Goal: Task Accomplishment & Management: Manage account settings

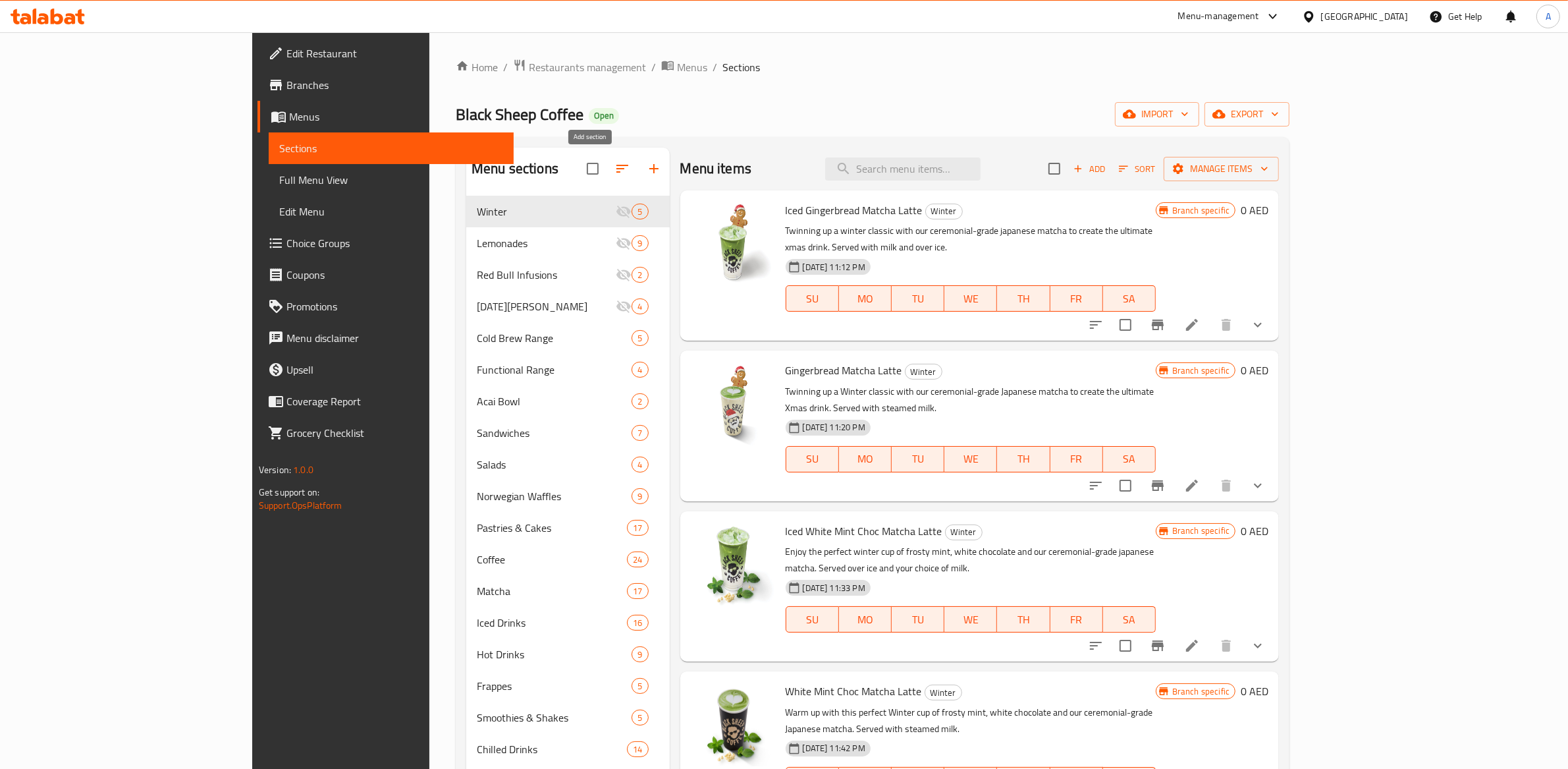
click at [646, 168] on icon "button" at bounding box center [654, 169] width 15 height 15
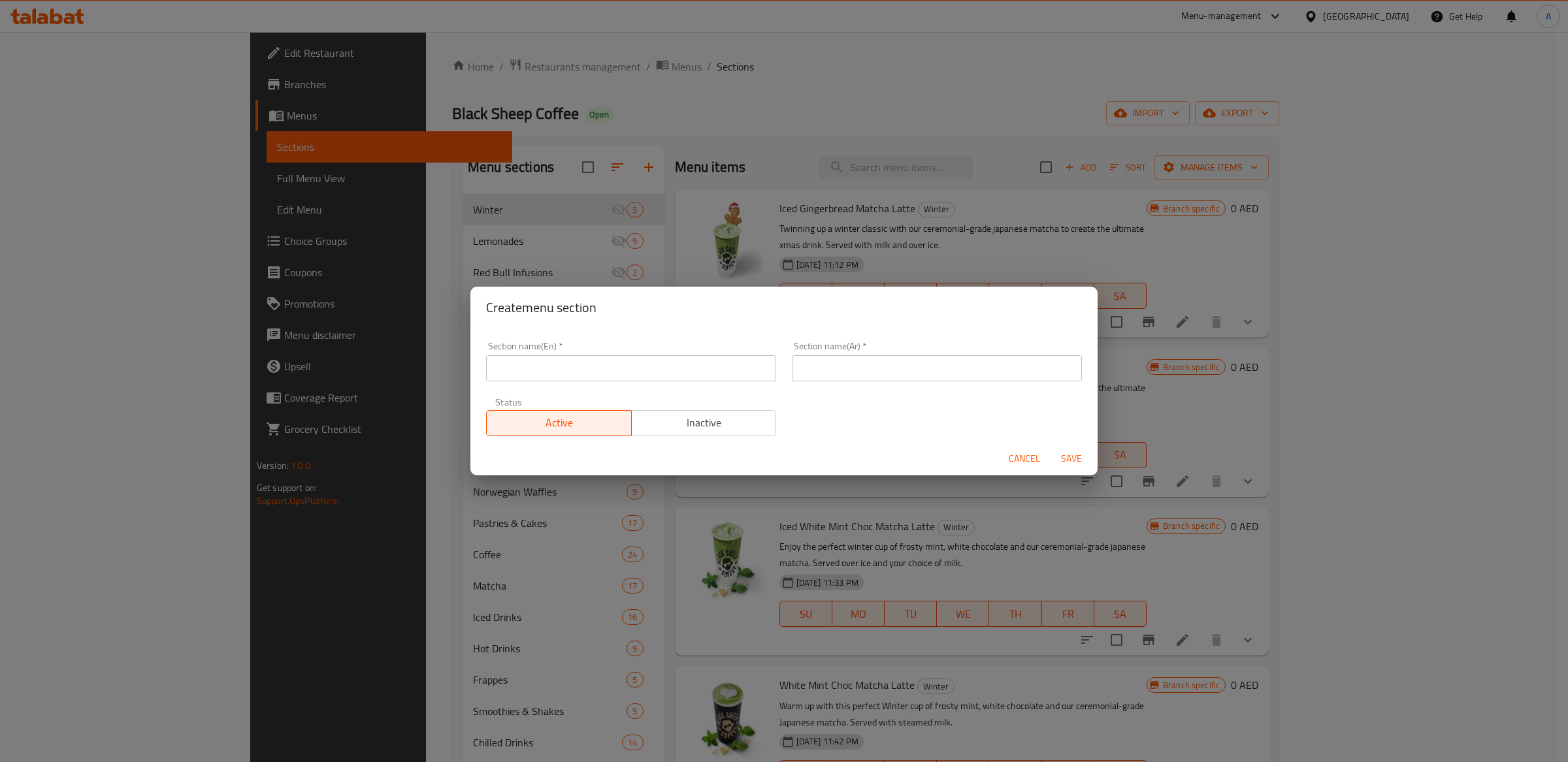
click at [885, 145] on div "Create menu section Section name(En)   * Section name(En) * Section name(Ar)   …" at bounding box center [784, 381] width 1568 height 762
click at [1019, 452] on span "Cancel" at bounding box center [1024, 458] width 31 height 16
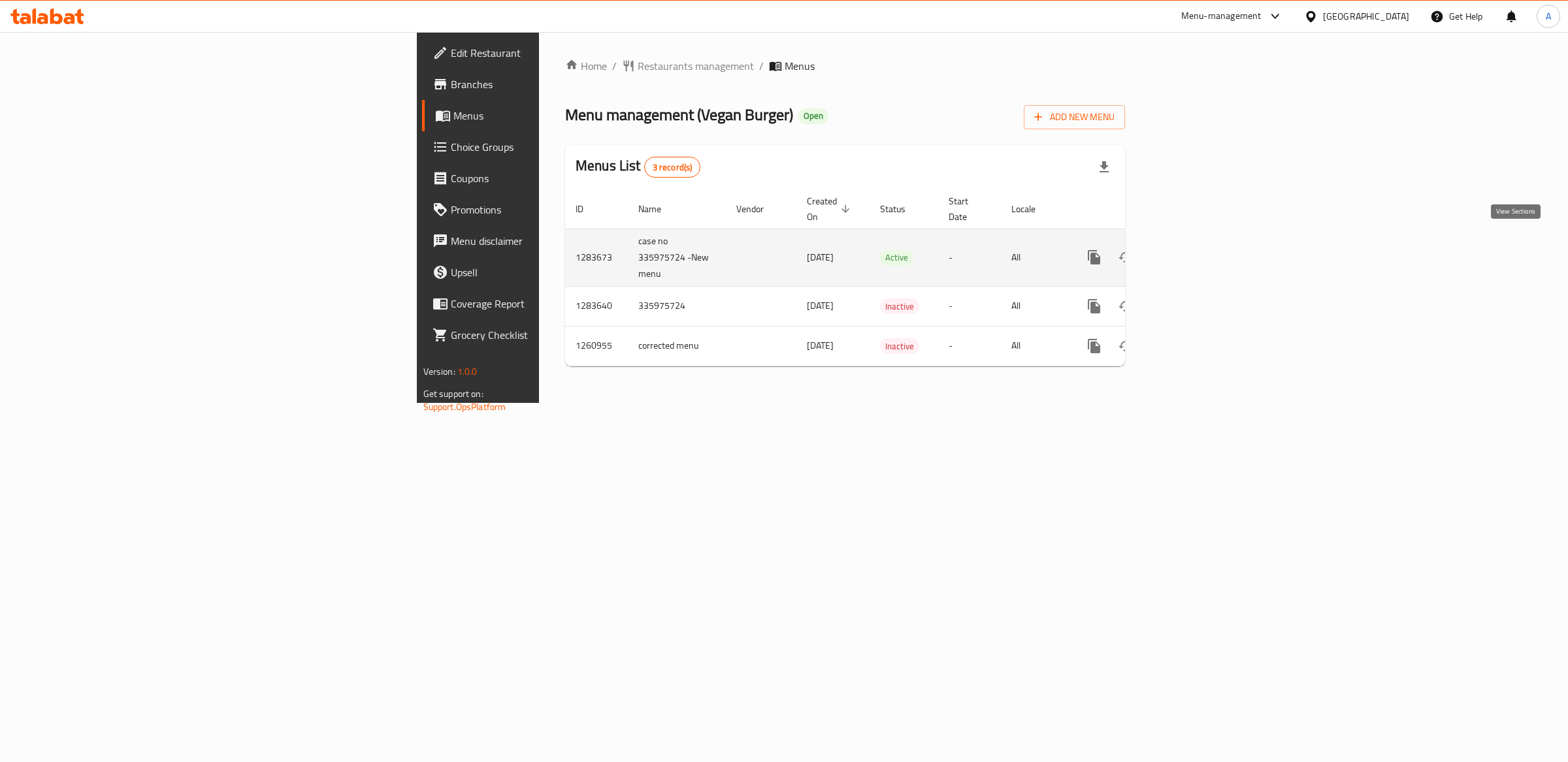
click at [1196, 249] on icon "enhanced table" at bounding box center [1188, 257] width 15 height 15
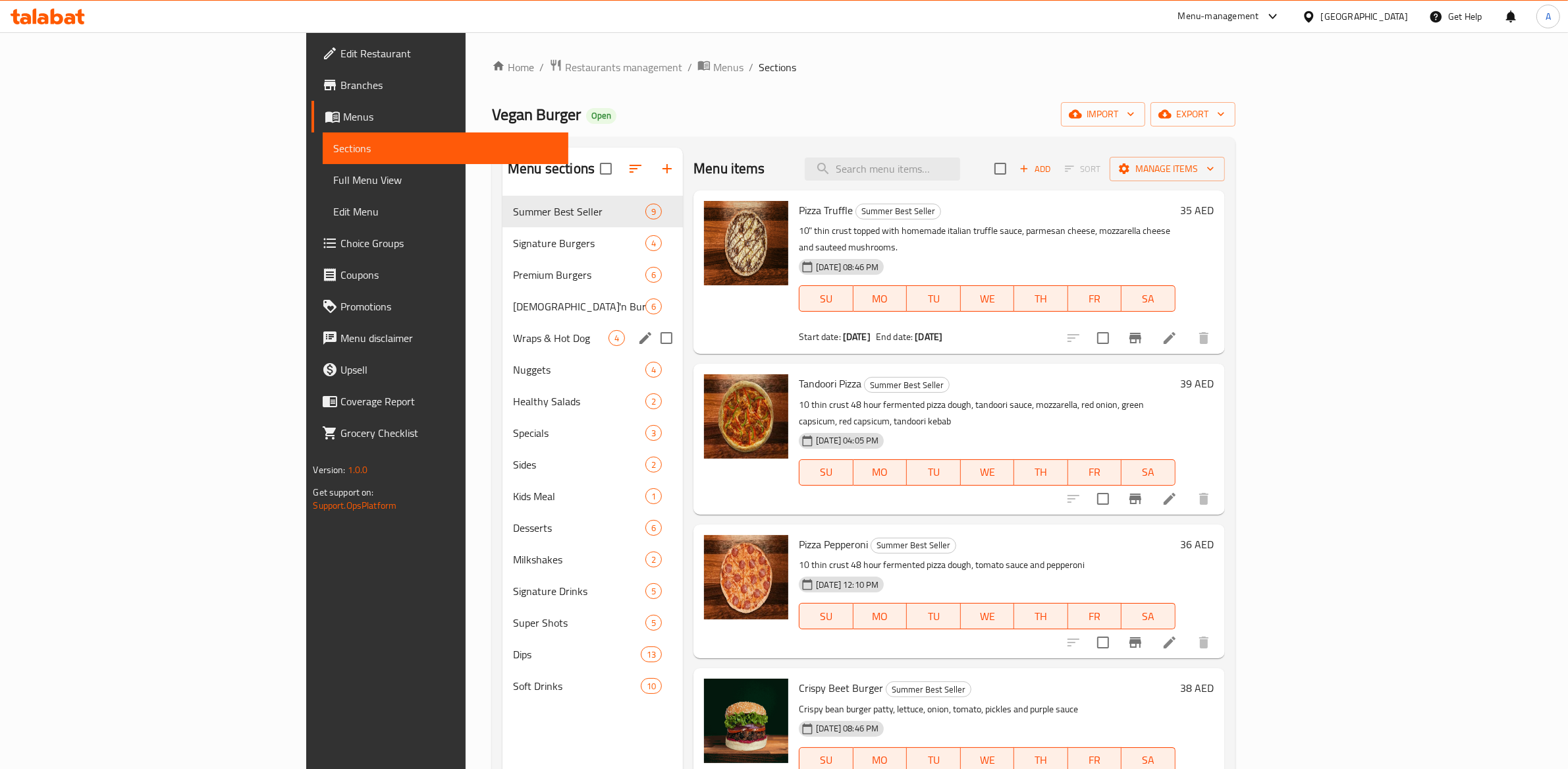
click at [502, 347] on div "Wraps & Hot Dog 4" at bounding box center [592, 337] width 181 height 32
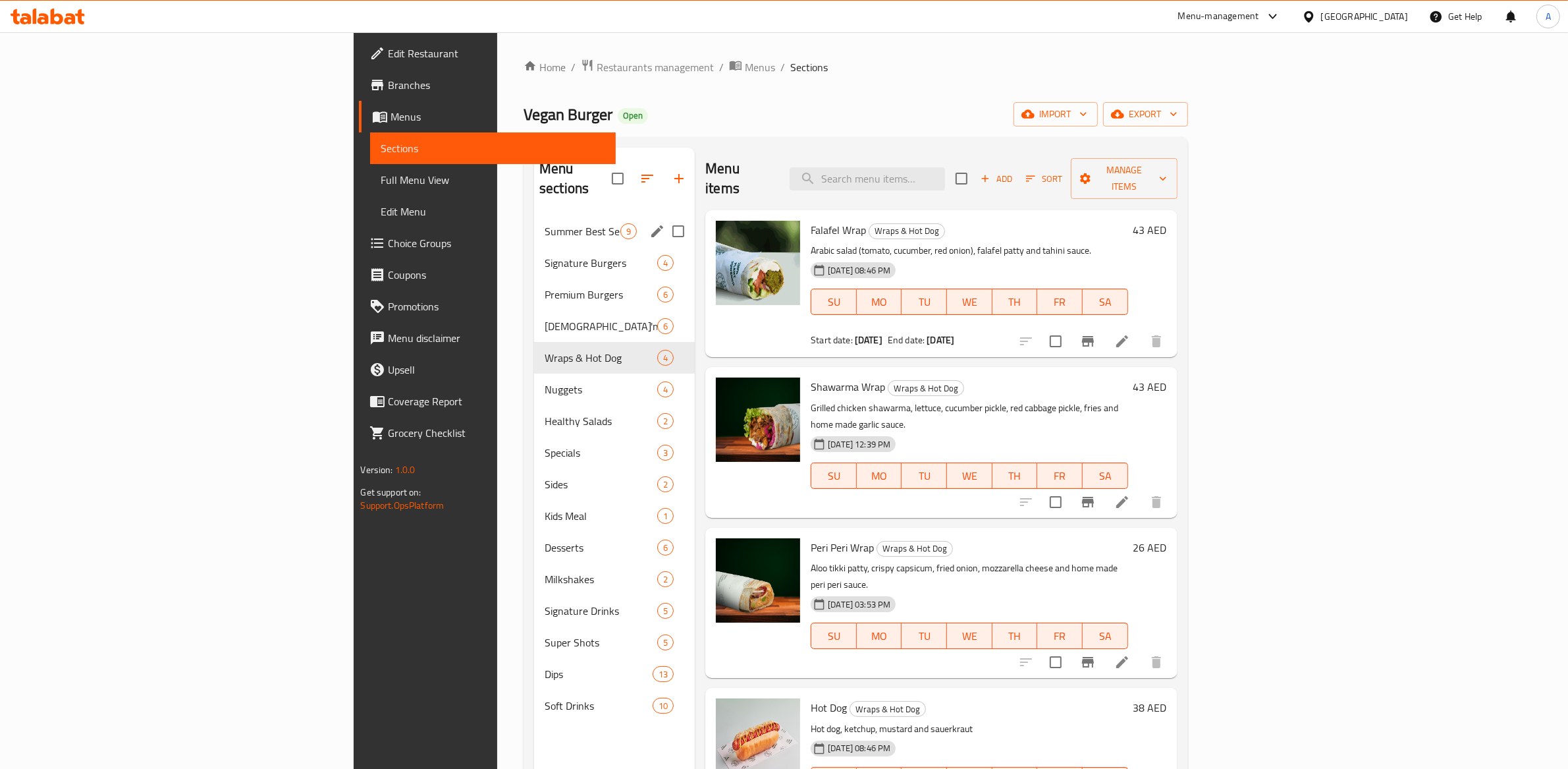
click at [544, 224] on span "Summer Best Seller" at bounding box center [582, 231] width 75 height 15
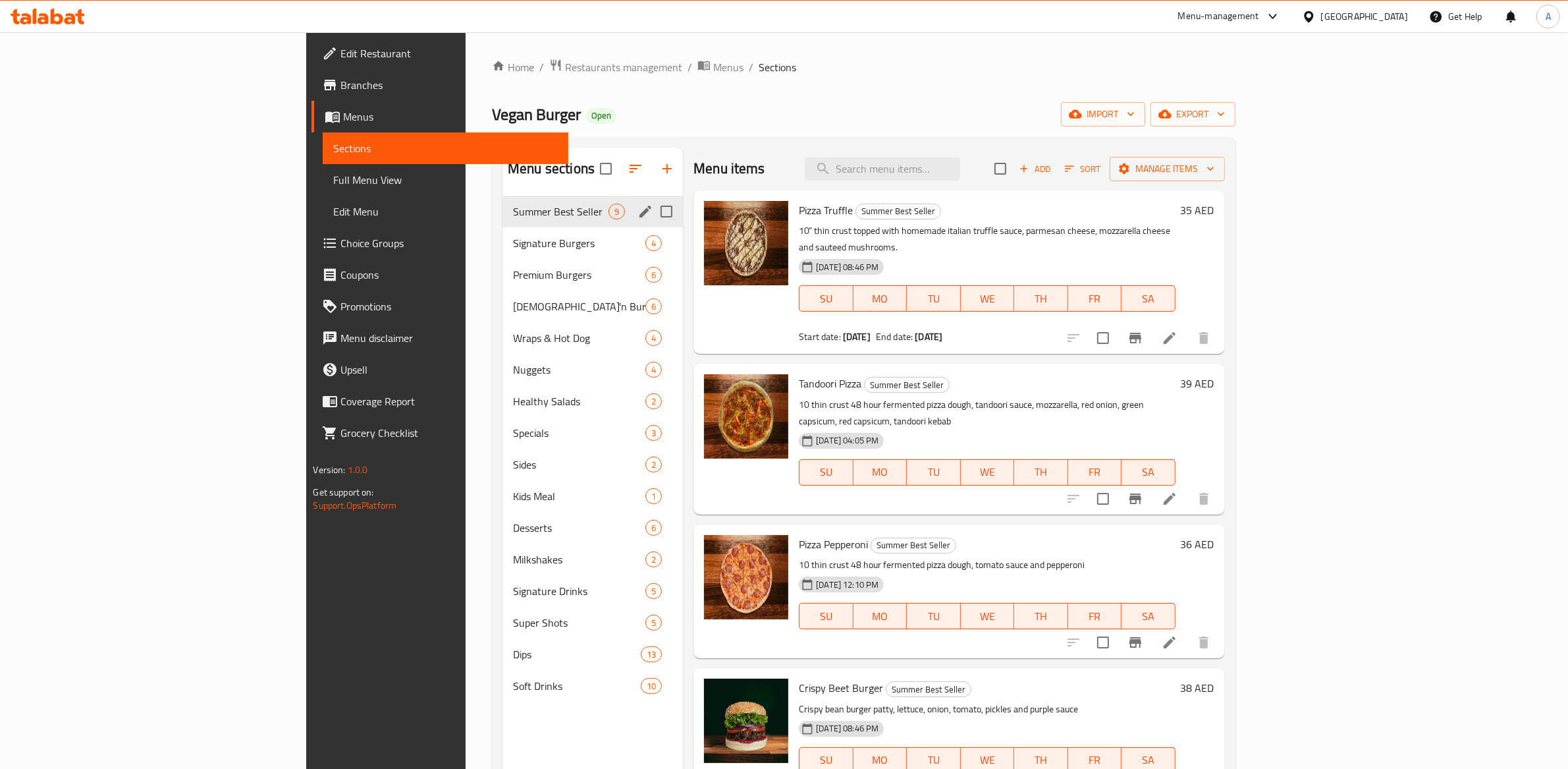
click at [502, 221] on div "Summer Best Seller 9" at bounding box center [592, 212] width 181 height 32
click at [513, 238] on span "Signature Burgers" at bounding box center [561, 243] width 96 height 15
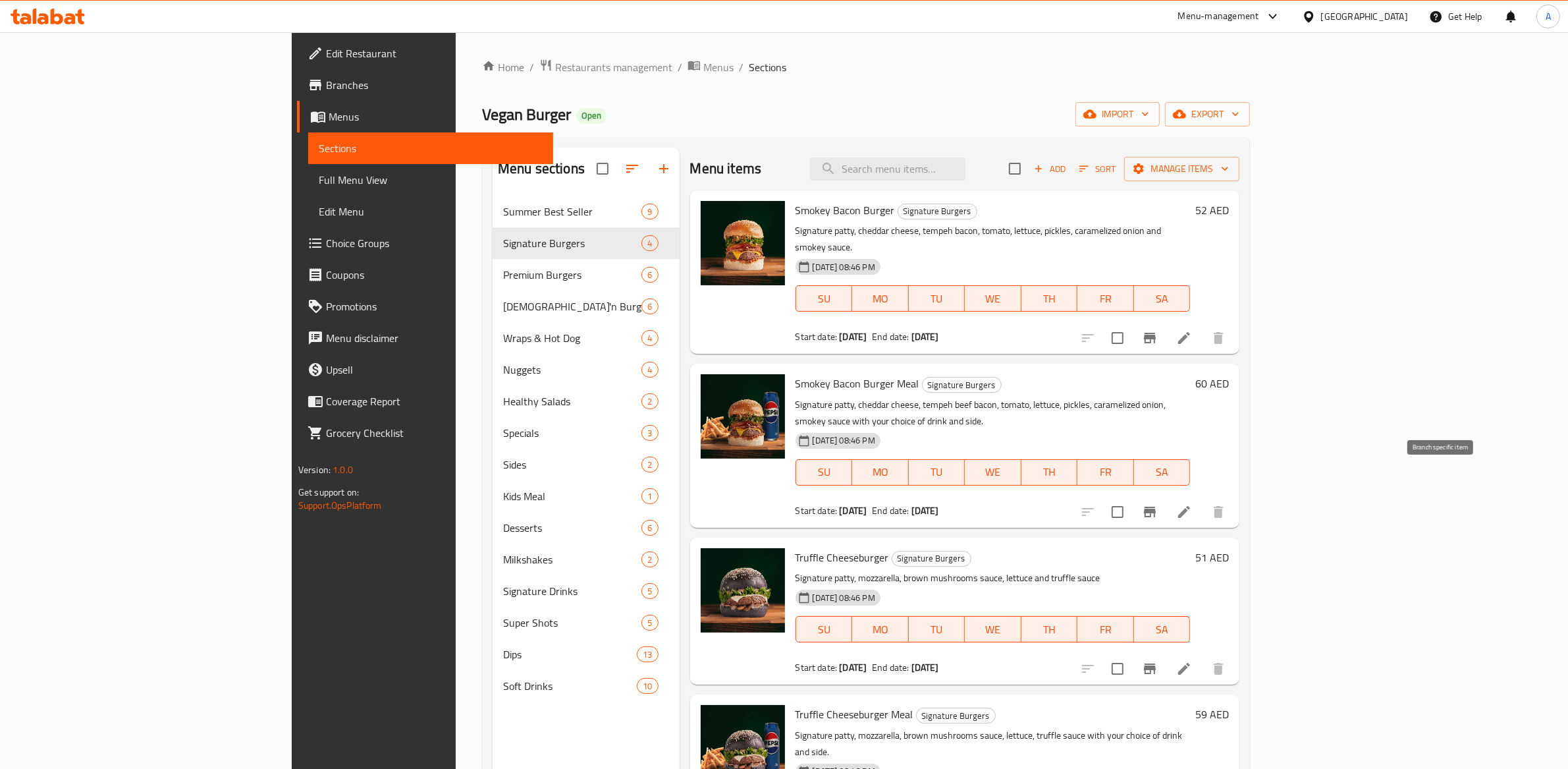
click at [1158, 504] on icon "Branch-specific-item" at bounding box center [1149, 512] width 15 height 15
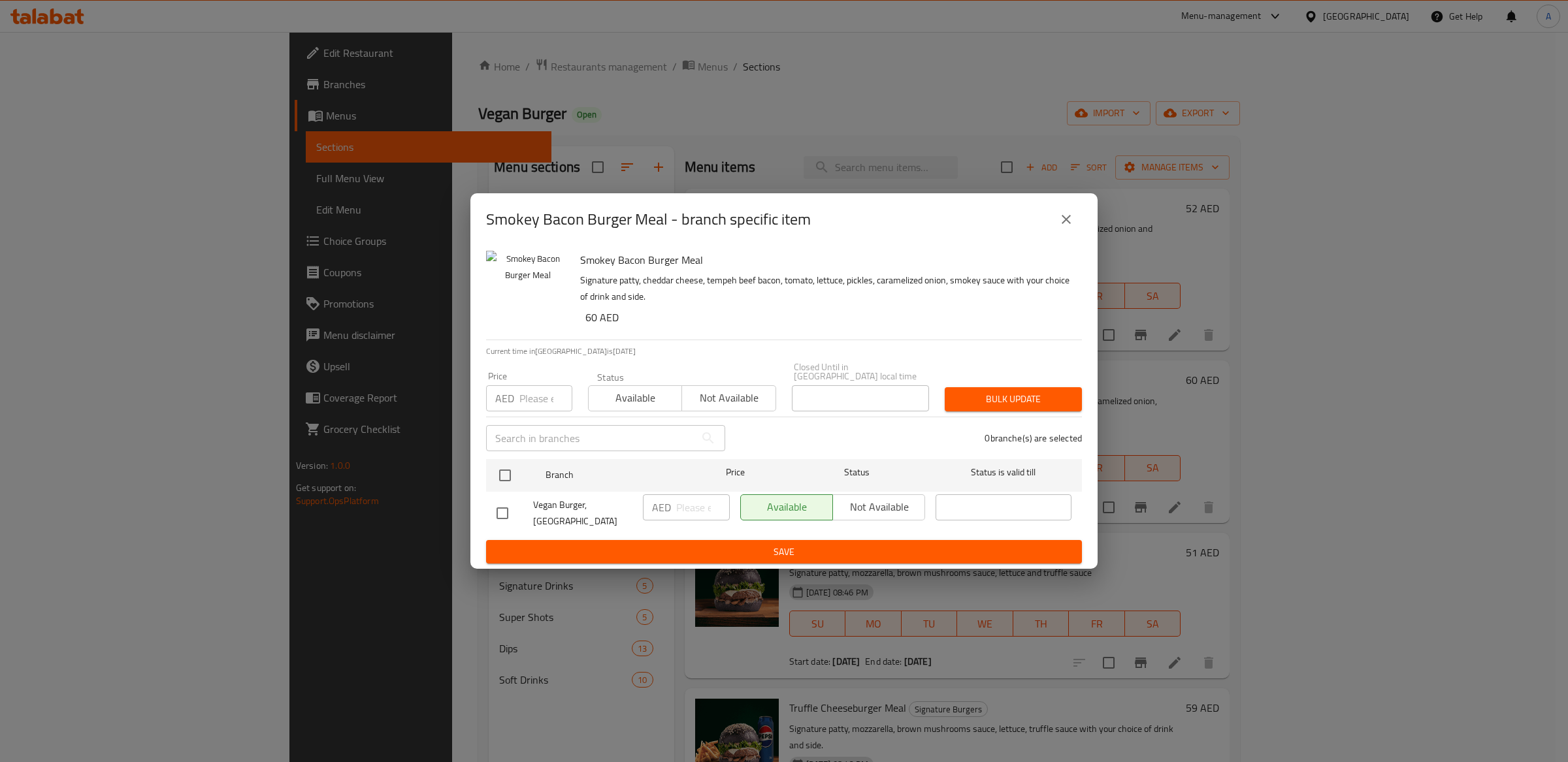
click at [1301, 457] on div "Smokey Bacon Burger Meal - branch specific item Smokey Bacon Burger Meal Signat…" at bounding box center [784, 381] width 1568 height 762
drag, startPoint x: 1063, startPoint y: 220, endPoint x: 1186, endPoint y: 296, distance: 144.6
click at [1063, 220] on icon "close" at bounding box center [1065, 219] width 15 height 15
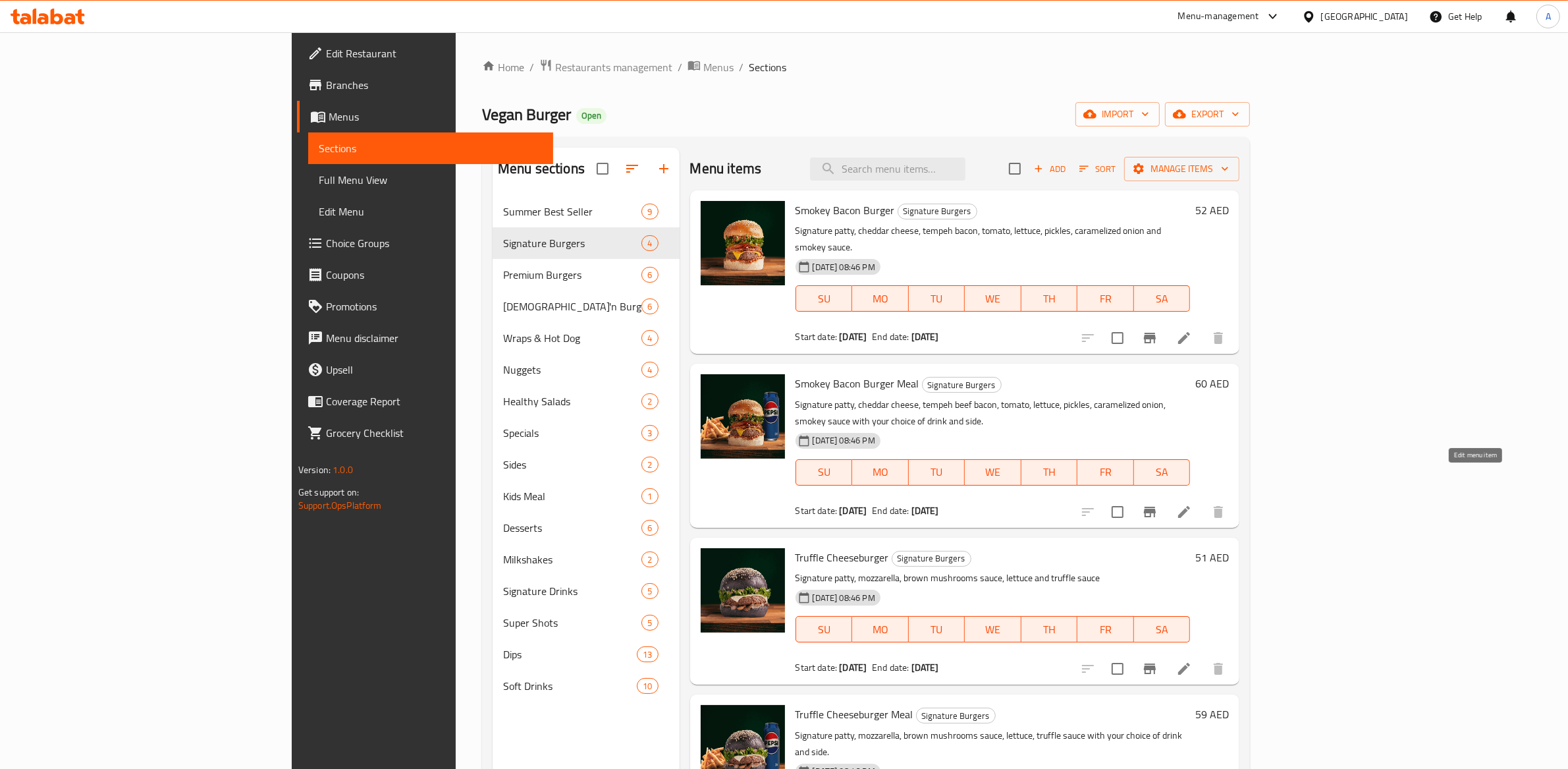
click at [1192, 504] on icon at bounding box center [1184, 512] width 15 height 15
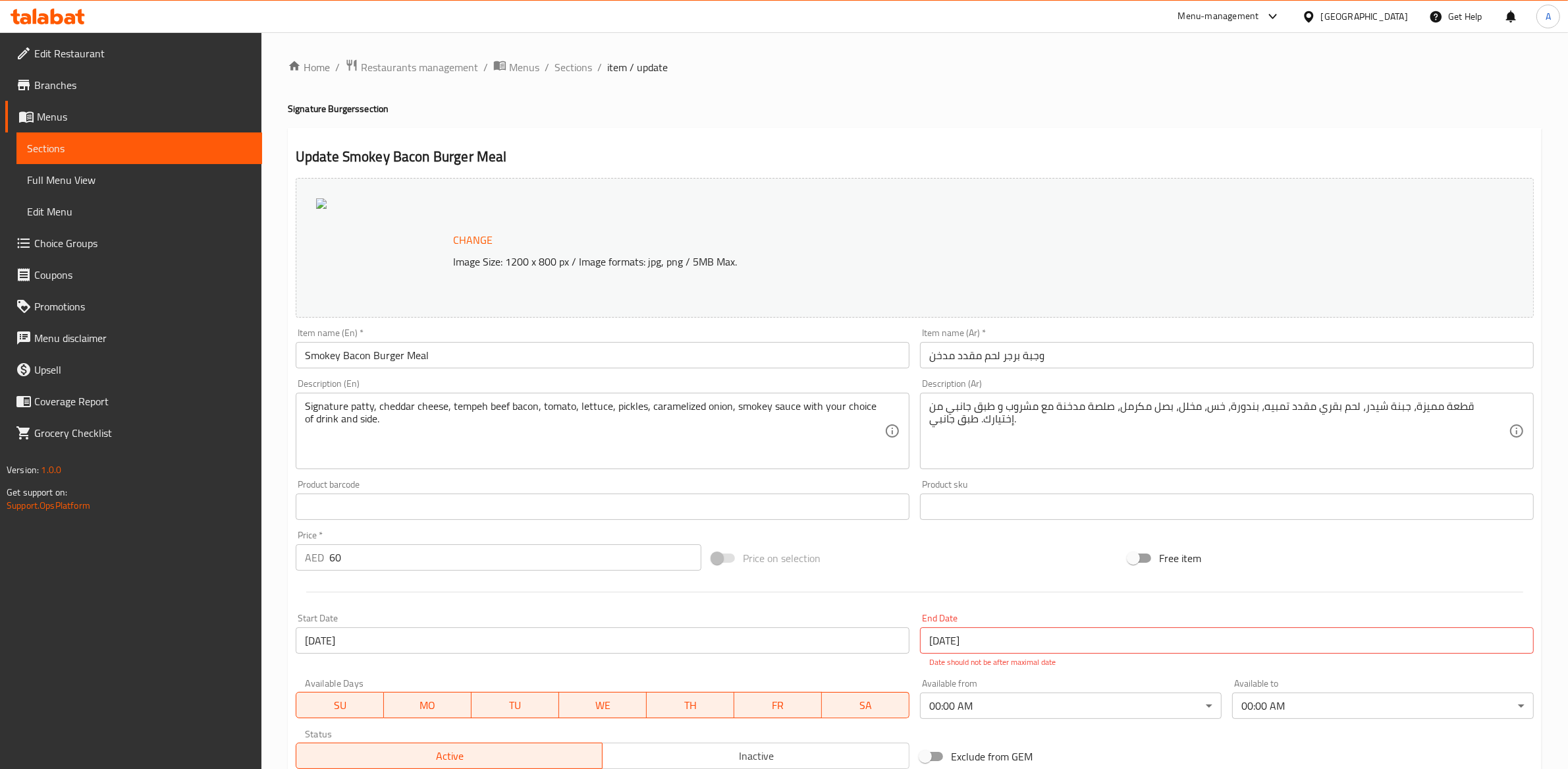
click at [98, 172] on span "Full Menu View" at bounding box center [140, 180] width 224 height 15
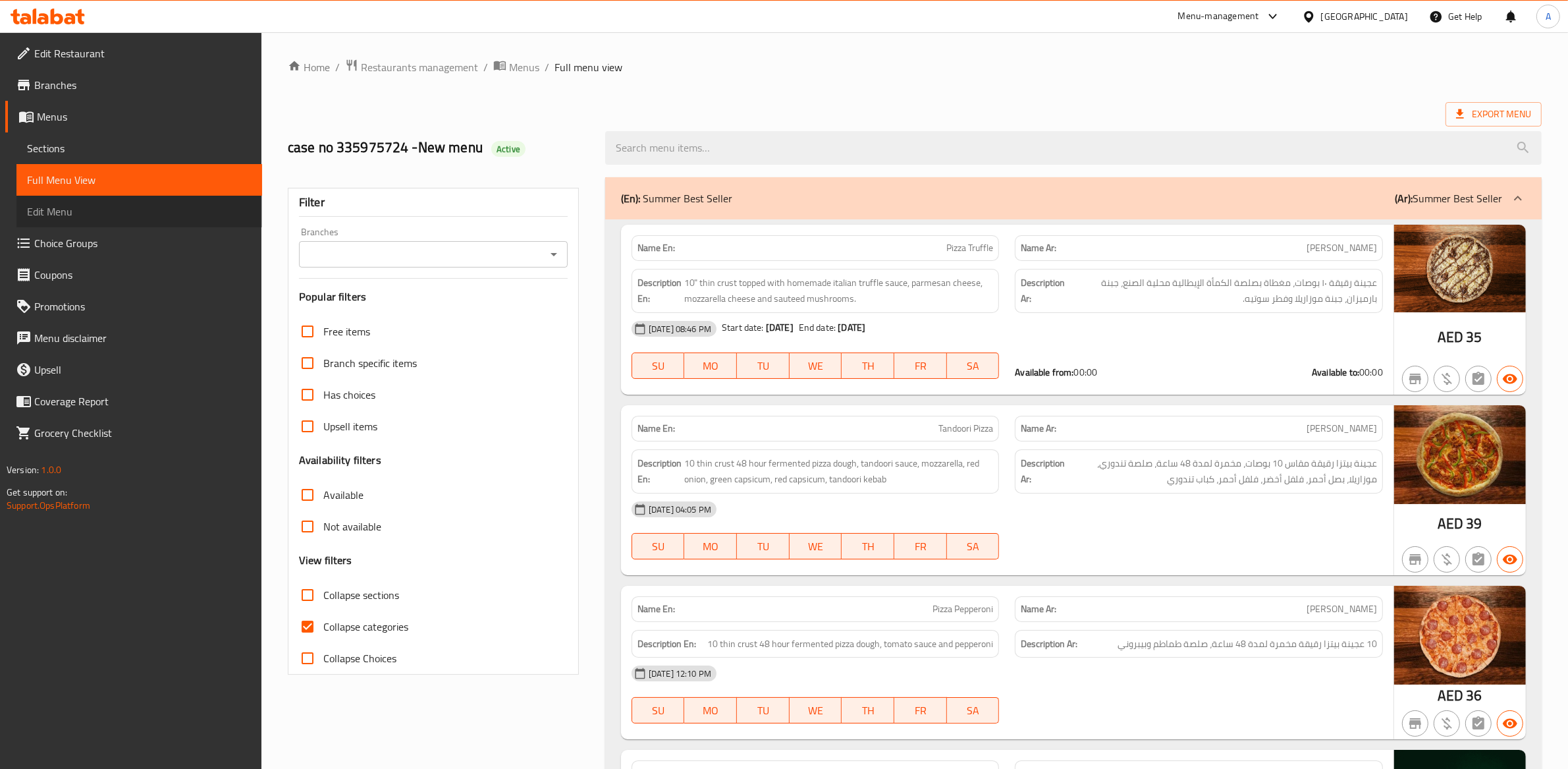
click at [84, 208] on span "Edit Menu" at bounding box center [140, 212] width 224 height 15
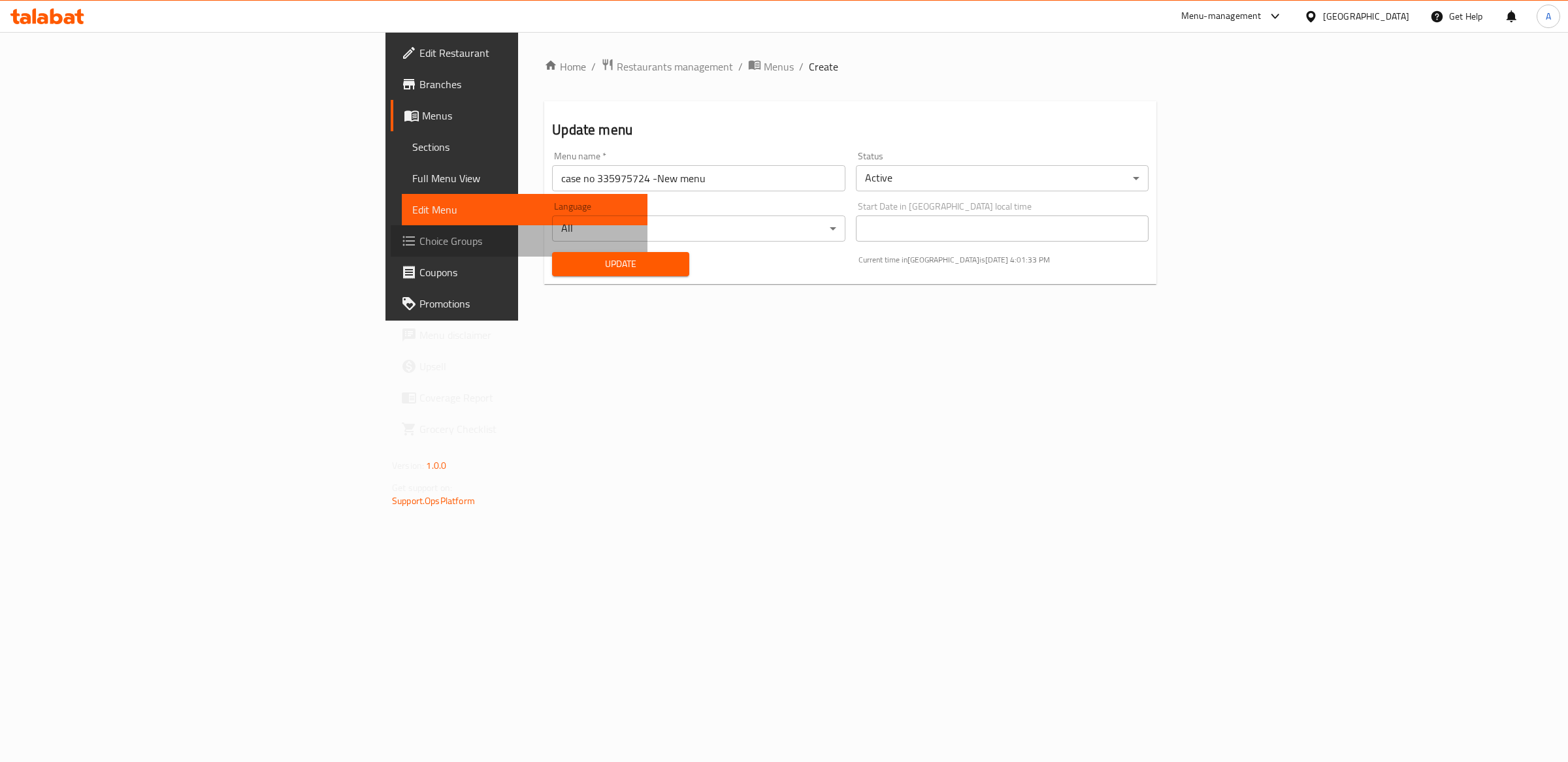
click at [419, 244] on span "Choice Groups" at bounding box center [528, 241] width 217 height 15
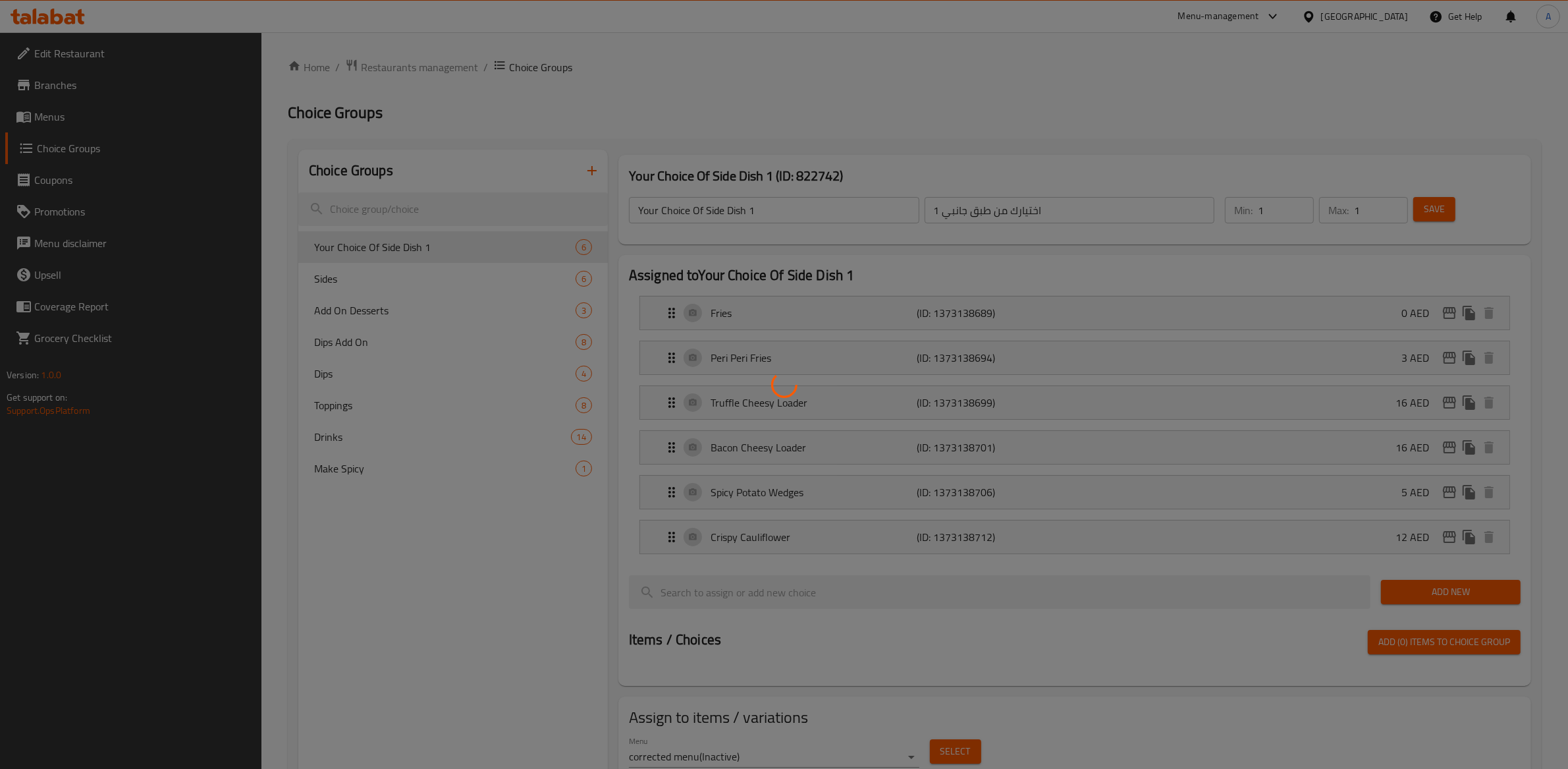
click at [88, 123] on div at bounding box center [784, 384] width 1568 height 769
click at [79, 124] on div at bounding box center [784, 384] width 1568 height 769
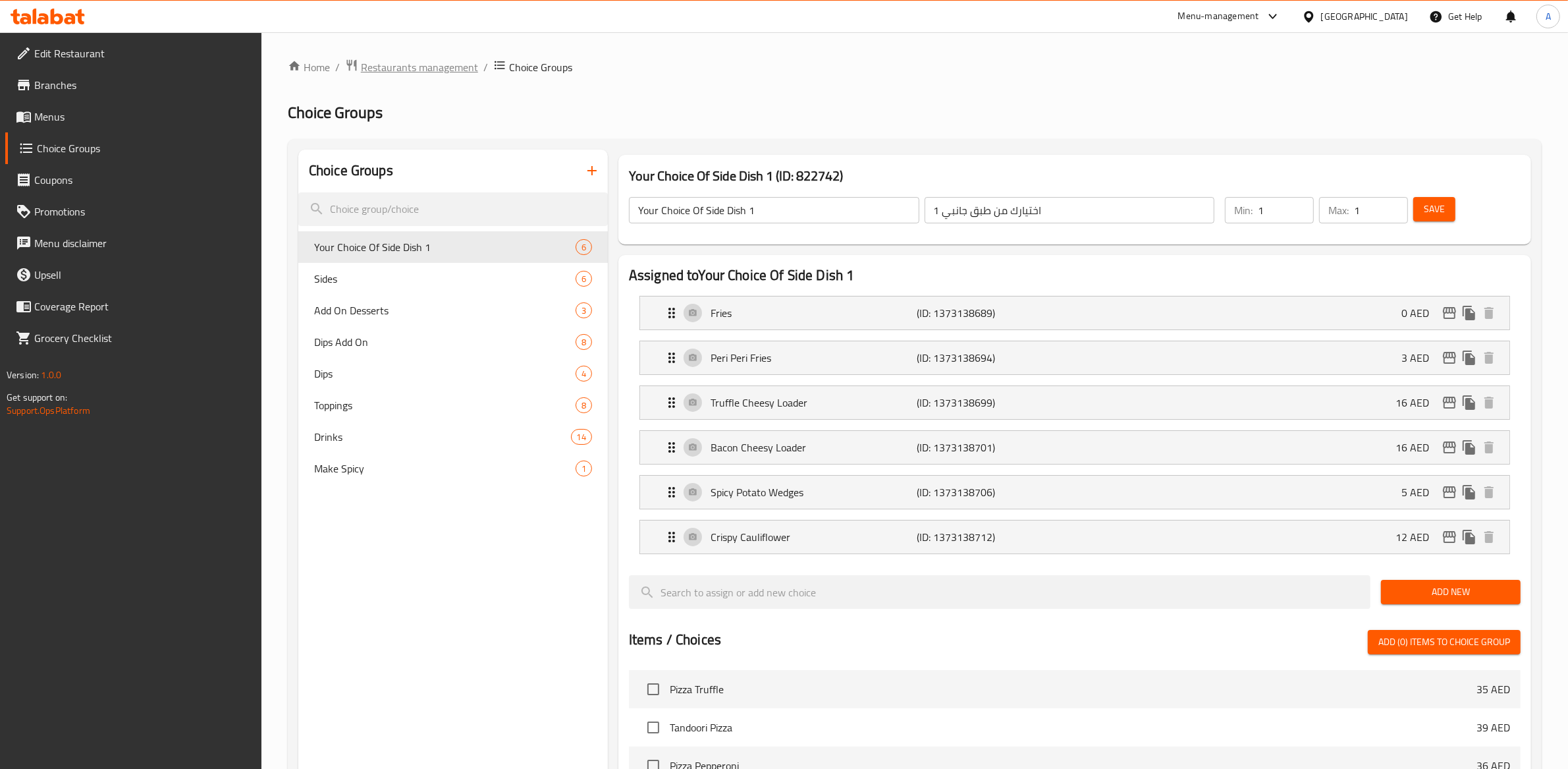
click at [452, 73] on span "Restaurants management" at bounding box center [419, 67] width 117 height 15
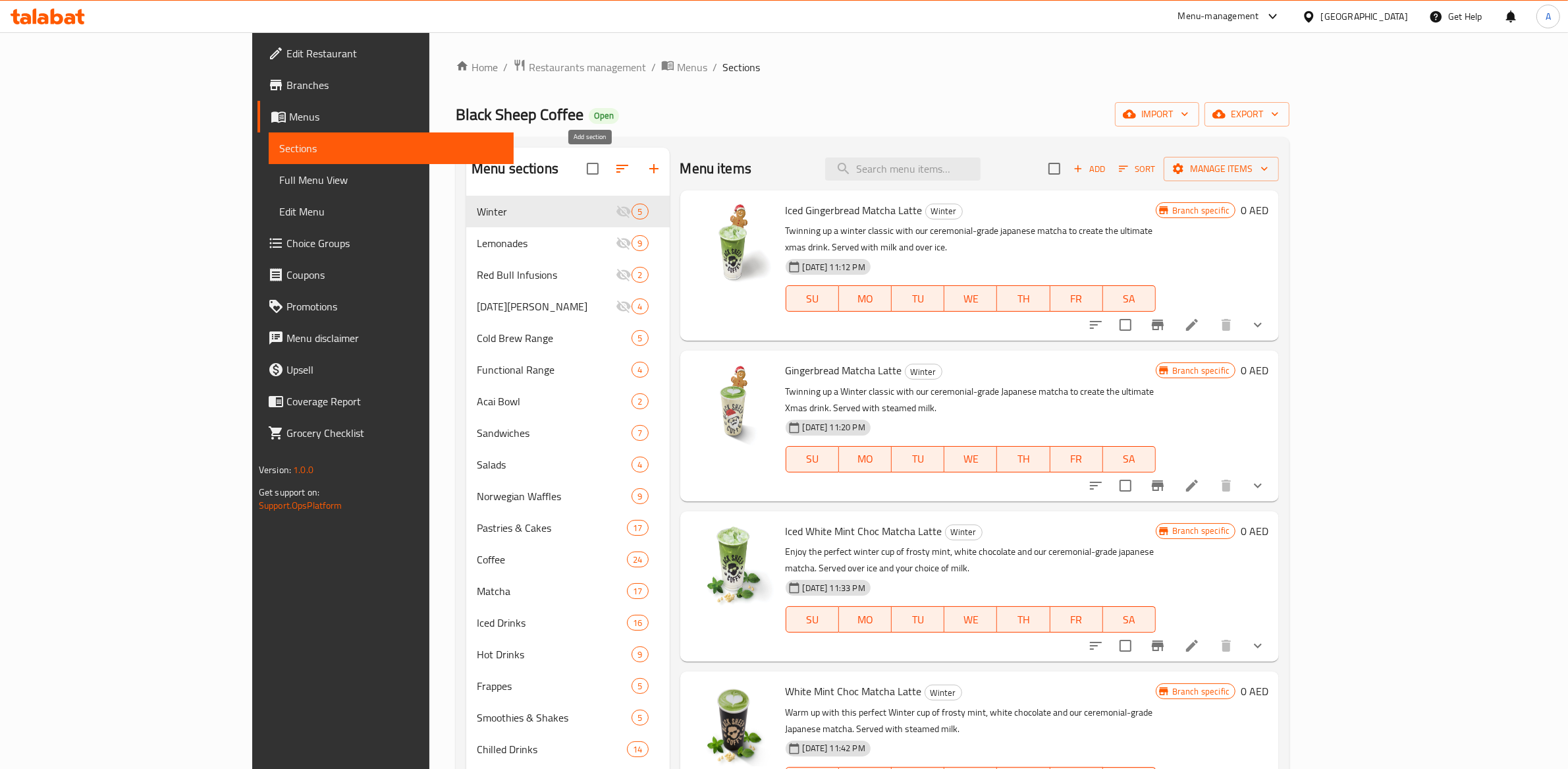
click at [646, 173] on icon "button" at bounding box center [654, 169] width 15 height 15
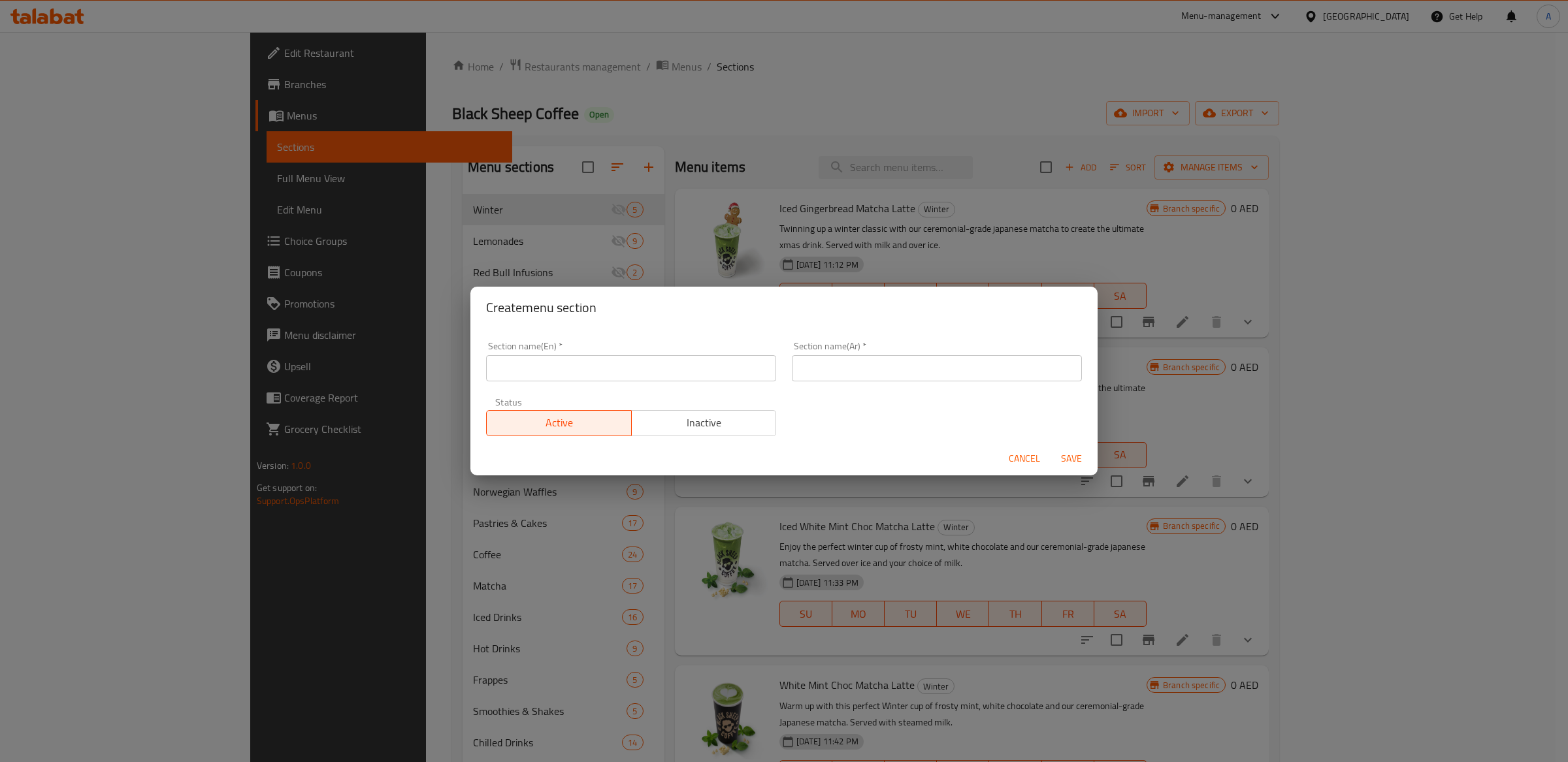
click at [554, 361] on input "text" at bounding box center [631, 368] width 290 height 26
paste input "Autumn"
type input "Autumn"
click at [851, 373] on input "text" at bounding box center [937, 368] width 290 height 26
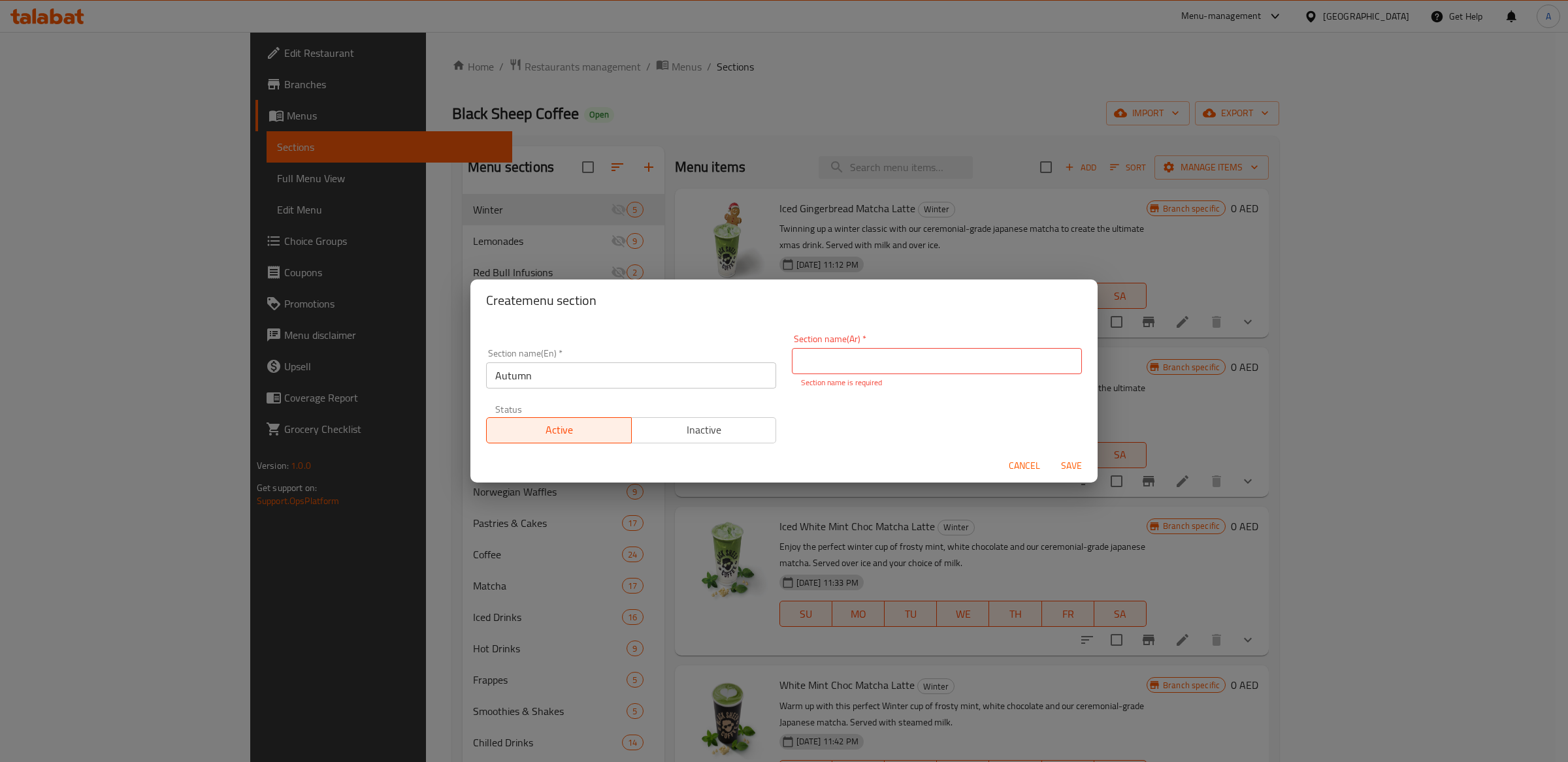
click at [852, 50] on div "Create menu section Section name(En)   * Autumn Section name(En) * Section name…" at bounding box center [784, 381] width 1568 height 762
click at [885, 361] on input "text" at bounding box center [937, 361] width 290 height 26
paste input "الخريف"
type input "الخريف"
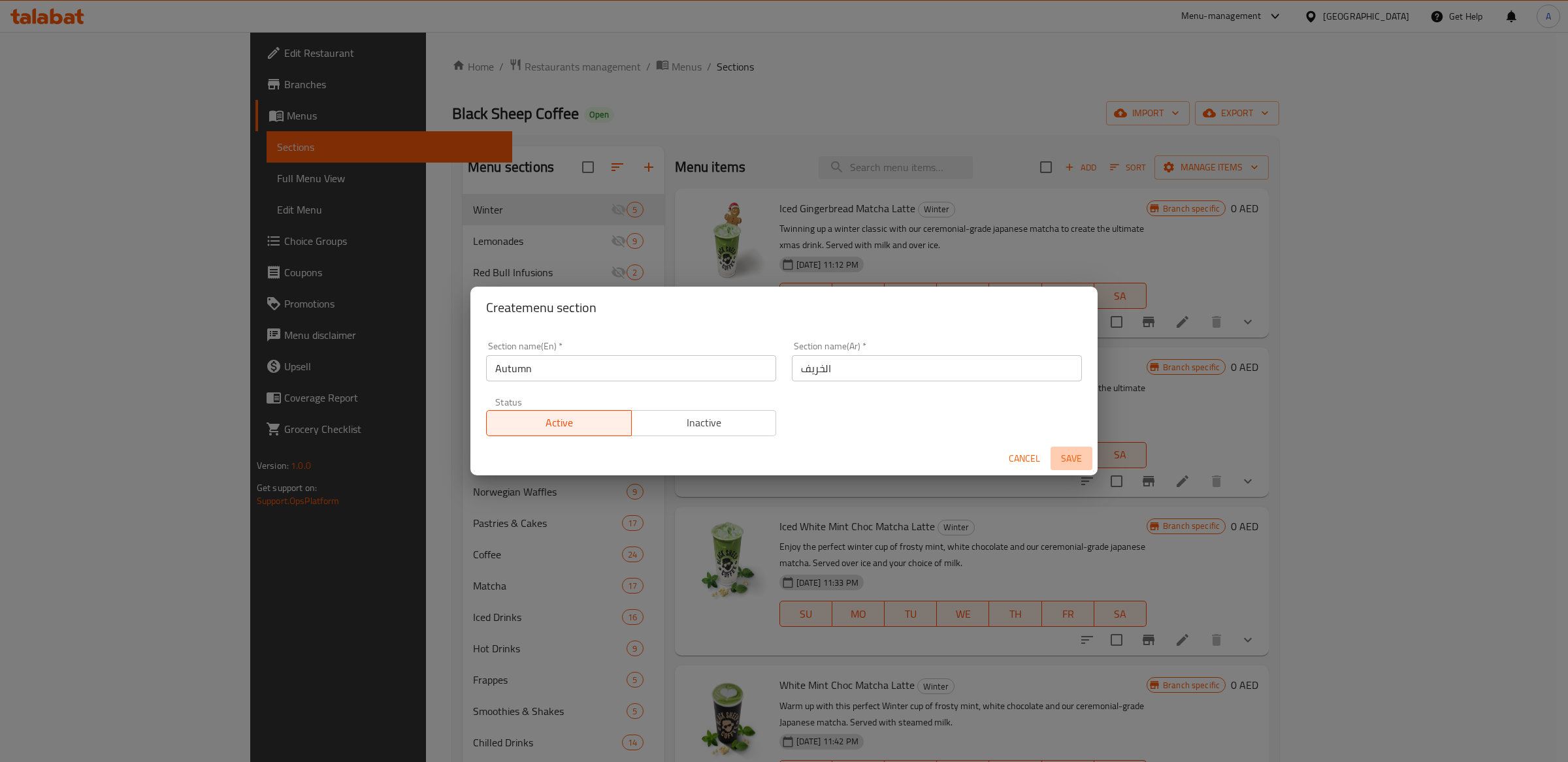
click at [1066, 463] on span "Save" at bounding box center [1071, 458] width 31 height 16
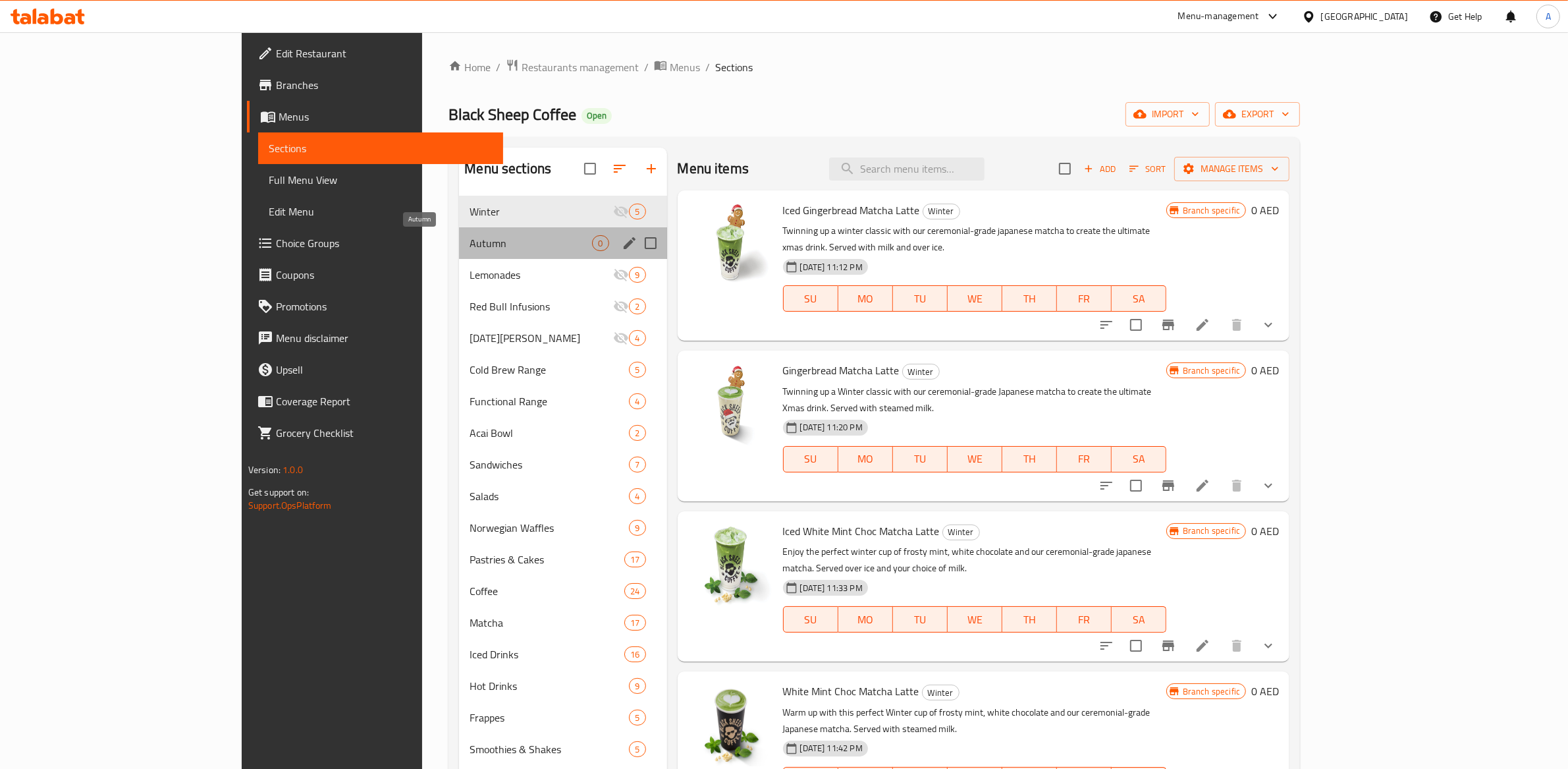
click at [470, 235] on span "Autumn" at bounding box center [531, 243] width 122 height 15
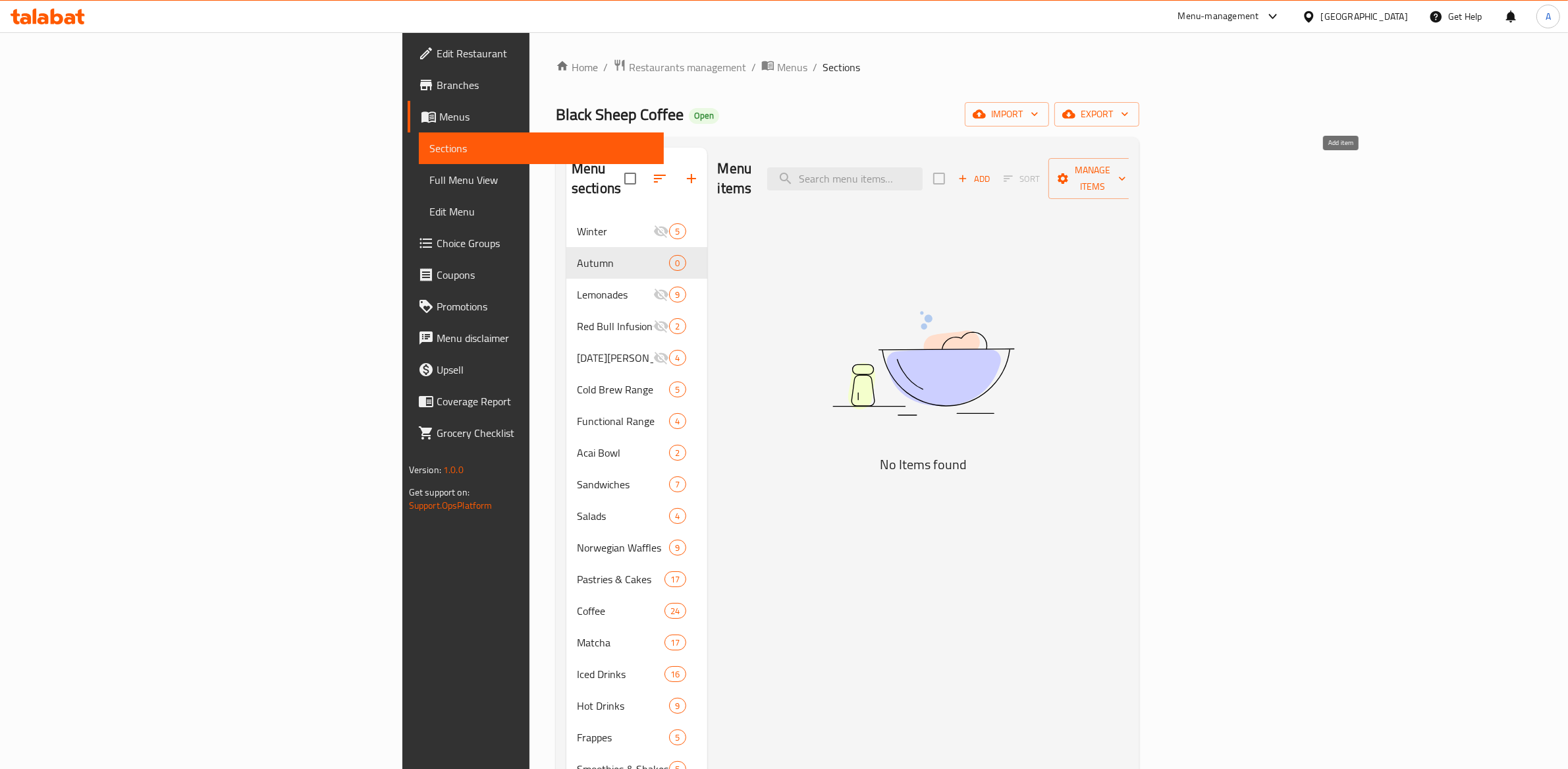
click at [969, 173] on icon "button" at bounding box center [963, 179] width 12 height 12
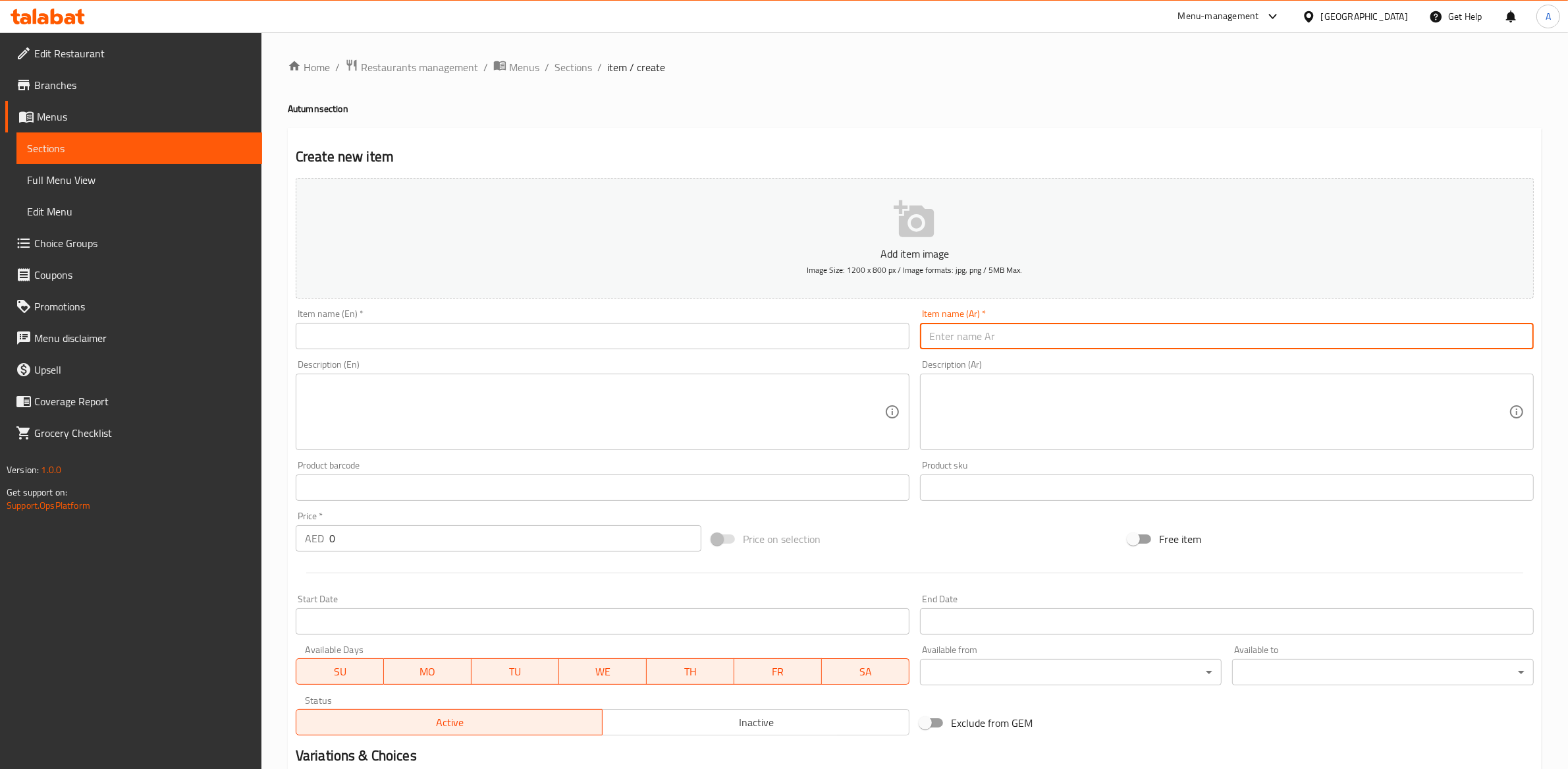
click at [989, 333] on input "text" at bounding box center [1226, 336] width 614 height 27
paste input "لاتيه بنكهة بهارات اليقطين"
type input "لاتيه بنكهة بهارات اليقطين"
click at [847, 338] on input "text" at bounding box center [602, 336] width 614 height 27
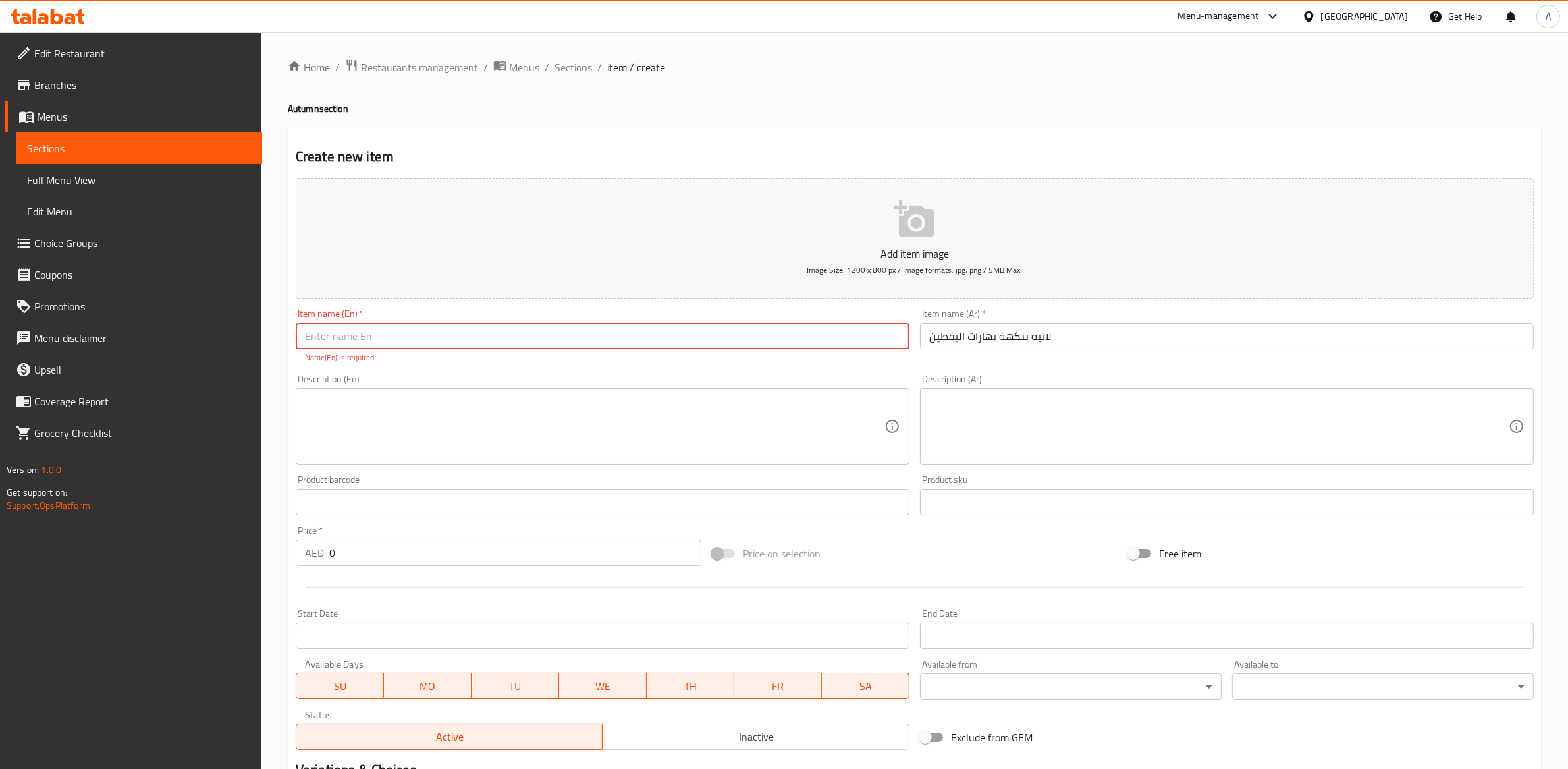
paste input "PUMPKIN SPICE LATTE"
type input "PUMPKIN SPICE LATTE"
click at [560, 375] on div "Description (En) Description (En)" at bounding box center [602, 419] width 614 height 90
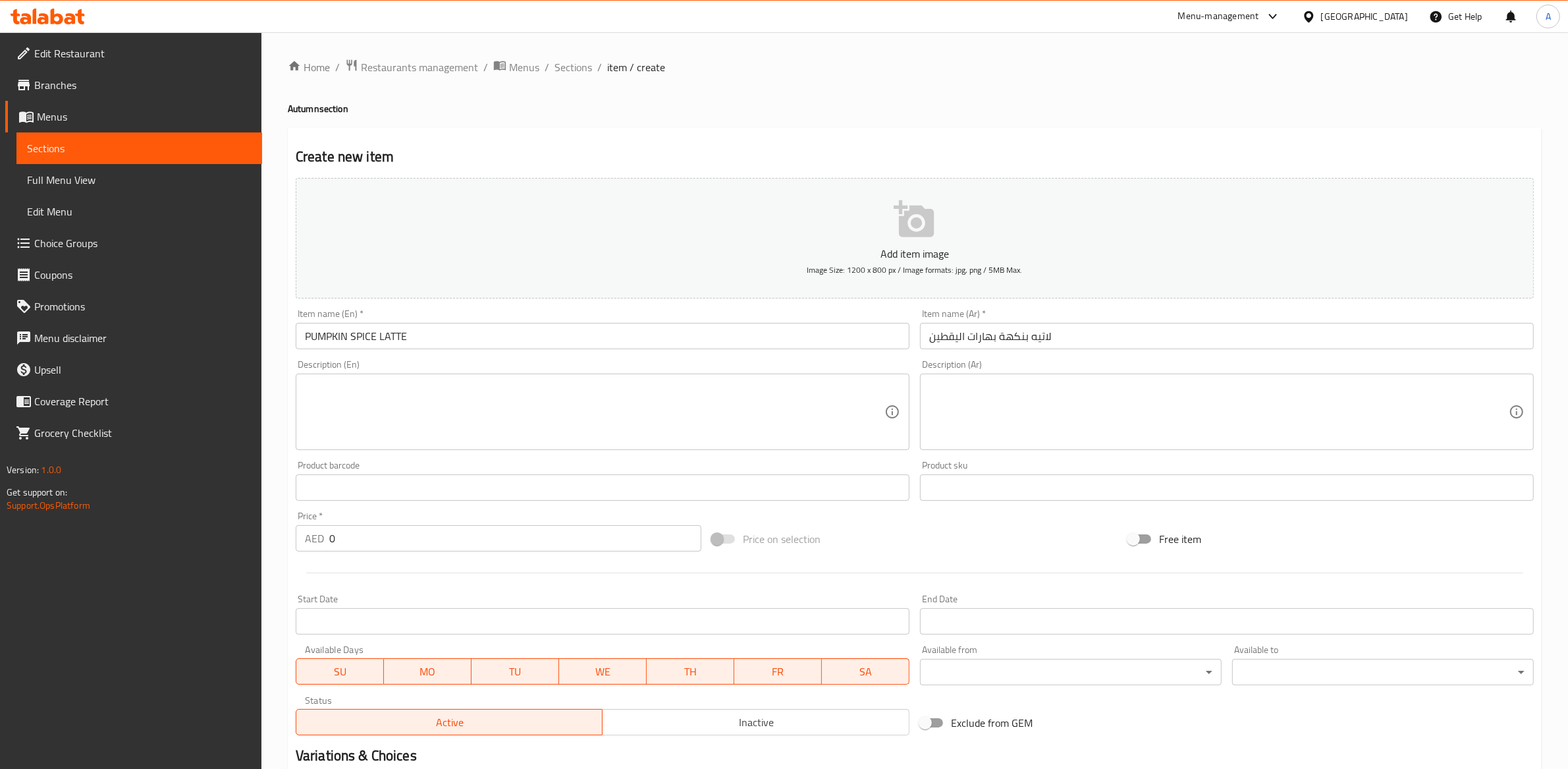
click at [623, 414] on textarea at bounding box center [594, 412] width 579 height 63
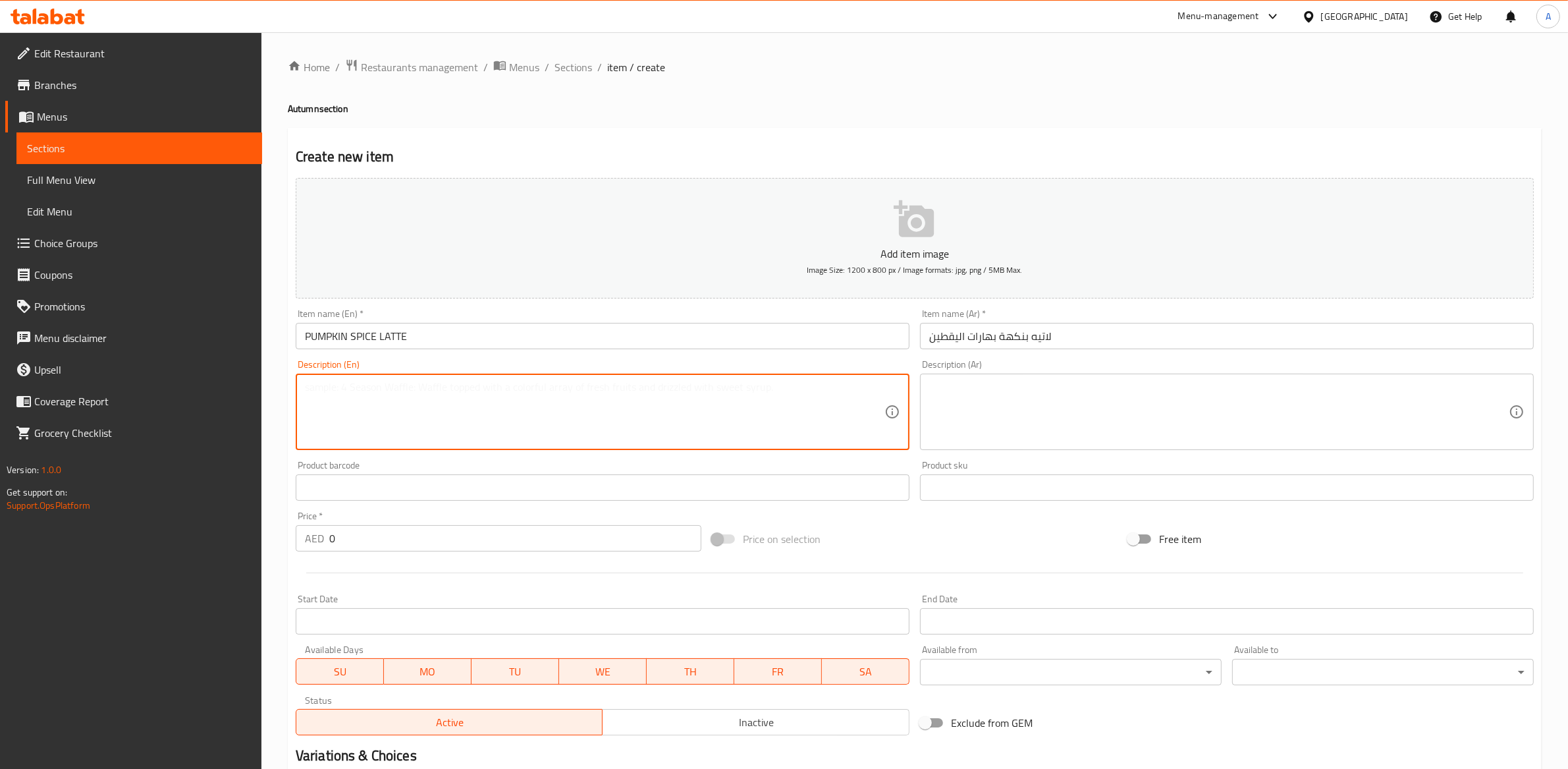
paste textarea "An absolute Autumn classic, done the Black Sheep Coffee way. Served with whippe…"
type textarea "An absolute Autumn classic, done the Black Sheep Coffee way. Served with whippe…"
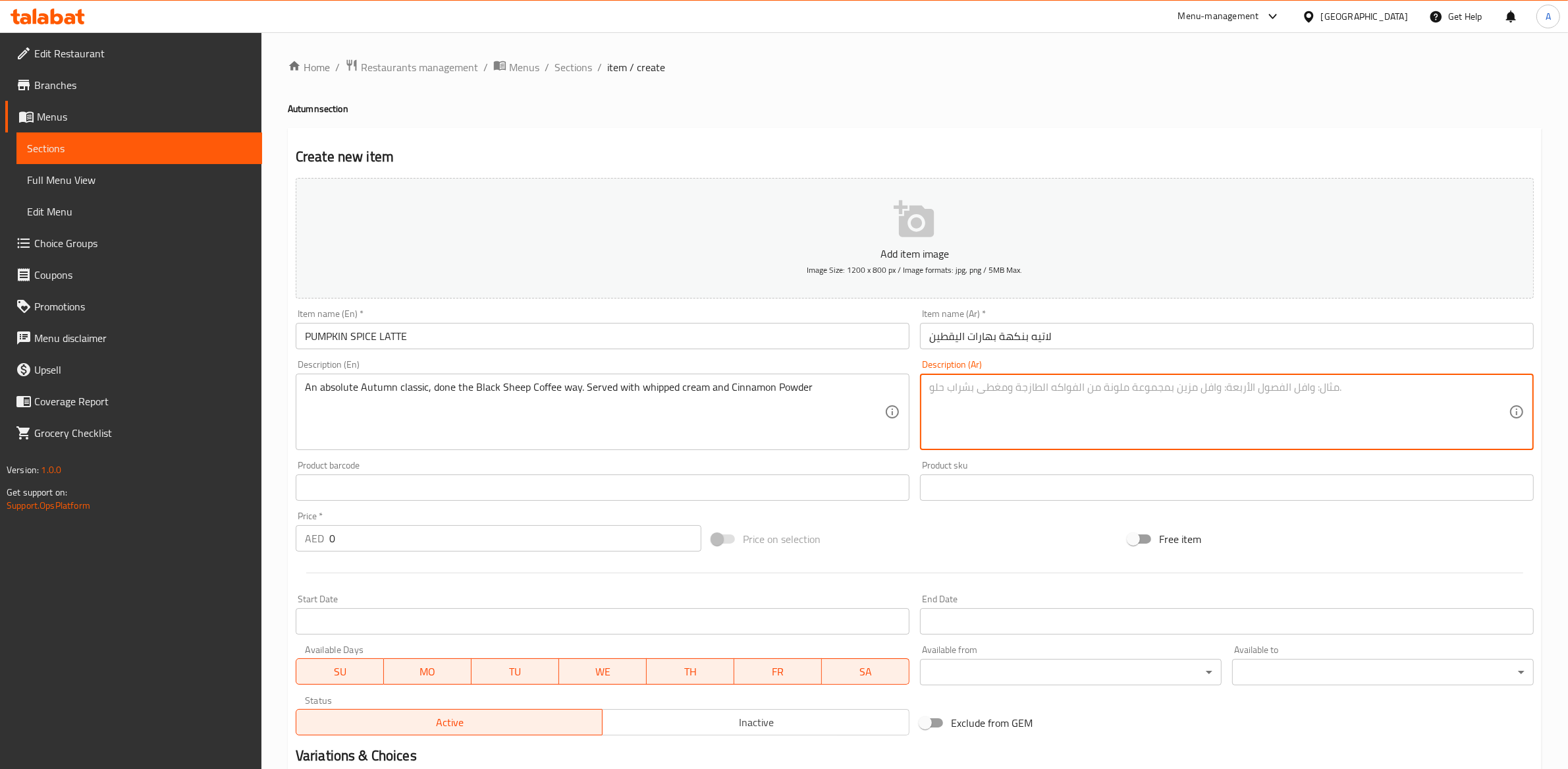
click at [989, 400] on textarea at bounding box center [1219, 412] width 579 height 63
paste textarea "مشروب خريفي كلاسيكي على طريقة بلاك شيب كوفي. يُقدّم مع كريمة مخفوقة ومسحوق القر…"
type textarea "مشروب خريفي كلاسيكي على طريقة بلاك شيب كوفي. يُقدّم مع كريمة مخفوقة ومسحوق القر…"
click at [918, 135] on div "Create new item Add item image Image Size: 1200 x 800 px / Image formats: jpg, …" at bounding box center [914, 511] width 1254 height 767
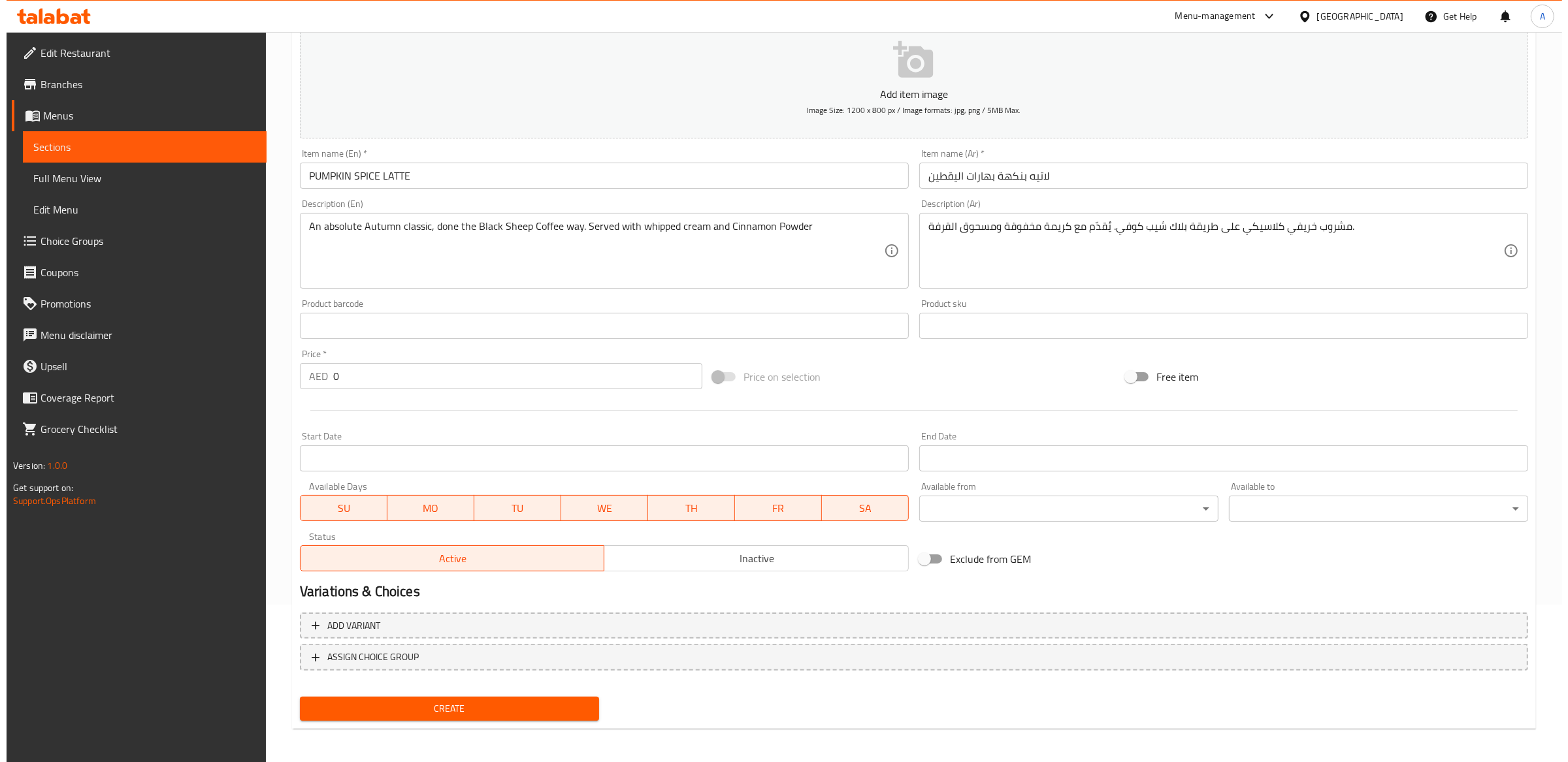
scroll to position [158, 0]
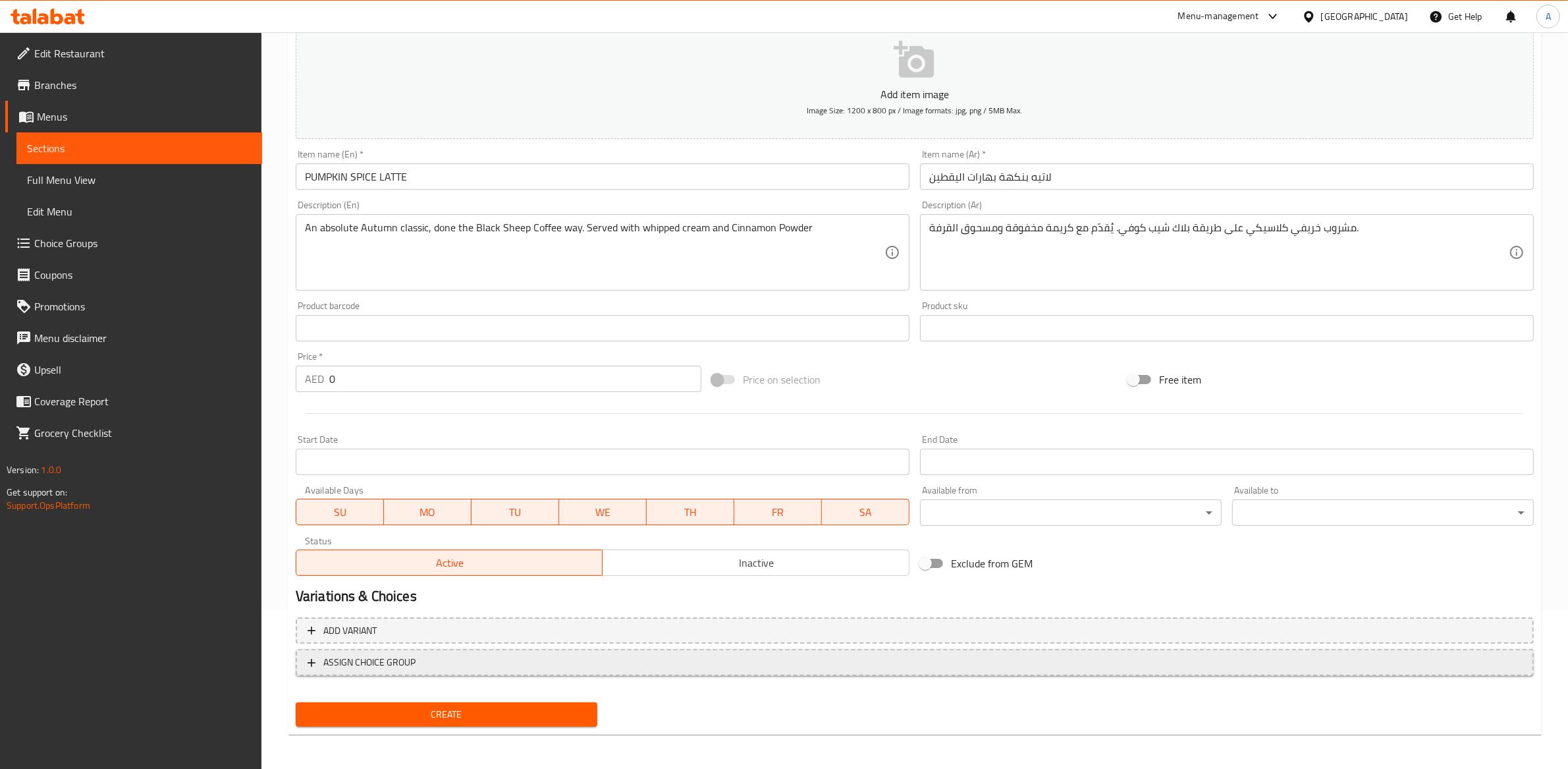
click at [395, 661] on span "ASSIGN CHOICE GROUP" at bounding box center [370, 662] width 92 height 16
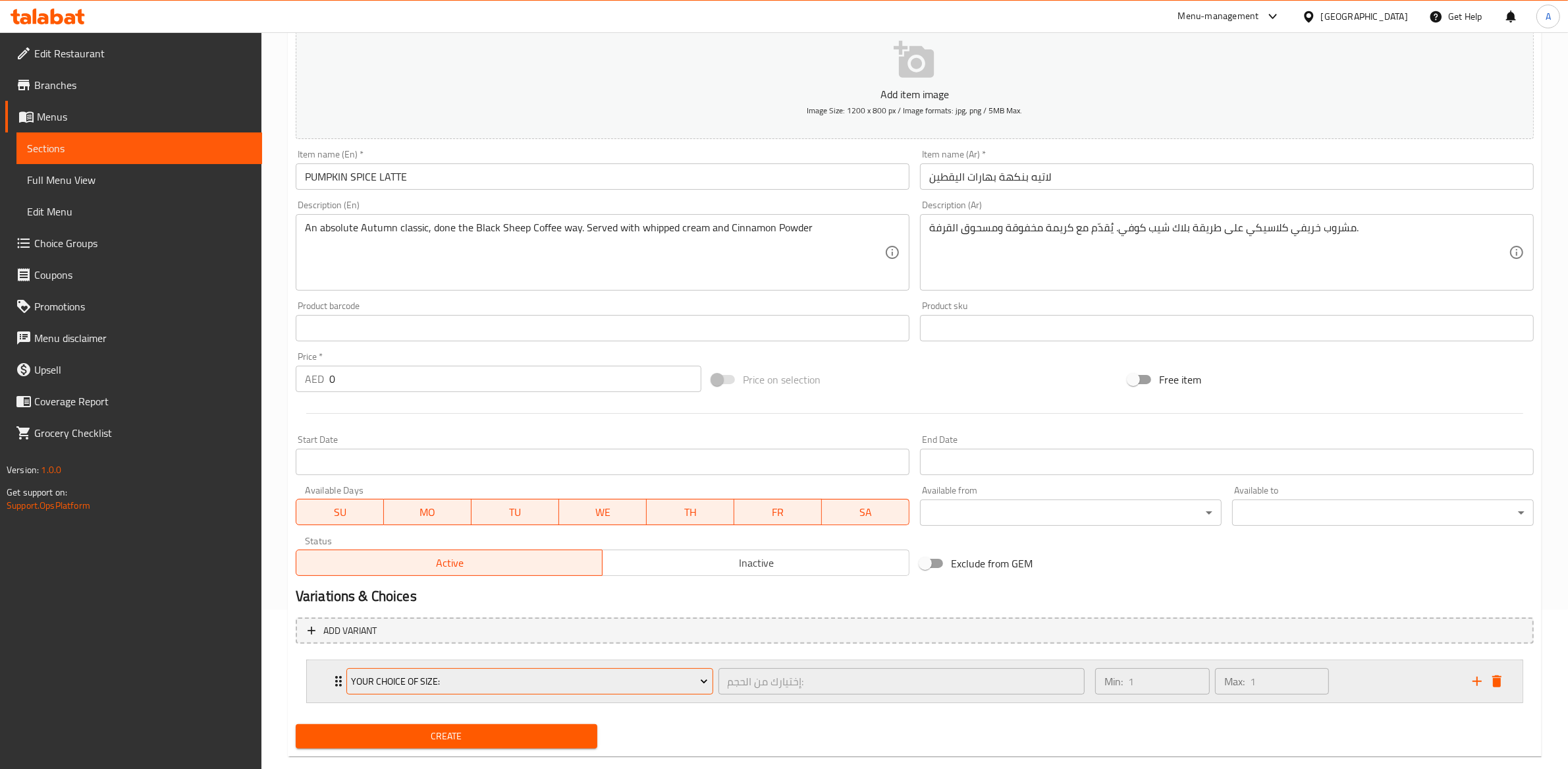
click at [481, 674] on span "Your Choice Of Size:" at bounding box center [529, 681] width 357 height 16
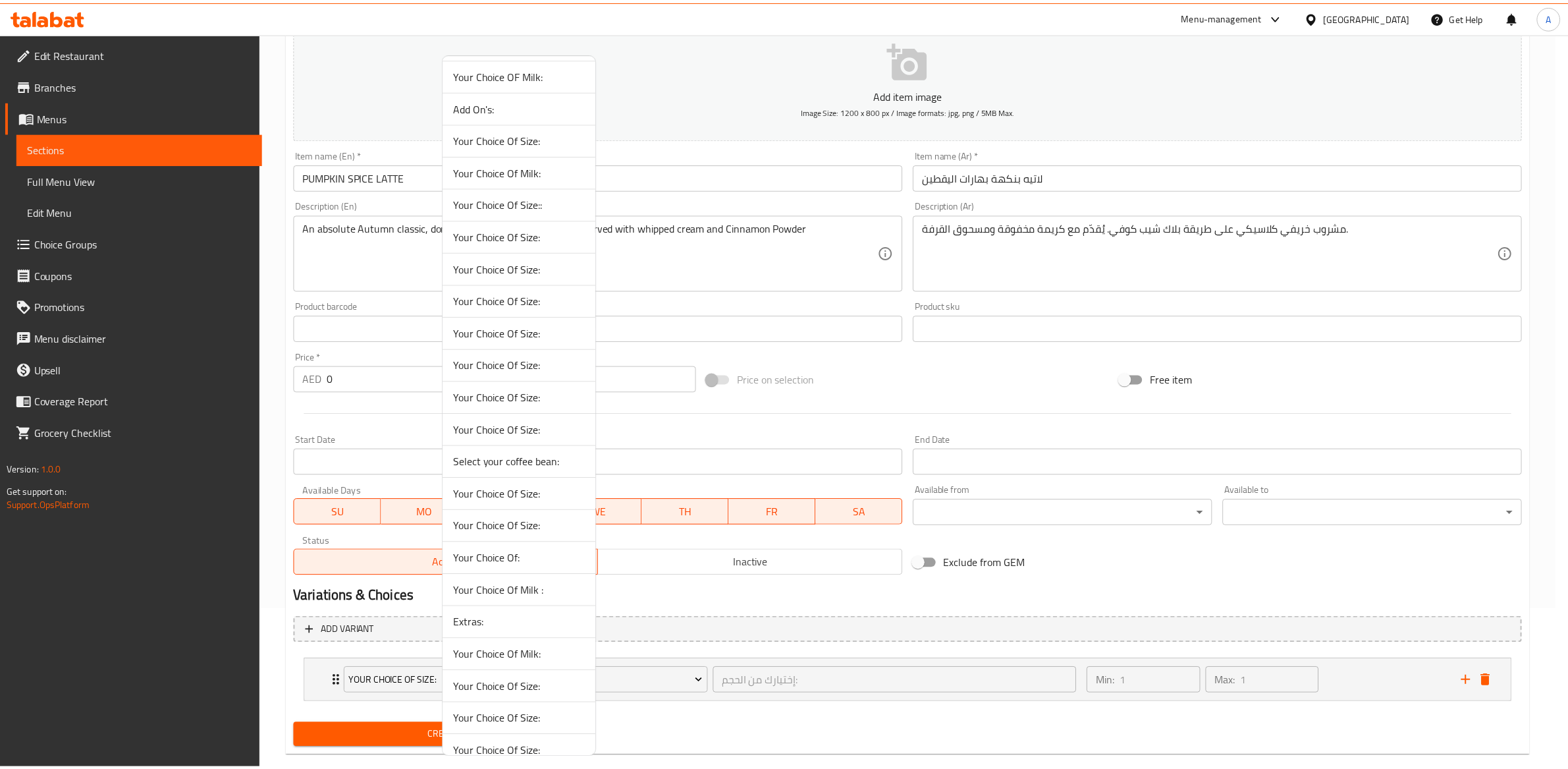
scroll to position [0, 0]
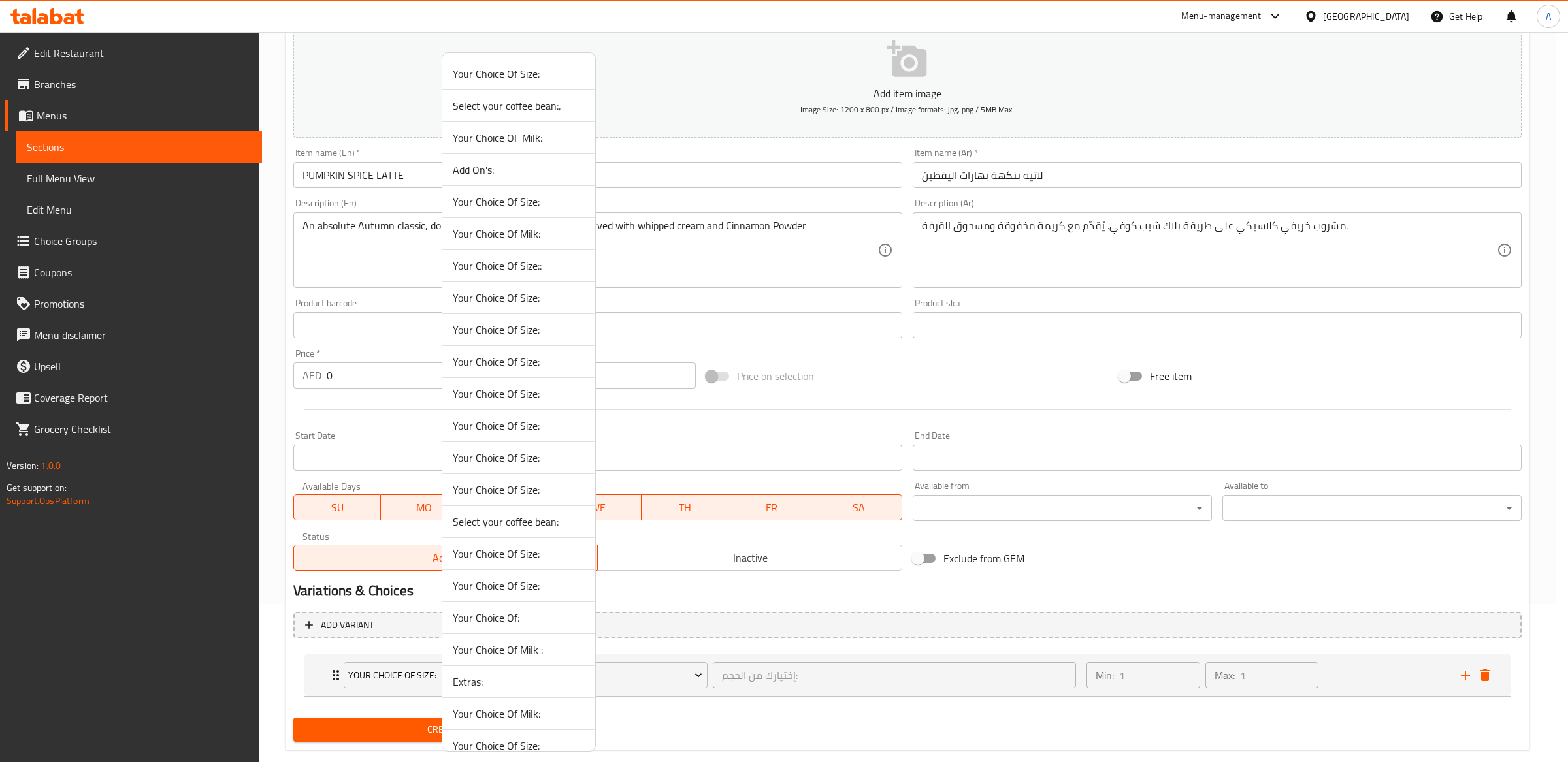
click at [512, 302] on span "Your Choice Of Size:" at bounding box center [518, 298] width 132 height 15
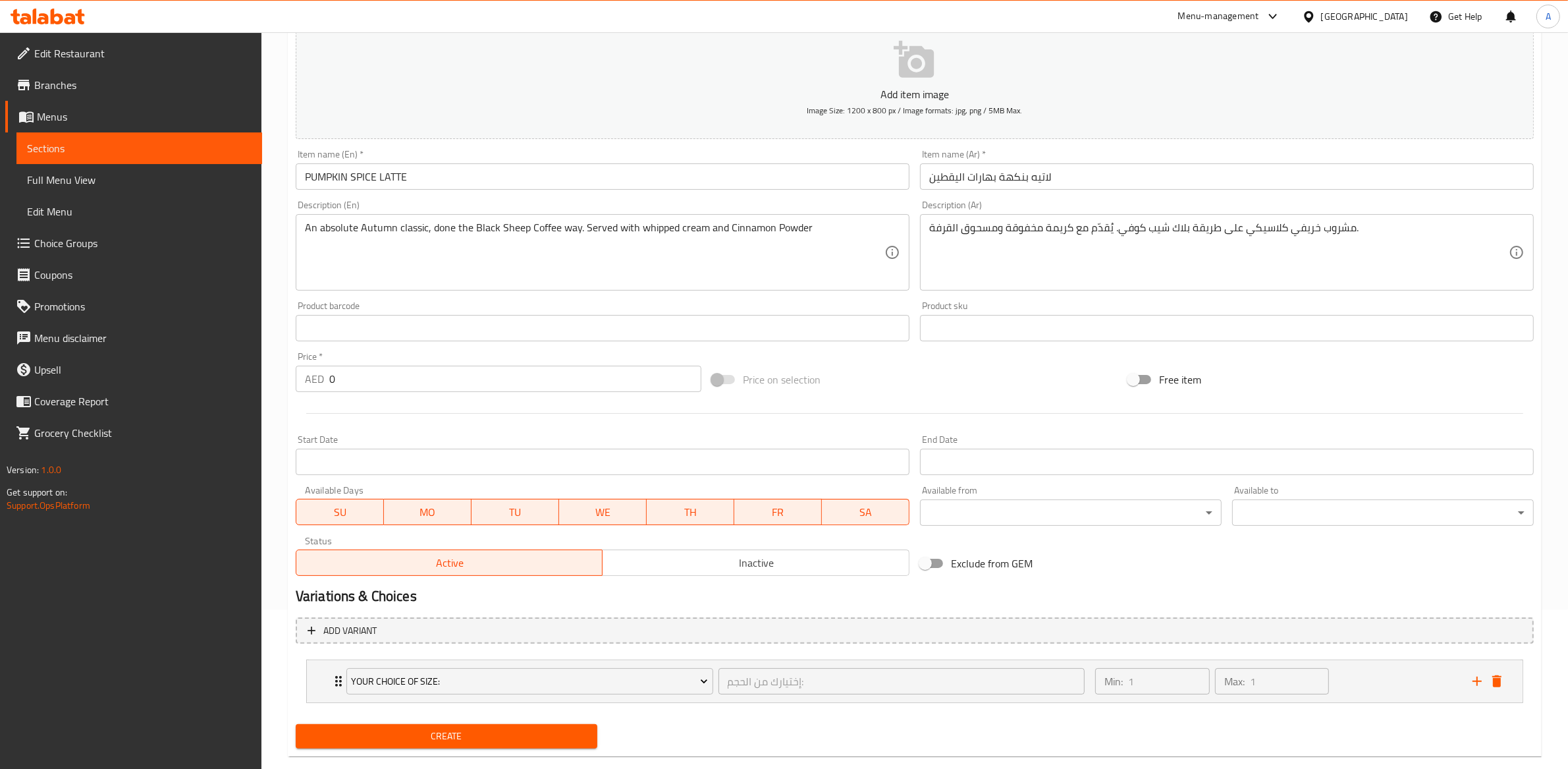
scroll to position [182, 0]
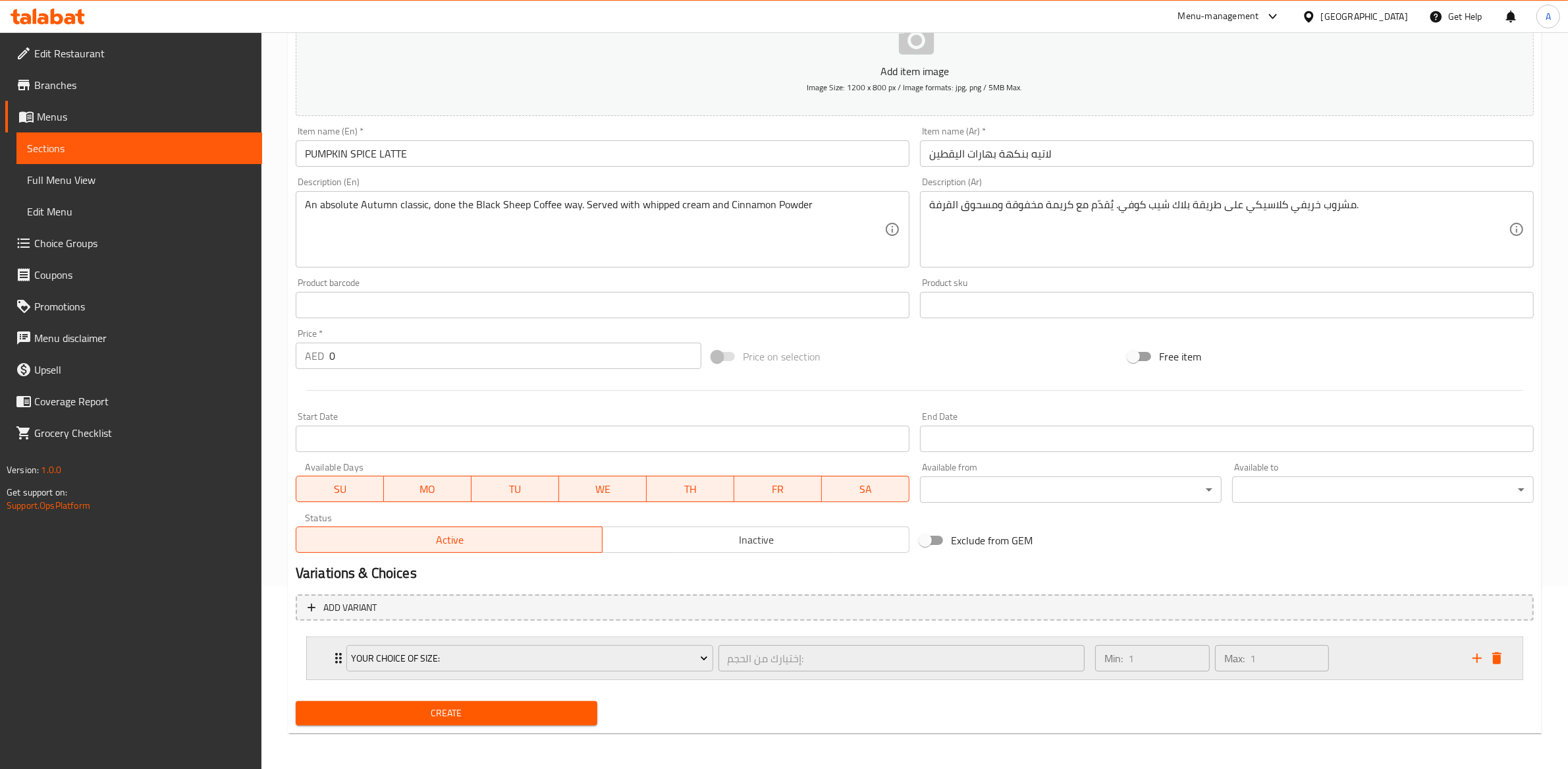
click at [921, 643] on div "إختيارك من الحجم: ​" at bounding box center [901, 658] width 372 height 32
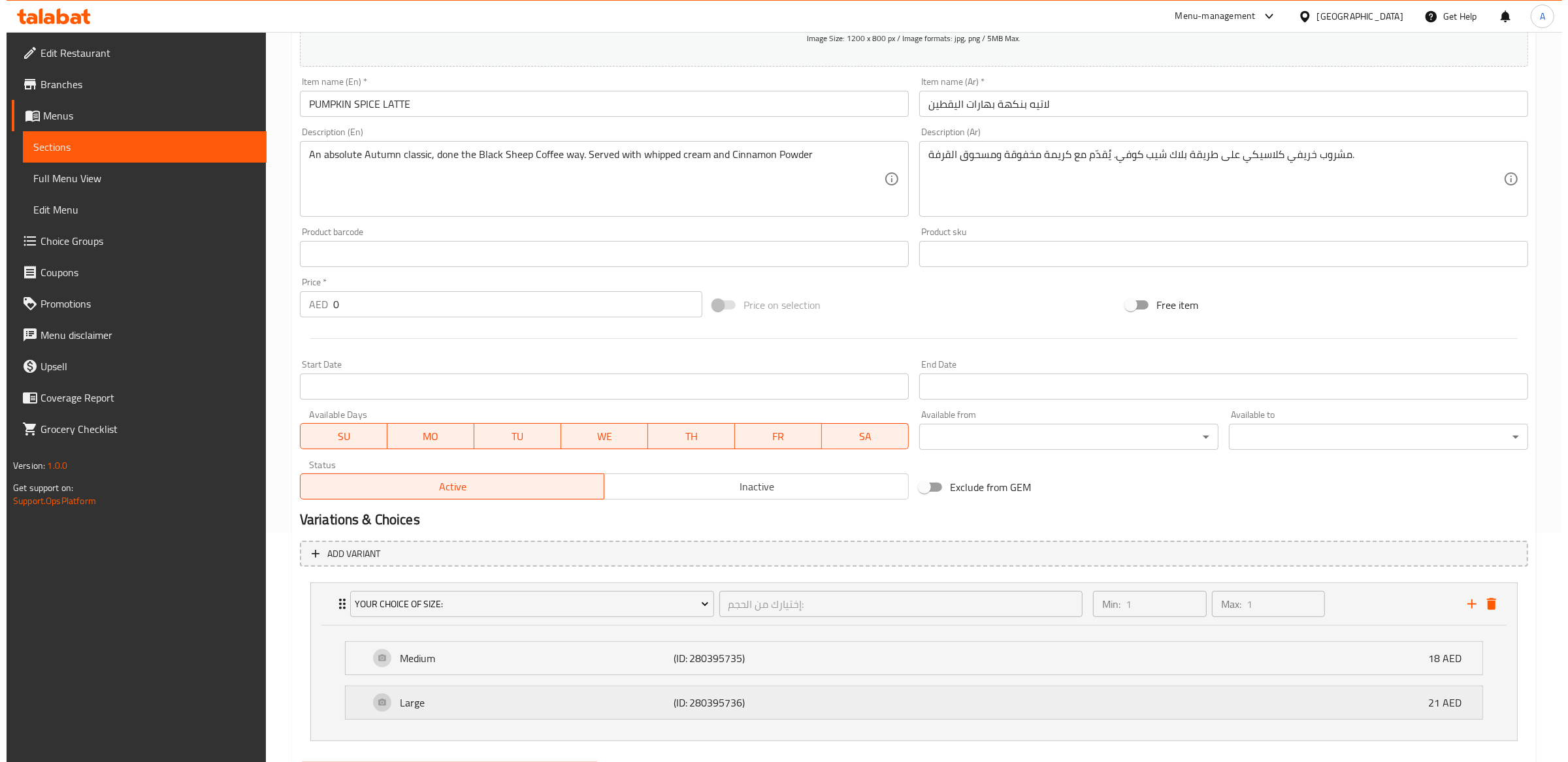
scroll to position [298, 0]
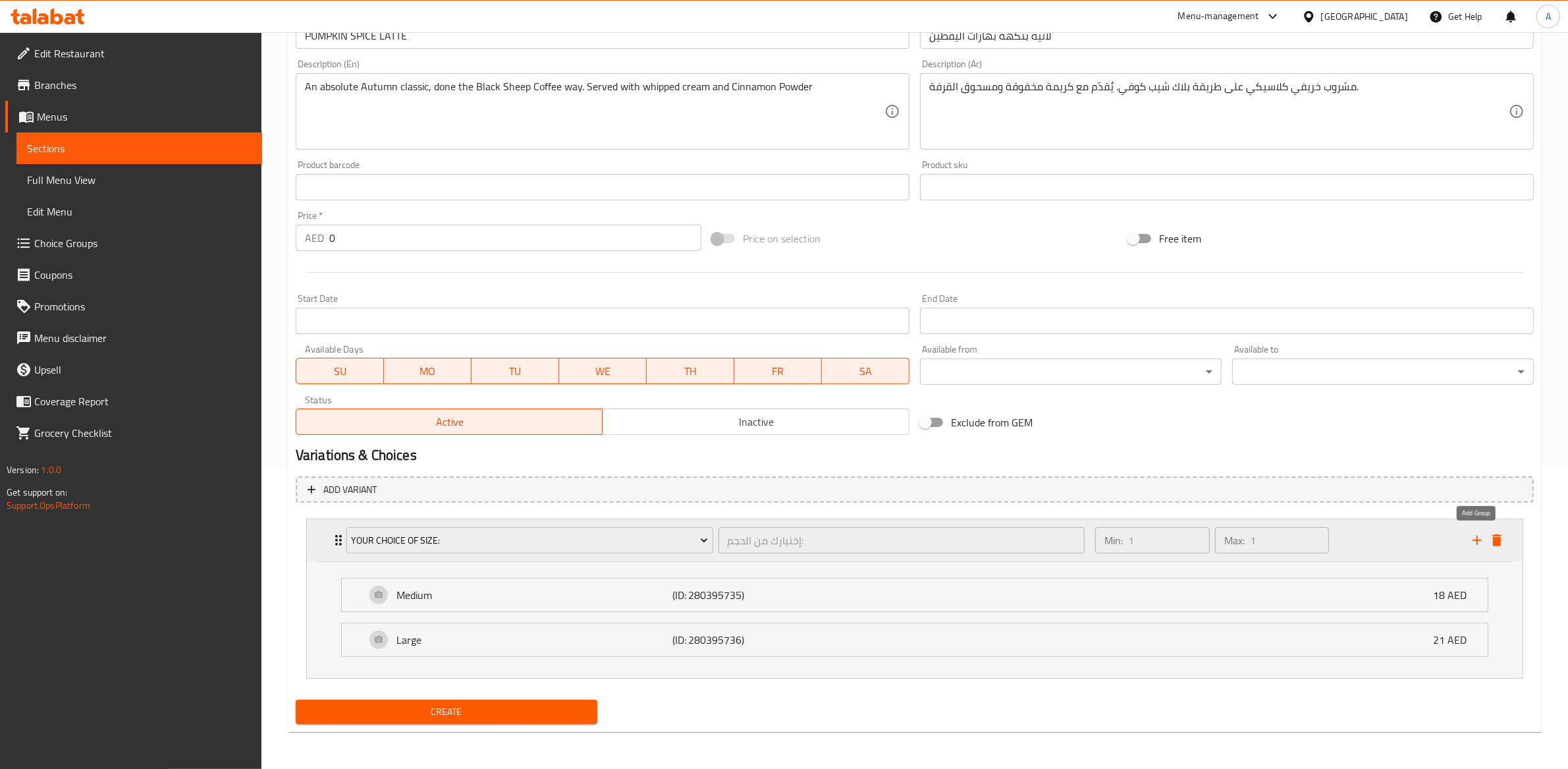
click at [1470, 542] on icon "add" at bounding box center [1477, 540] width 15 height 15
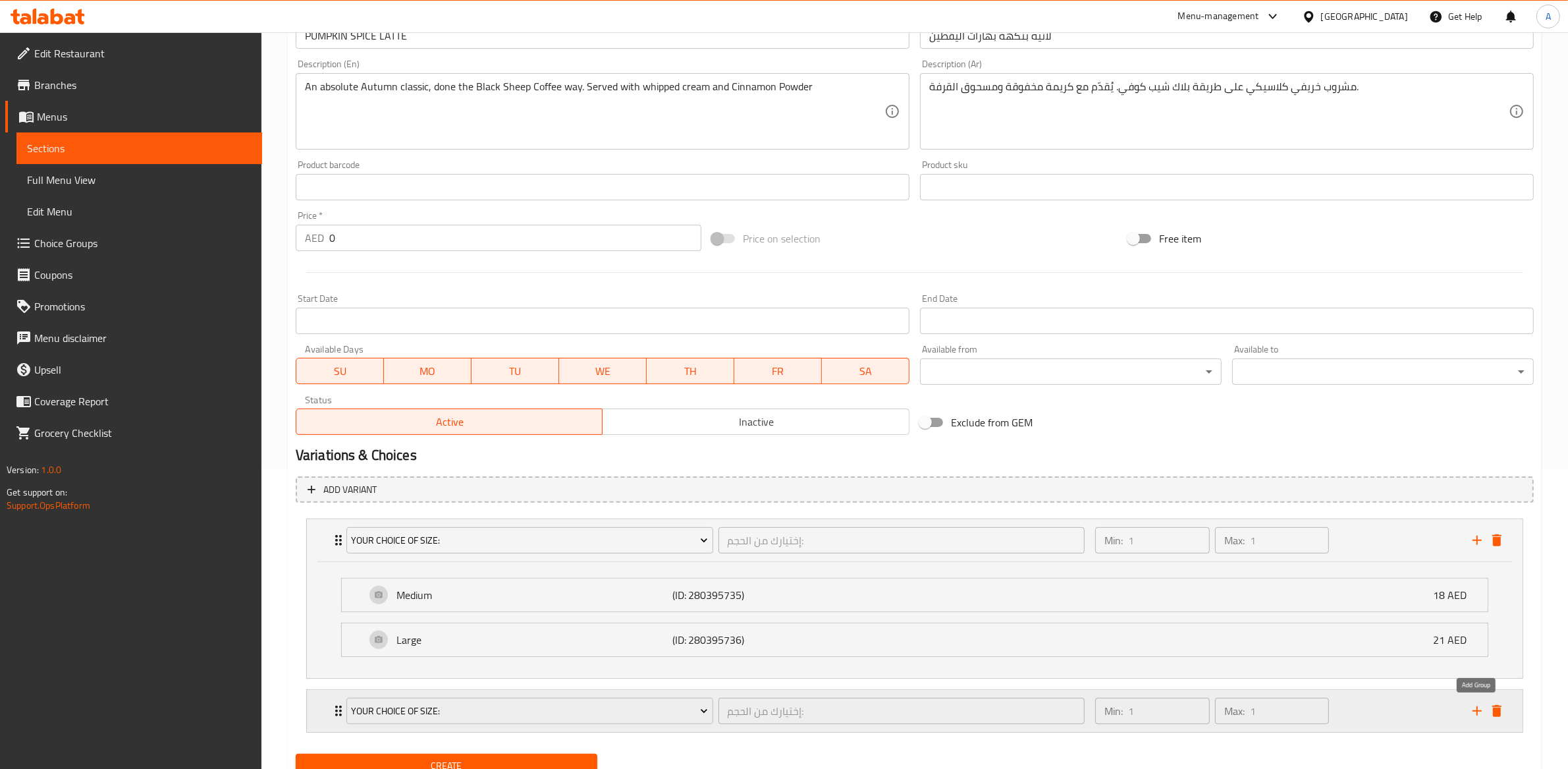
click at [1489, 709] on icon "delete" at bounding box center [1497, 711] width 15 height 15
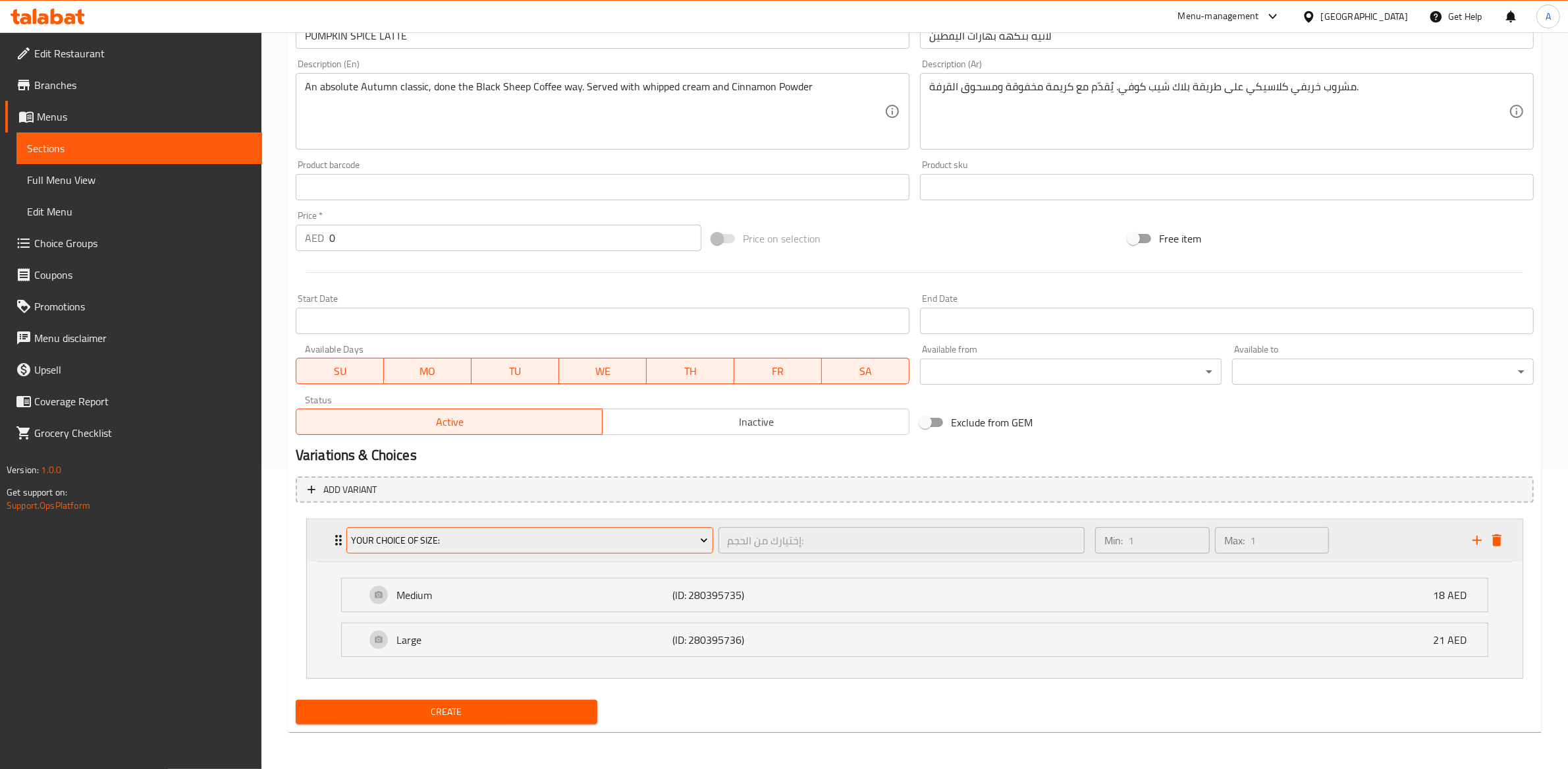
click at [433, 533] on span "Your Choice Of Size:" at bounding box center [529, 540] width 357 height 16
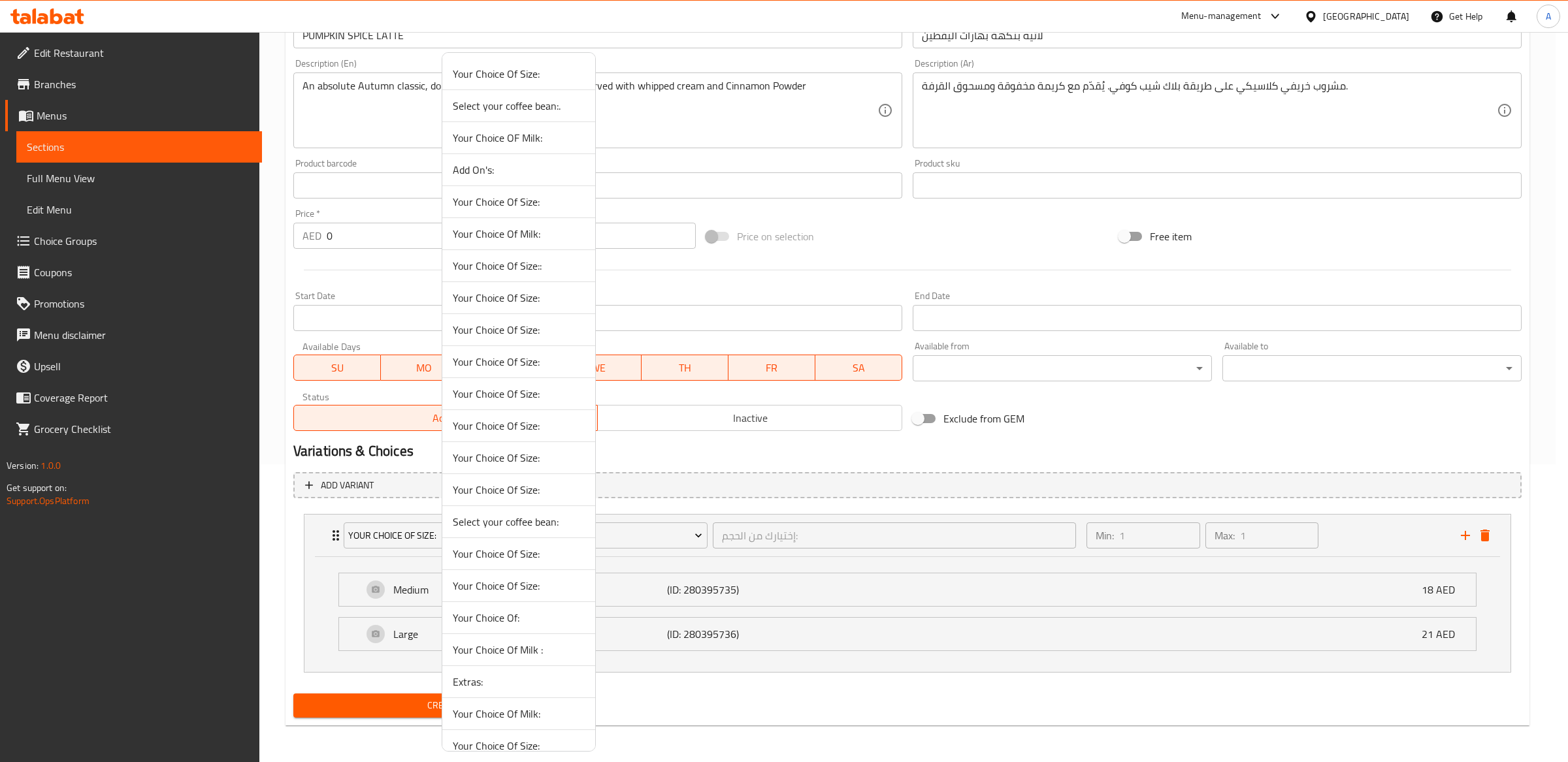
click at [537, 330] on span "Your Choice Of Size:" at bounding box center [518, 329] width 132 height 15
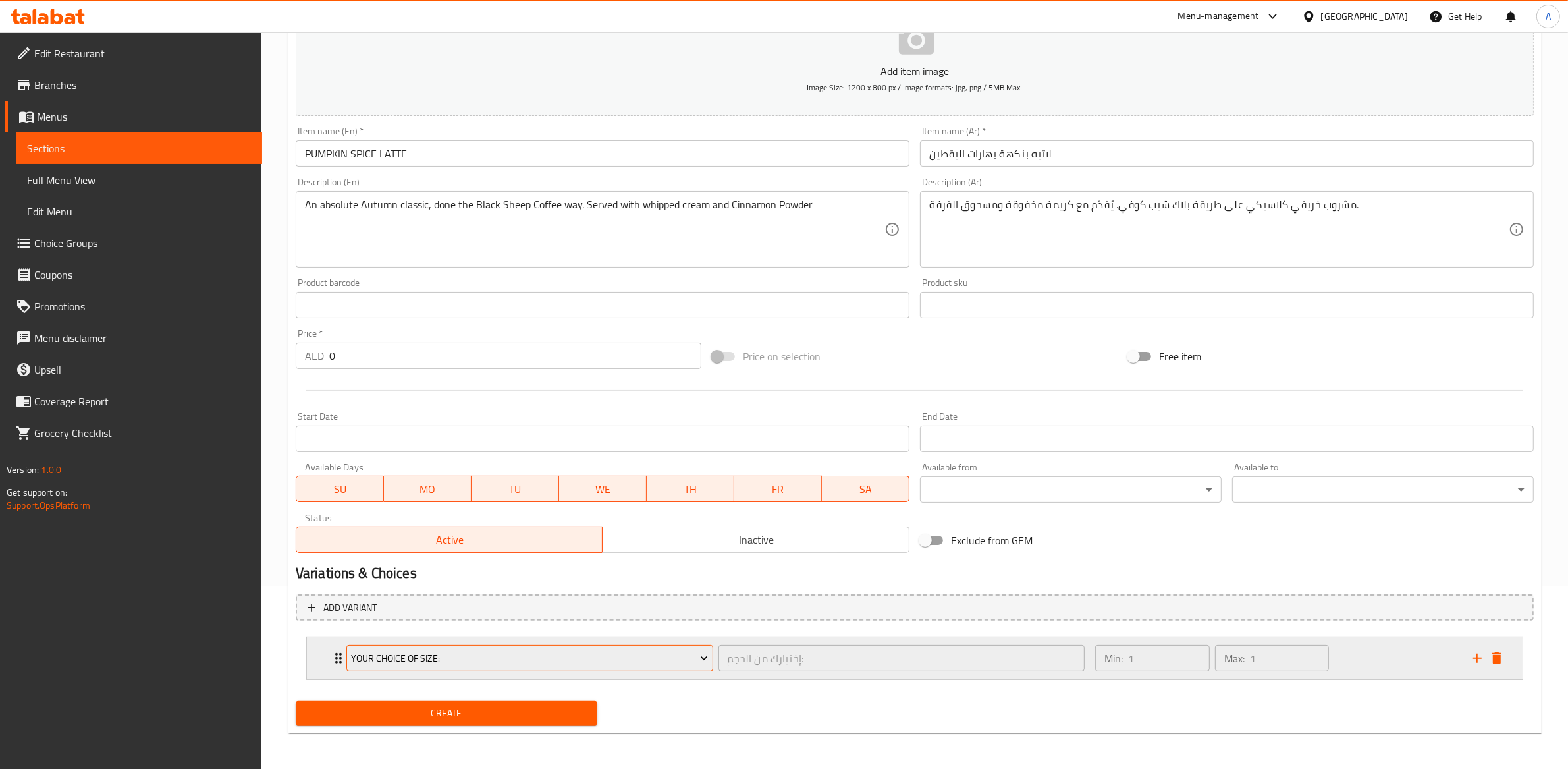
click at [551, 650] on span "Your Choice Of Size:" at bounding box center [529, 658] width 357 height 16
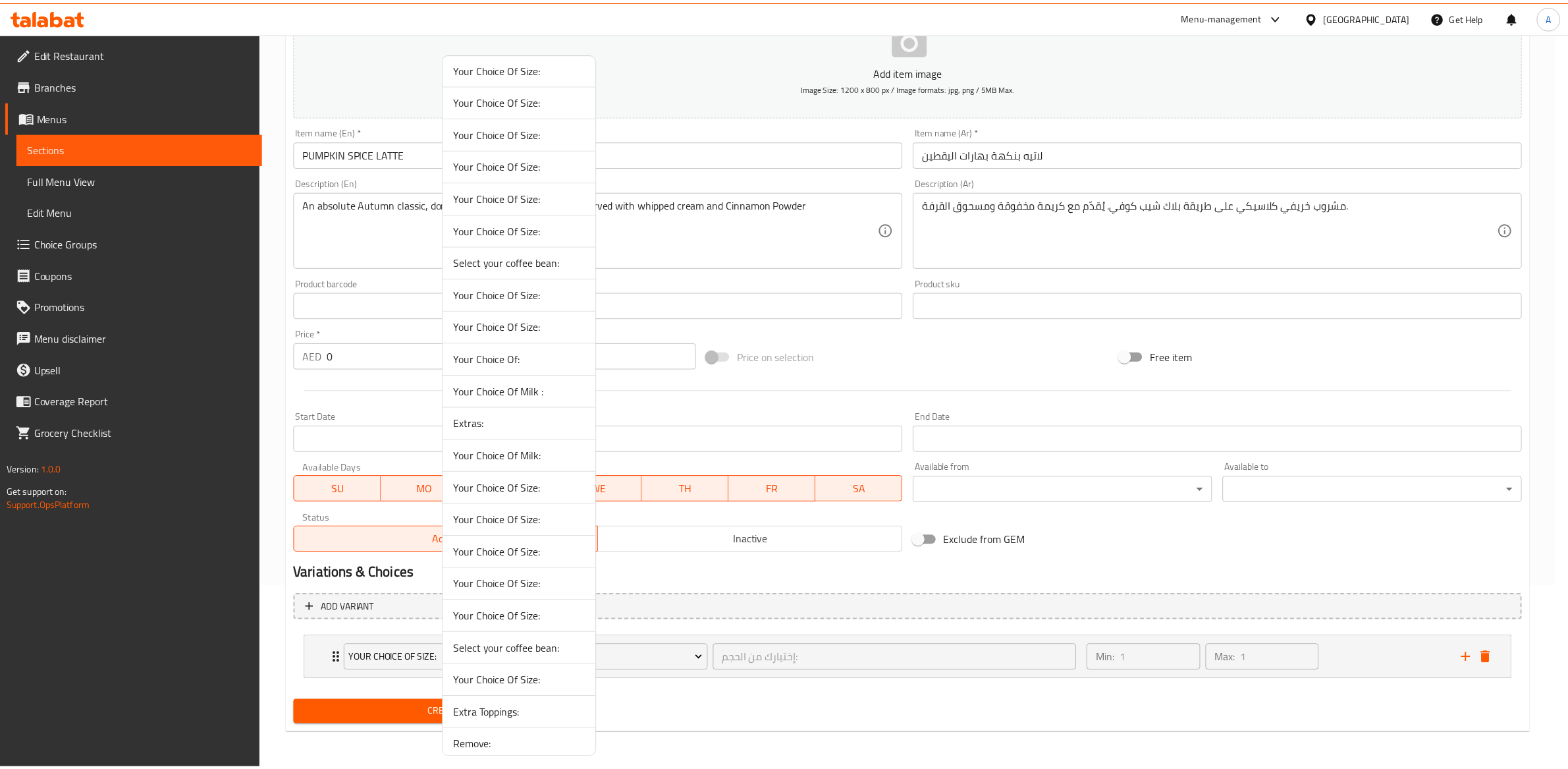
scroll to position [268, 0]
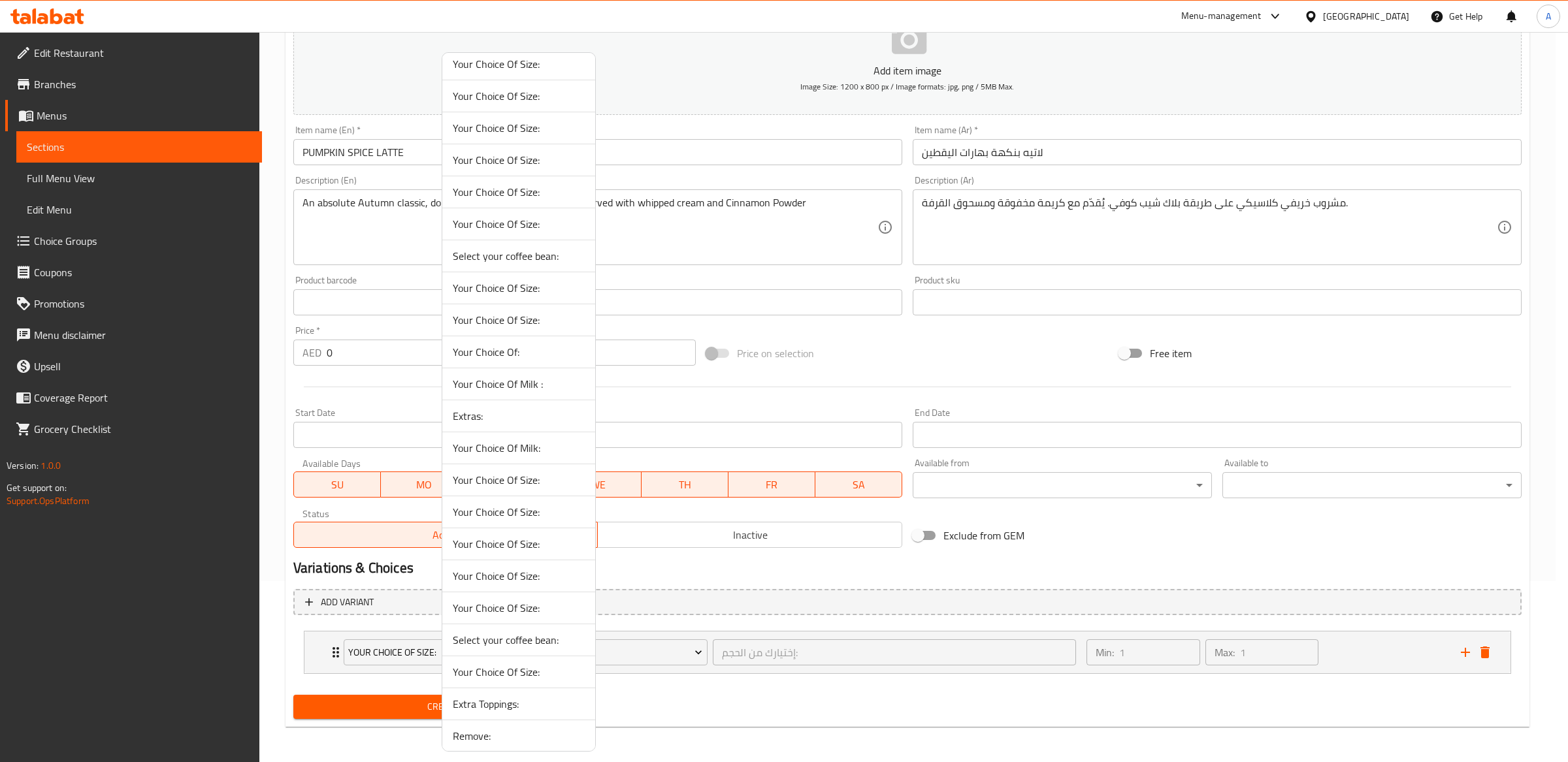
click at [519, 317] on span "Your Choice Of Size:" at bounding box center [518, 320] width 132 height 15
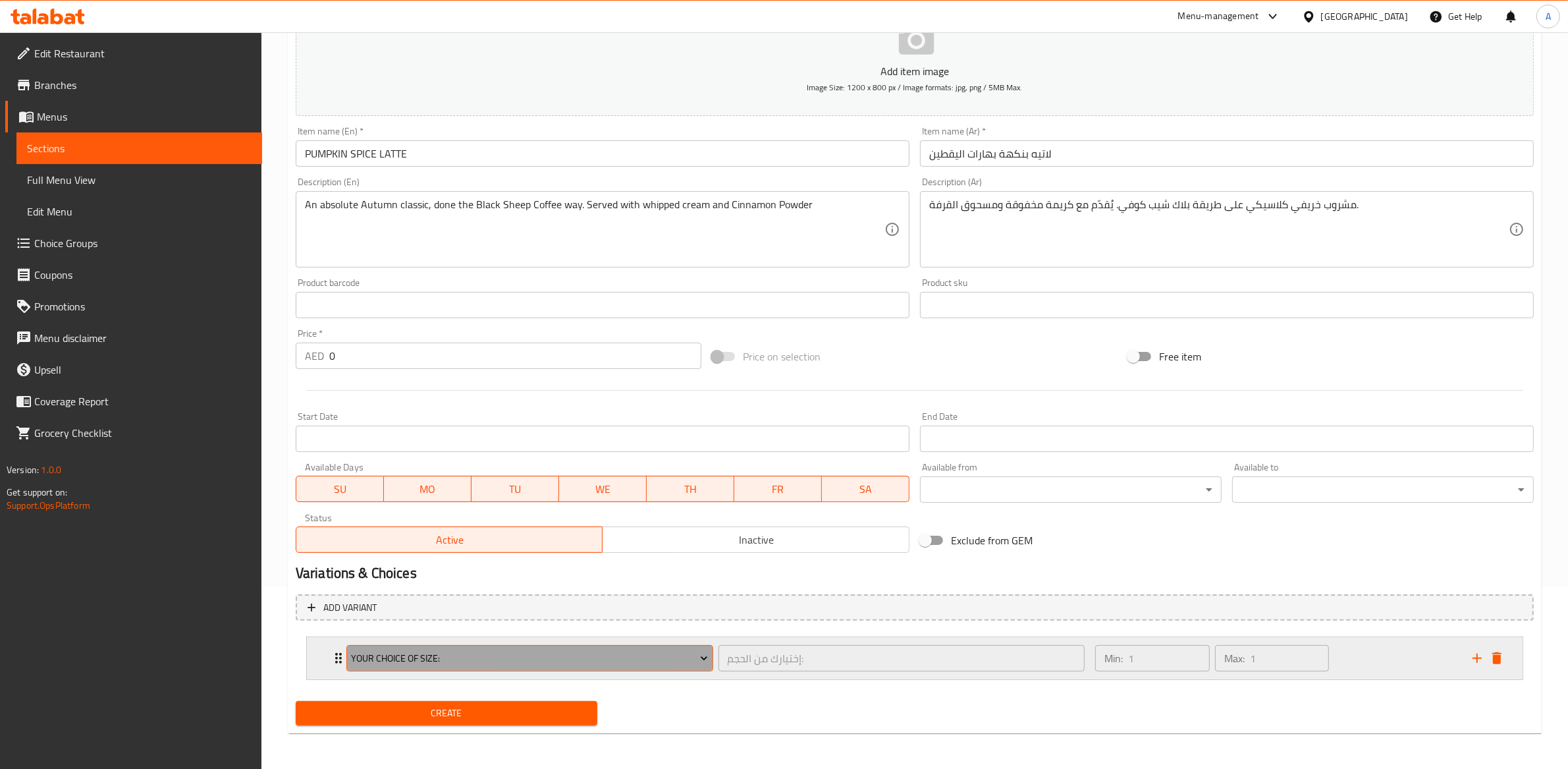
click at [526, 658] on span "Your Choice Of Size:" at bounding box center [529, 658] width 357 height 16
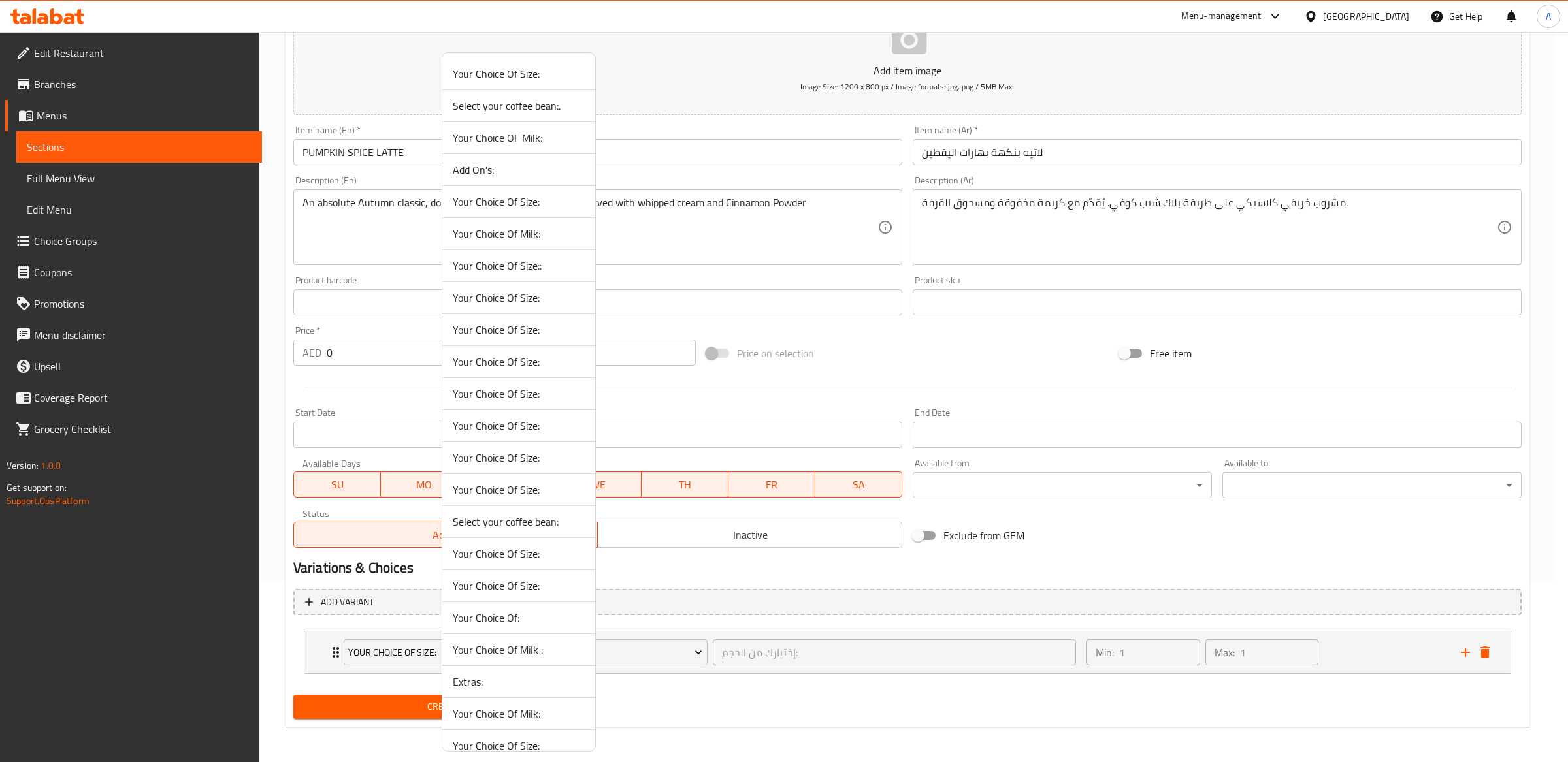
click at [511, 373] on li "Your Choice Of Size:" at bounding box center [519, 362] width 153 height 32
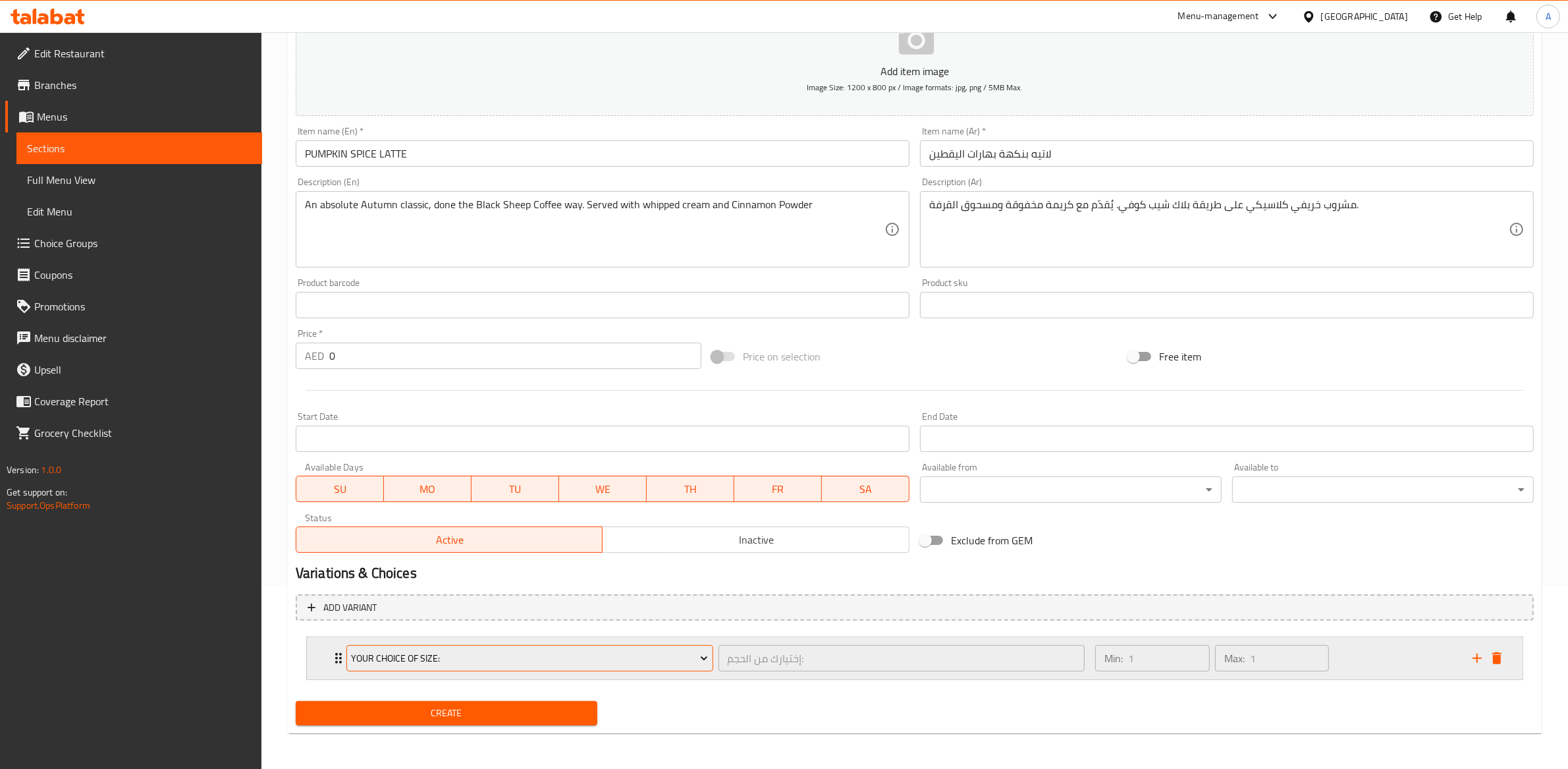
click at [690, 653] on span "Your Choice Of Size:" at bounding box center [529, 658] width 357 height 16
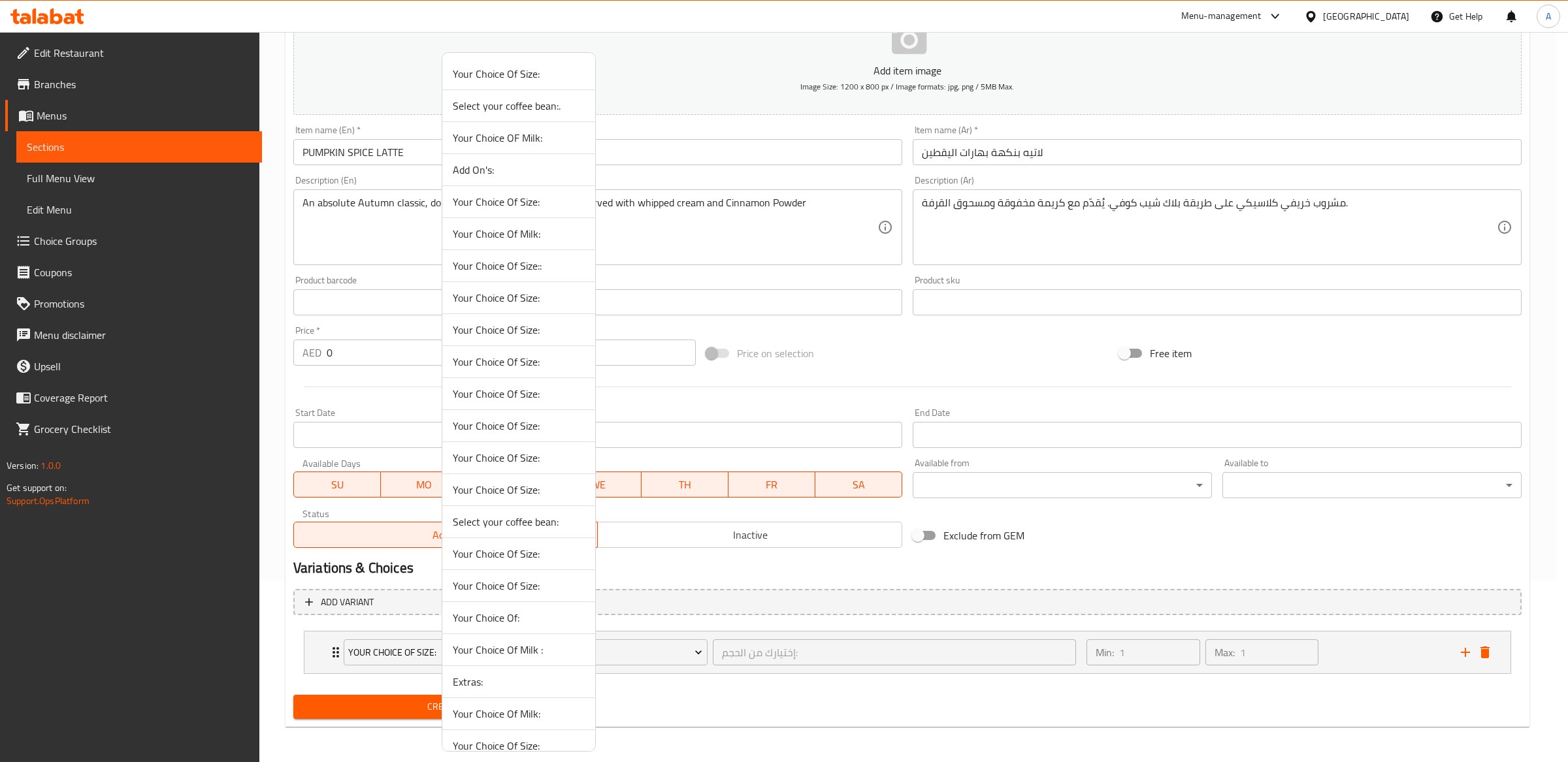
click at [533, 271] on span "Your Choice Of Size::" at bounding box center [518, 266] width 132 height 15
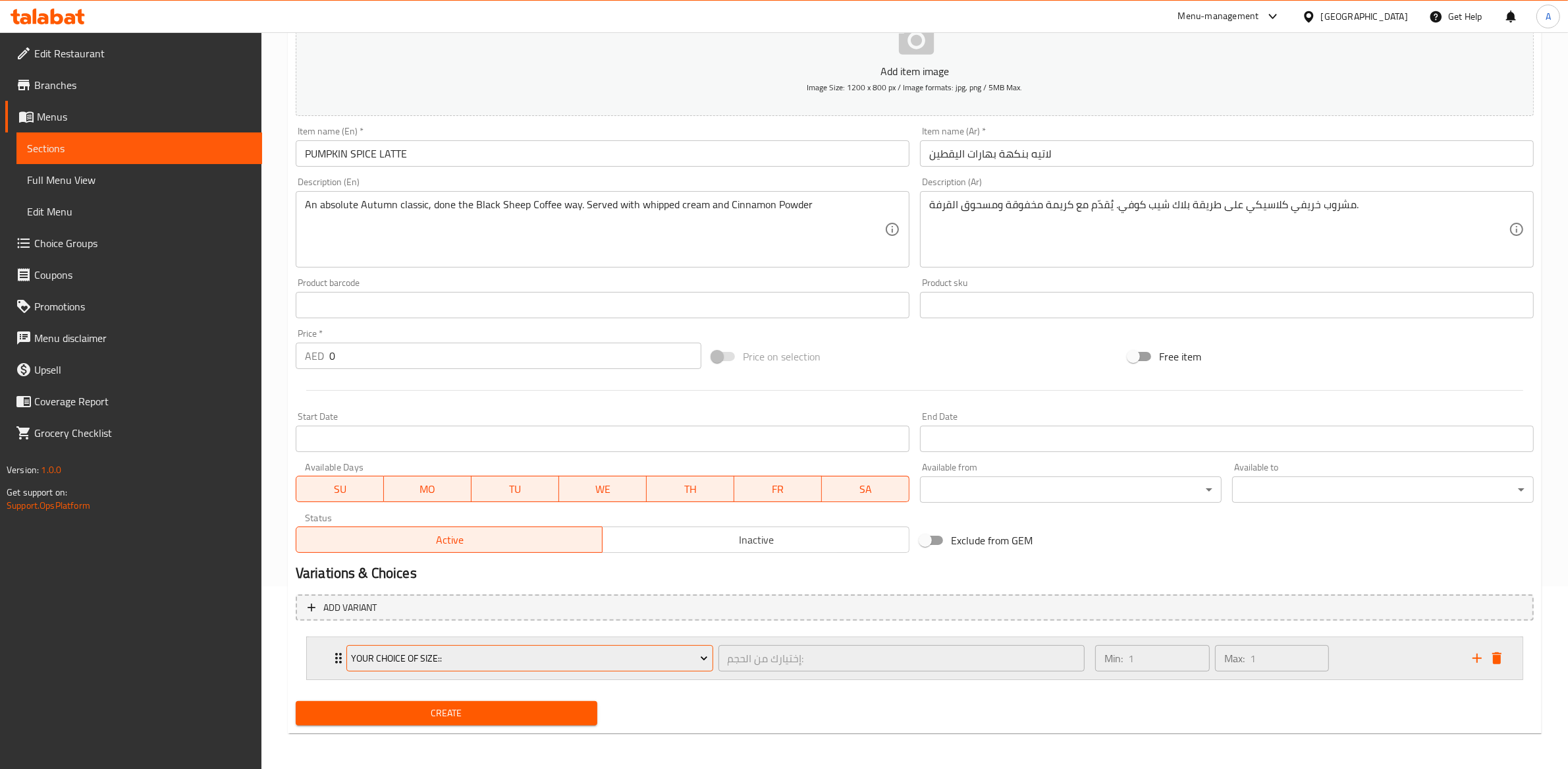
click at [597, 665] on span "Your Choice Of Size::" at bounding box center [529, 658] width 357 height 16
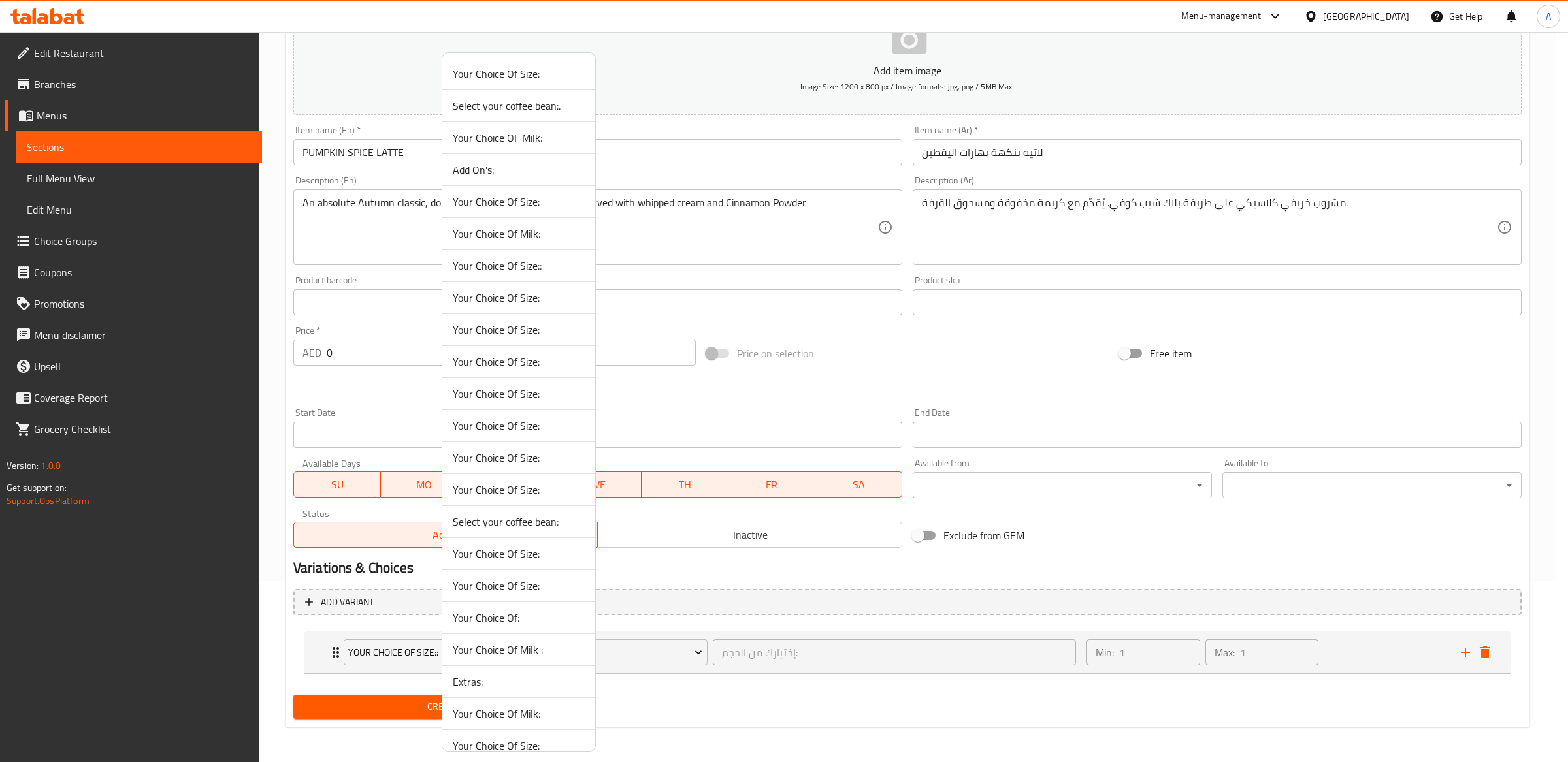
click at [518, 212] on li "Your Choice Of Size:" at bounding box center [519, 202] width 153 height 32
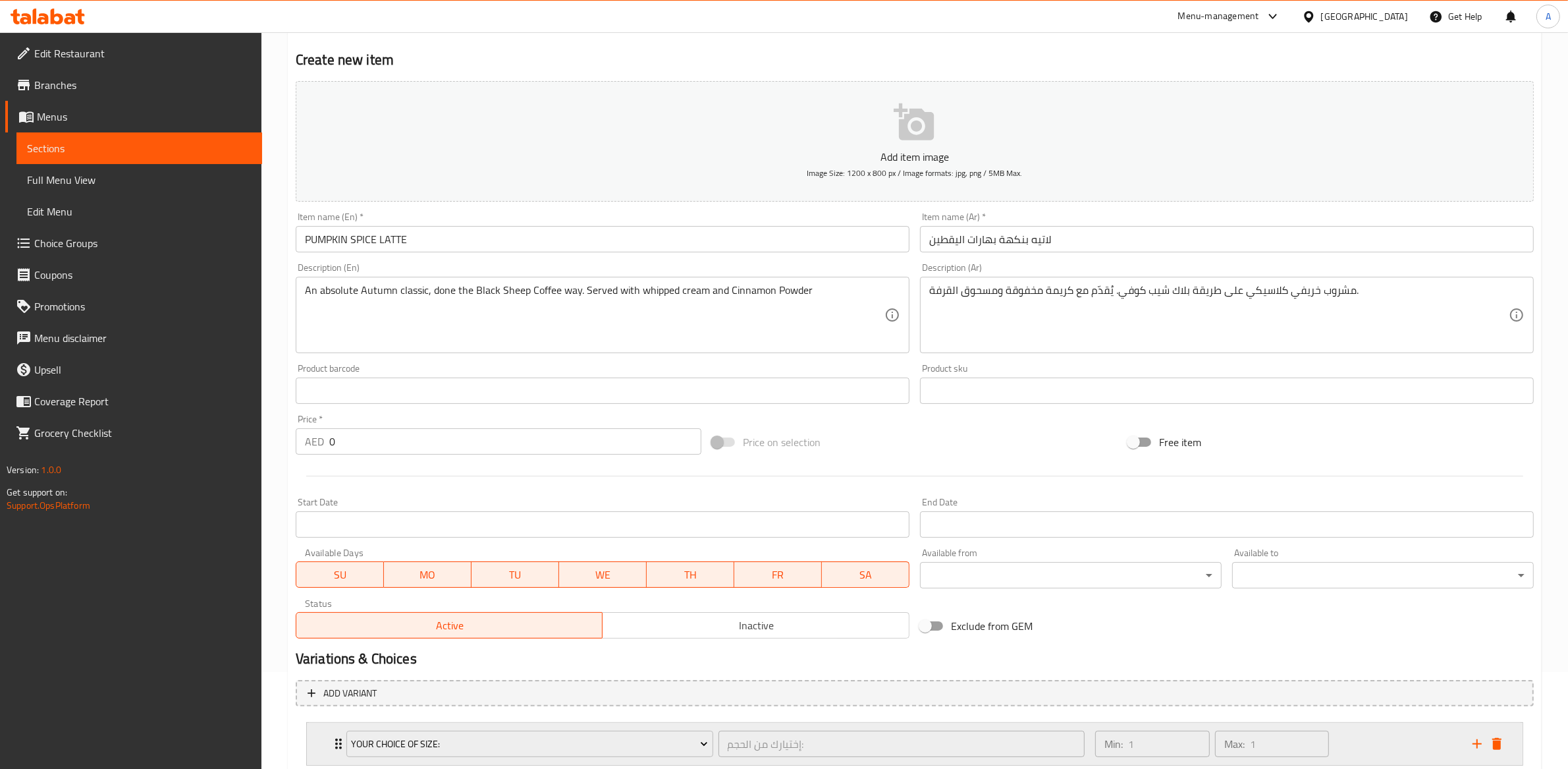
scroll to position [182, 0]
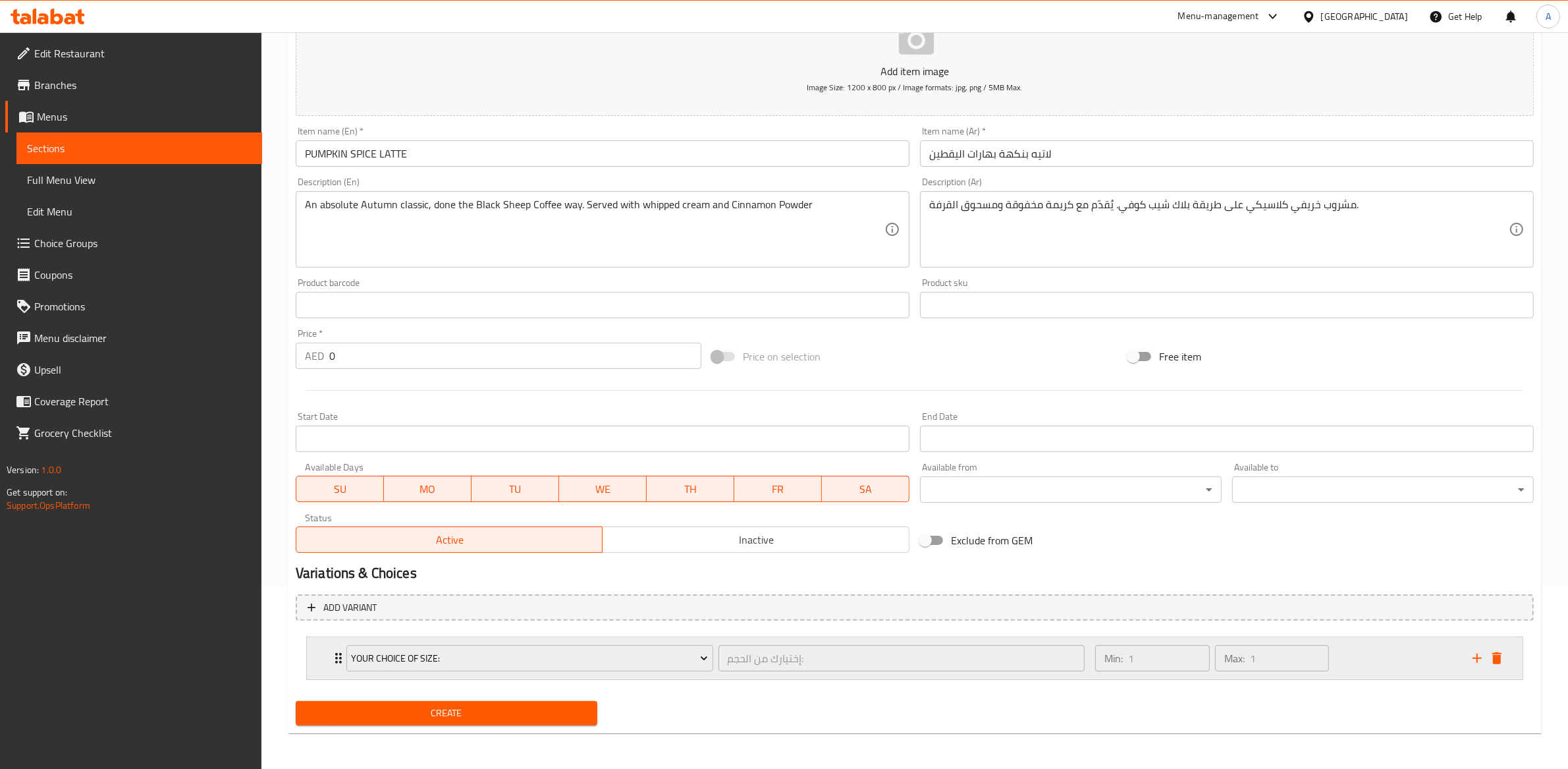
click at [1125, 665] on div "Min: 1 ​" at bounding box center [1153, 658] width 115 height 27
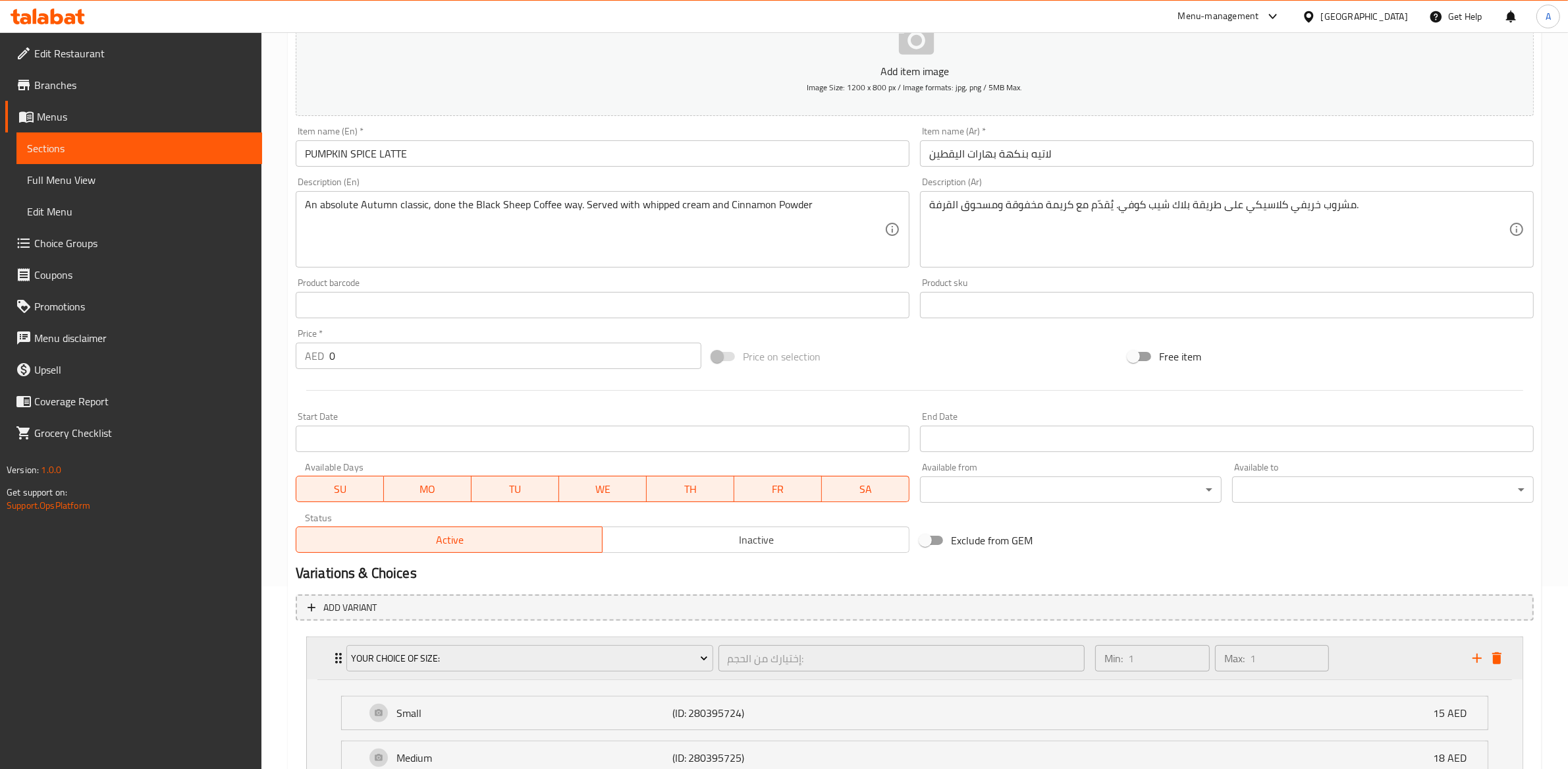
click at [1125, 665] on div "Min: 1 ​" at bounding box center [1153, 658] width 115 height 27
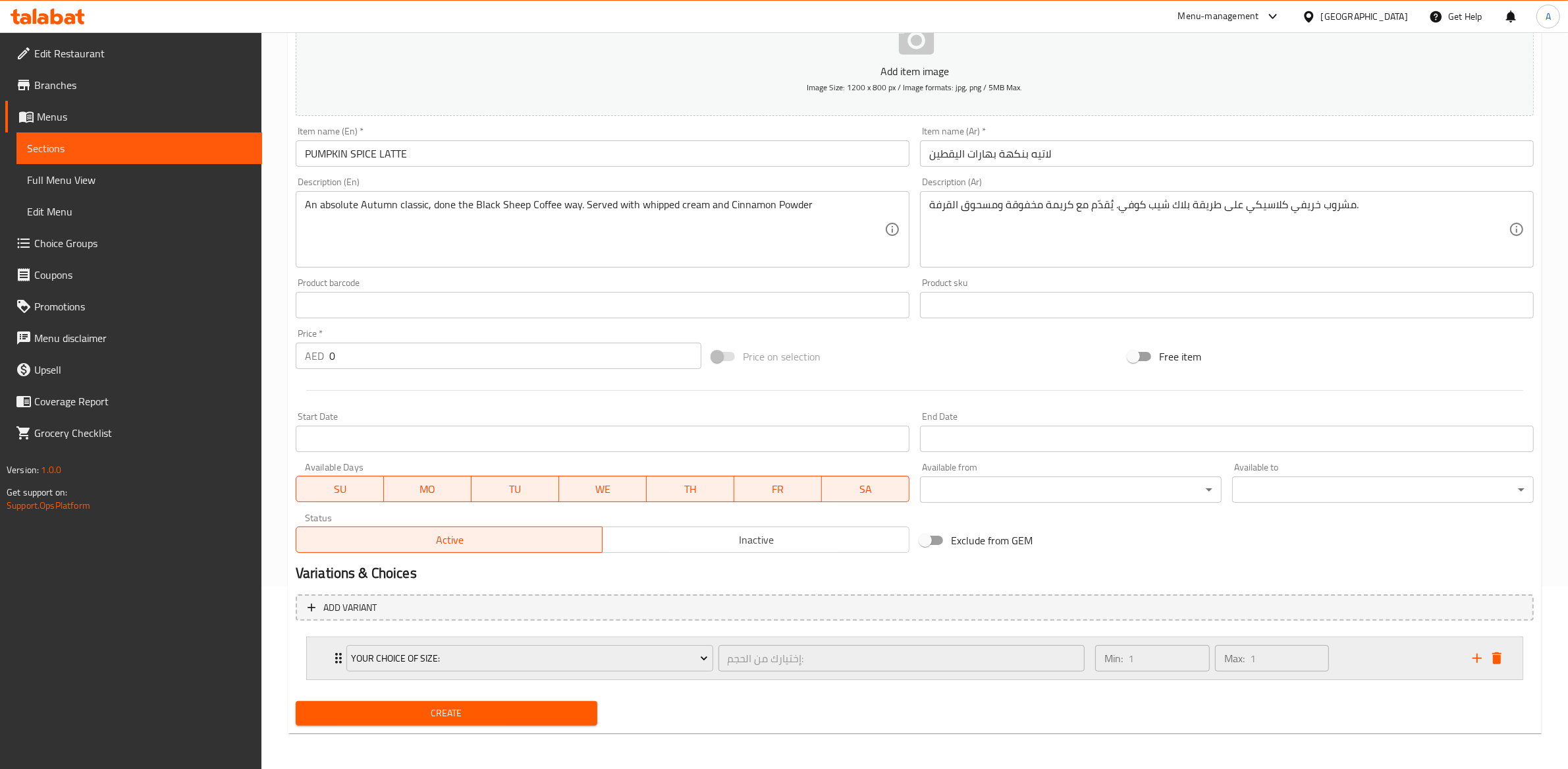
click at [1106, 670] on div "Min: 1 ​" at bounding box center [1153, 658] width 115 height 27
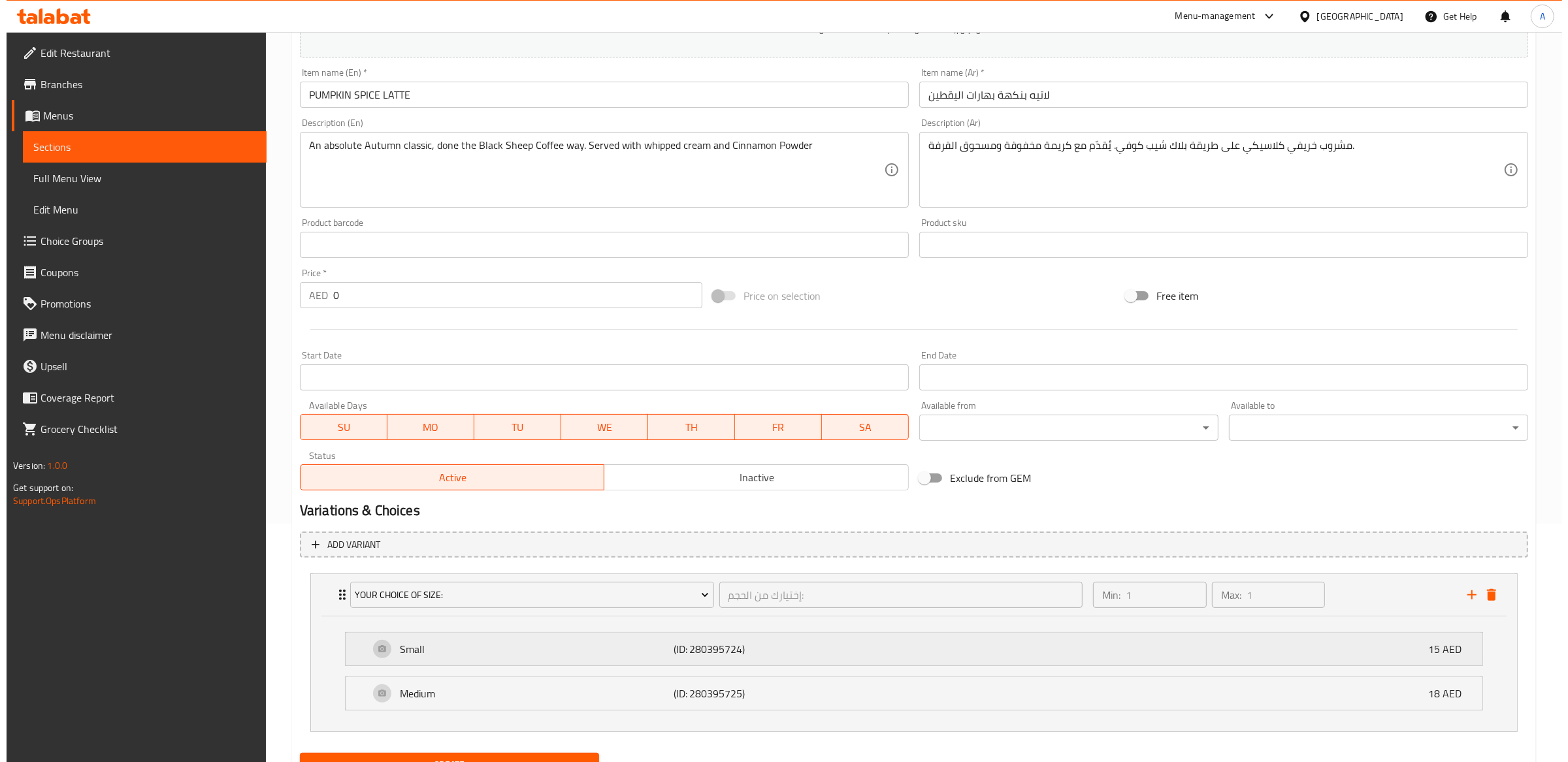
scroll to position [298, 0]
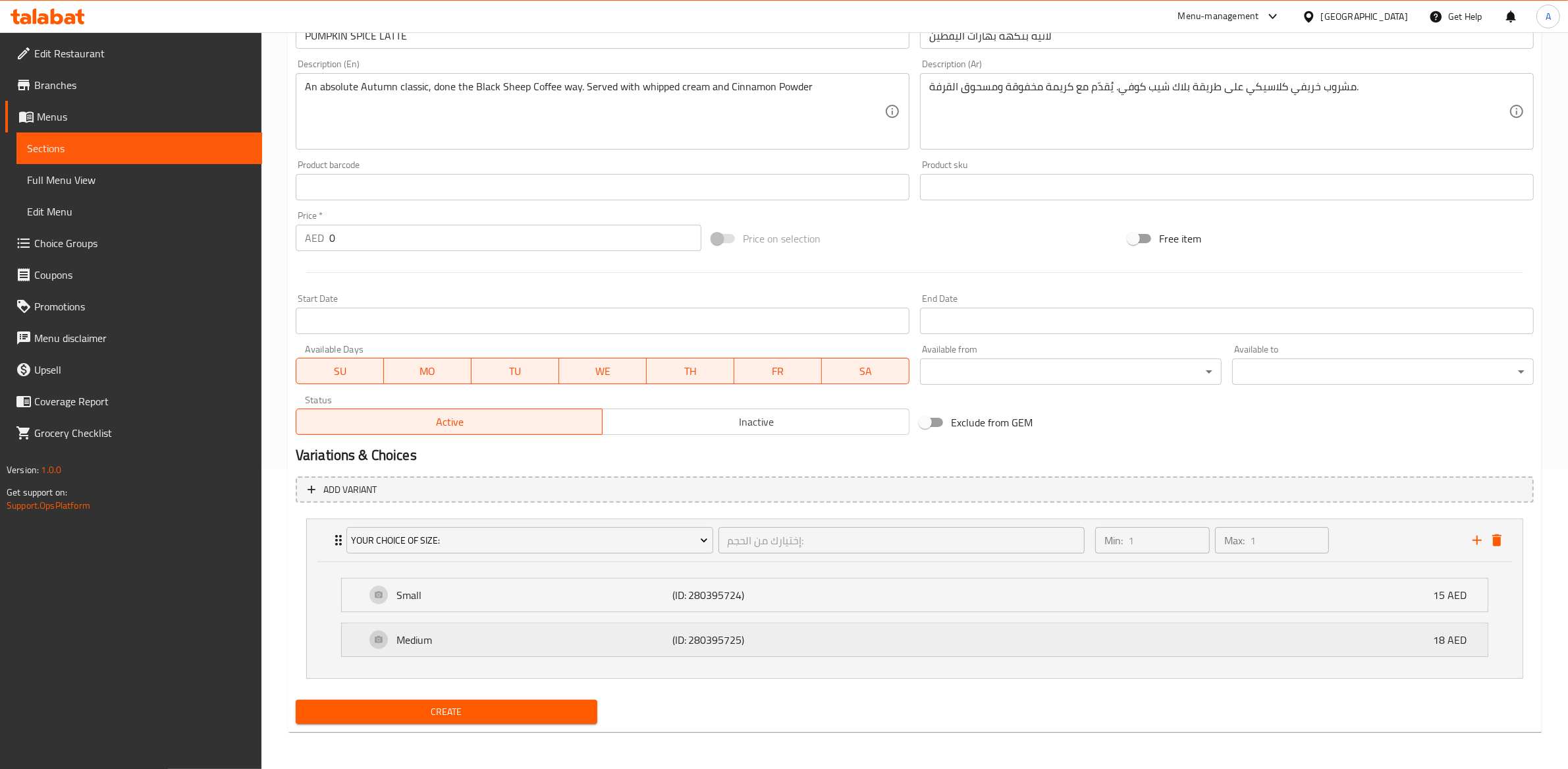
click at [573, 634] on p "Medium" at bounding box center [534, 640] width 276 height 15
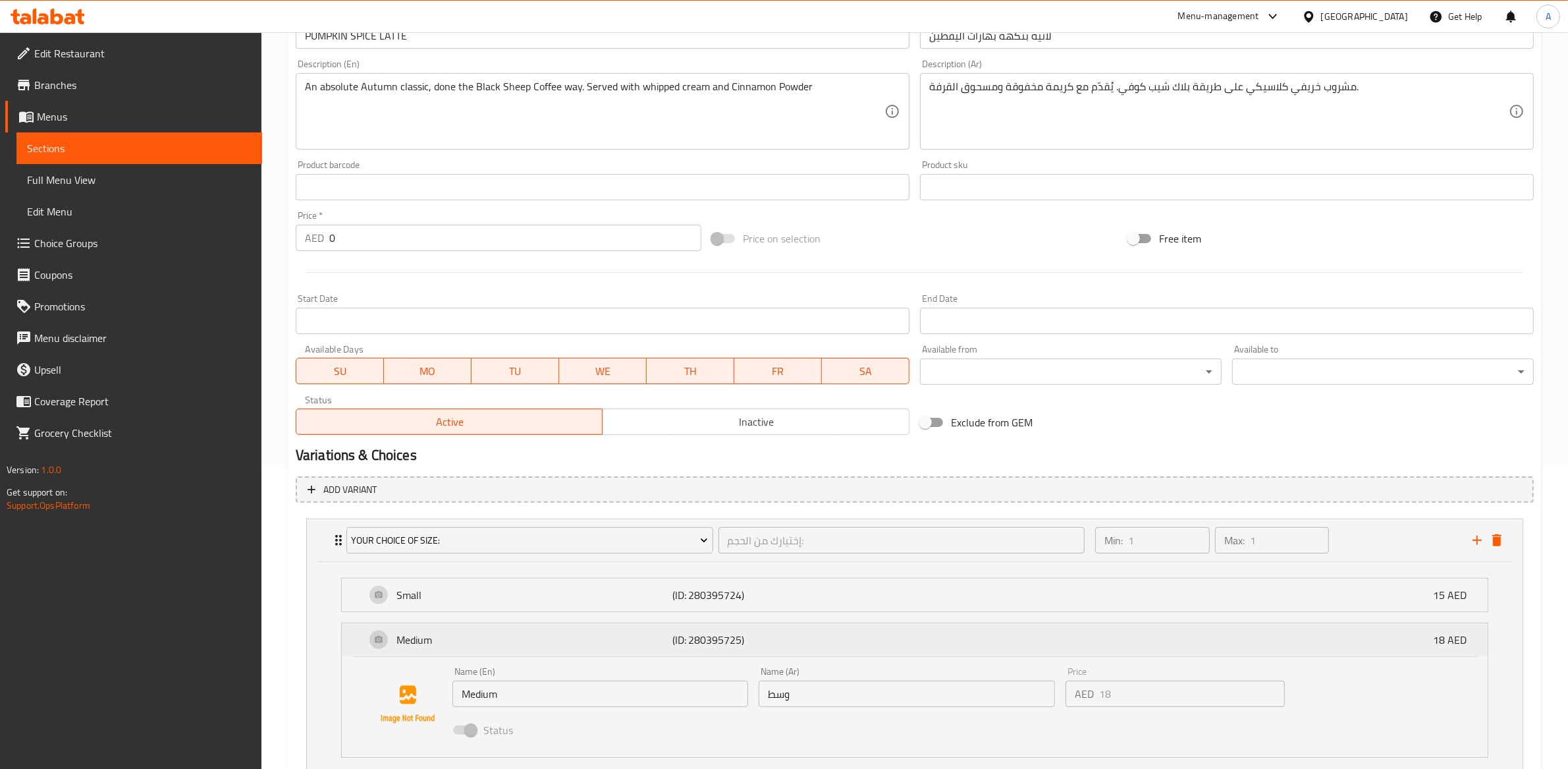
click at [555, 644] on p "Medium" at bounding box center [534, 640] width 276 height 15
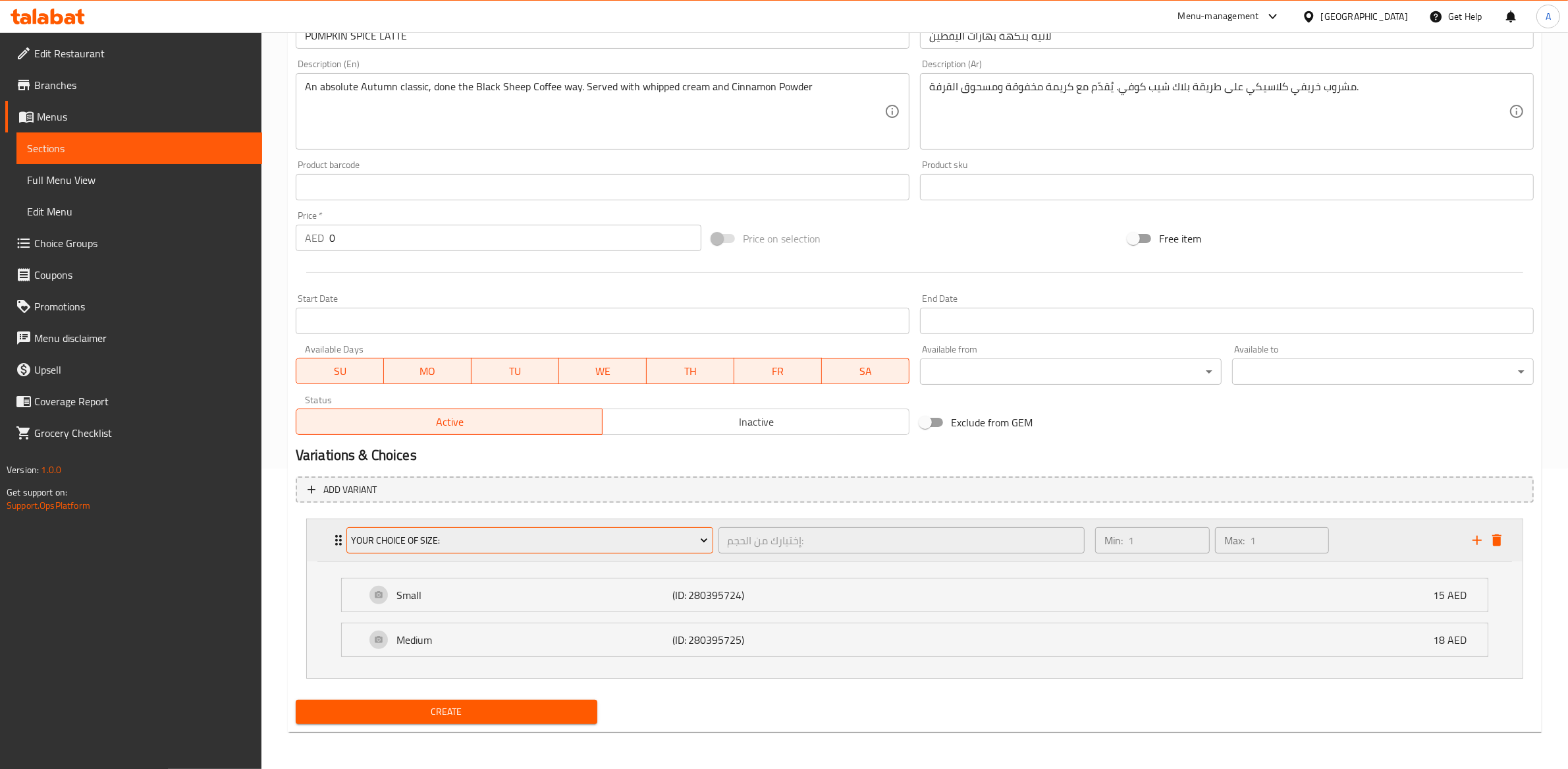
click at [504, 549] on button "Your Choice Of Size:" at bounding box center [530, 540] width 367 height 27
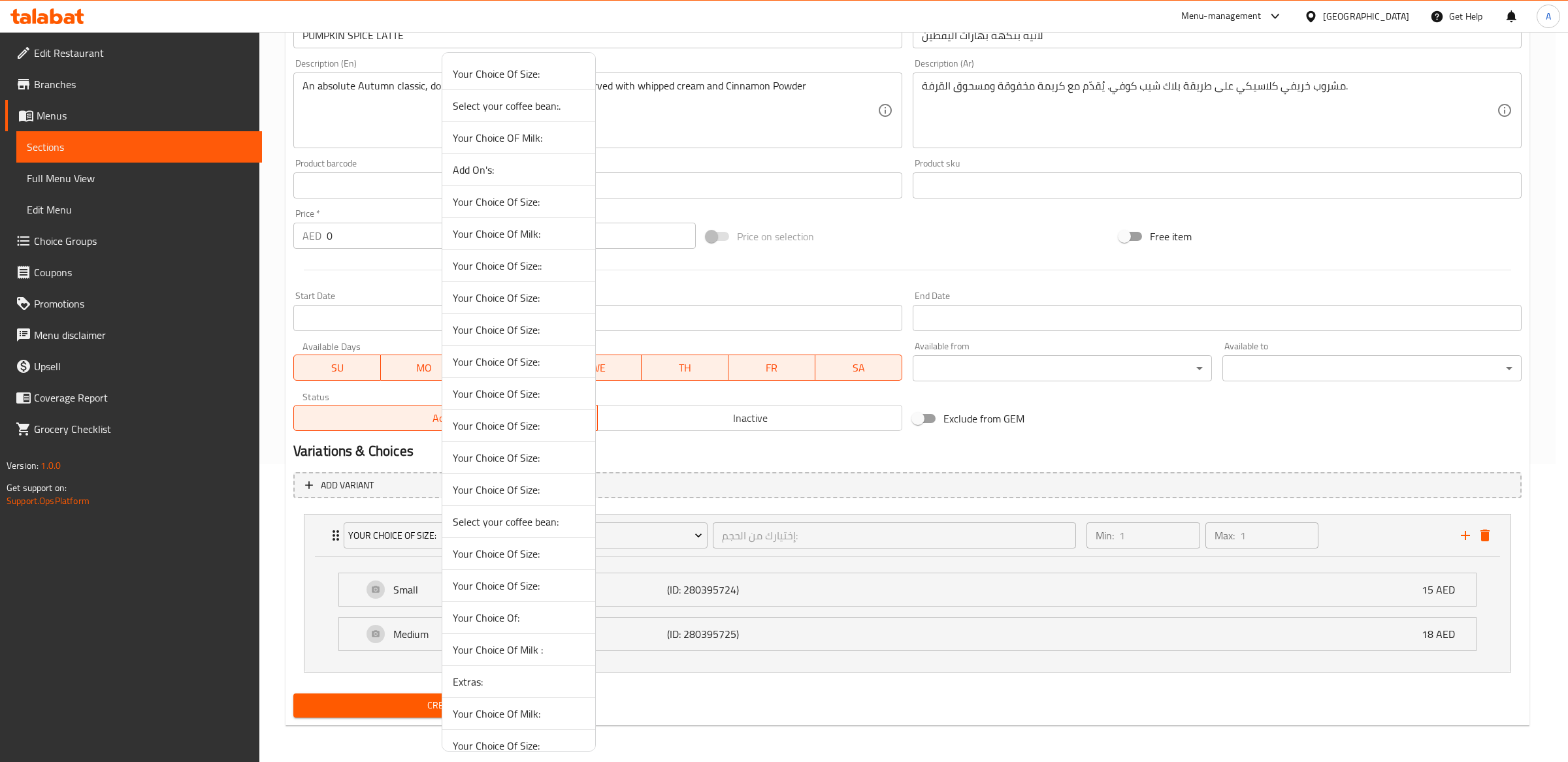
click at [514, 494] on span "Your Choice Of Size:" at bounding box center [518, 490] width 132 height 15
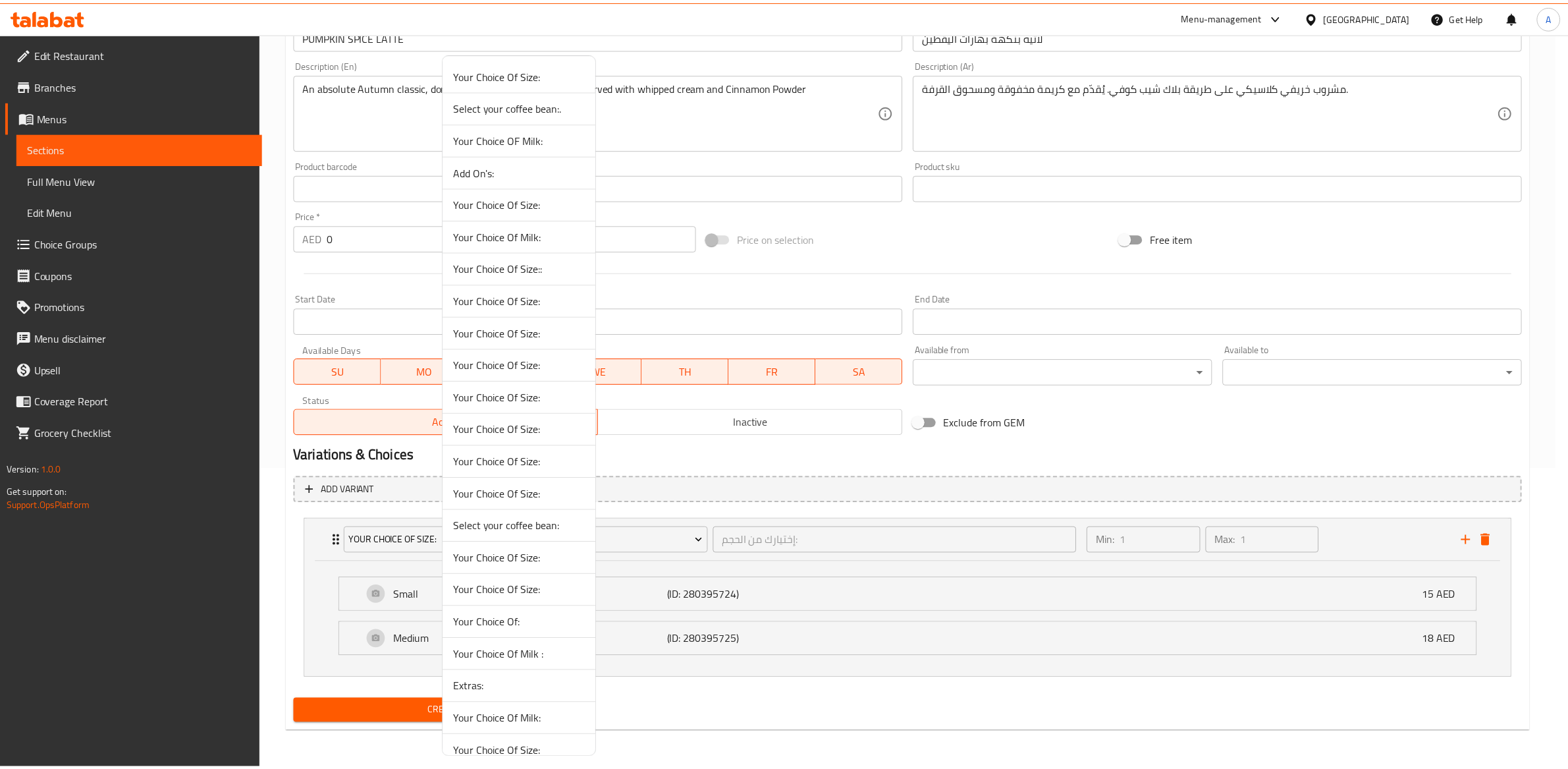
scroll to position [182, 0]
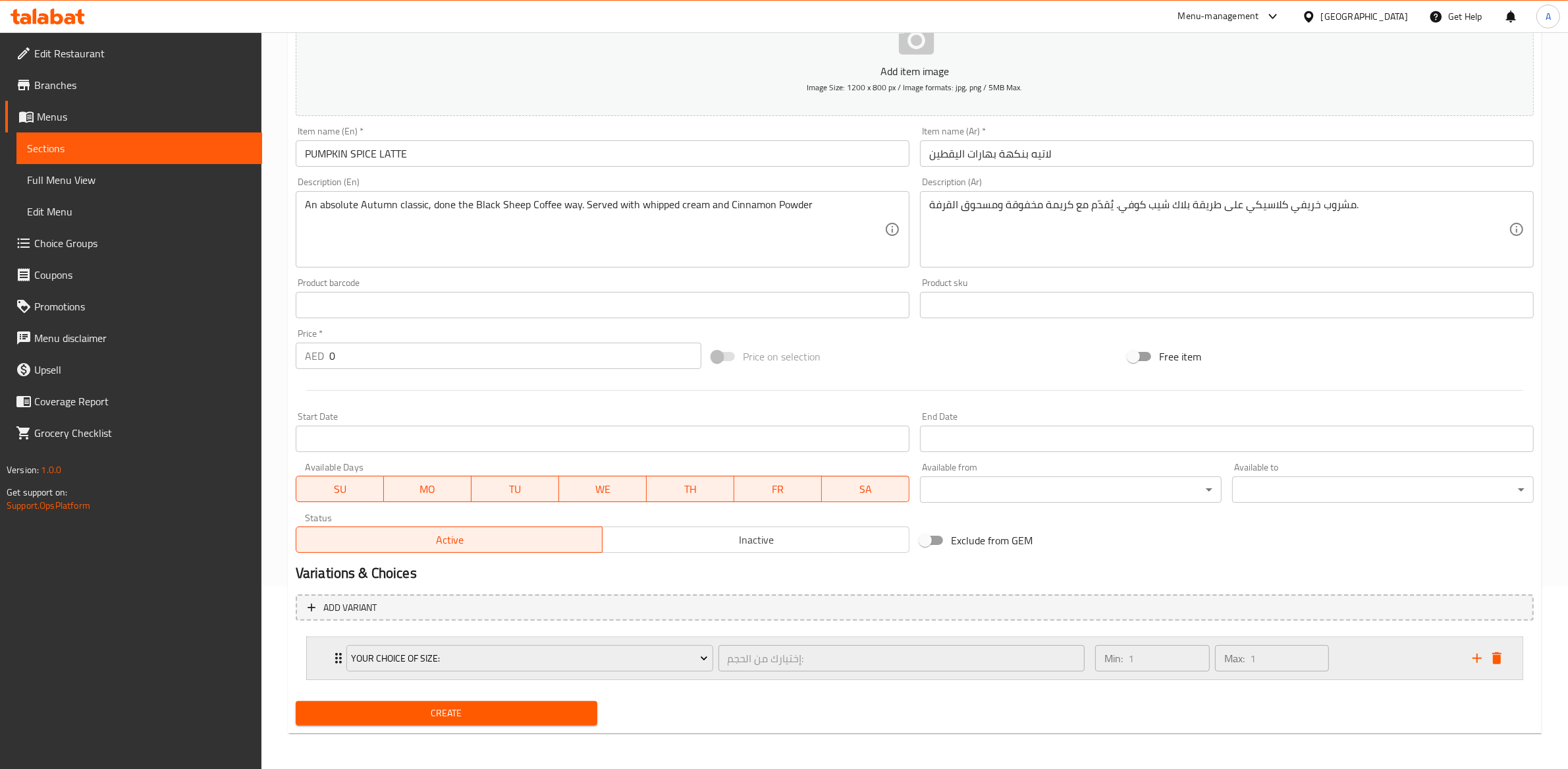
click at [1087, 659] on div "Min: 1 ​ Max: 1 ​" at bounding box center [1275, 658] width 377 height 42
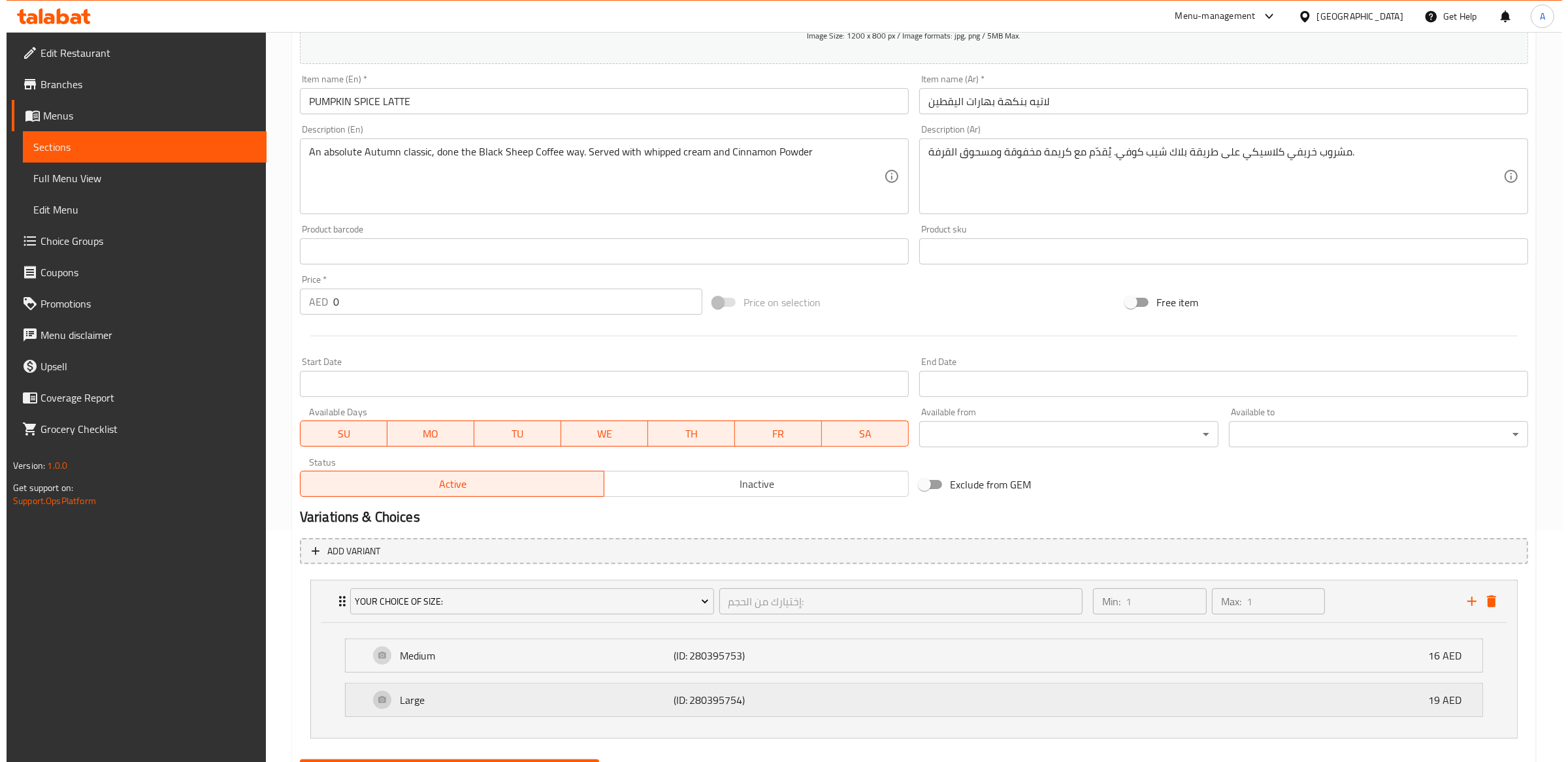
scroll to position [298, 0]
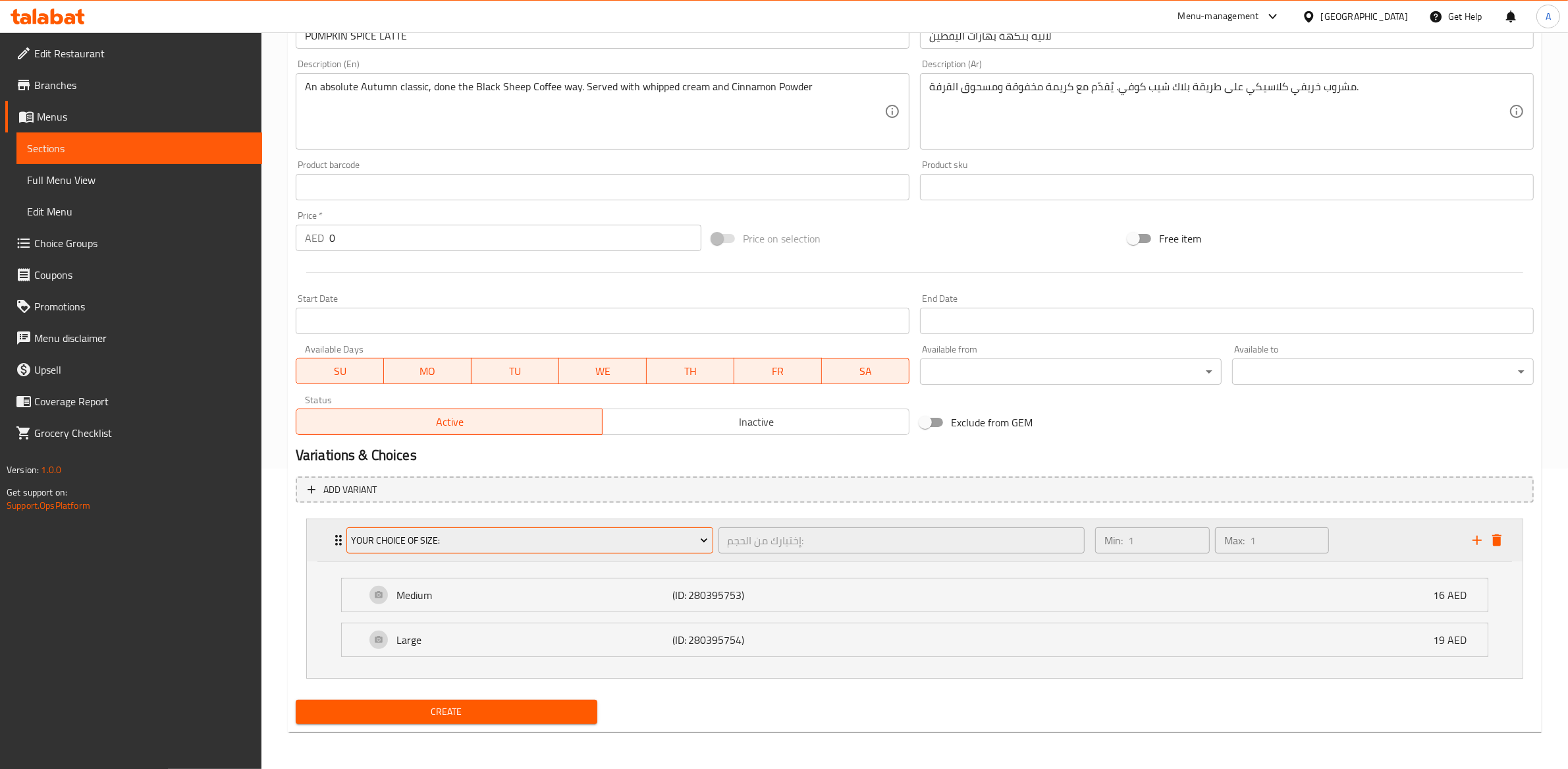
click at [543, 533] on span "Your Choice Of Size:" at bounding box center [529, 540] width 357 height 16
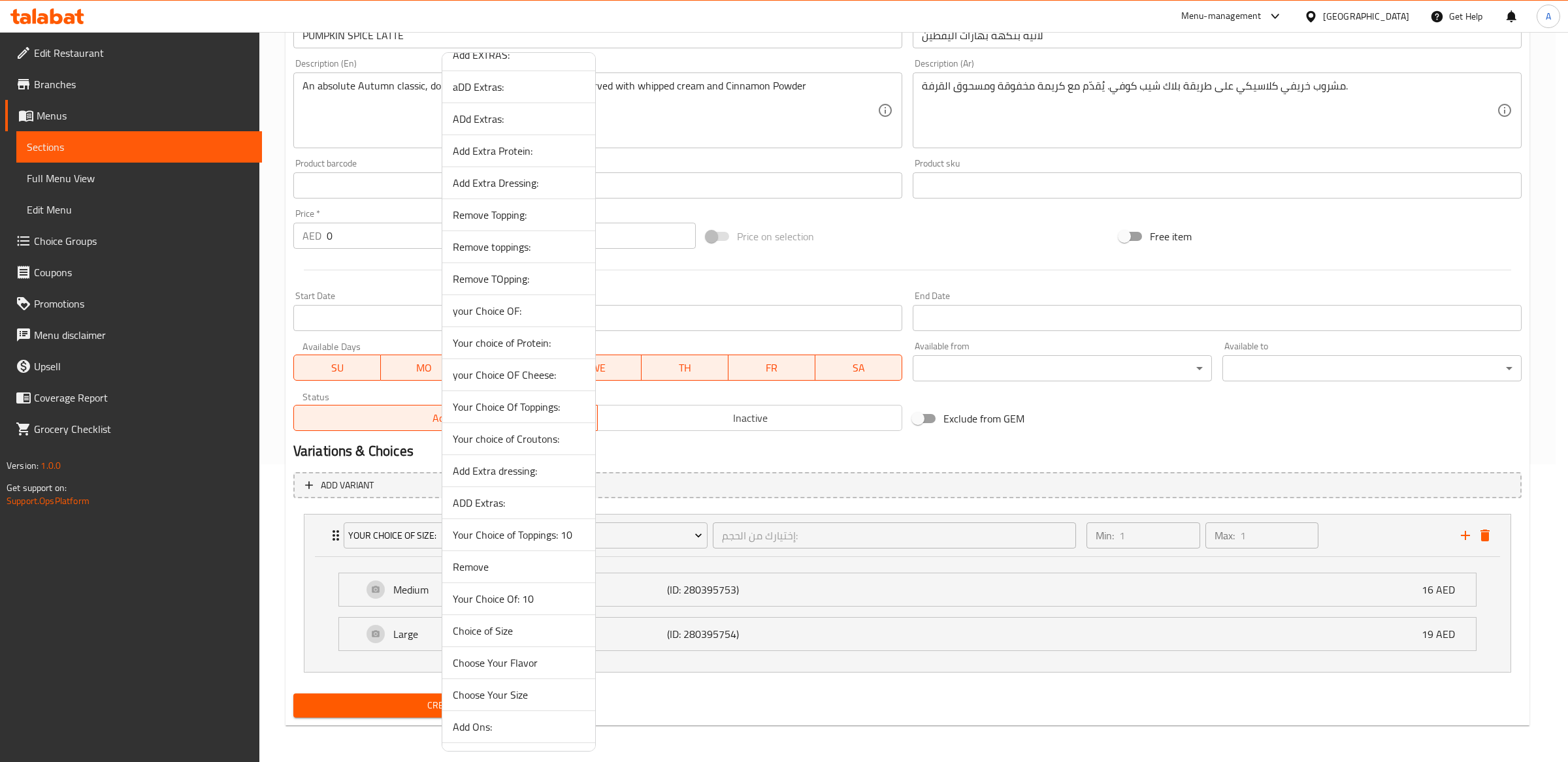
scroll to position [1341, 0]
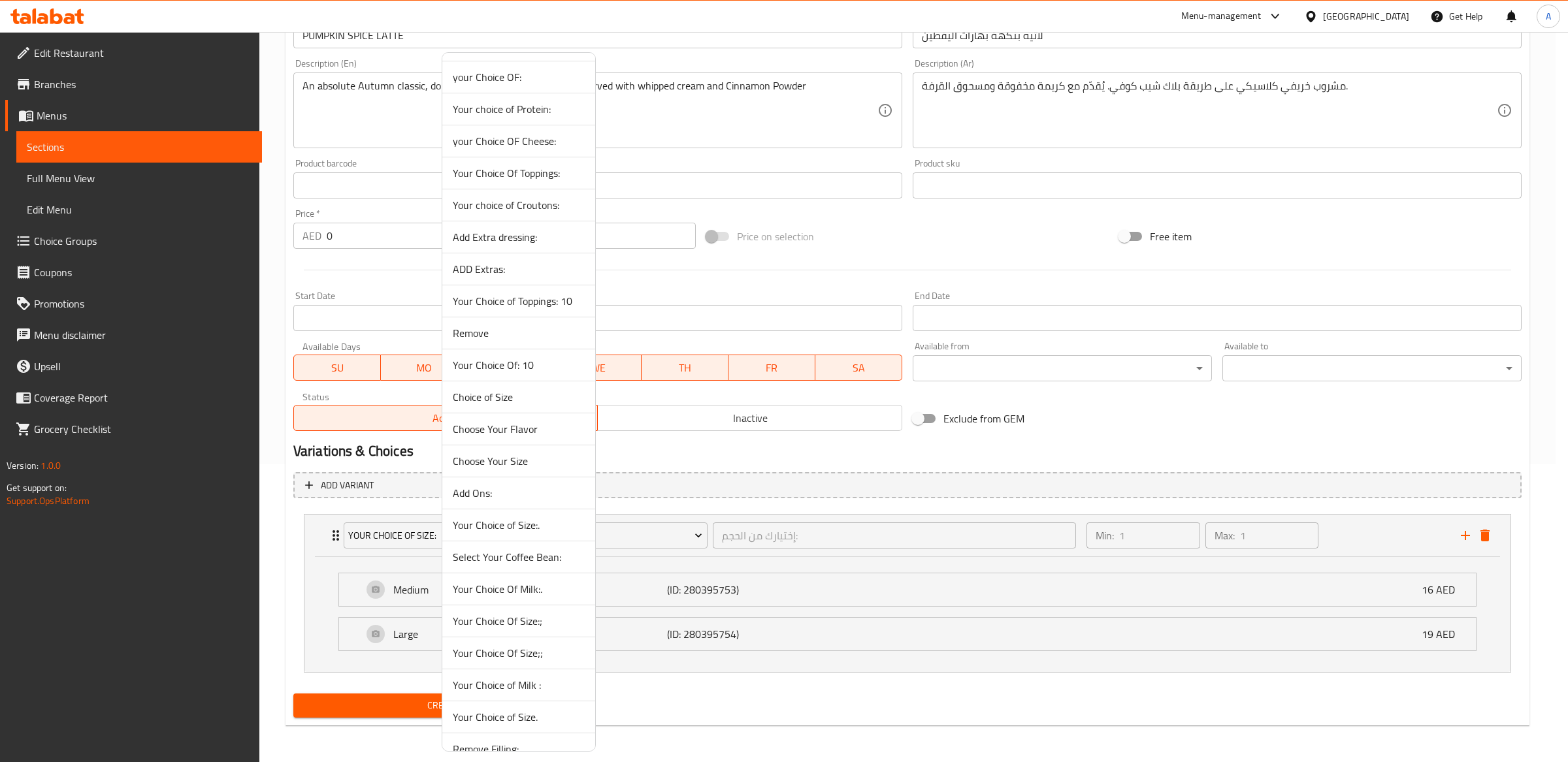
click at [494, 460] on span "Choose Your Size" at bounding box center [518, 461] width 132 height 15
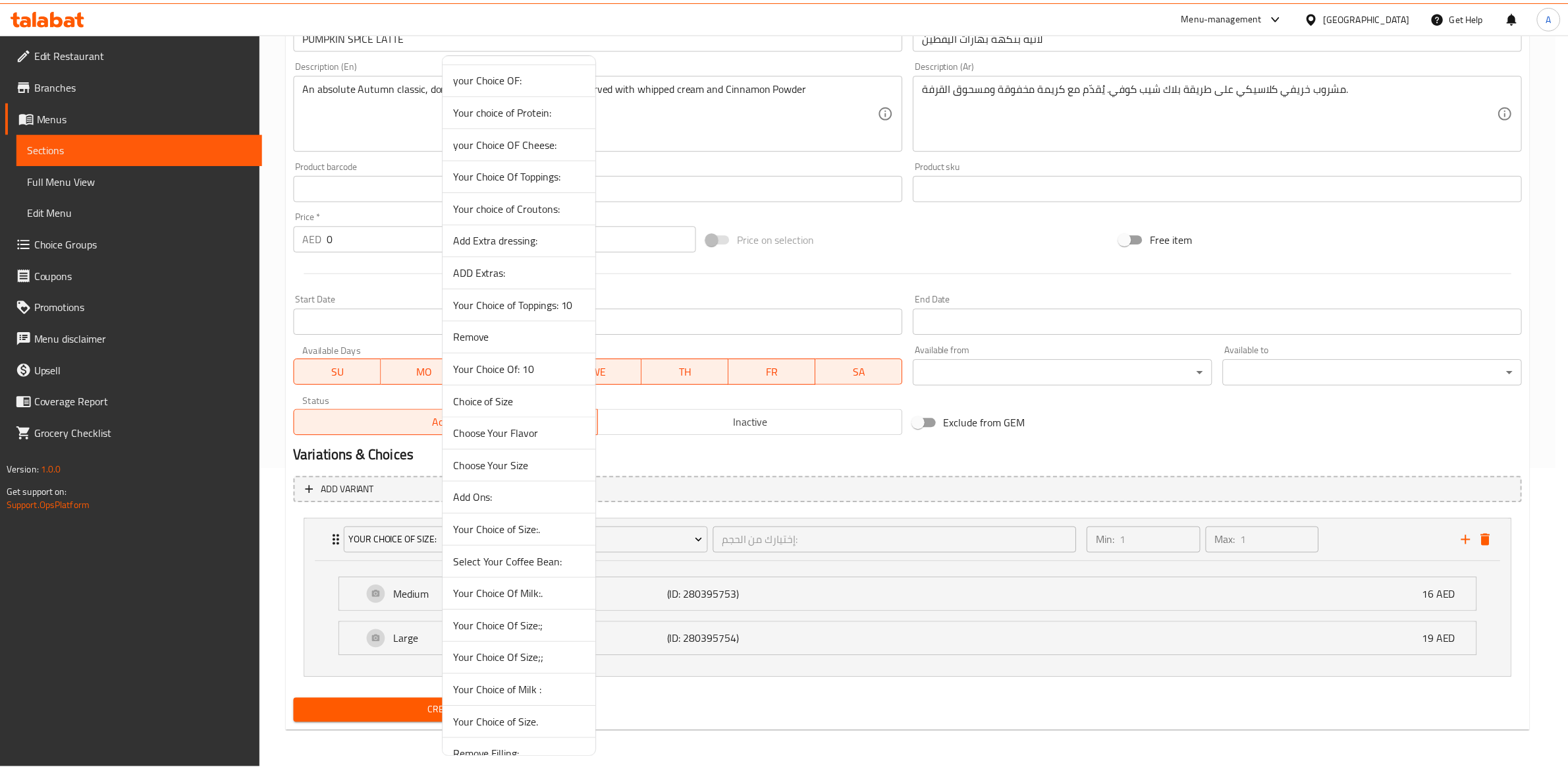
scroll to position [182, 0]
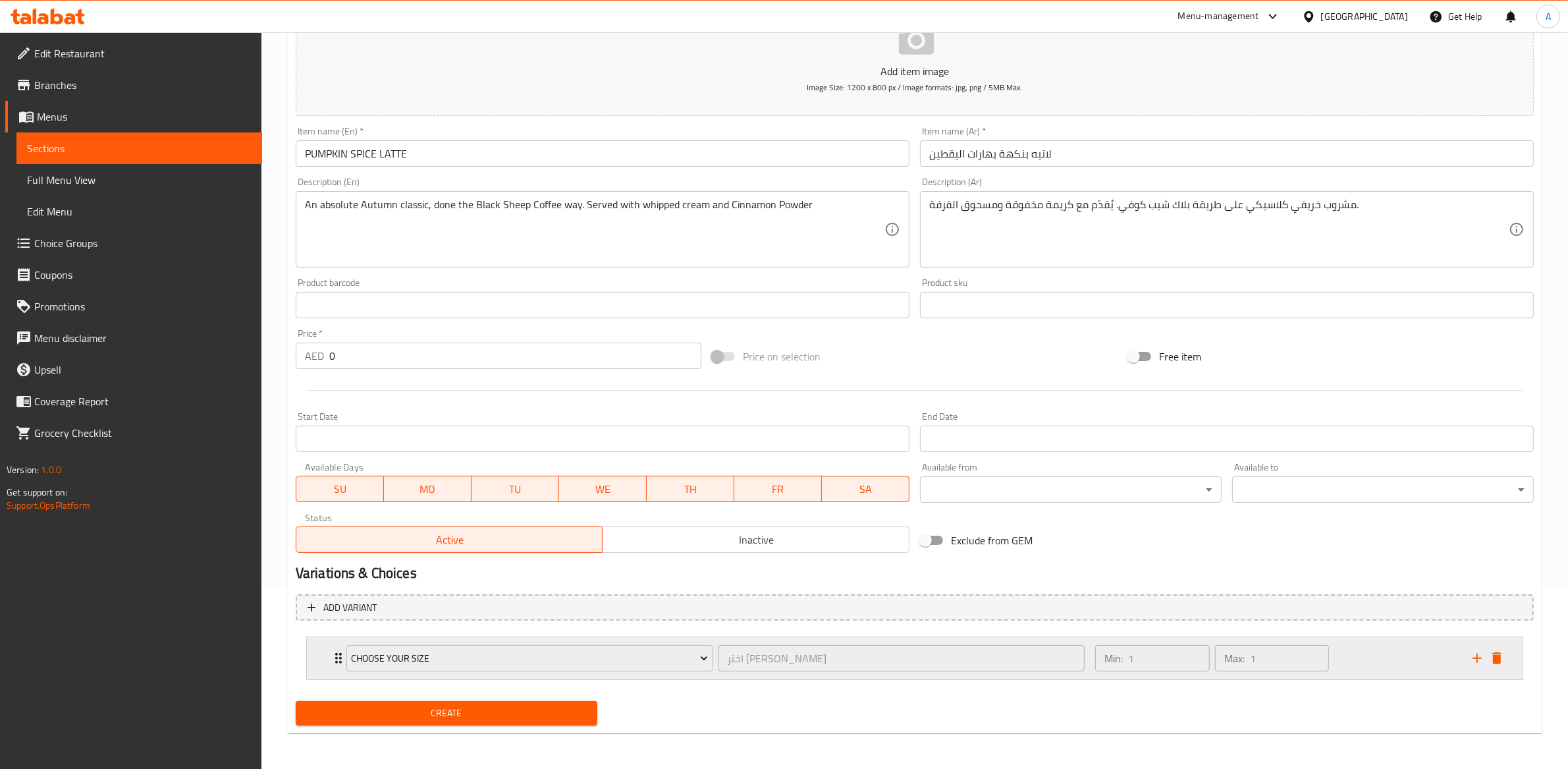
click at [1098, 659] on div "Min: 1 ​" at bounding box center [1153, 658] width 115 height 27
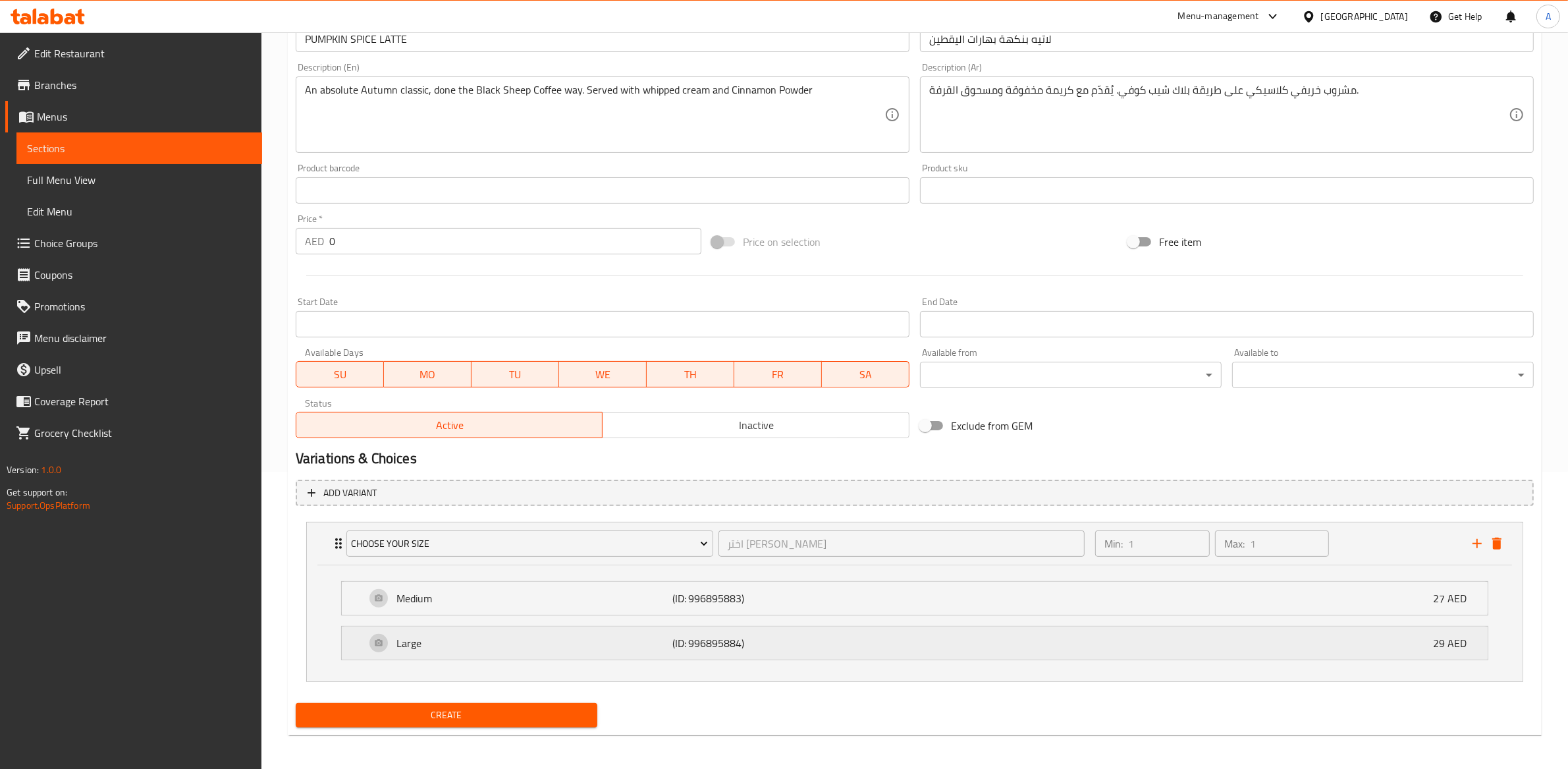
scroll to position [301, 0]
click at [644, 556] on div "Choose Your Size اختر الحجم الخاص بك ​" at bounding box center [715, 539] width 754 height 42
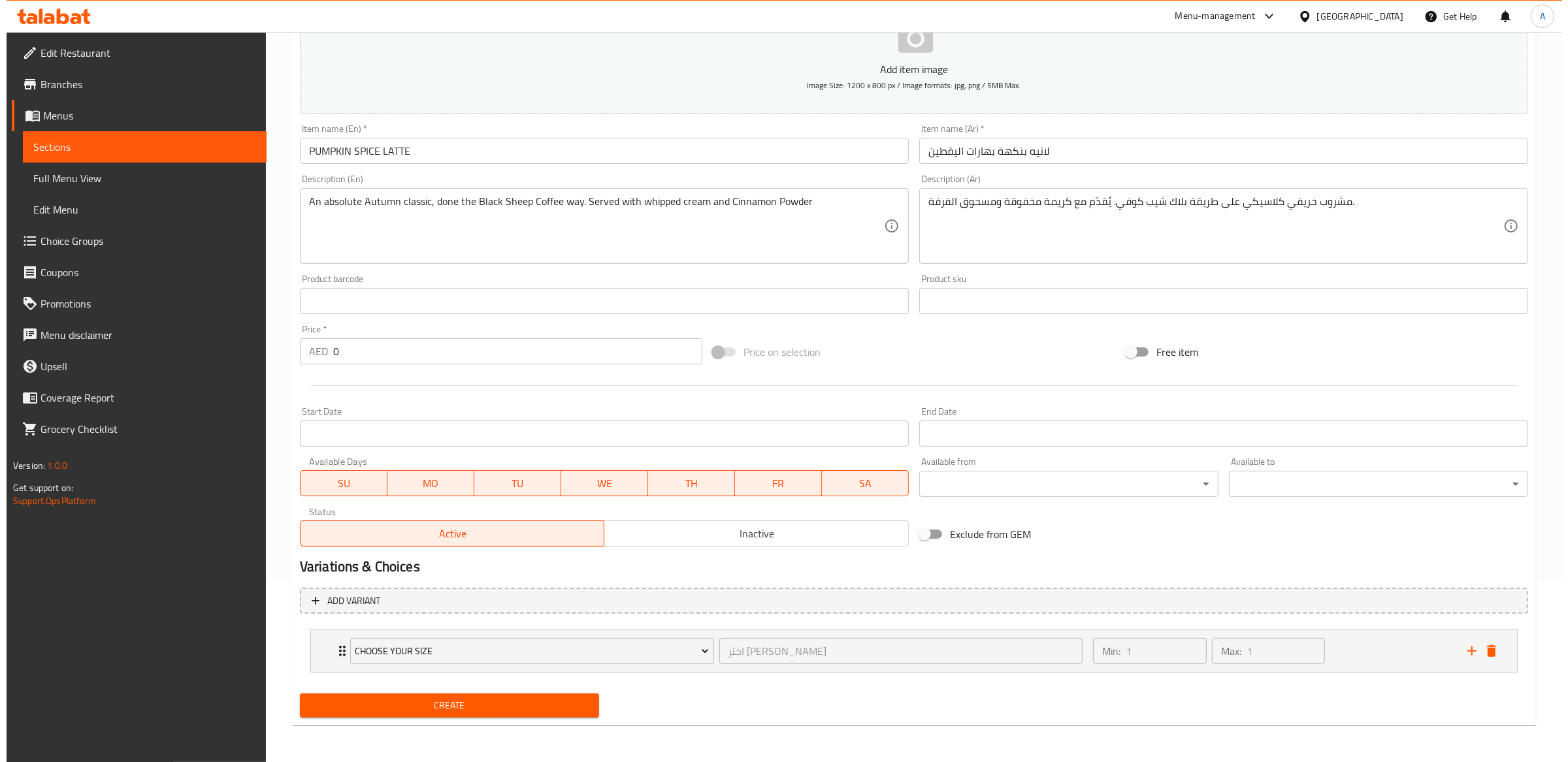
scroll to position [181, 0]
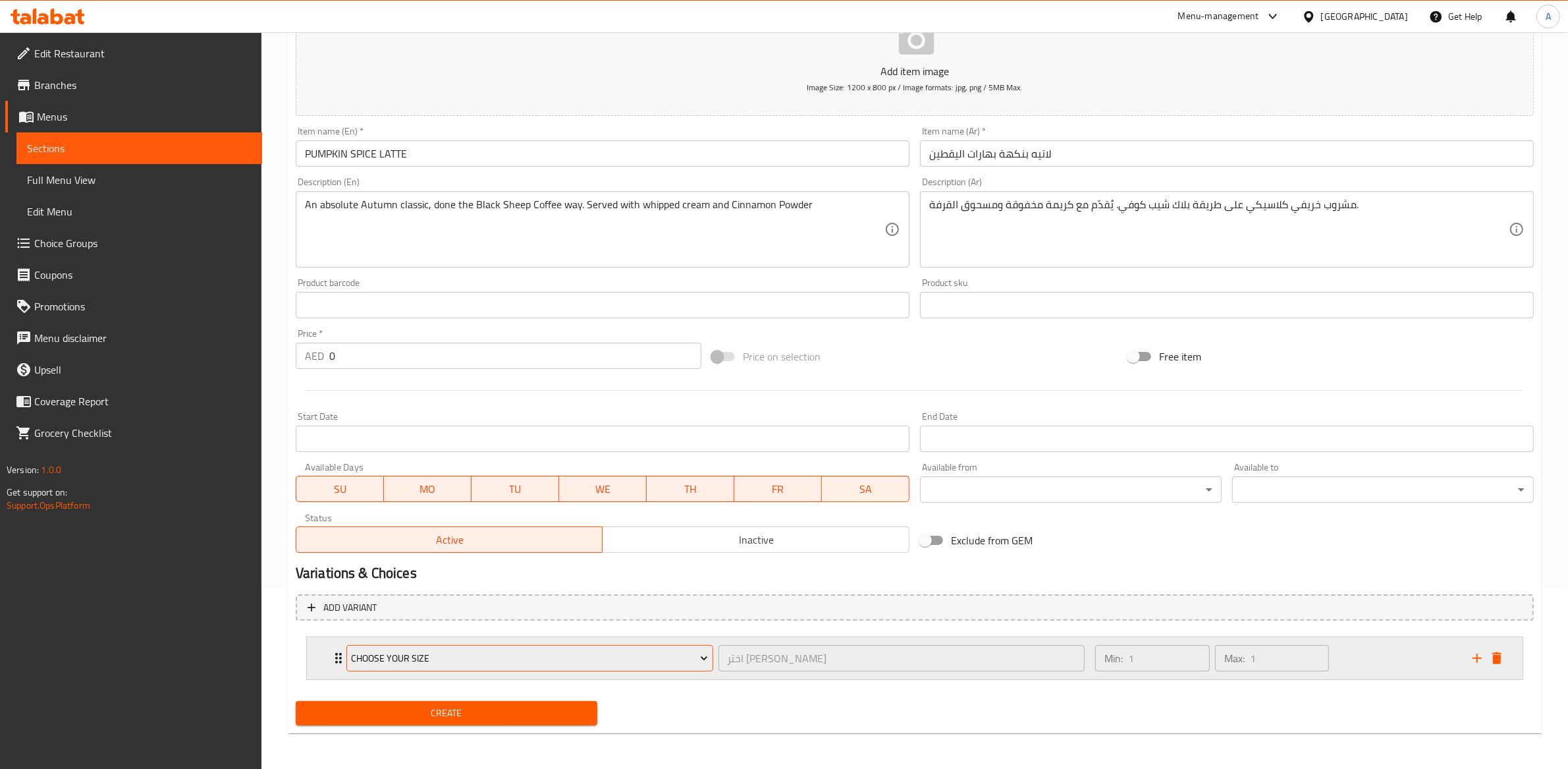
click at [629, 662] on span "Choose Your Size" at bounding box center [529, 658] width 357 height 16
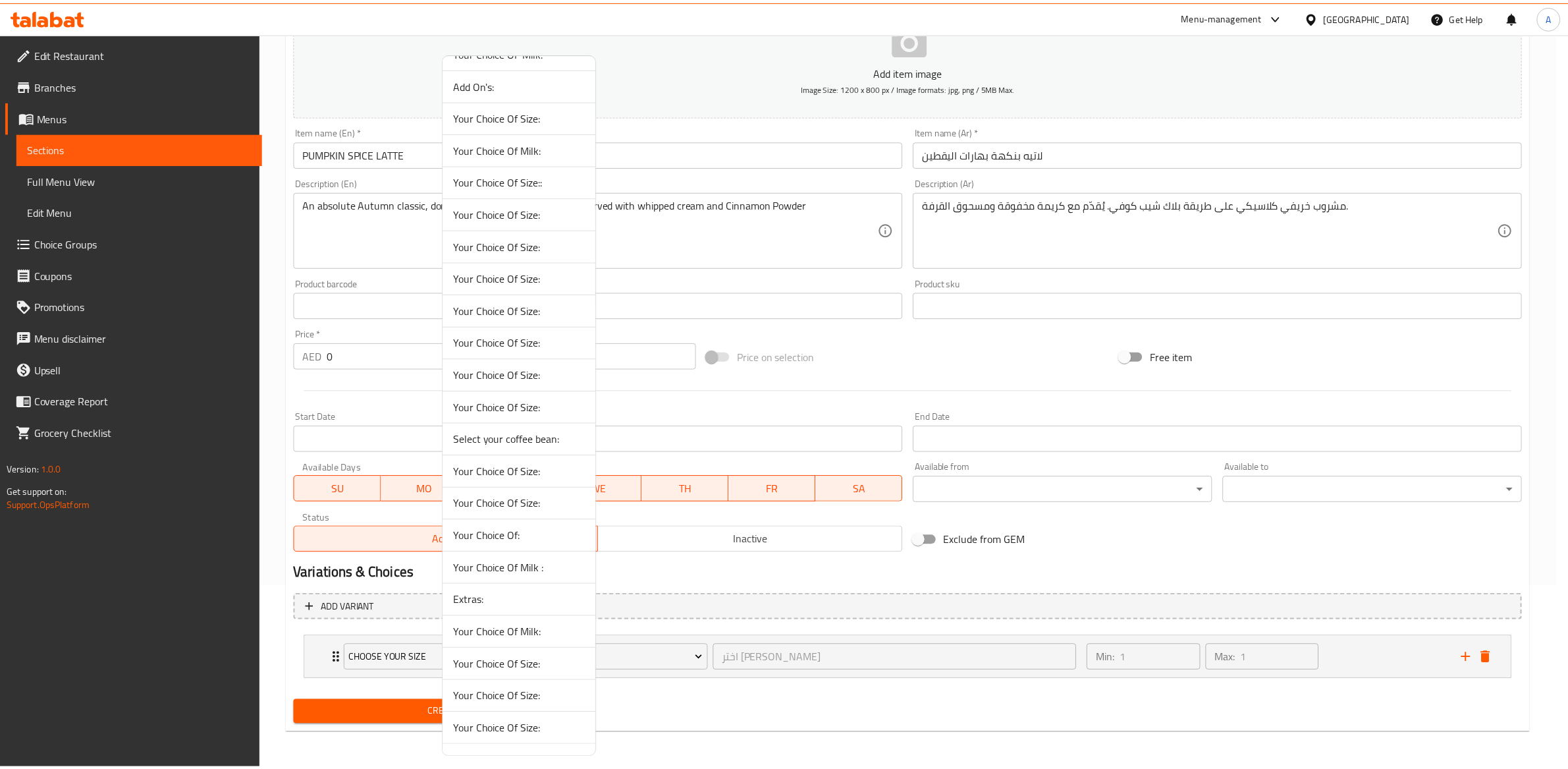
scroll to position [0, 0]
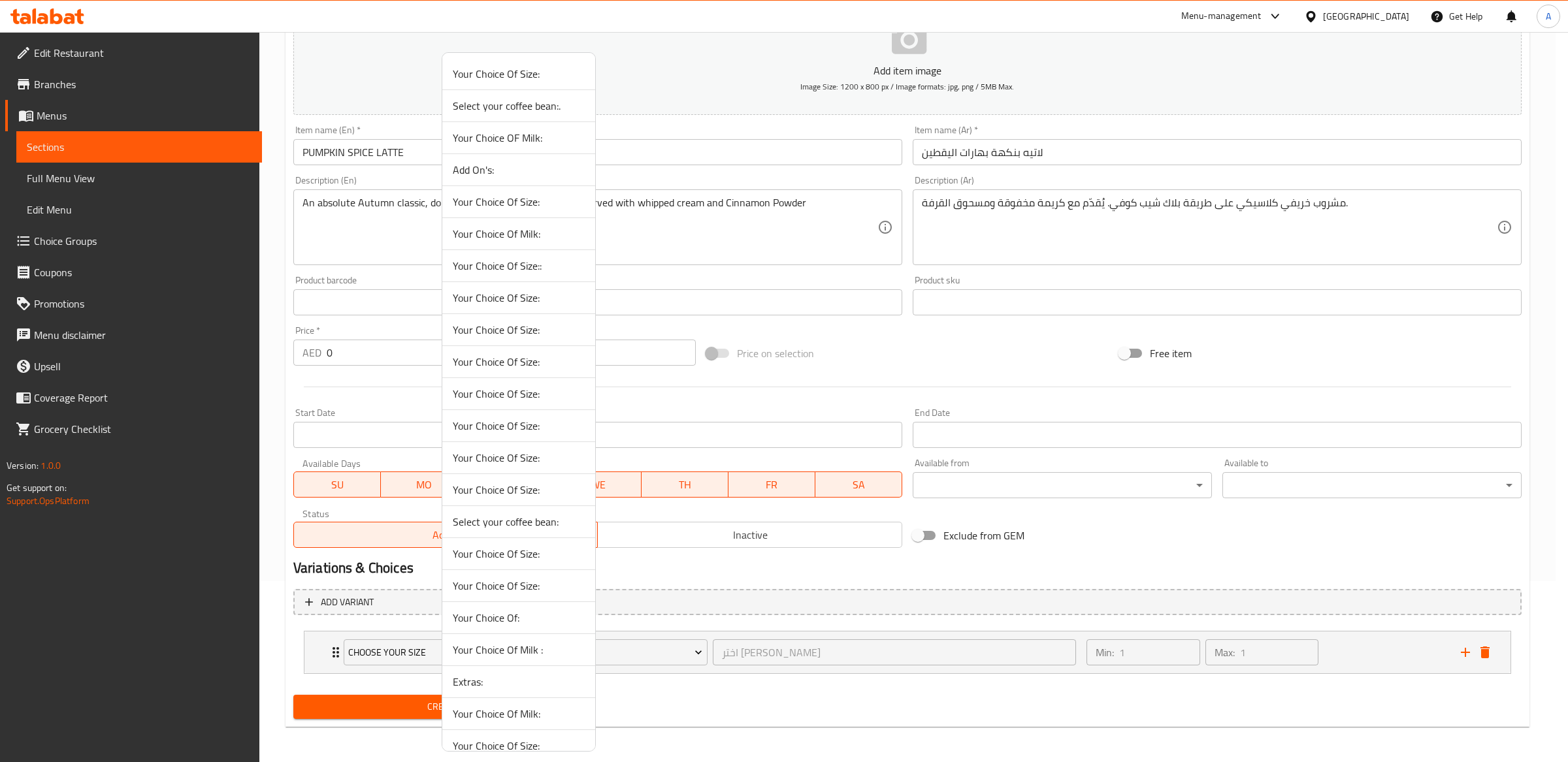
click at [546, 72] on span "Your Choice Of Size:" at bounding box center [518, 74] width 132 height 15
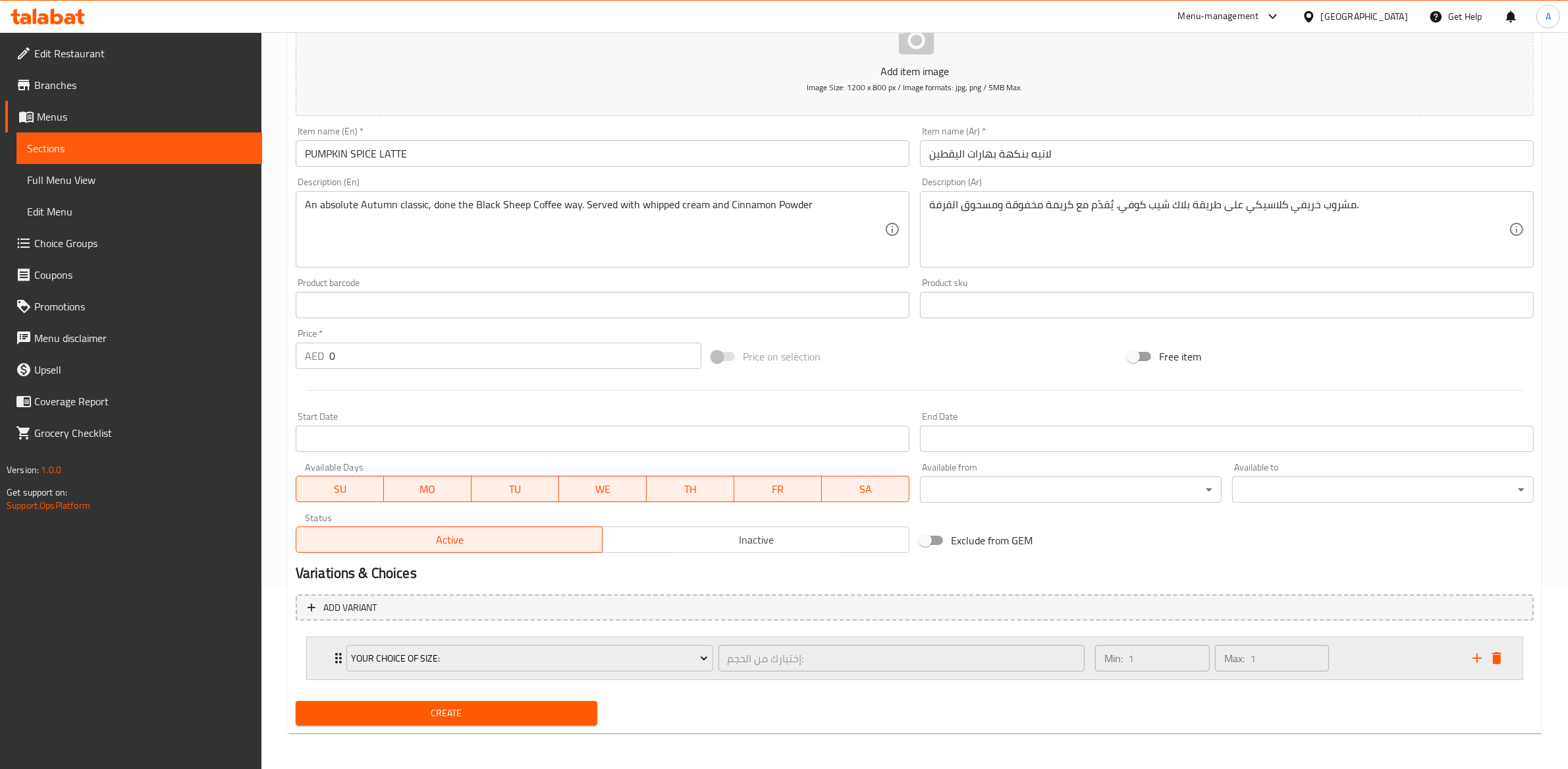
click at [1096, 669] on div "Min: 1 ​" at bounding box center [1153, 658] width 115 height 27
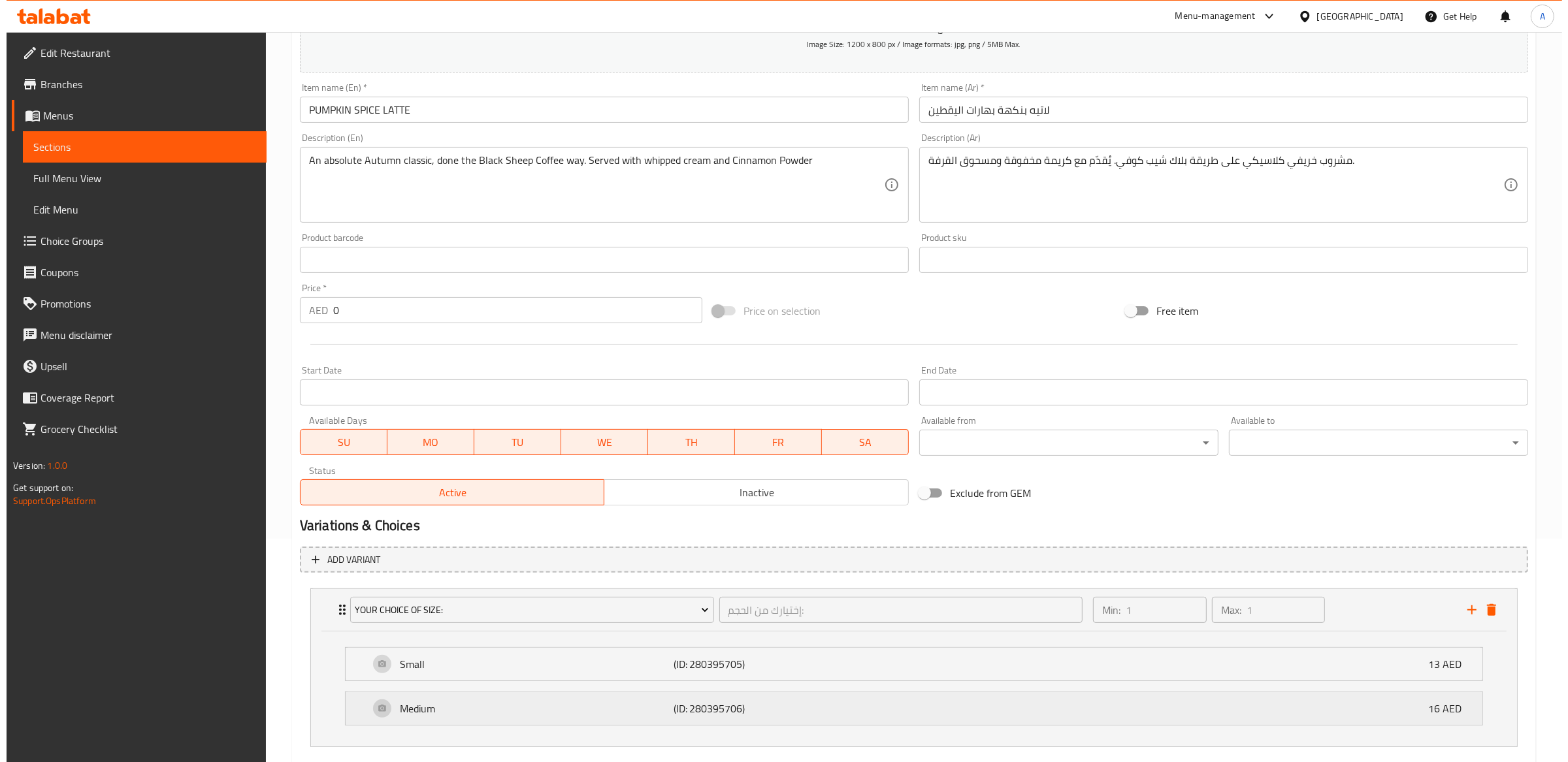
scroll to position [298, 0]
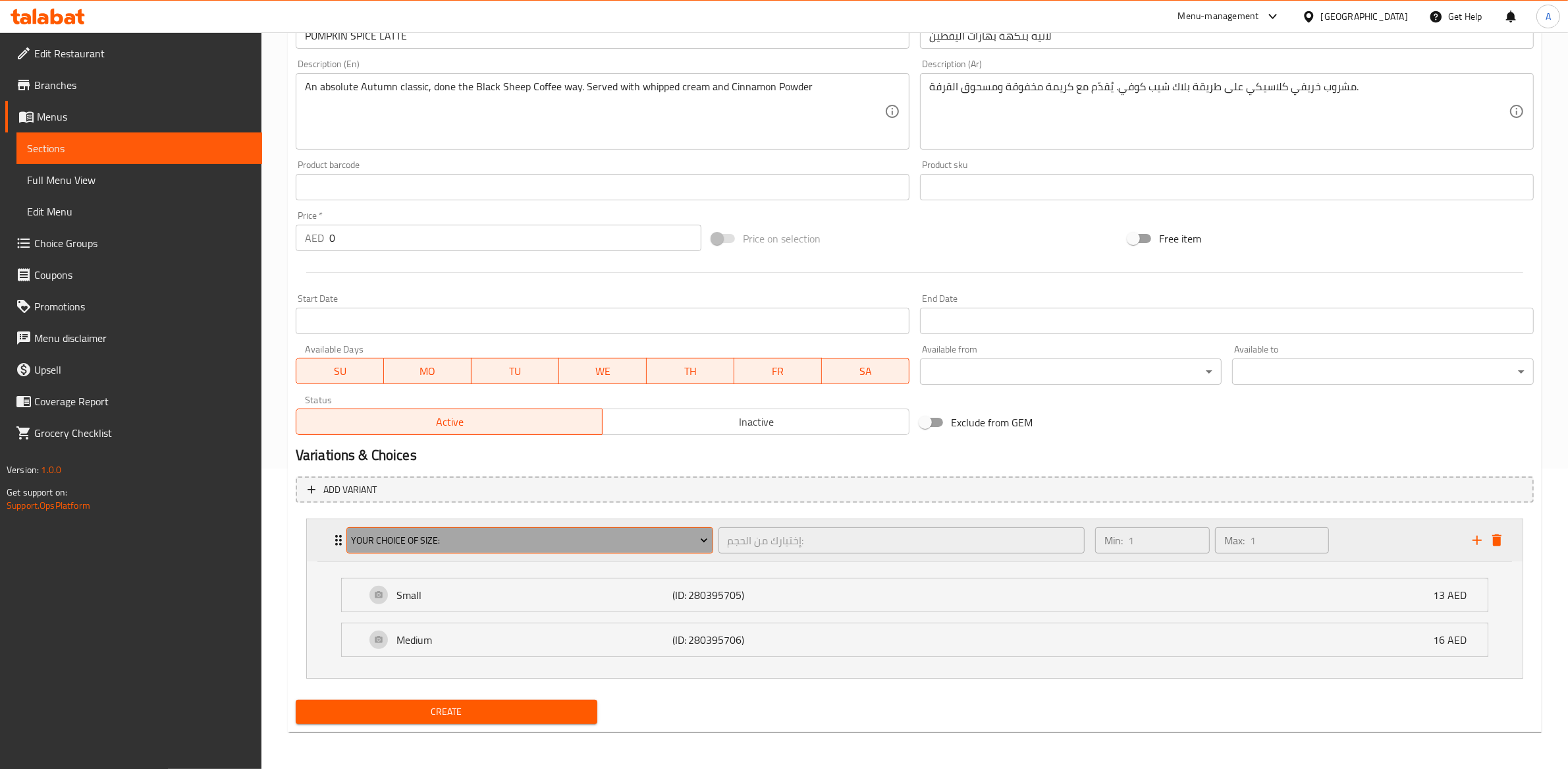
click at [707, 545] on icon "Expand" at bounding box center [704, 539] width 13 height 13
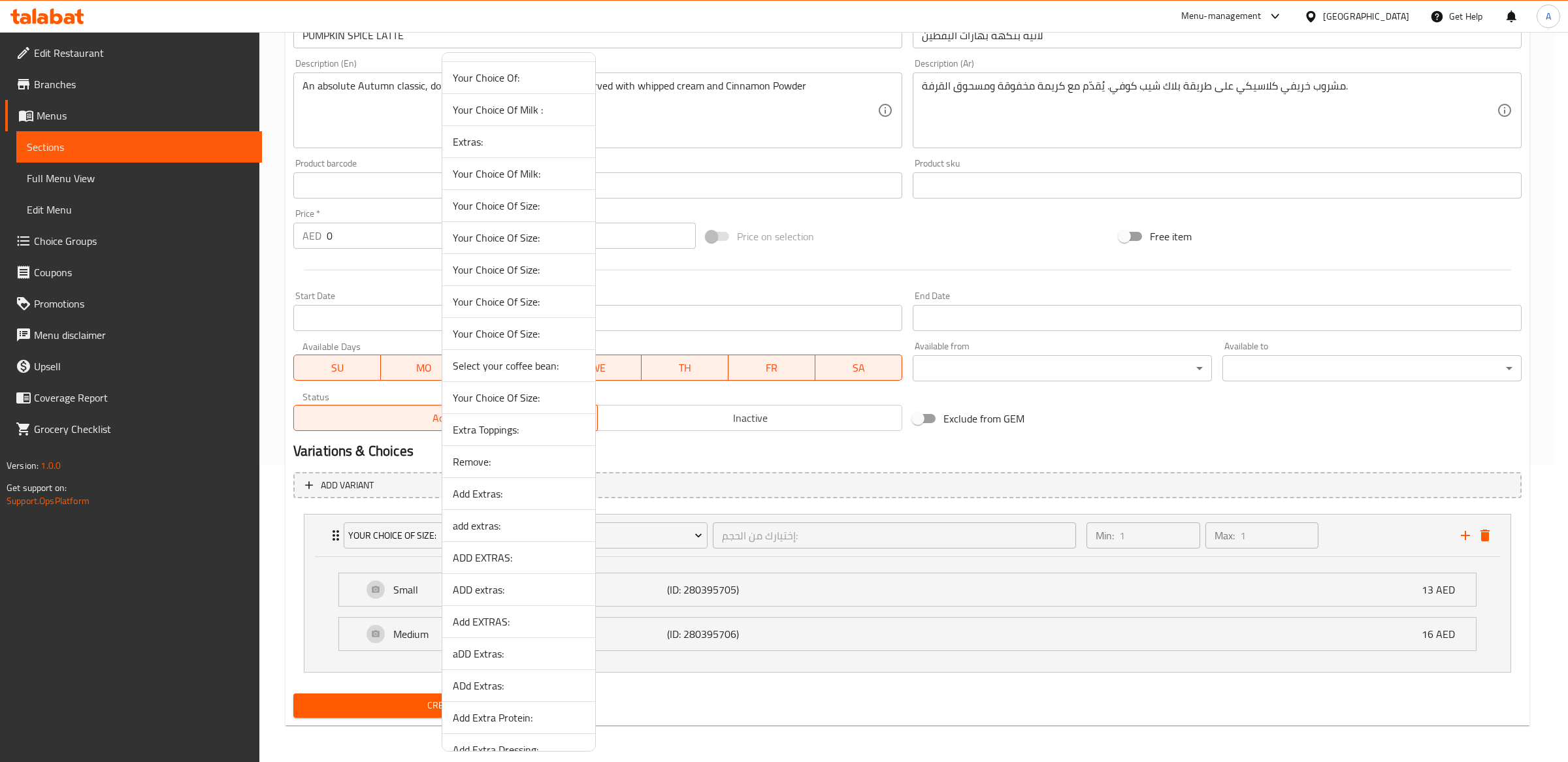
scroll to position [0, 0]
click at [537, 429] on span "Your Choice Of Size:" at bounding box center [518, 425] width 132 height 15
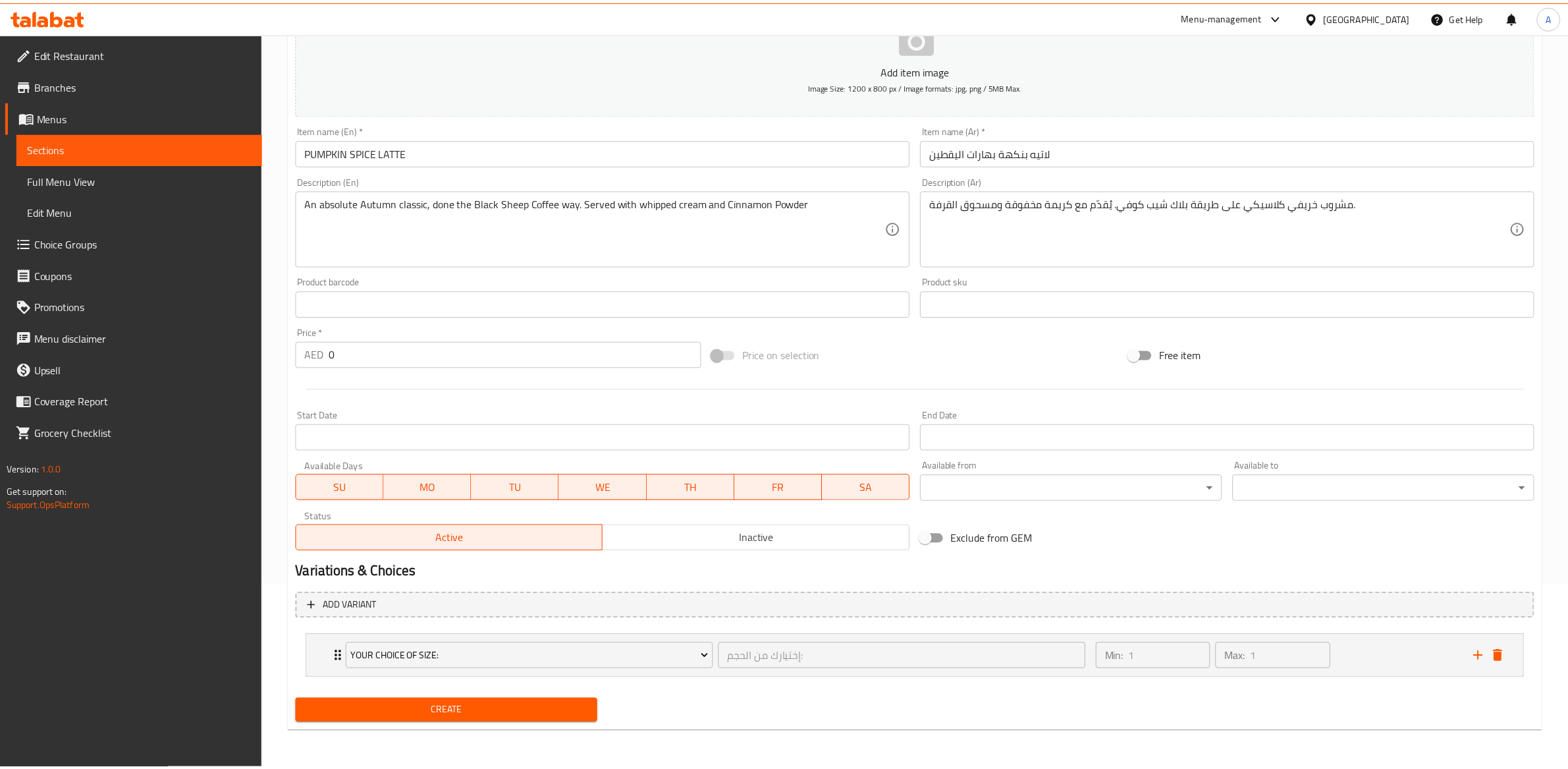
scroll to position [182, 0]
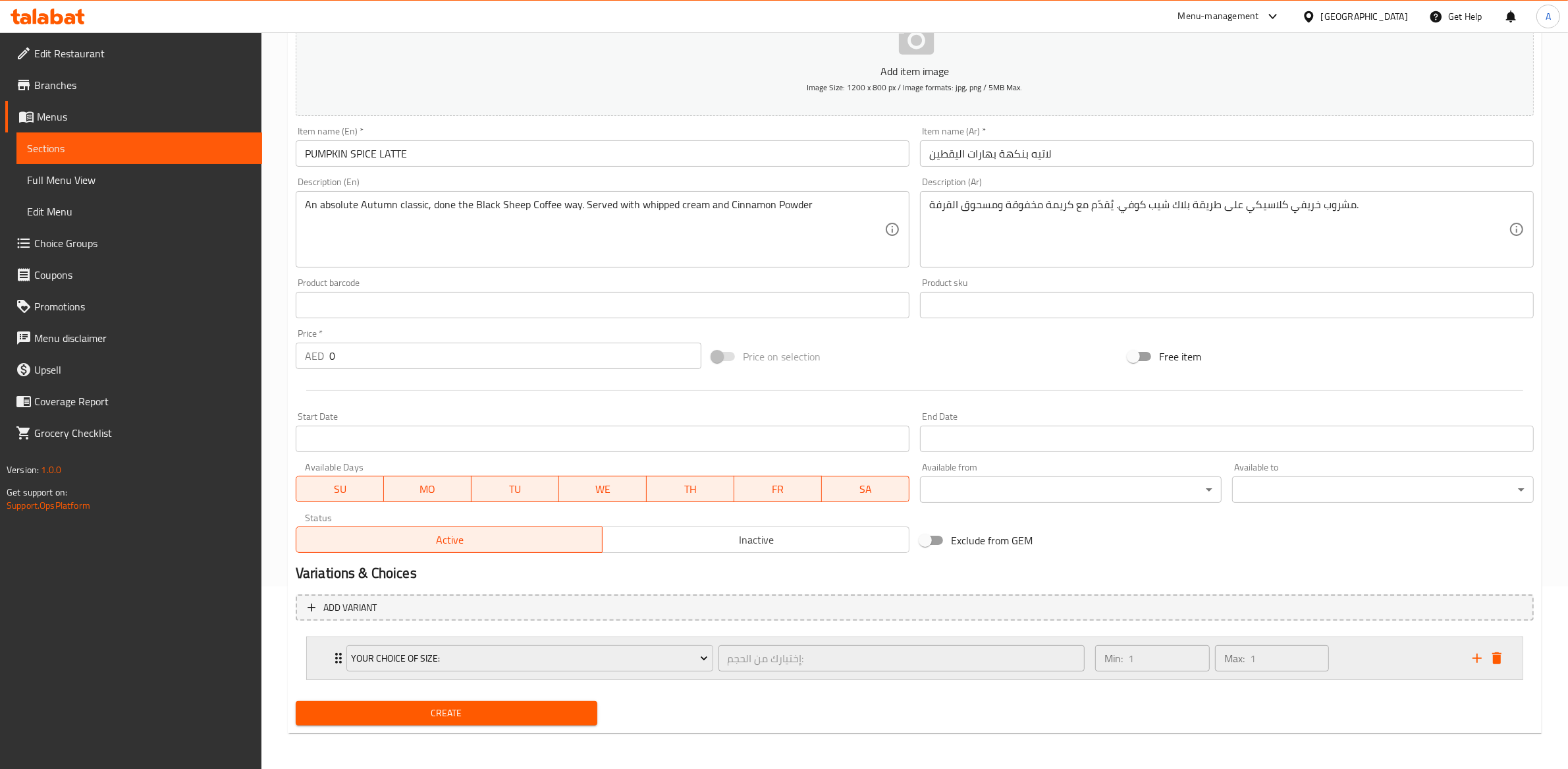
click at [1089, 668] on div "Min: 1 ​ Max: 1 ​" at bounding box center [1275, 658] width 377 height 42
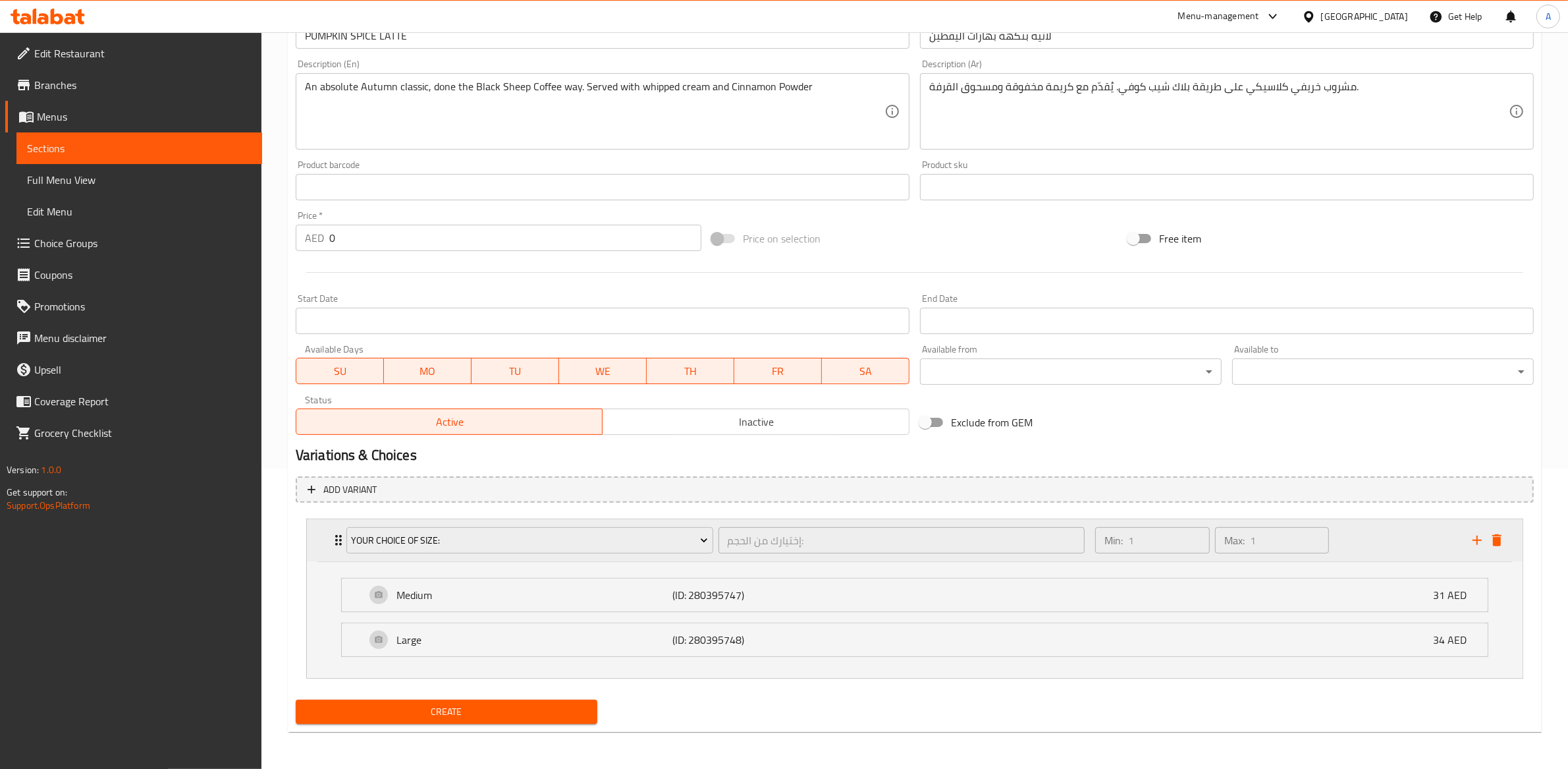
click at [576, 553] on div "Your Choice Of Size:" at bounding box center [530, 539] width 372 height 32
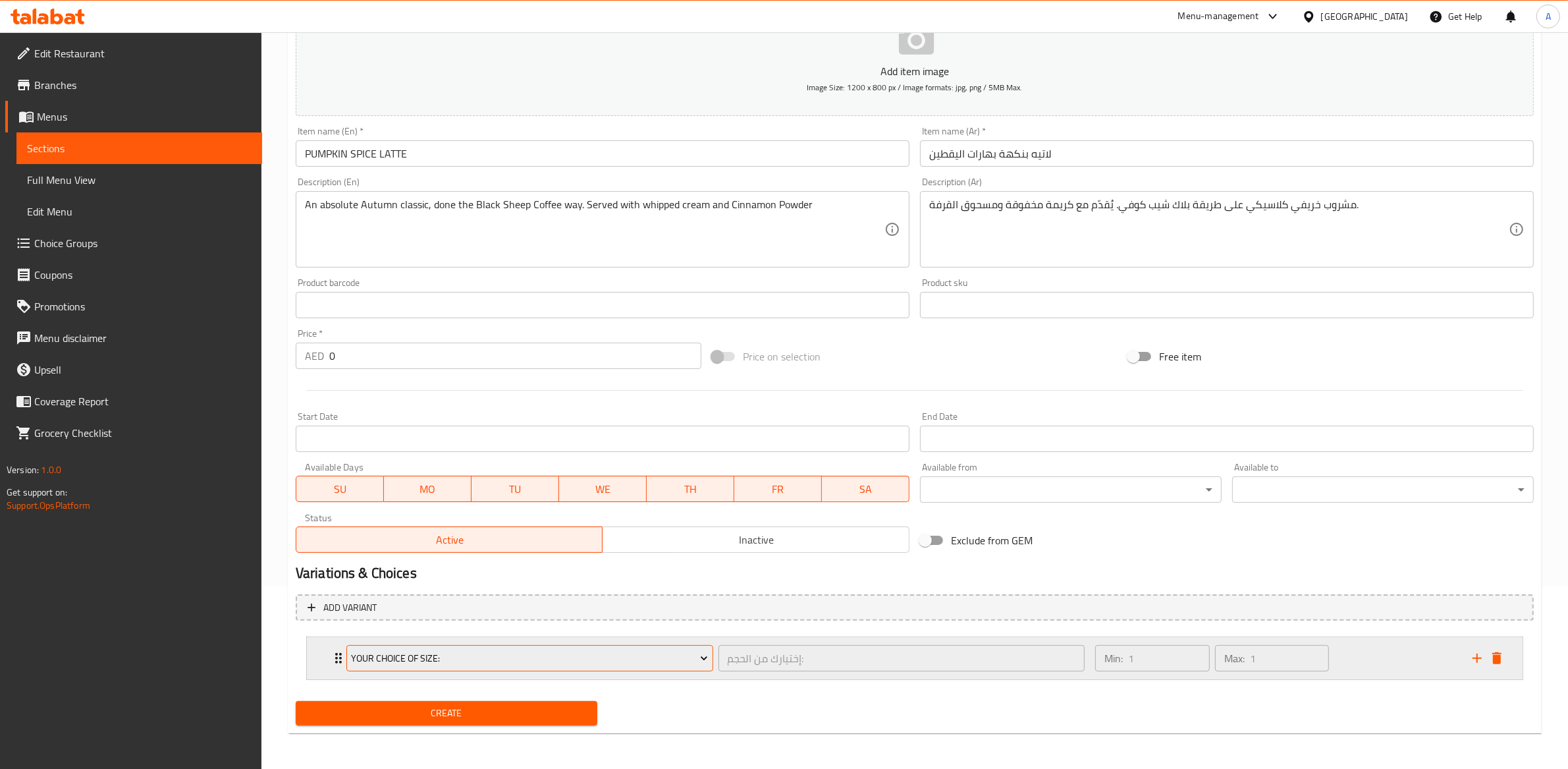
click at [553, 650] on span "Your Choice Of Size:" at bounding box center [529, 658] width 357 height 16
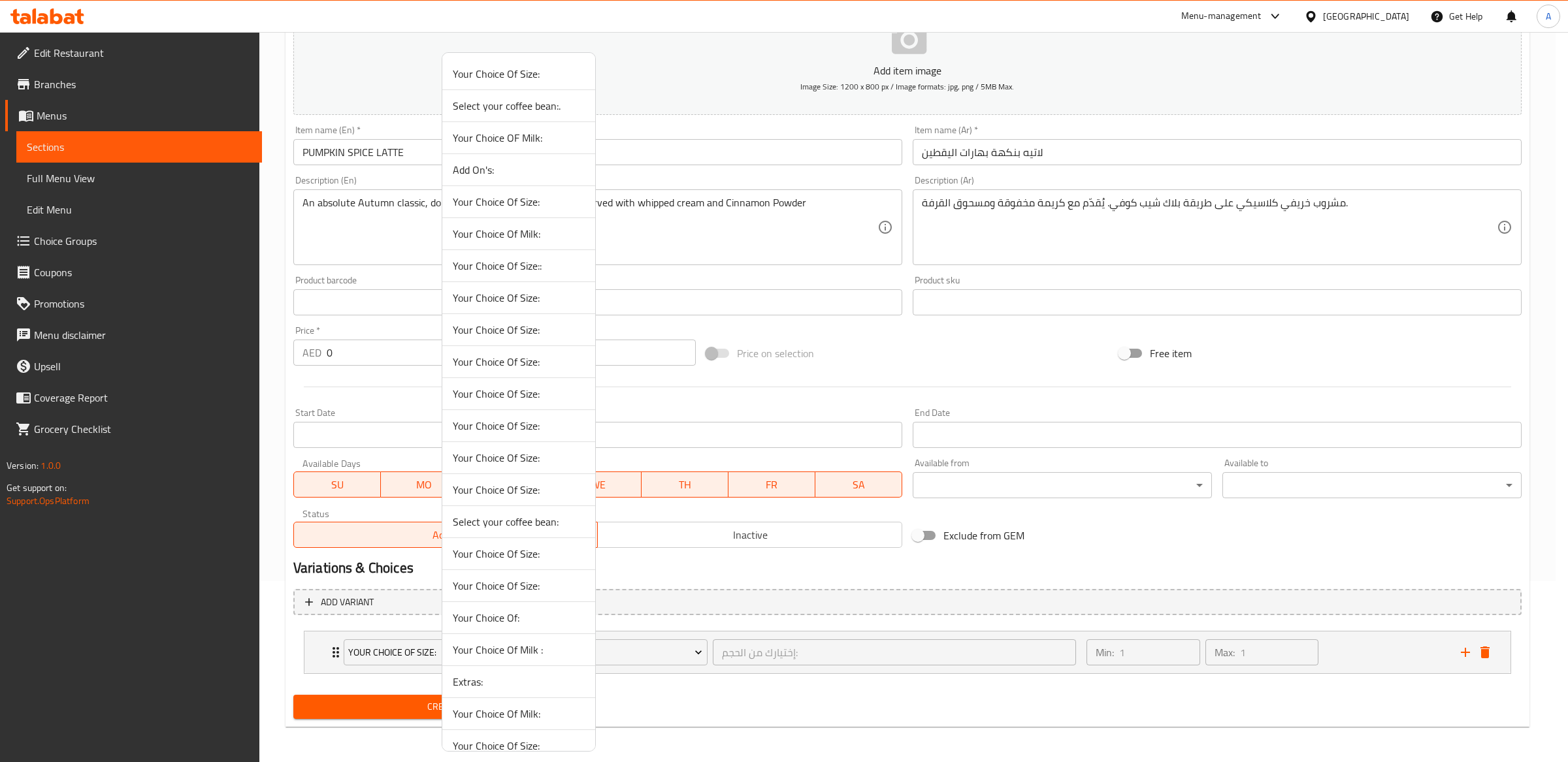
click at [518, 578] on span "Your Choice Of Size:" at bounding box center [518, 586] width 132 height 15
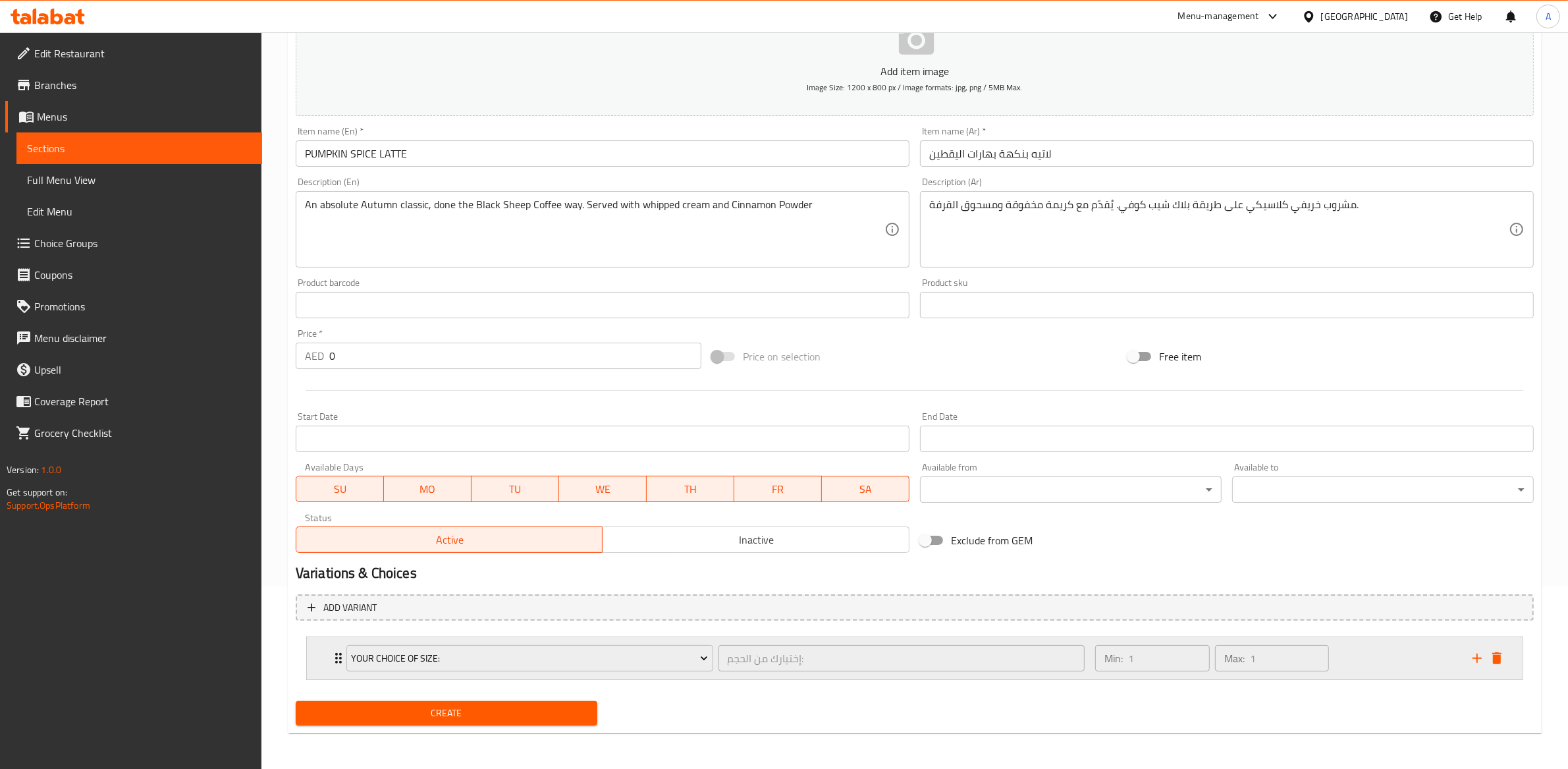
click at [711, 671] on div "Your Choice Of Size:" at bounding box center [530, 658] width 372 height 32
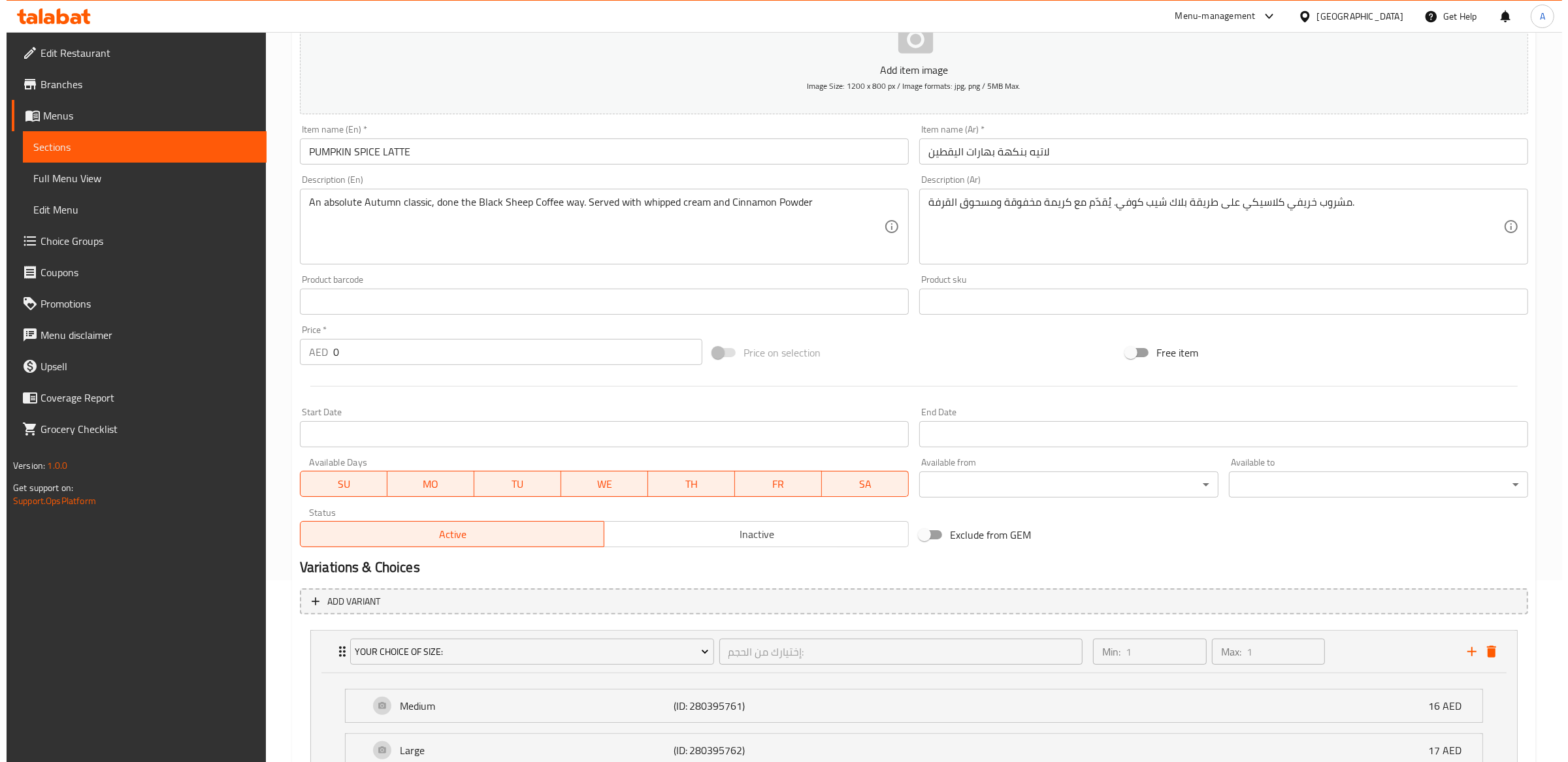
scroll to position [298, 0]
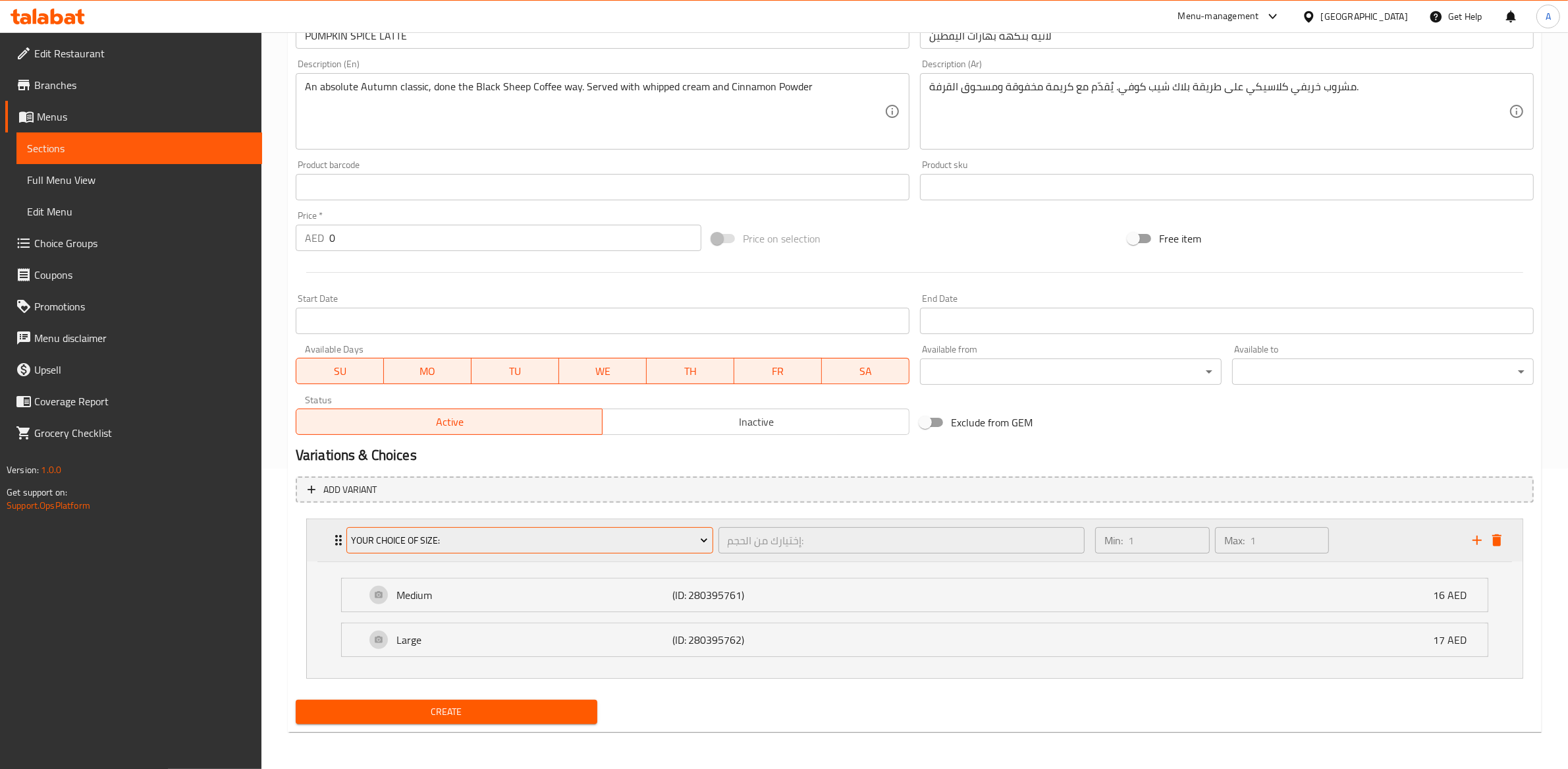
click at [631, 540] on span "Your Choice Of Size:" at bounding box center [529, 540] width 357 height 16
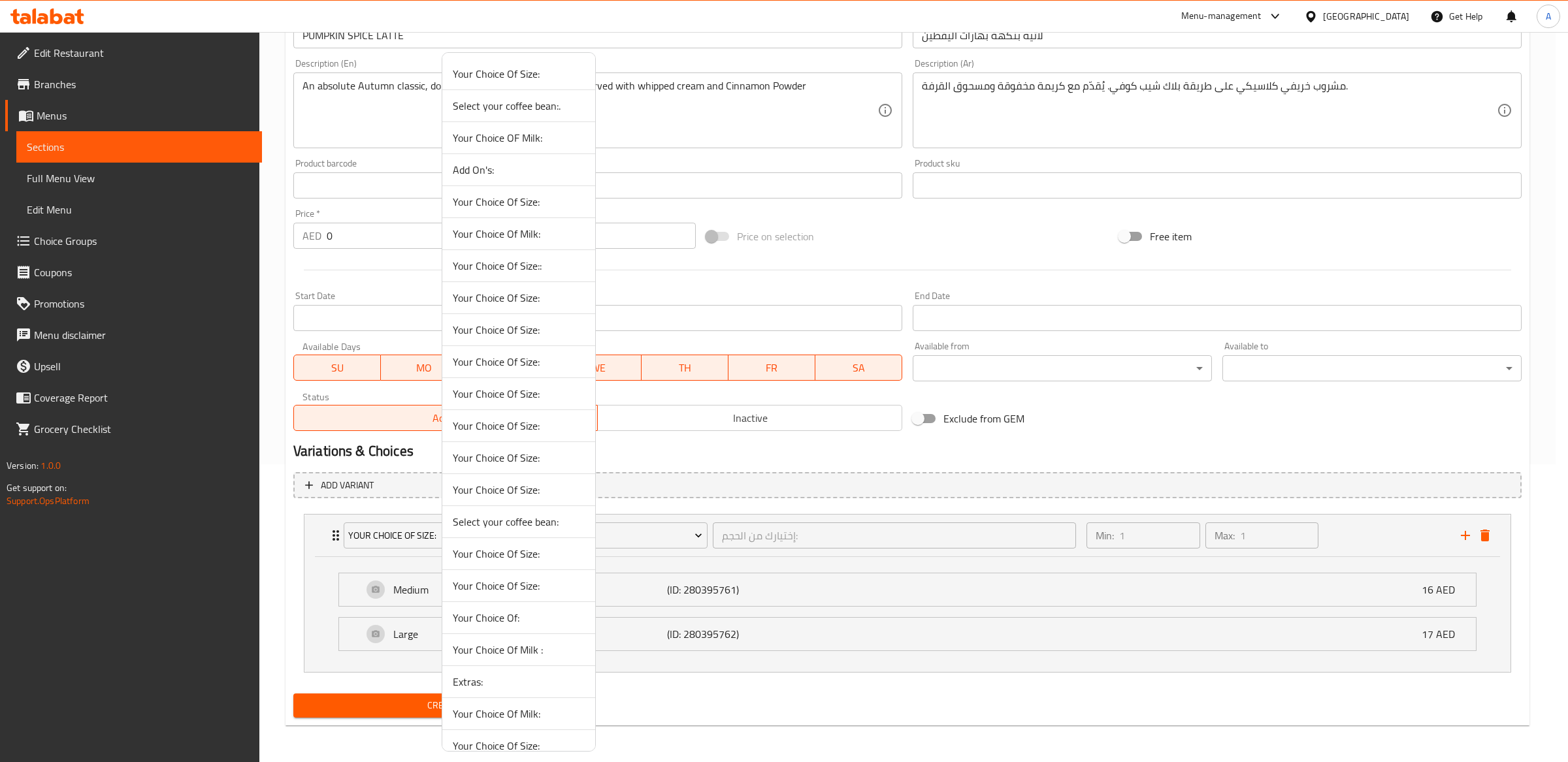
click at [547, 199] on span "Your Choice Of Size:" at bounding box center [518, 202] width 132 height 15
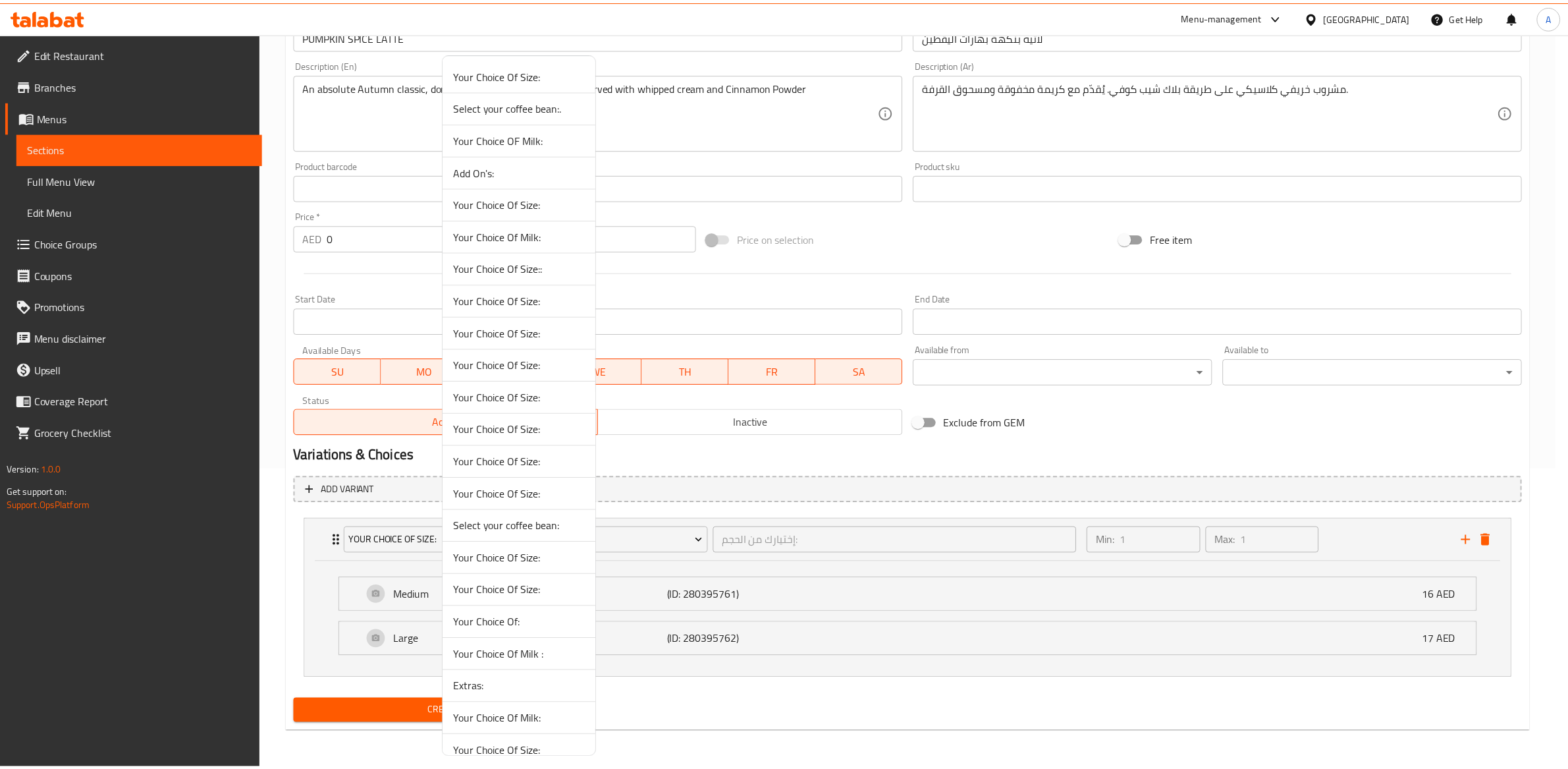
scroll to position [182, 0]
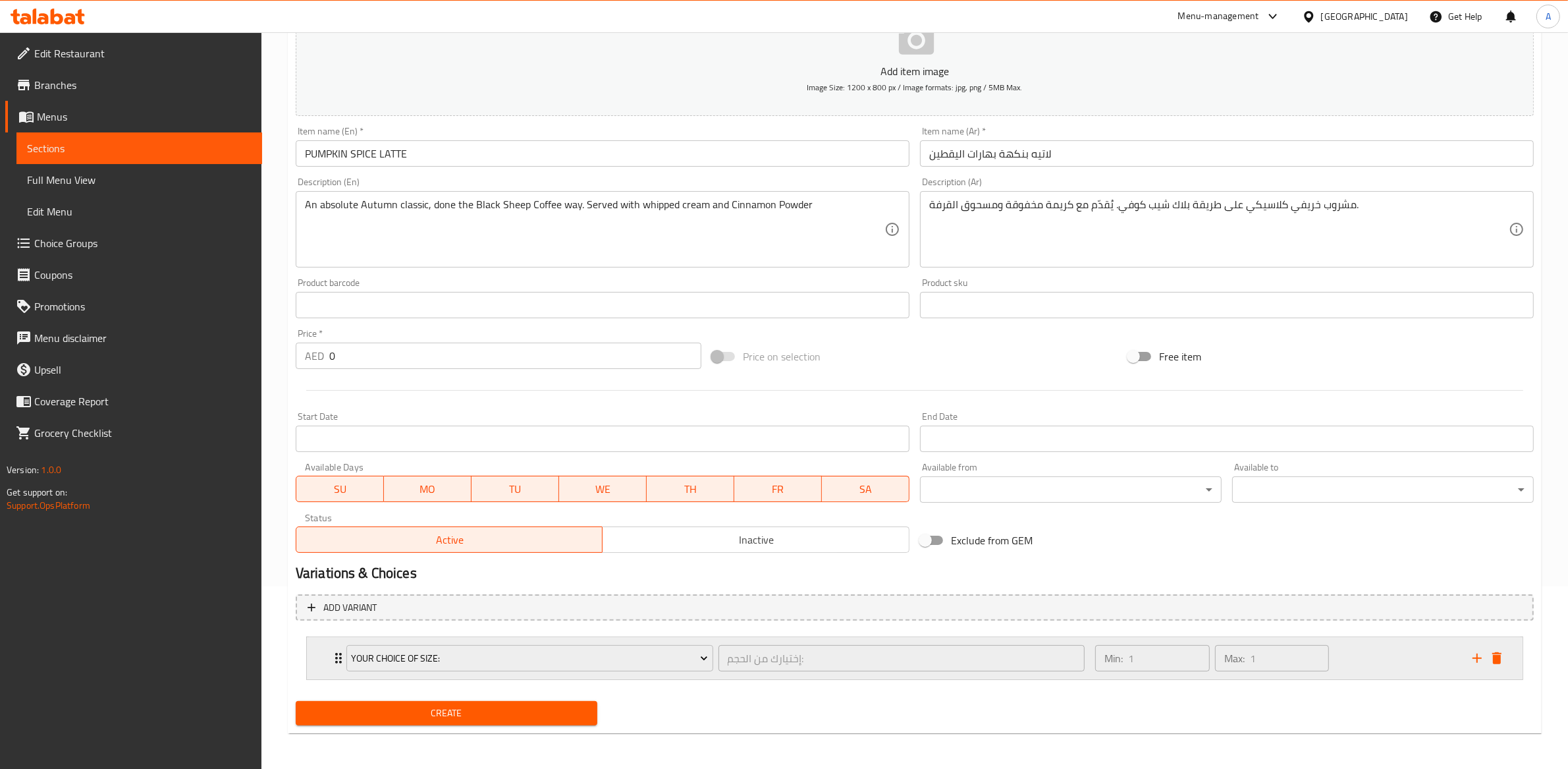
click at [713, 670] on div "Your Choice Of Size:" at bounding box center [530, 658] width 372 height 32
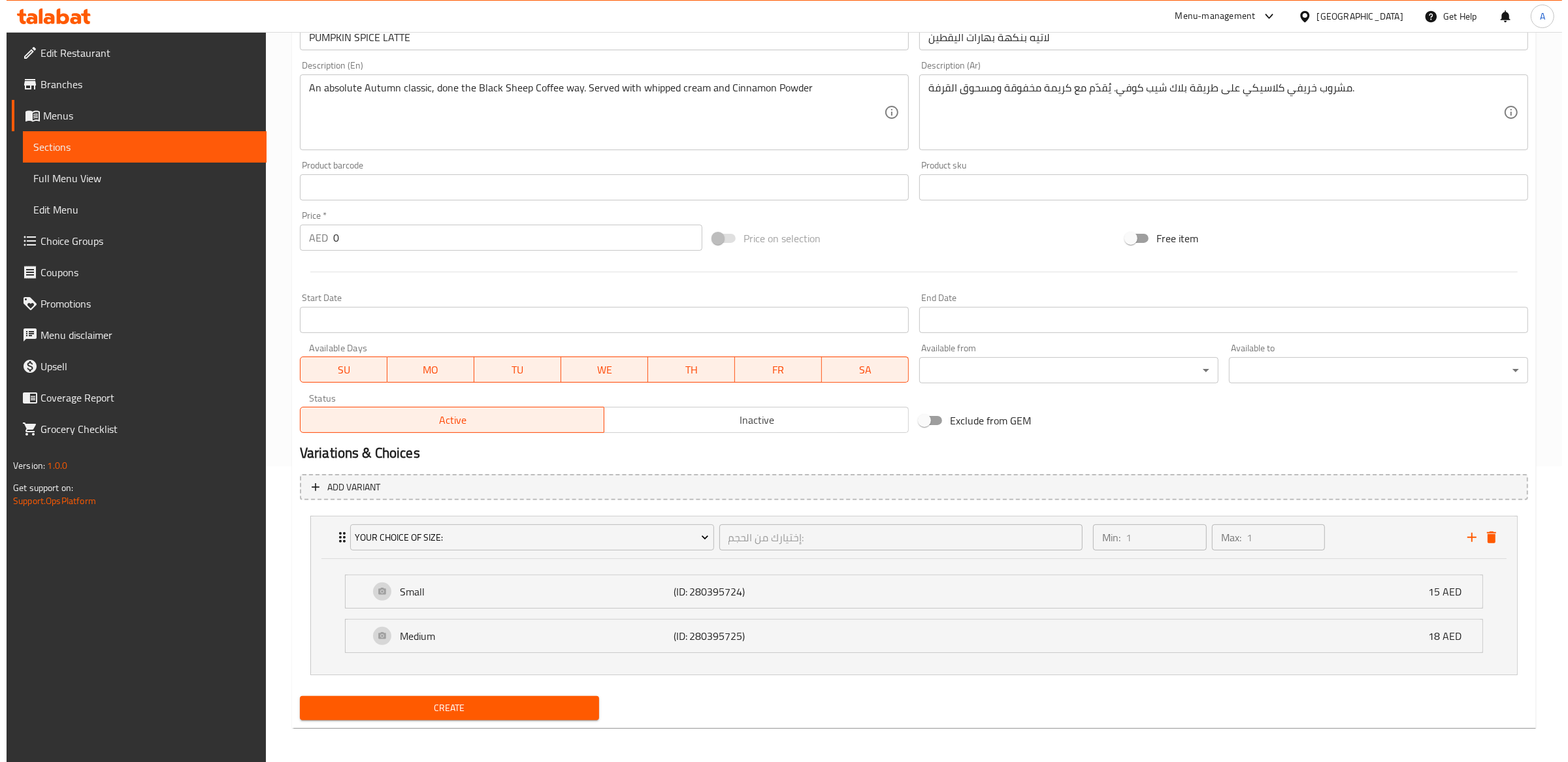
scroll to position [298, 0]
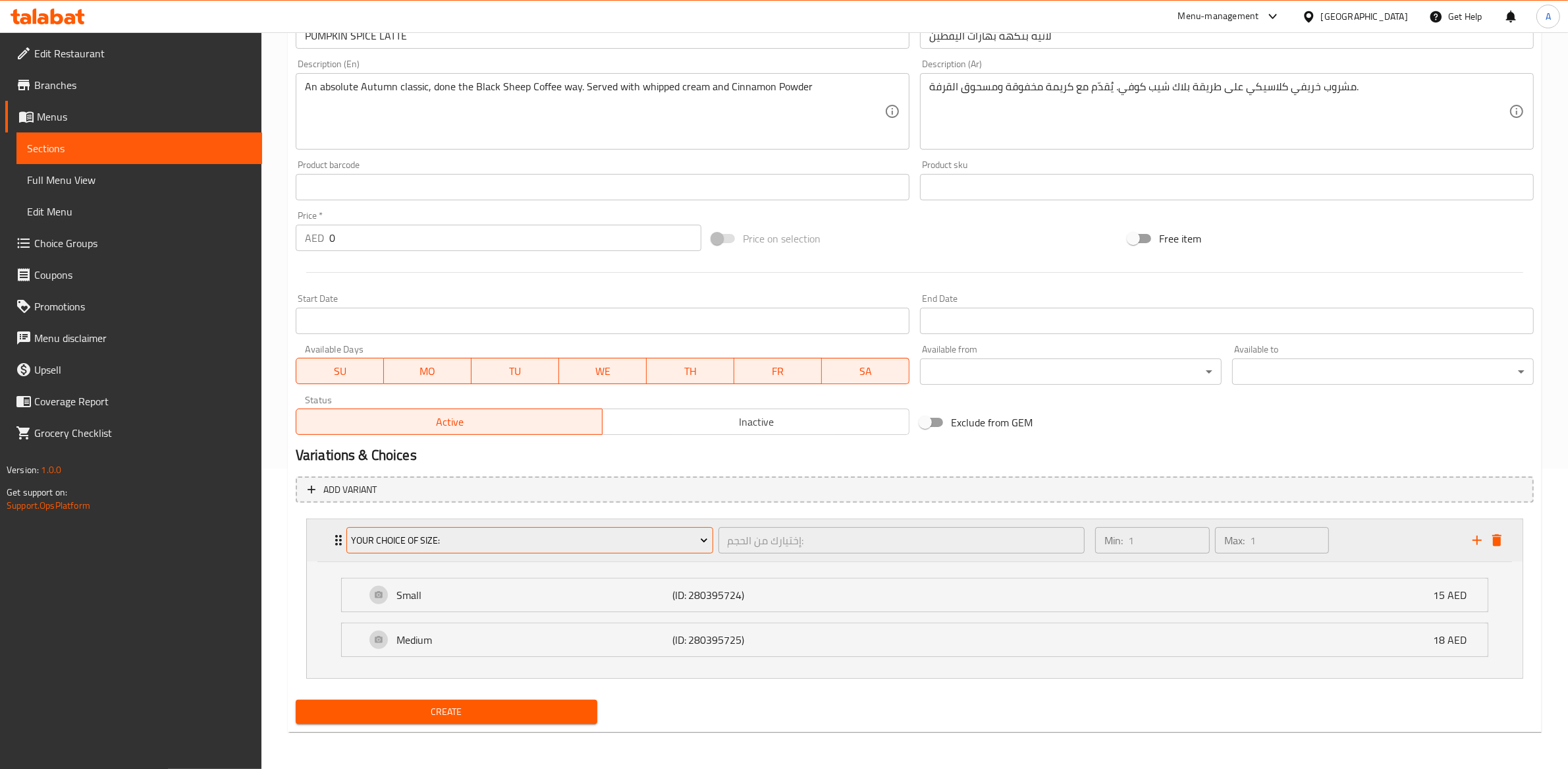
click at [659, 540] on span "Your Choice Of Size:" at bounding box center [529, 540] width 357 height 16
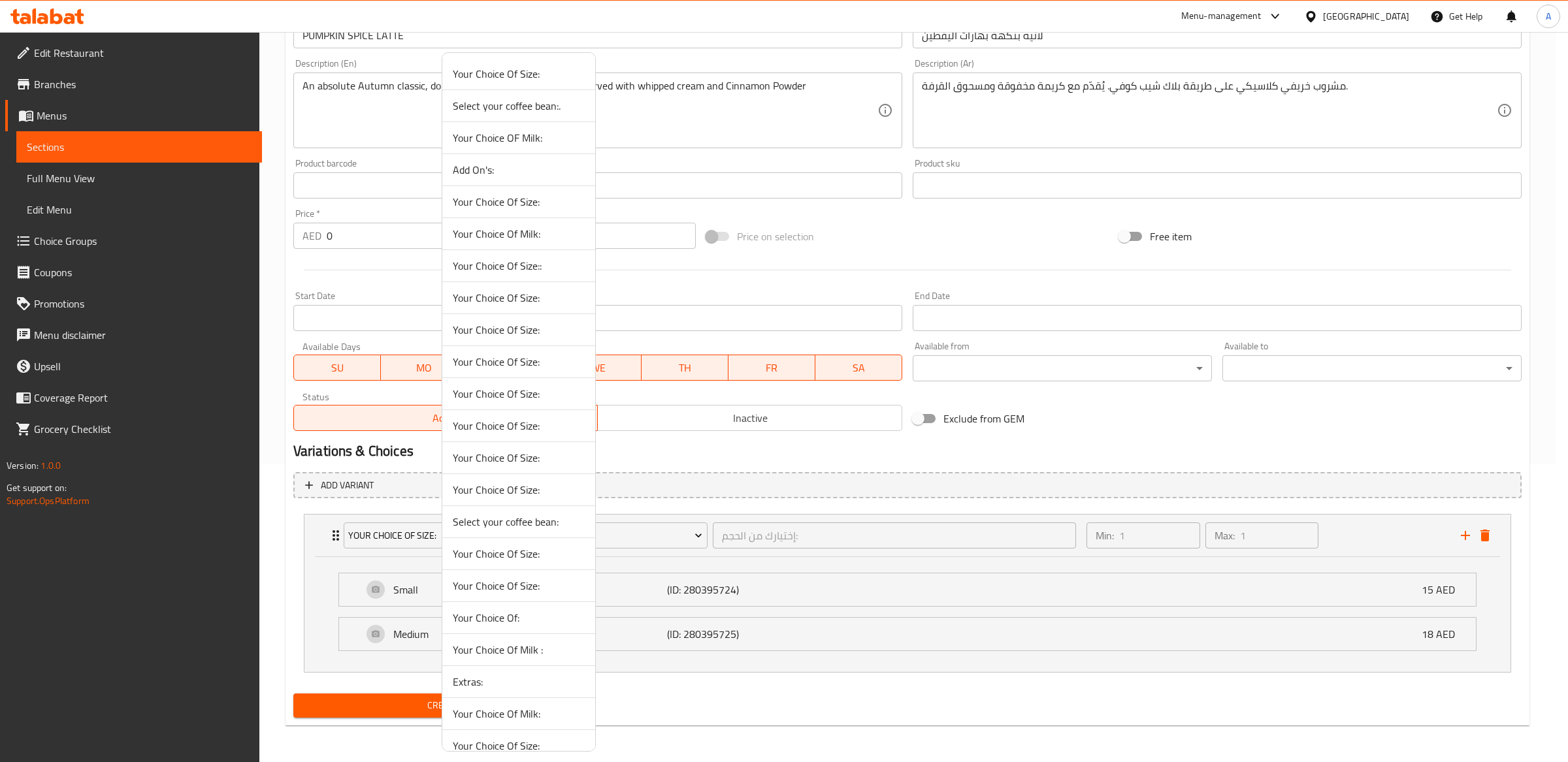
click at [519, 593] on span "Your Choice Of Size:" at bounding box center [518, 586] width 132 height 15
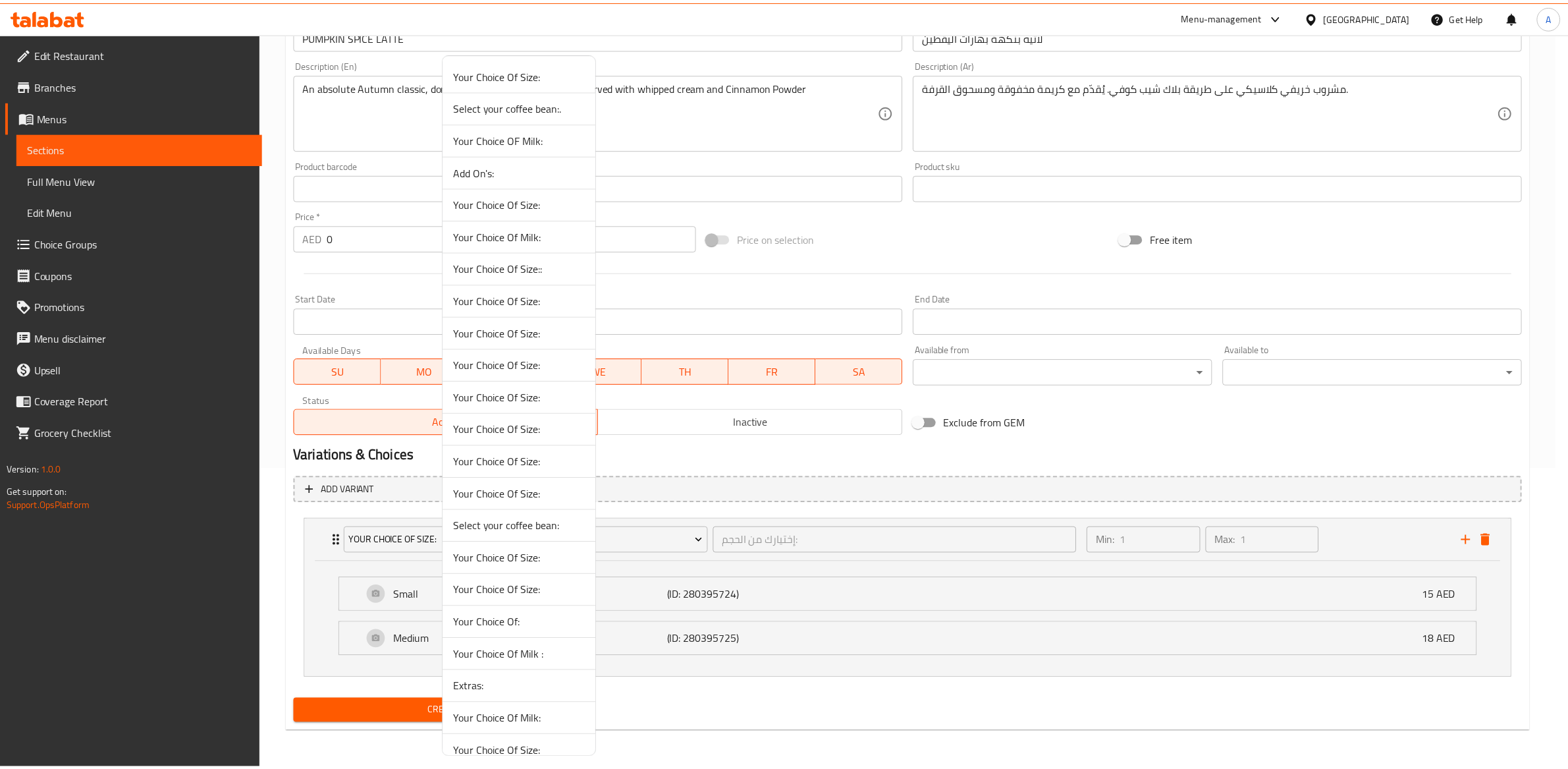
scroll to position [182, 0]
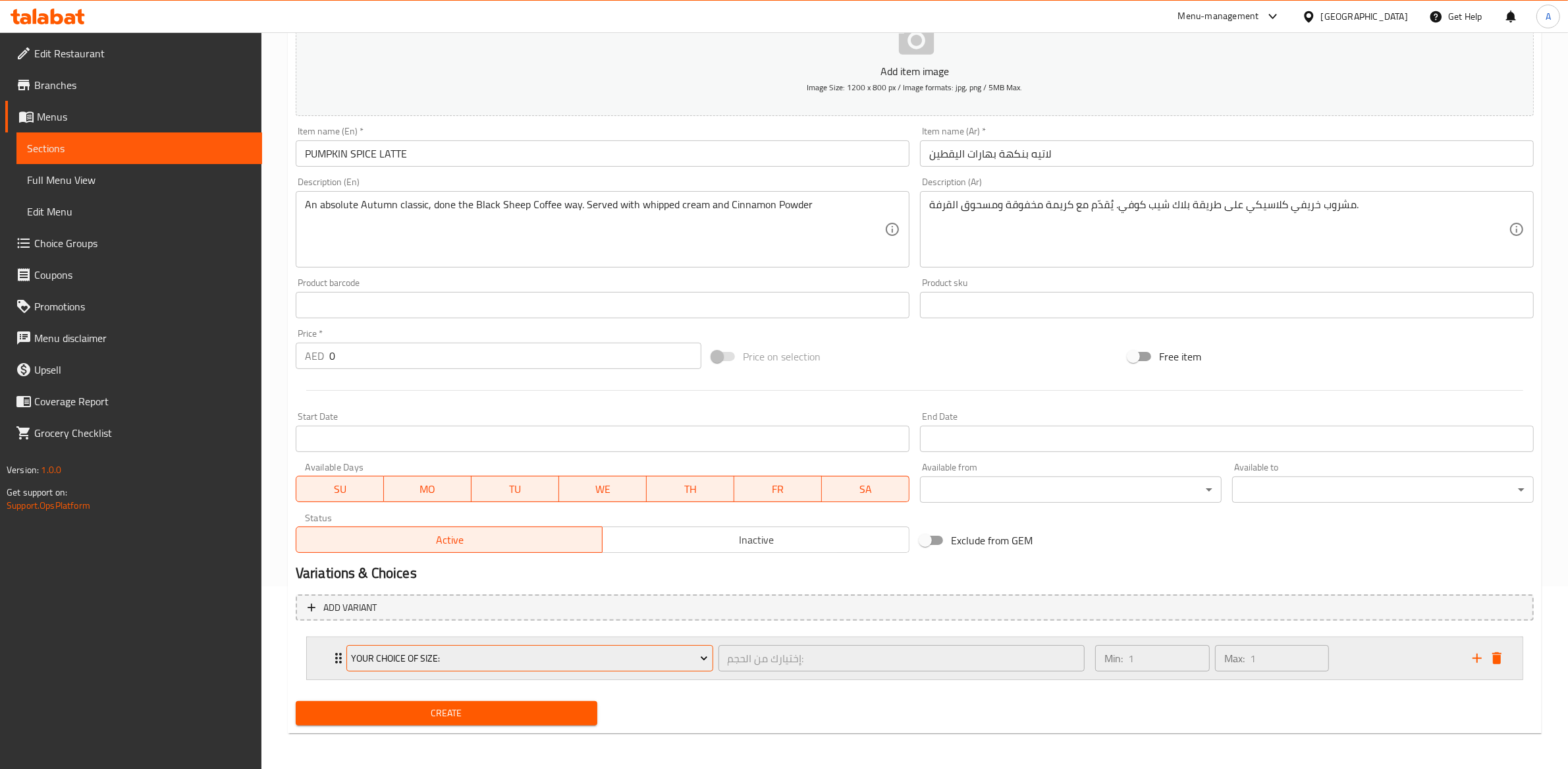
click at [490, 662] on span "Your Choice Of Size:" at bounding box center [529, 658] width 357 height 16
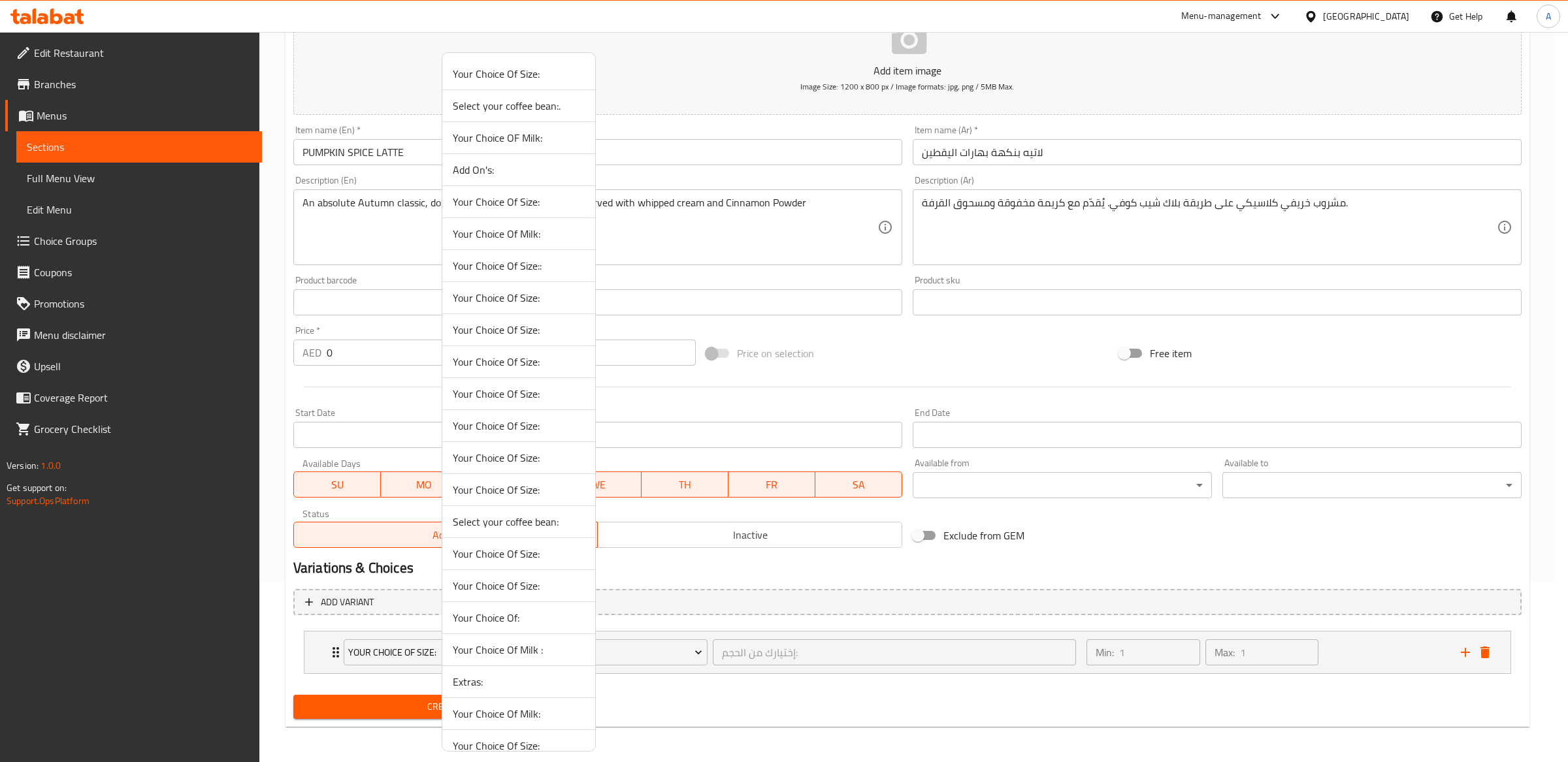
click at [542, 552] on span "Your Choice Of Size:" at bounding box center [518, 553] width 132 height 15
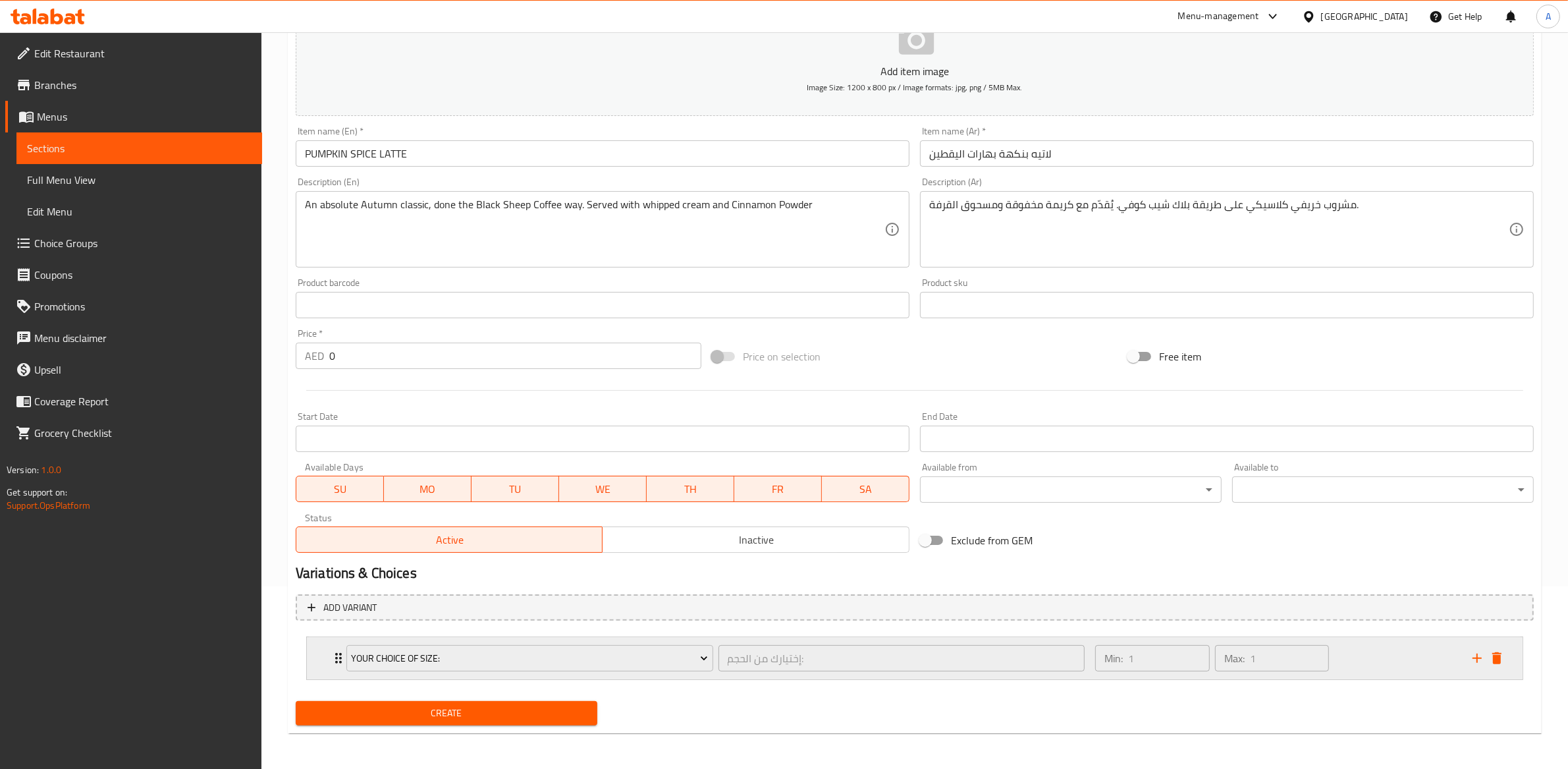
click at [1093, 665] on div "Min: 1 ​" at bounding box center [1153, 658] width 120 height 32
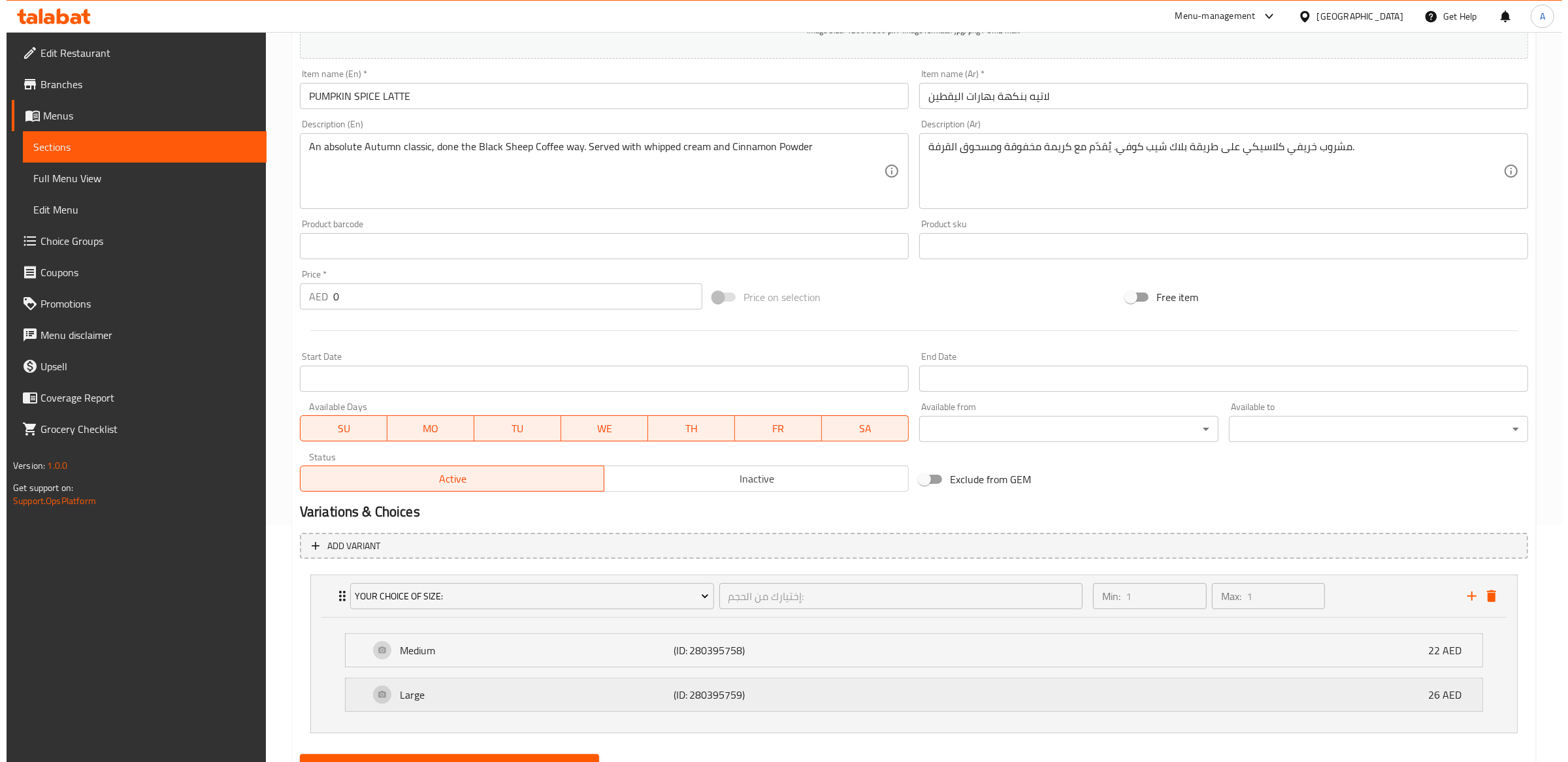
scroll to position [298, 0]
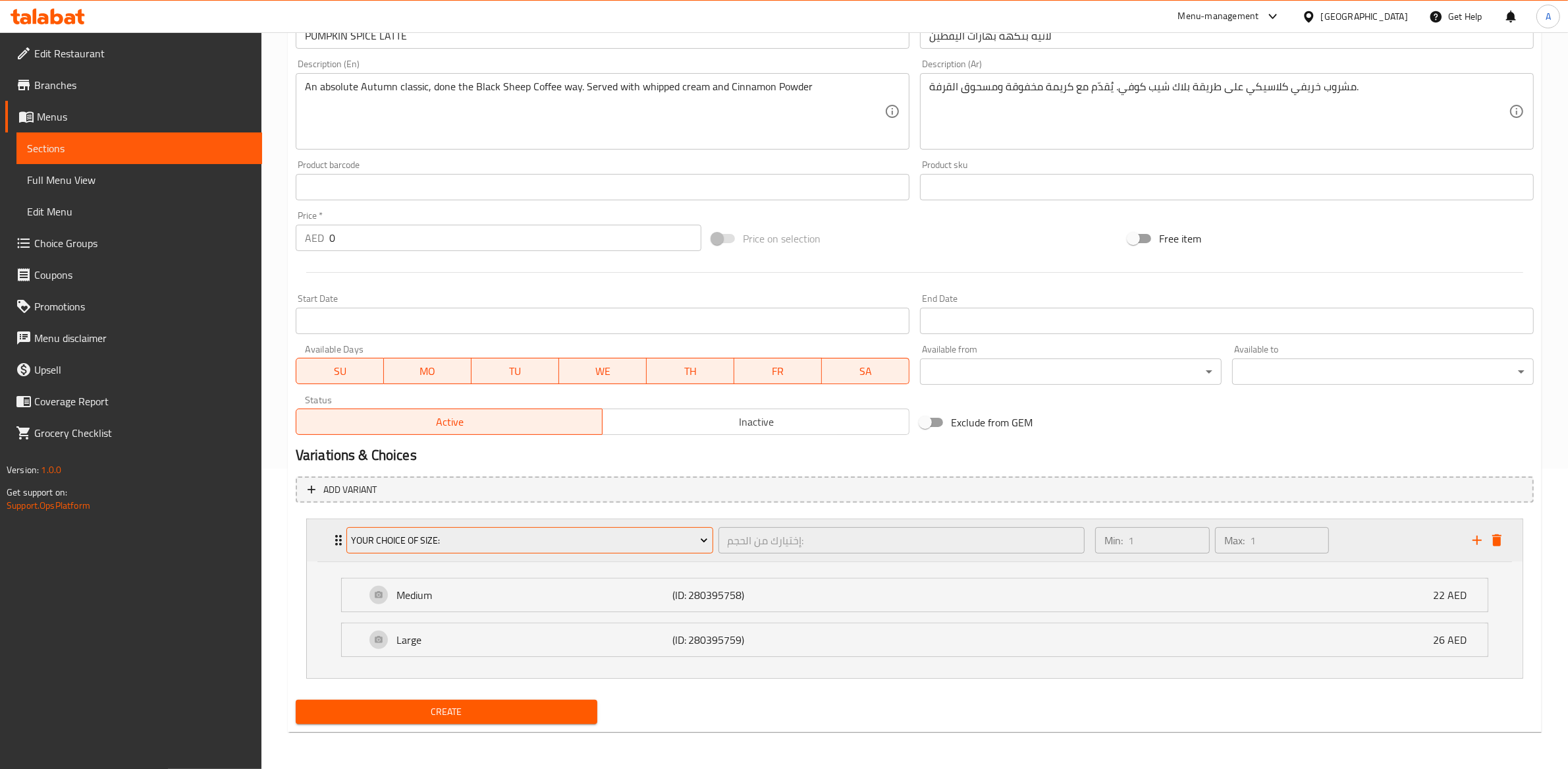
click at [571, 545] on span "Your Choice Of Size:" at bounding box center [529, 540] width 357 height 16
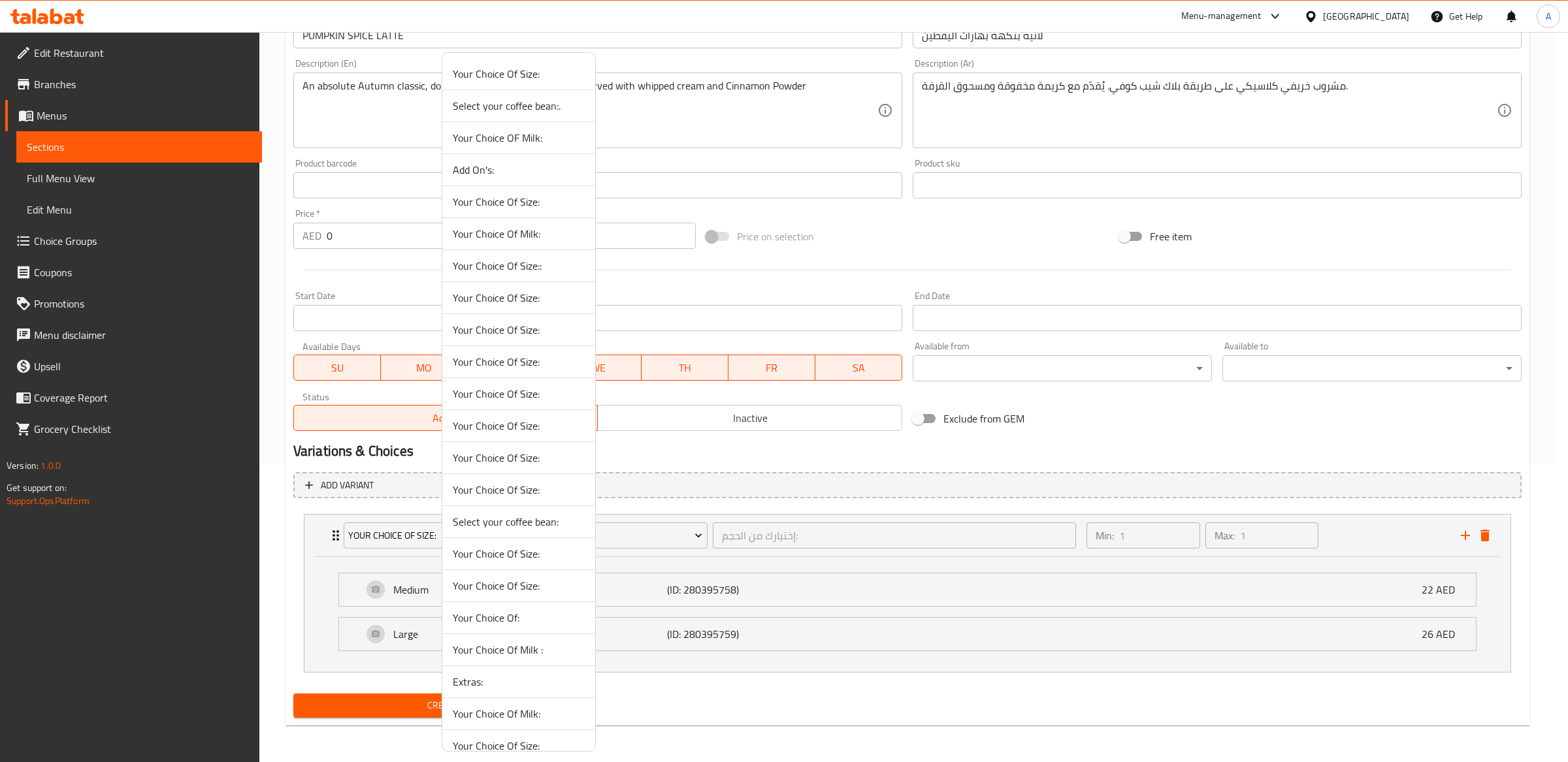
click at [537, 396] on span "Your Choice Of Size:" at bounding box center [518, 394] width 132 height 15
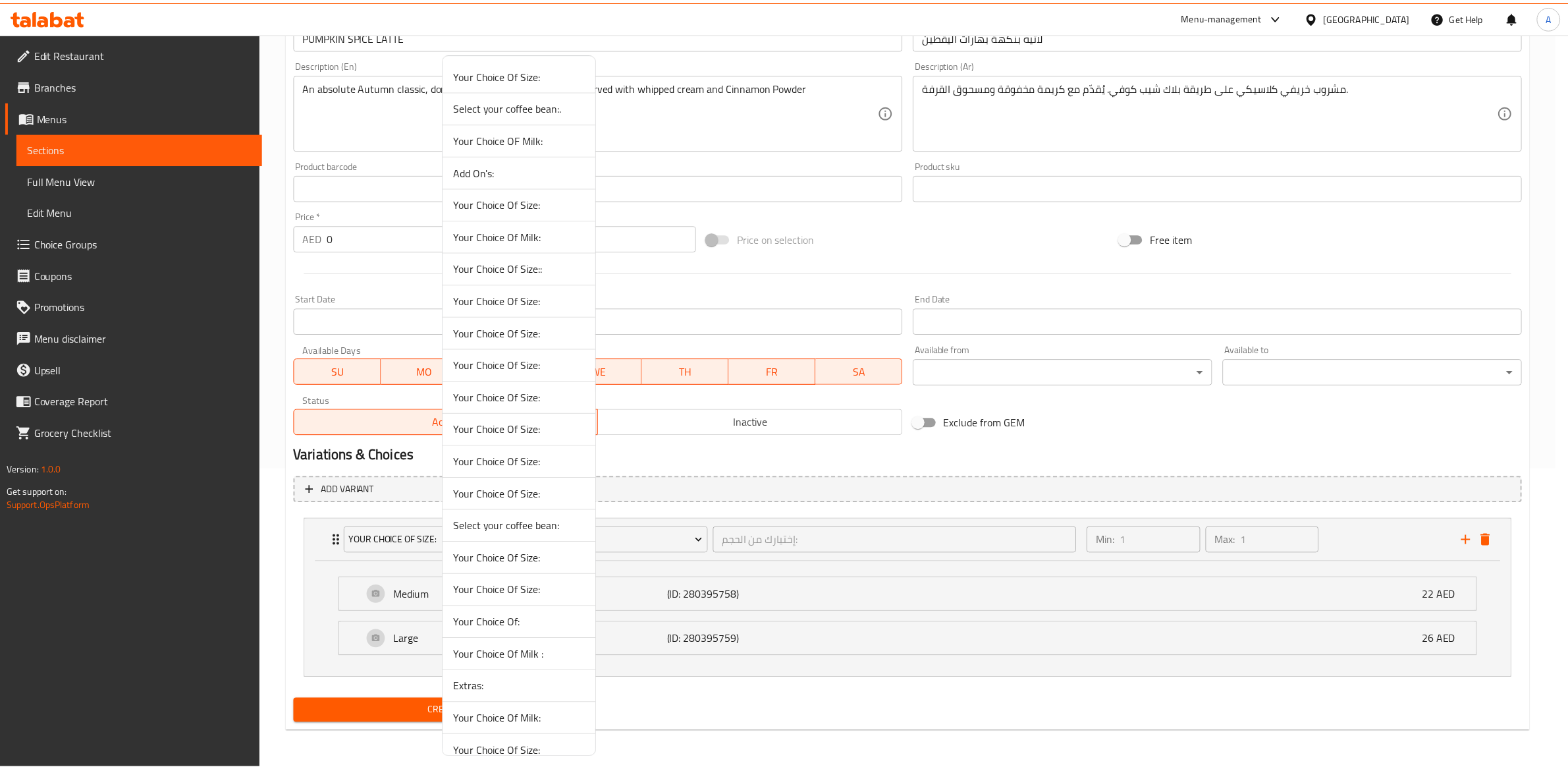
scroll to position [182, 0]
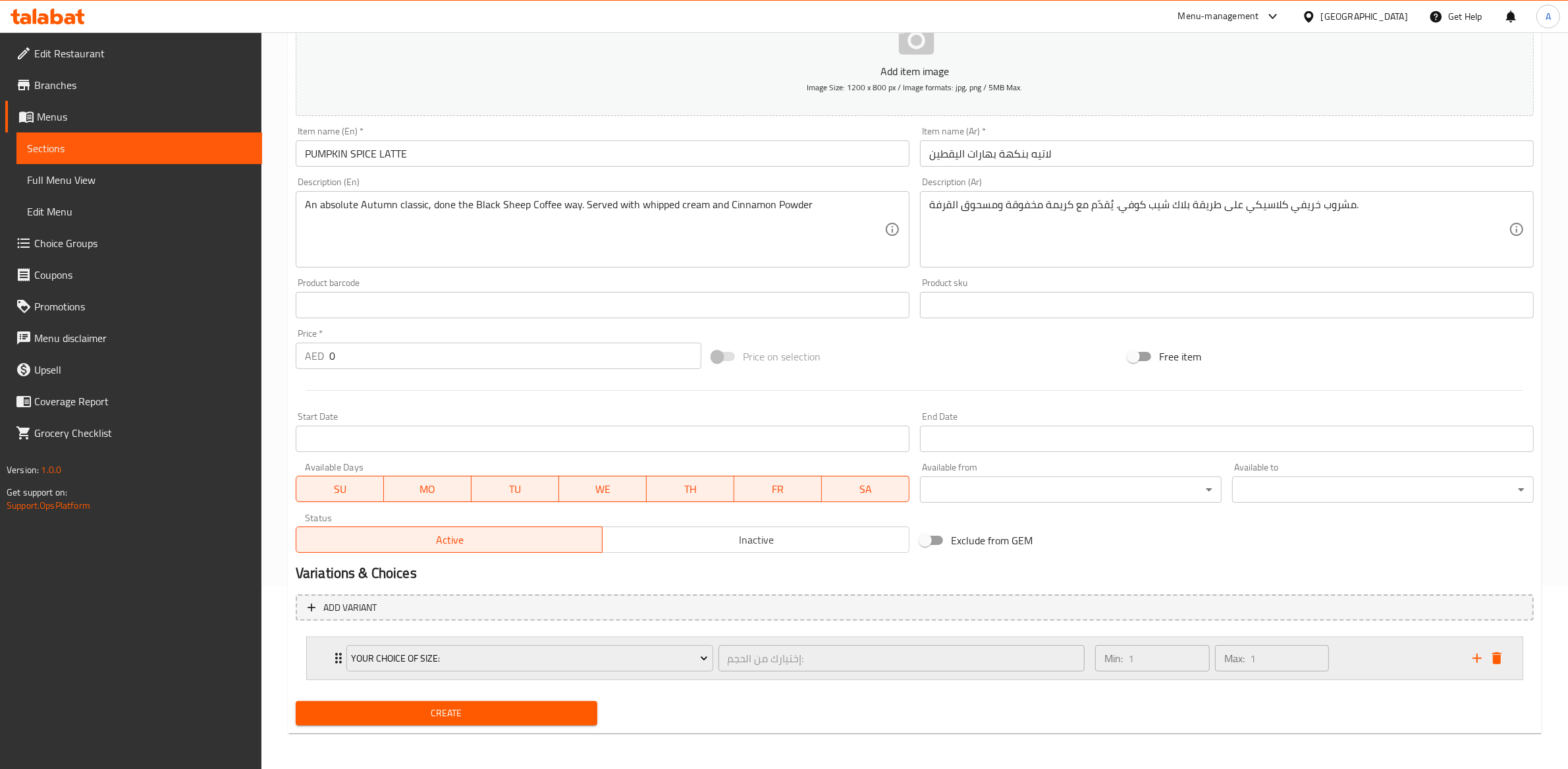
click at [739, 672] on div "إختيارك من الحجم: ​" at bounding box center [901, 658] width 372 height 32
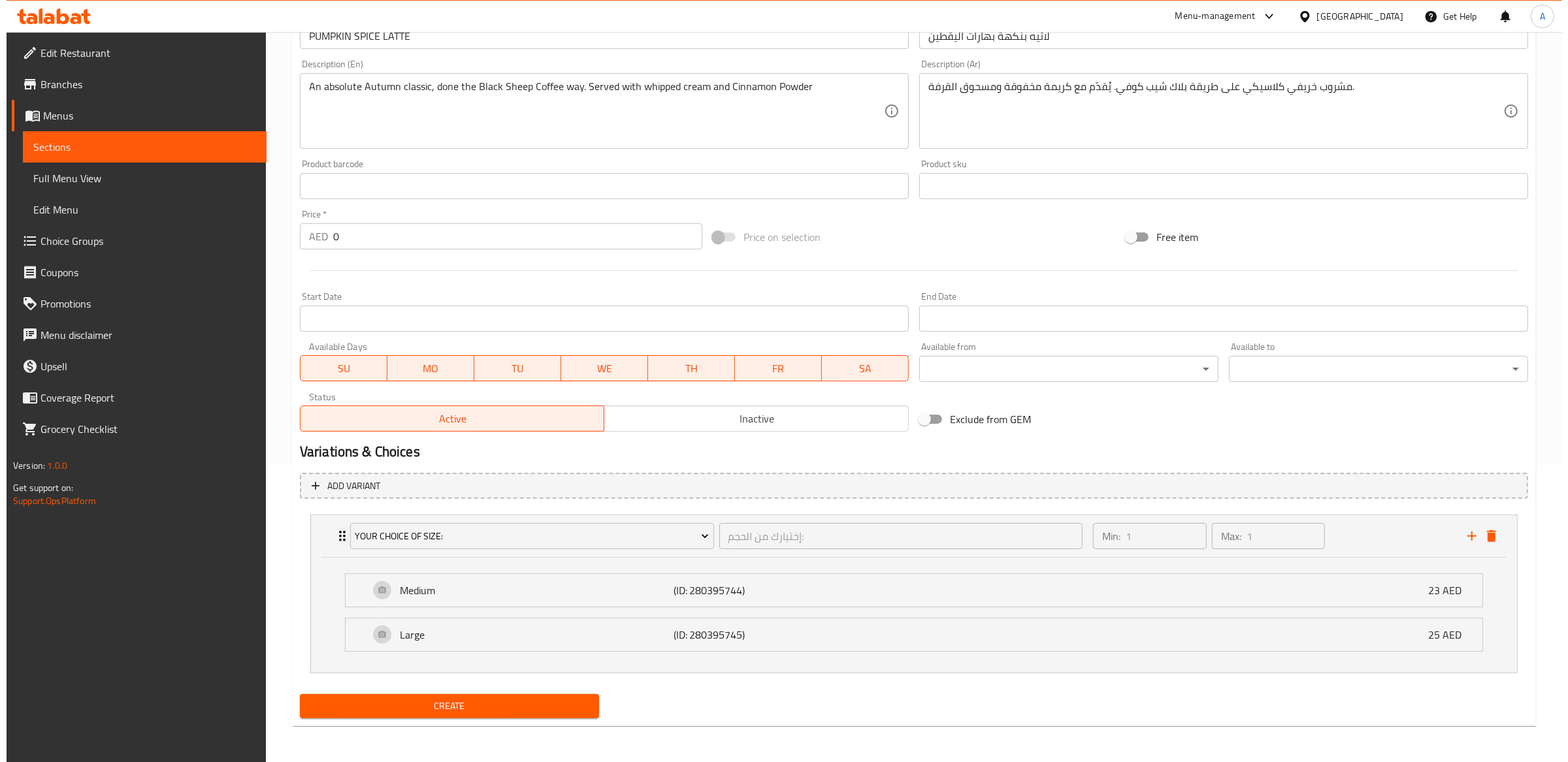
scroll to position [298, 0]
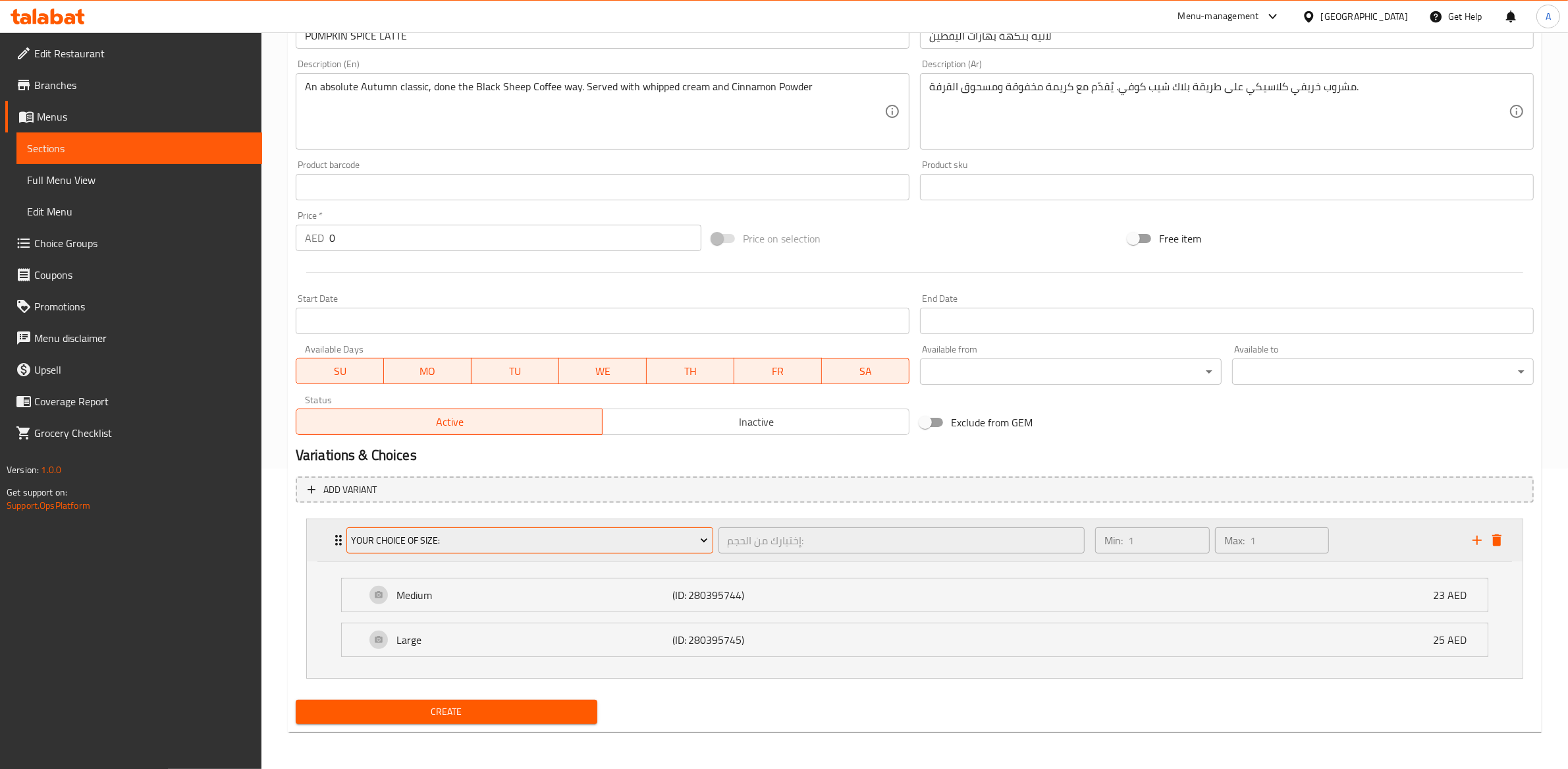
click at [571, 548] on button "Your Choice Of Size:" at bounding box center [530, 540] width 367 height 27
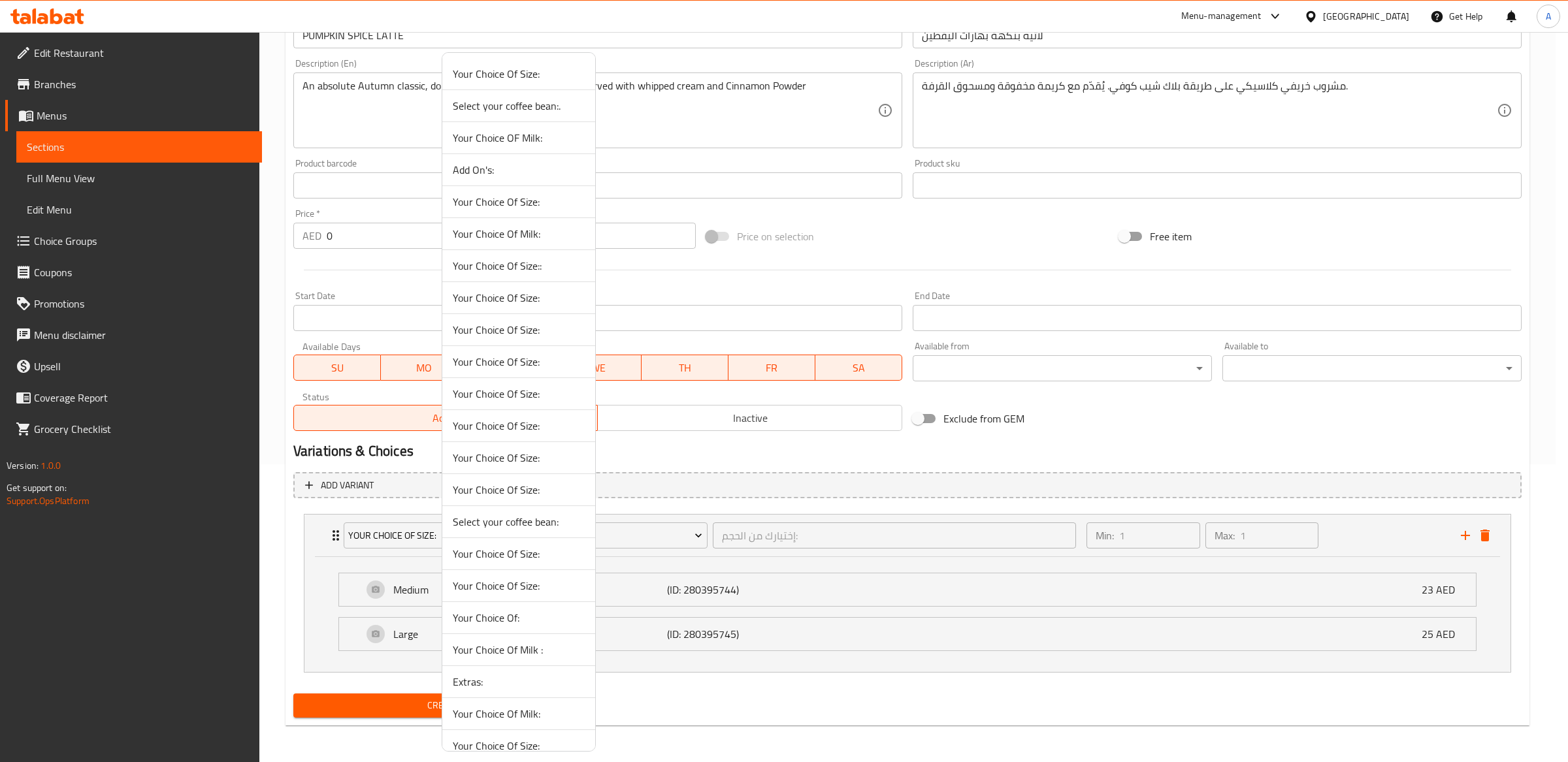
click at [528, 422] on span "Your Choice Of Size:" at bounding box center [518, 425] width 132 height 15
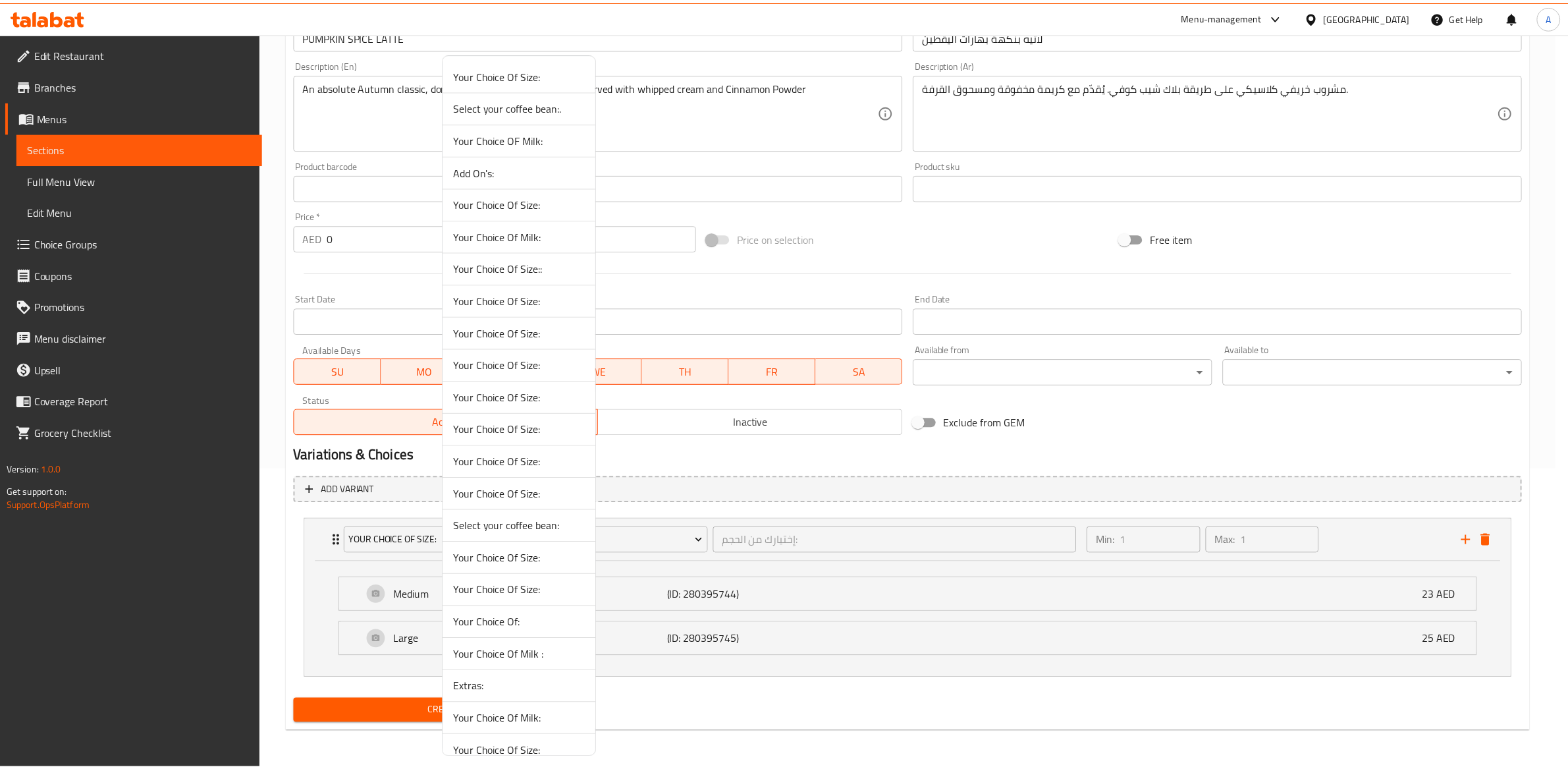
scroll to position [182, 0]
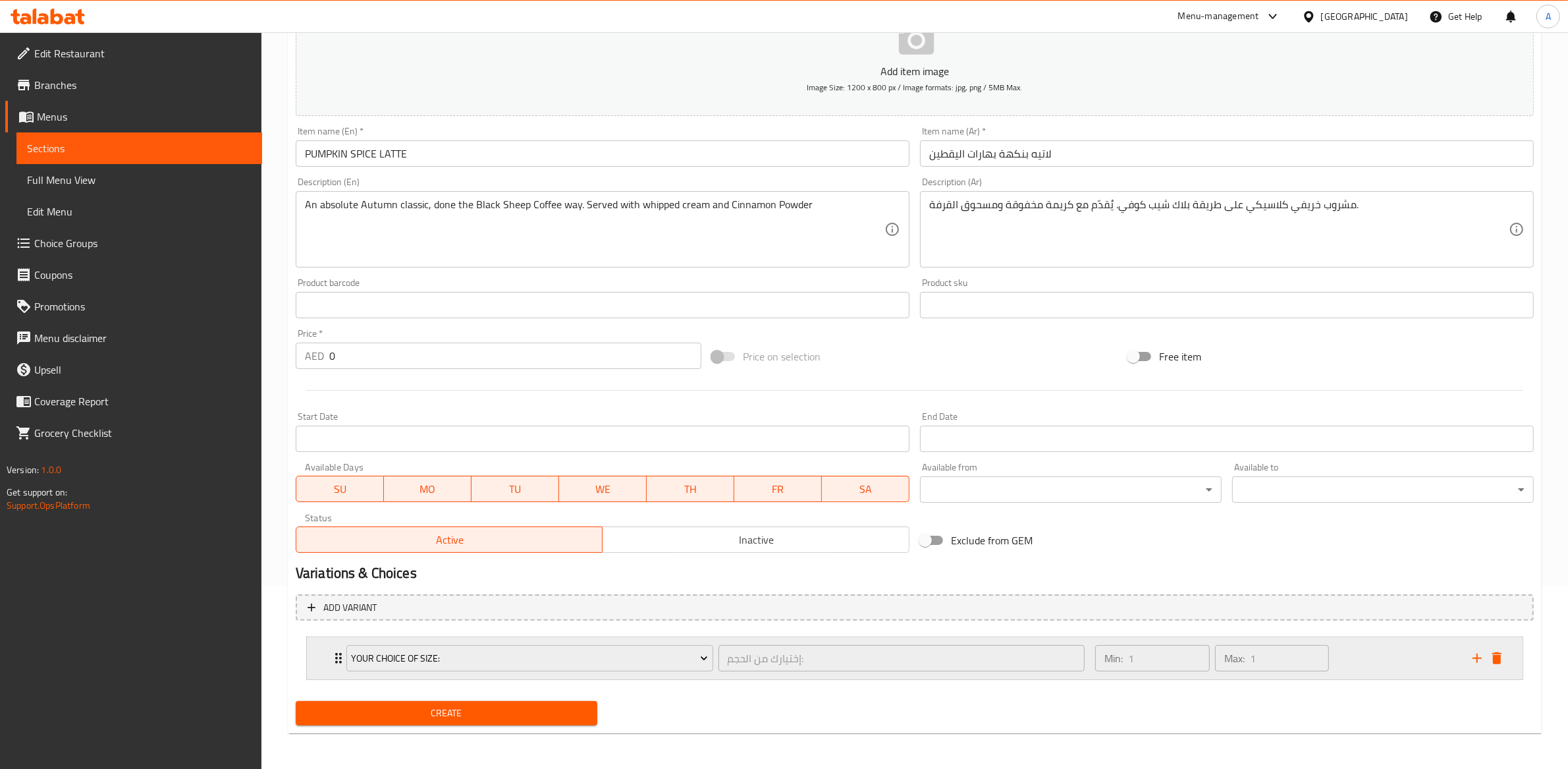
click at [714, 671] on div "Your Choice Of Size:" at bounding box center [530, 658] width 372 height 32
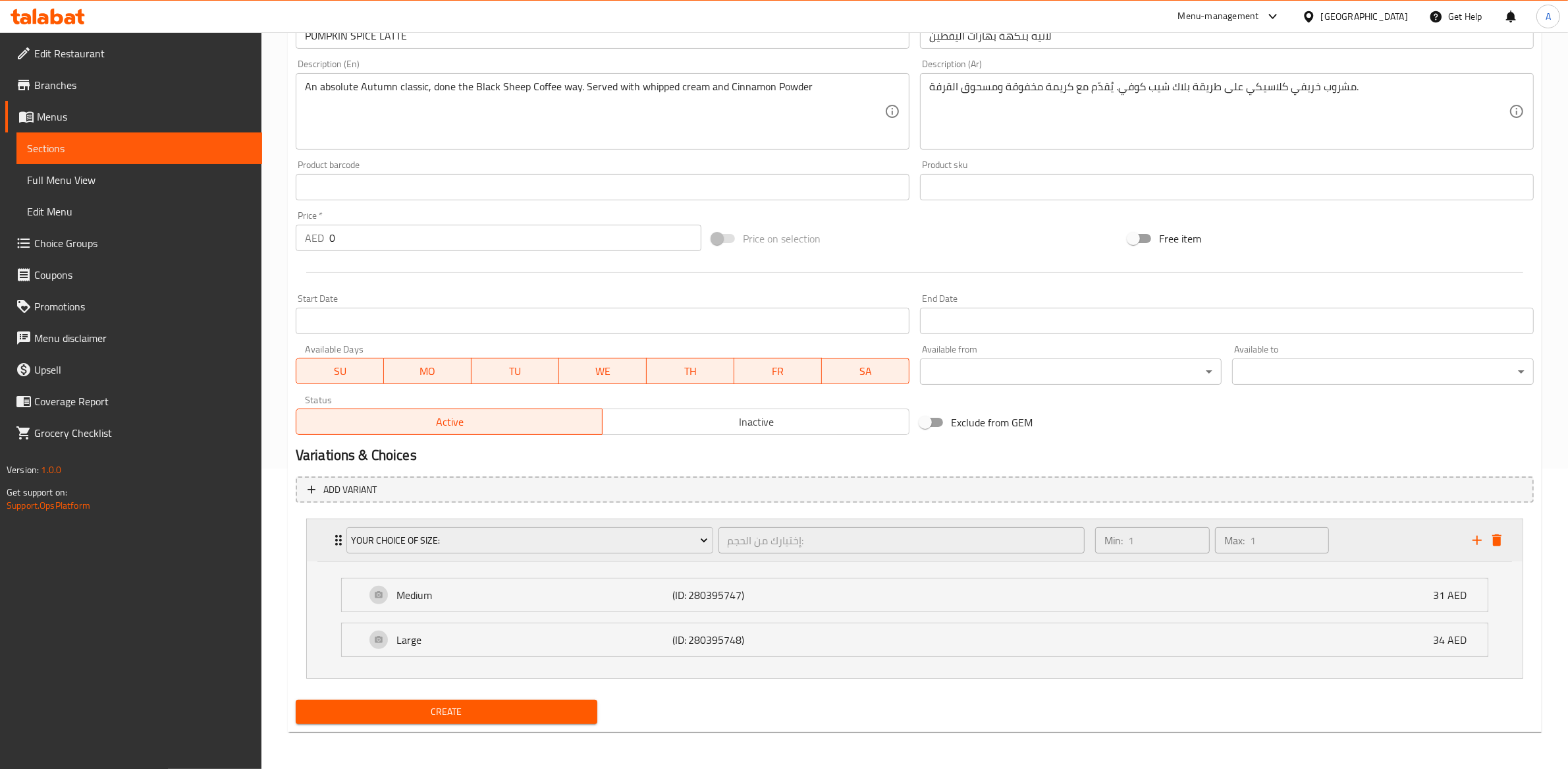
click at [627, 555] on div "Your Choice Of Size:" at bounding box center [530, 539] width 372 height 32
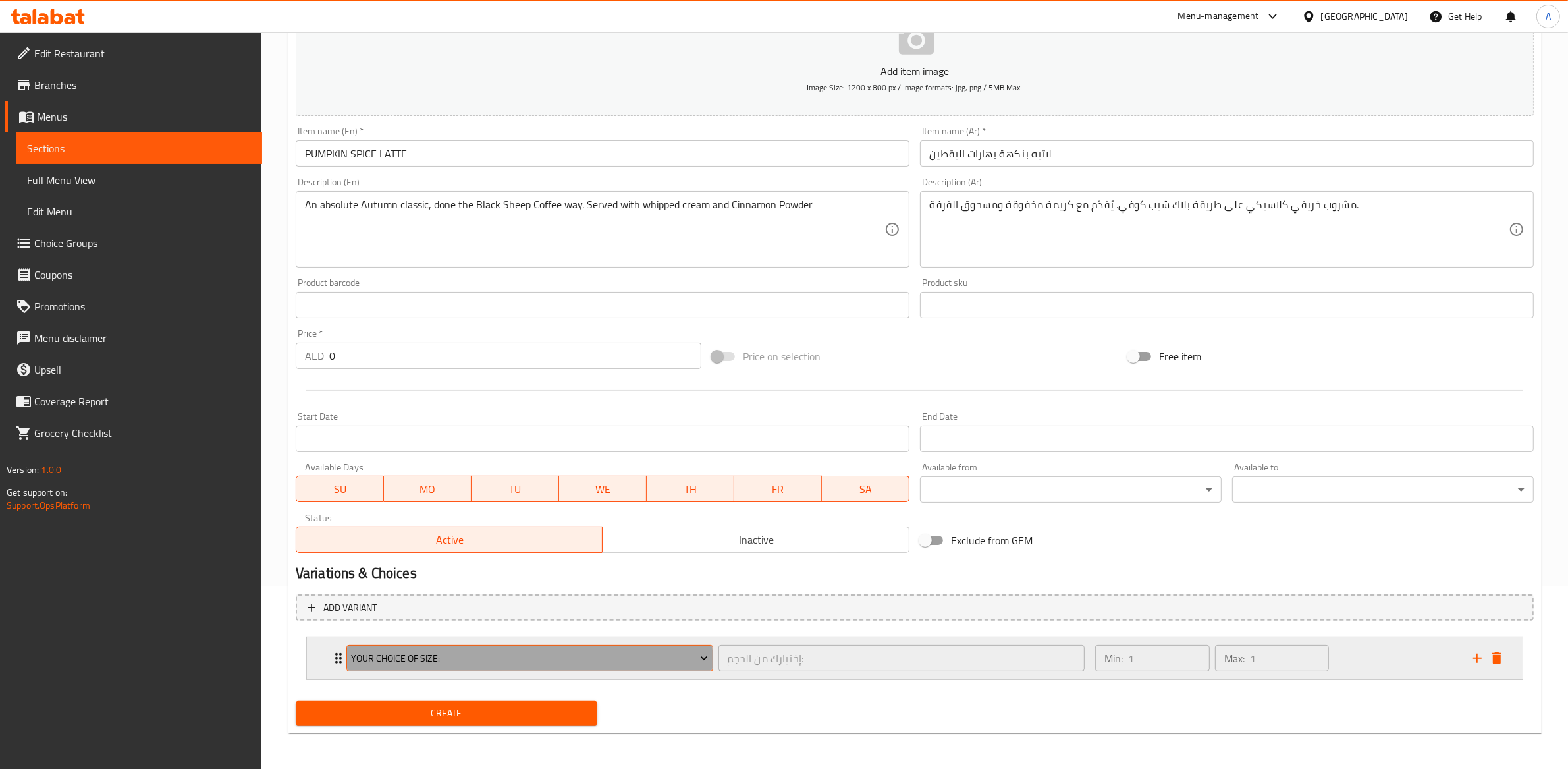
click at [496, 665] on button "Your Choice Of Size:" at bounding box center [530, 658] width 367 height 27
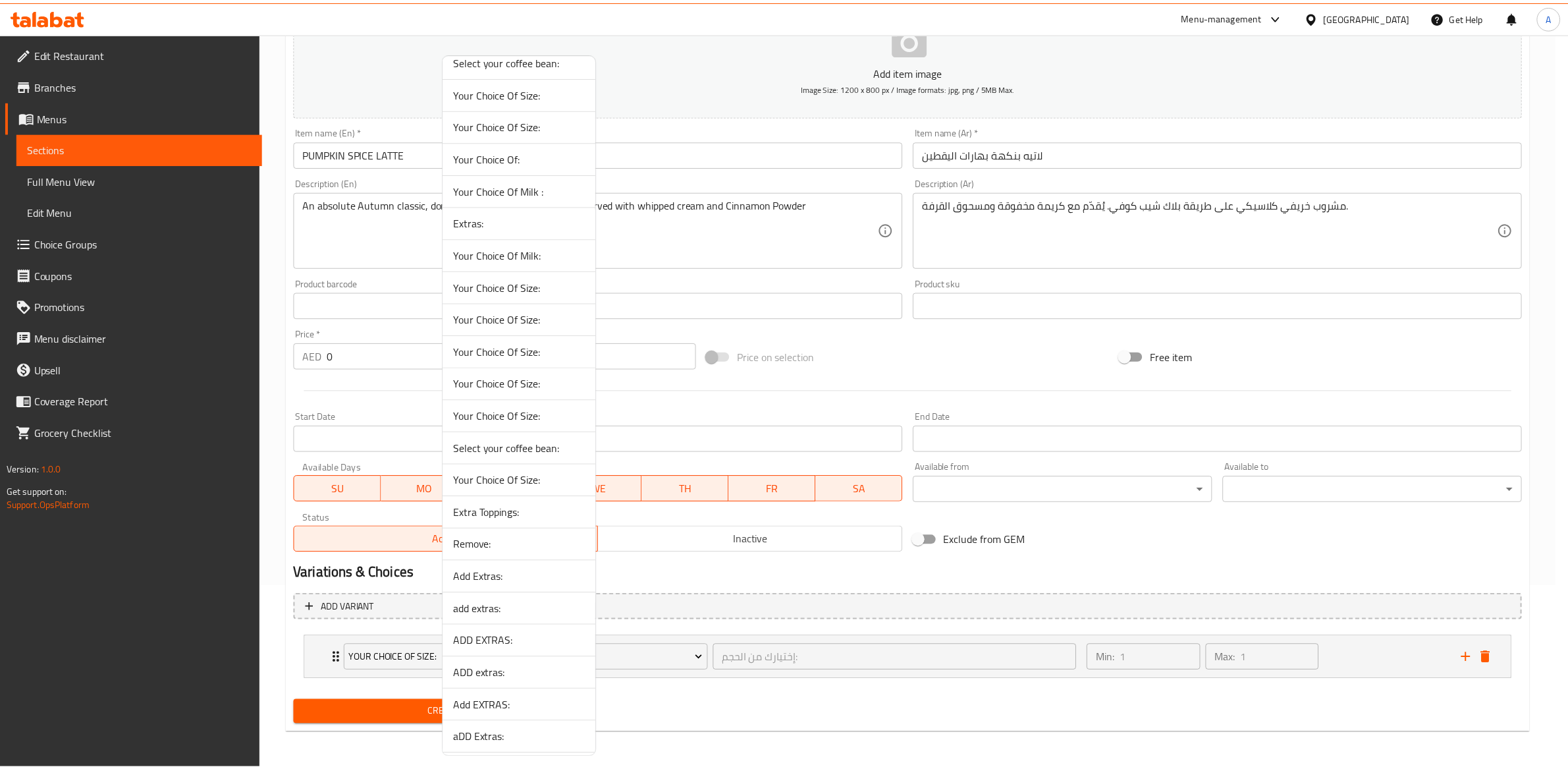
scroll to position [545, 0]
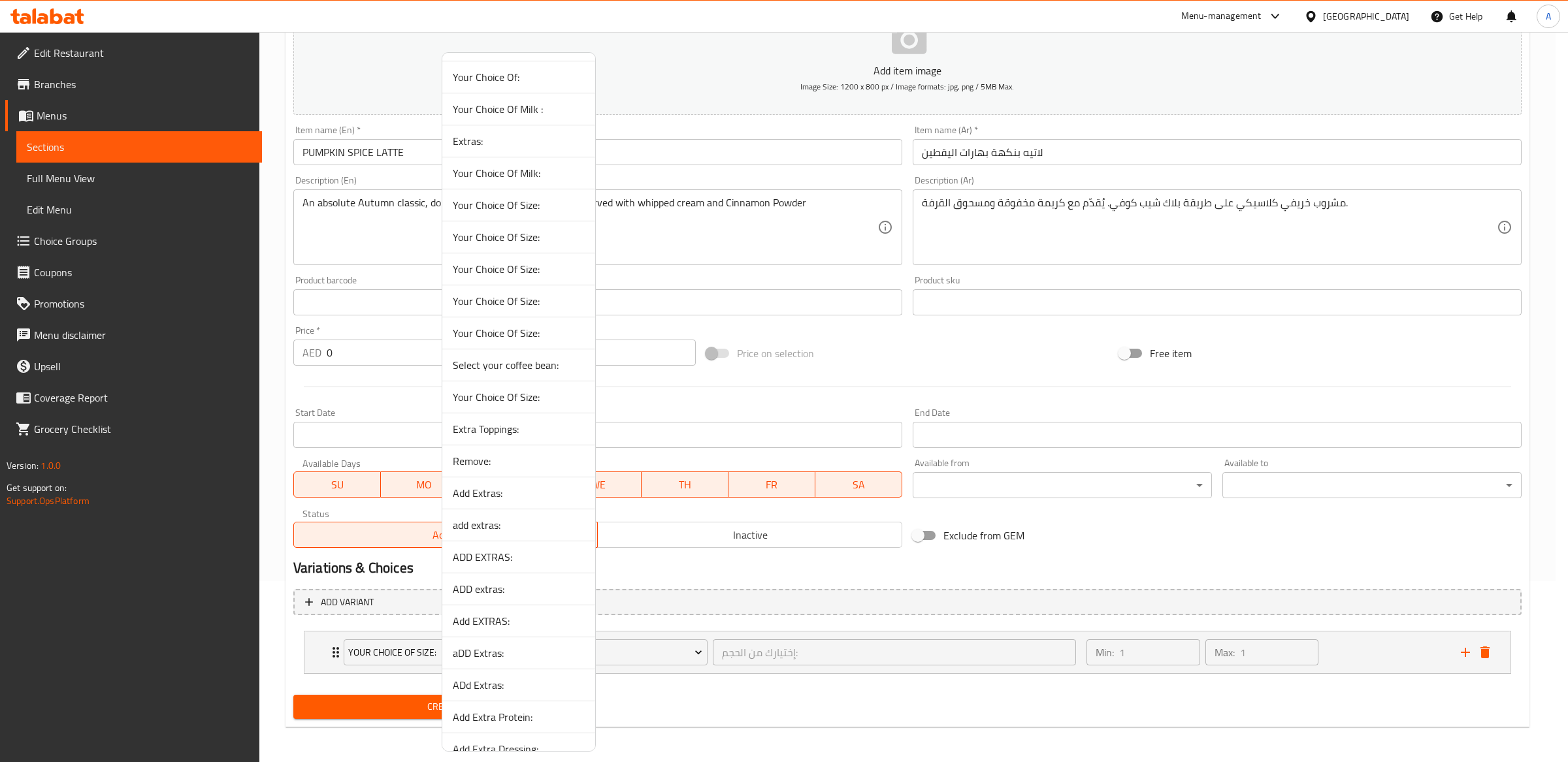
click at [540, 408] on li "Your Choice Of Size:" at bounding box center [519, 397] width 153 height 32
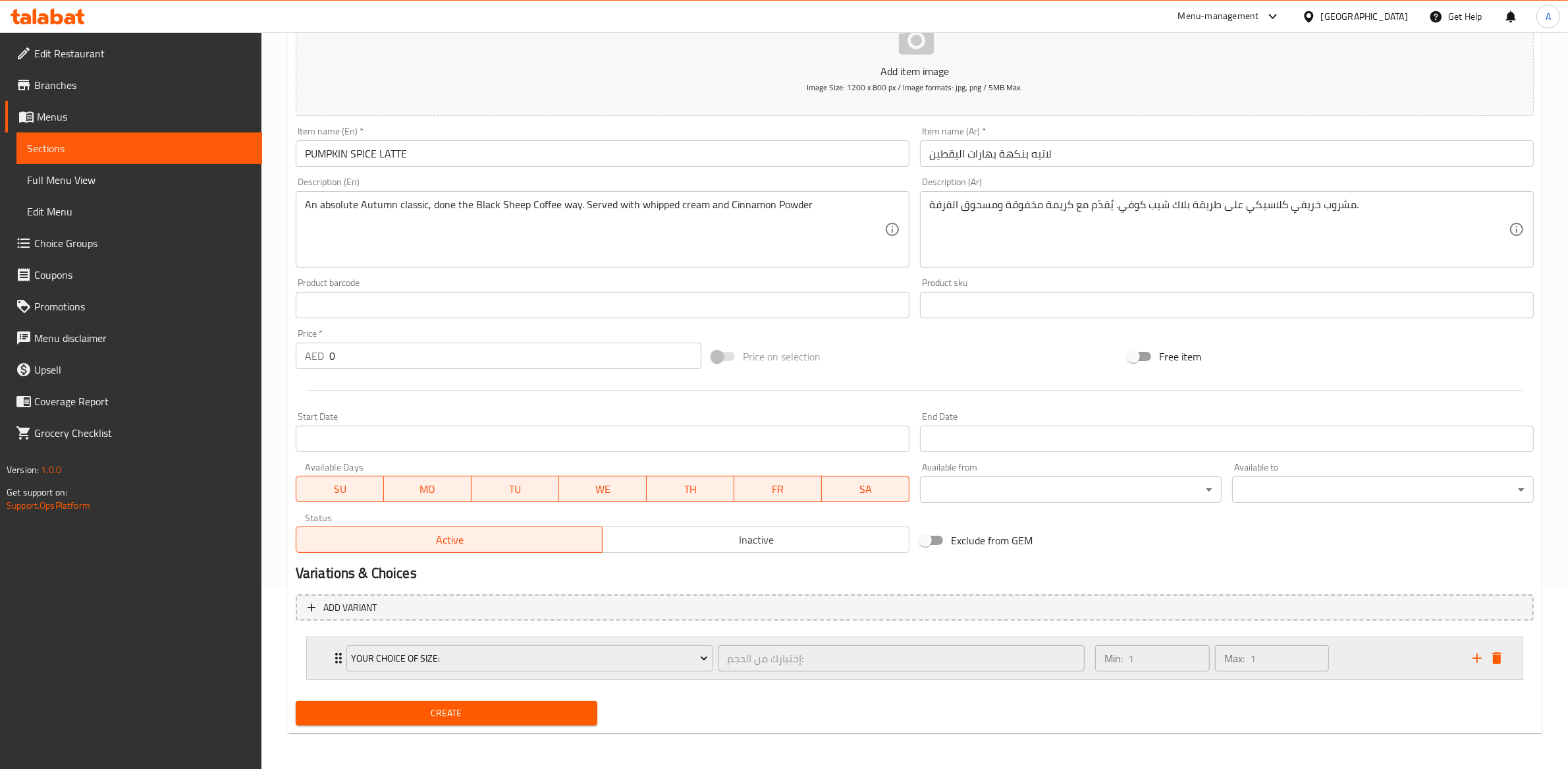
click at [715, 673] on div "Your Choice Of Size:" at bounding box center [530, 658] width 372 height 32
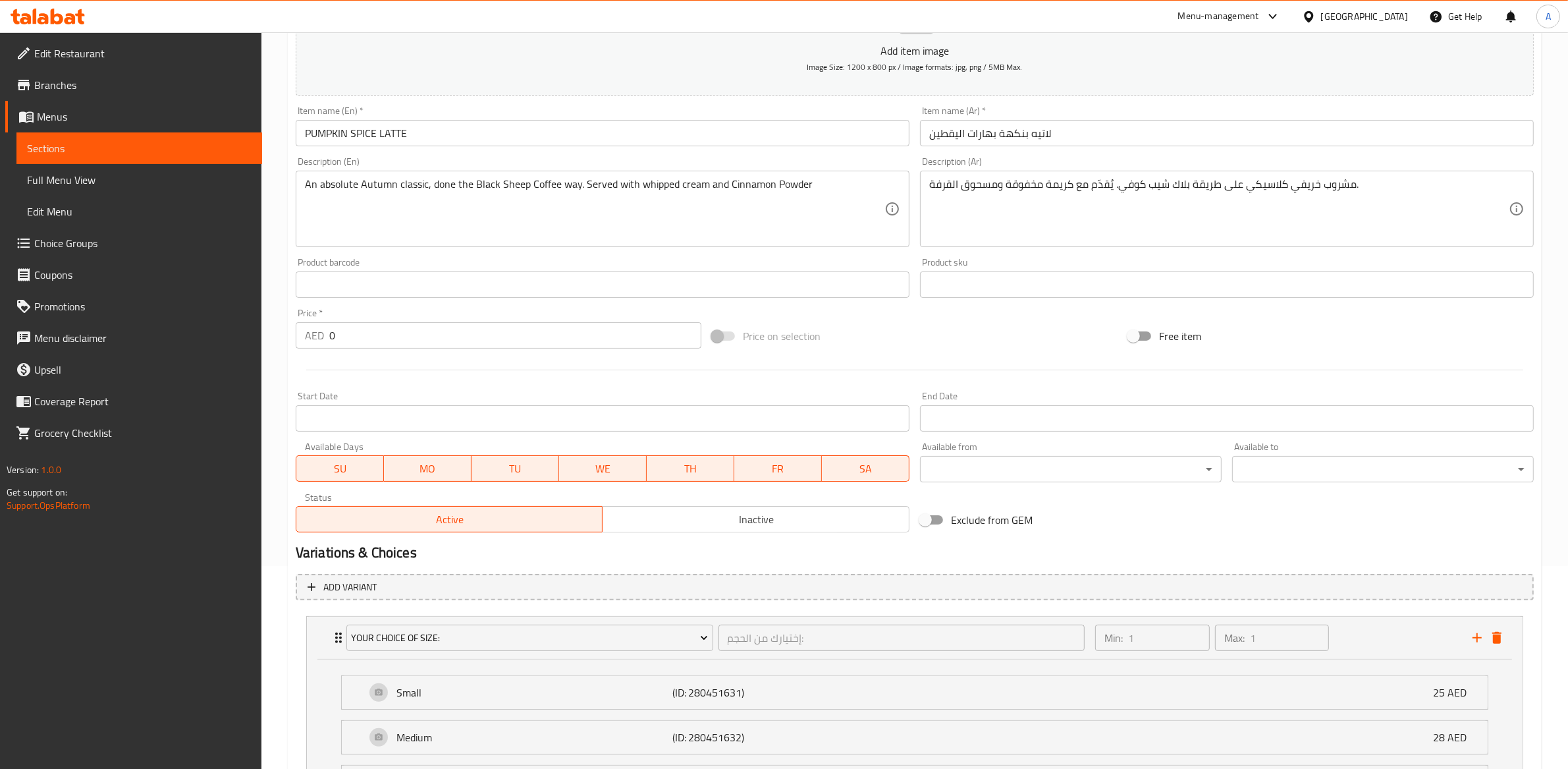
scroll to position [346, 0]
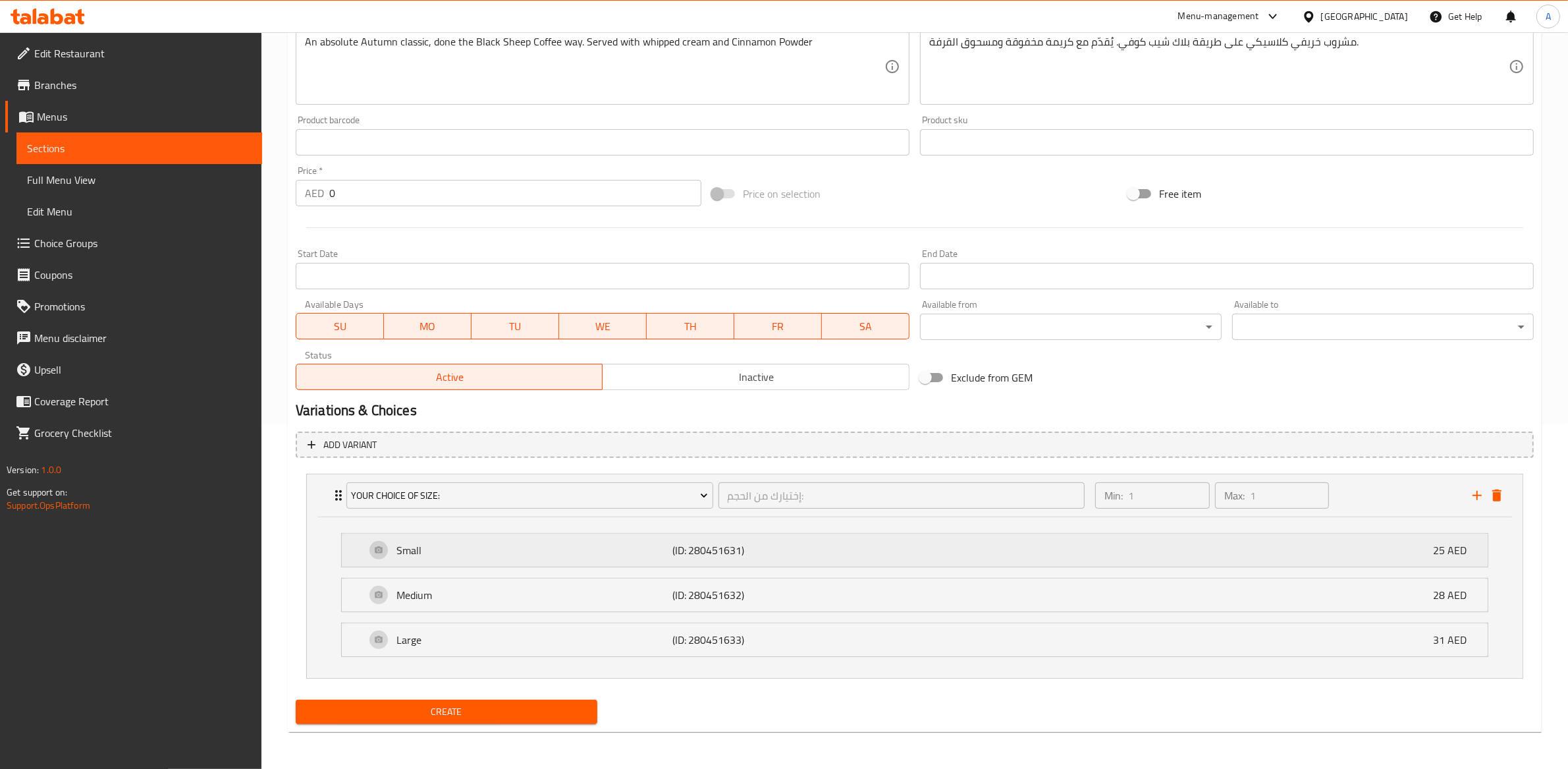
drag, startPoint x: 1448, startPoint y: 545, endPoint x: 1433, endPoint y: 553, distance: 17.0
click at [1448, 545] on p "25 AED" at bounding box center [1455, 550] width 45 height 15
click at [1406, 563] on div "Small (ID: 280451631) 25 AED" at bounding box center [918, 550] width 1107 height 33
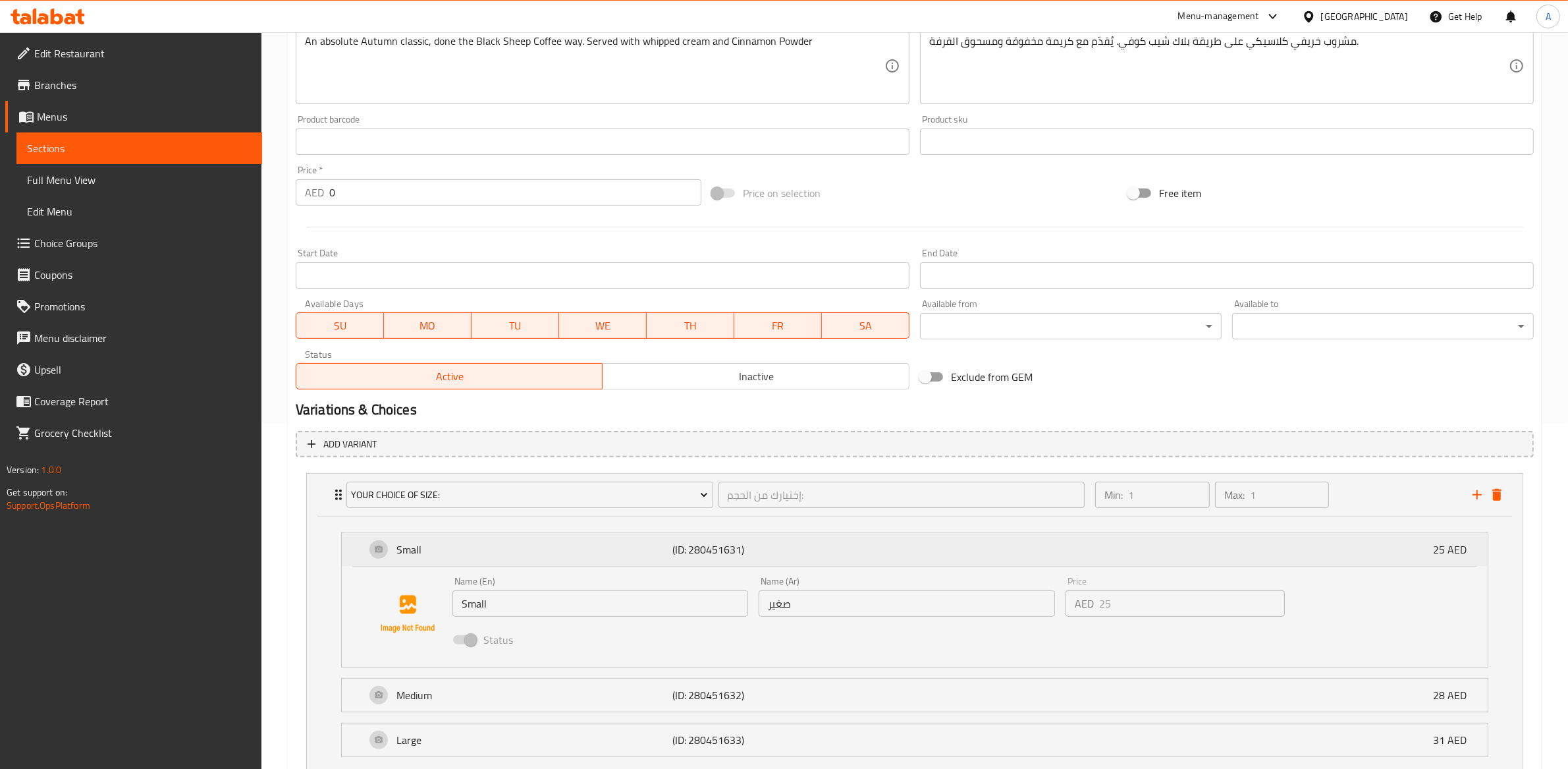
click at [1407, 556] on div "Small (ID: 280451631) 25 AED" at bounding box center [918, 549] width 1107 height 33
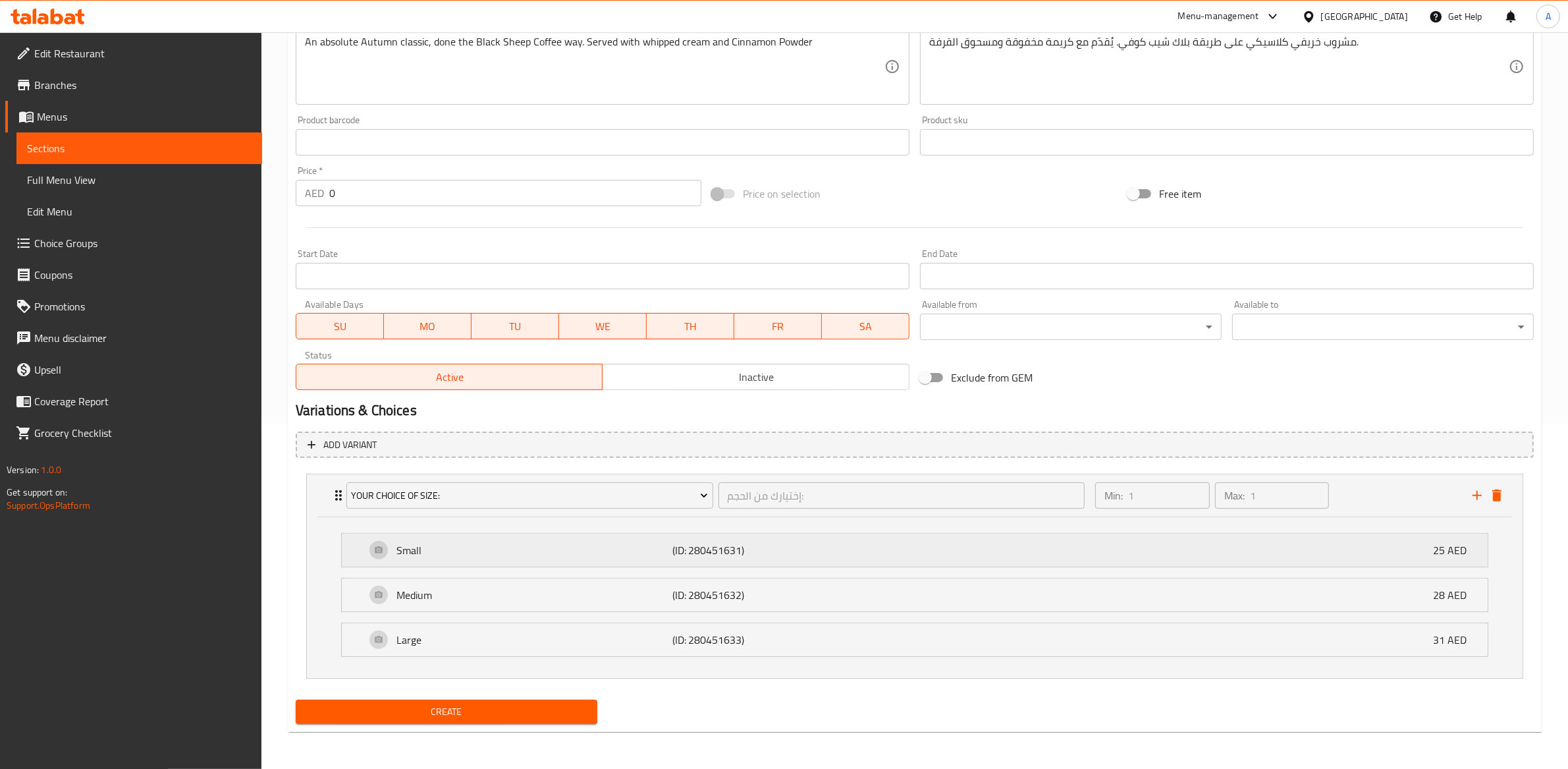
click at [1407, 556] on div "Small (ID: 280451631) 25 AED" at bounding box center [918, 550] width 1107 height 33
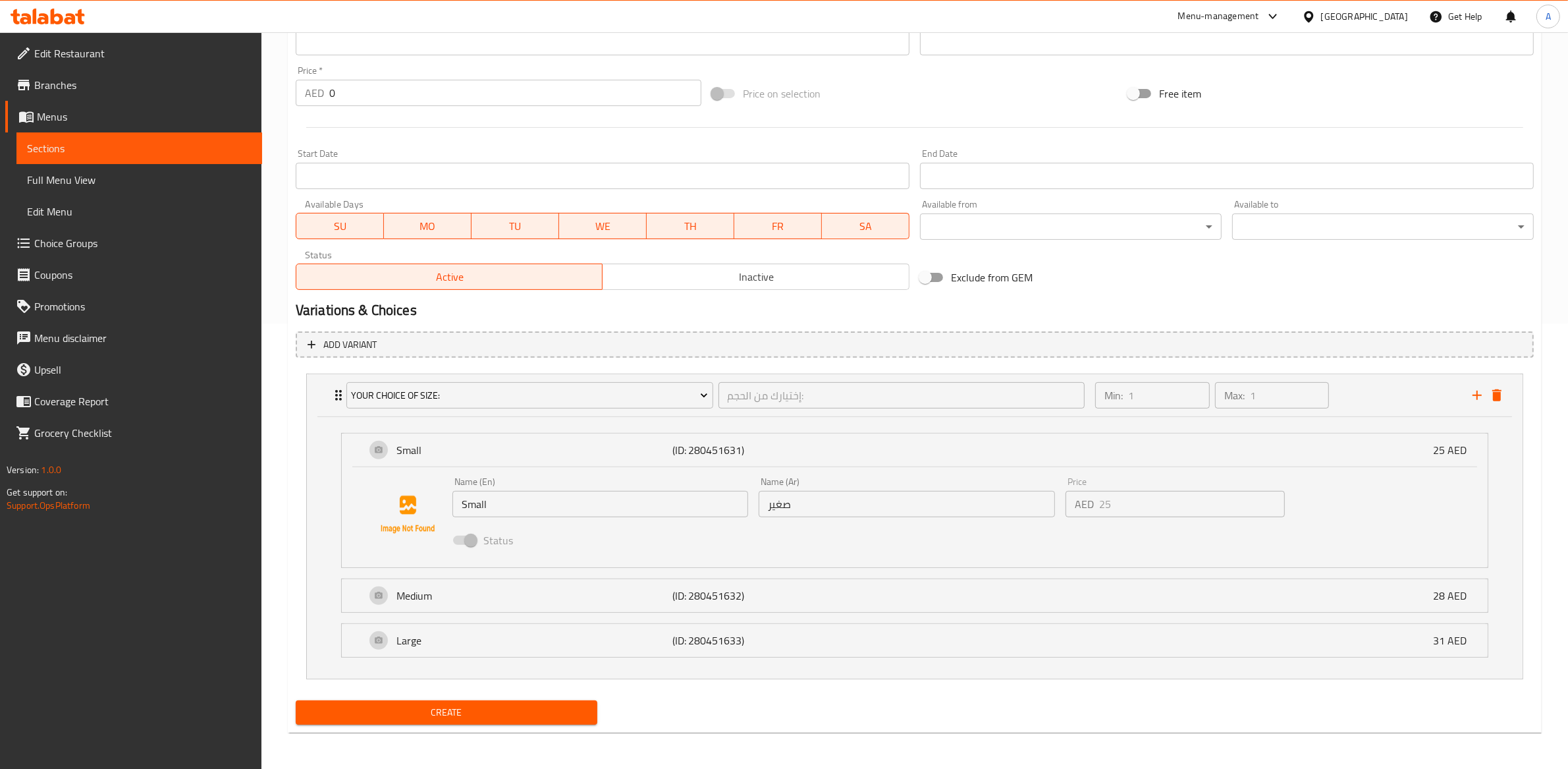
scroll to position [446, 0]
click at [1087, 608] on div "Medium (ID: 280451632) 28 AED" at bounding box center [918, 595] width 1107 height 33
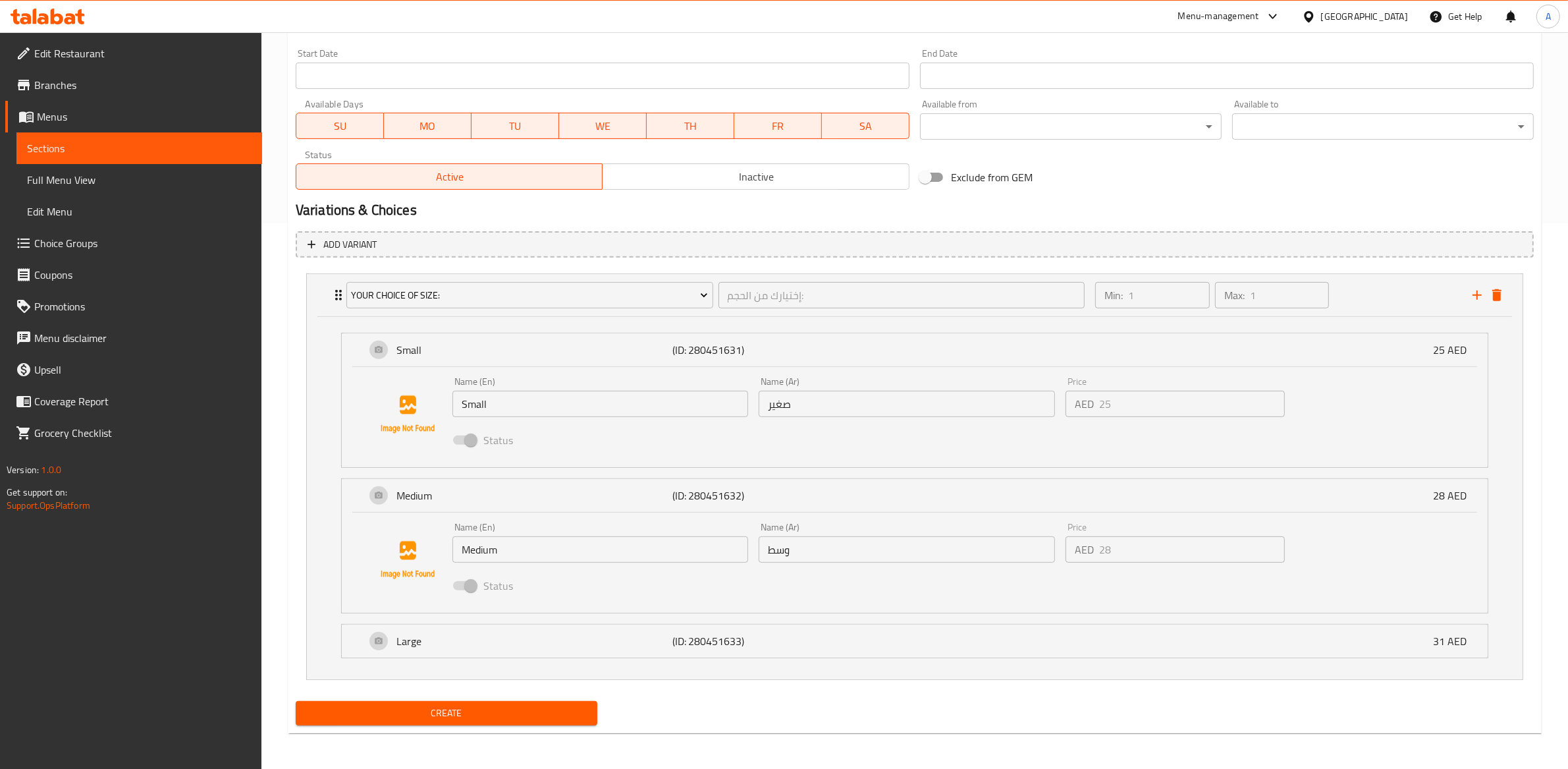
scroll to position [547, 0]
click at [1084, 645] on div "Large (ID: 280451633) 31 AED" at bounding box center [918, 640] width 1107 height 33
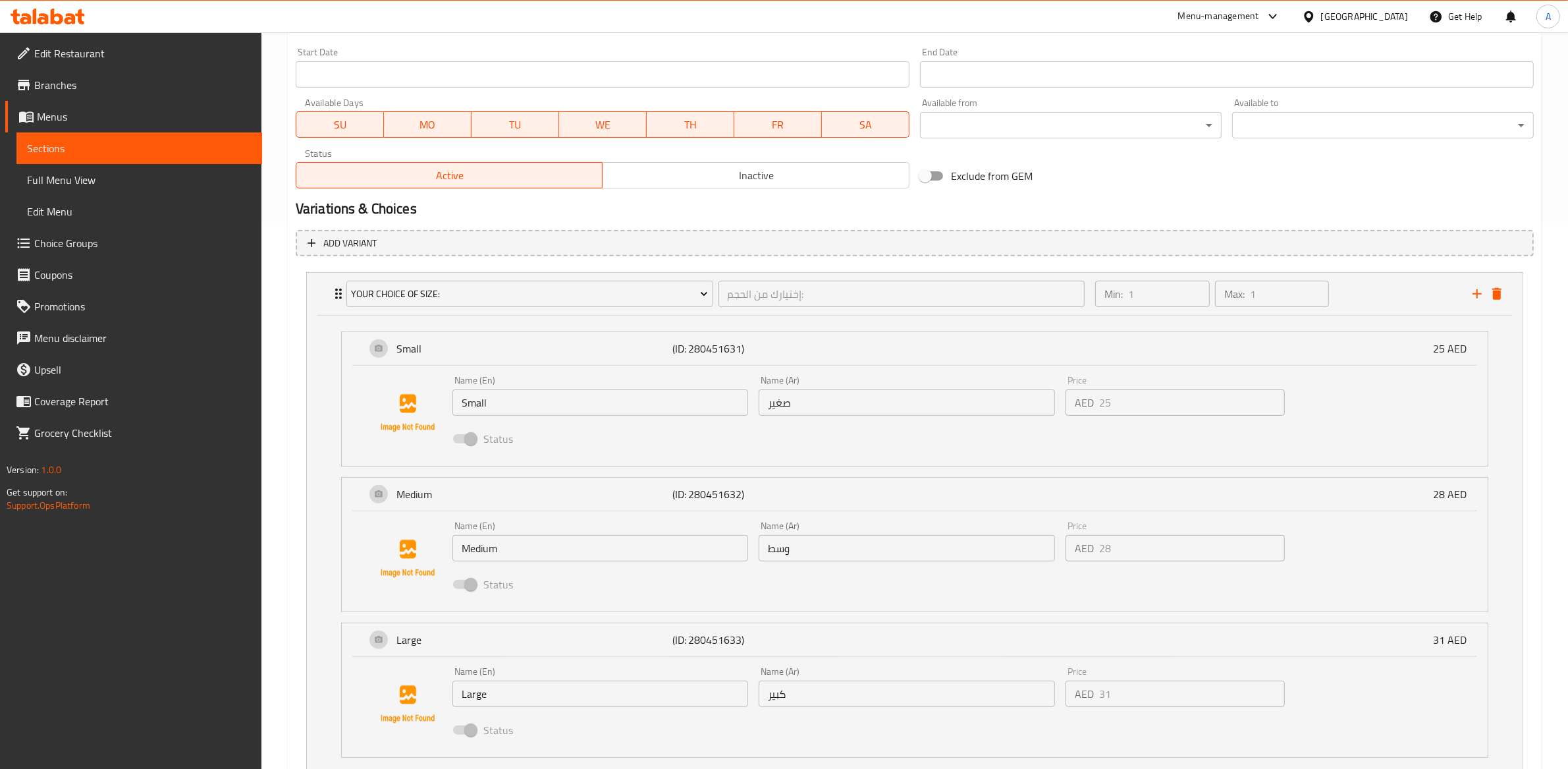
click at [1017, 411] on div "Name (En) Small Name (En) Name (Ar) صغير Name (Ar) Price AED 25 Price Status" at bounding box center [906, 413] width 920 height 86
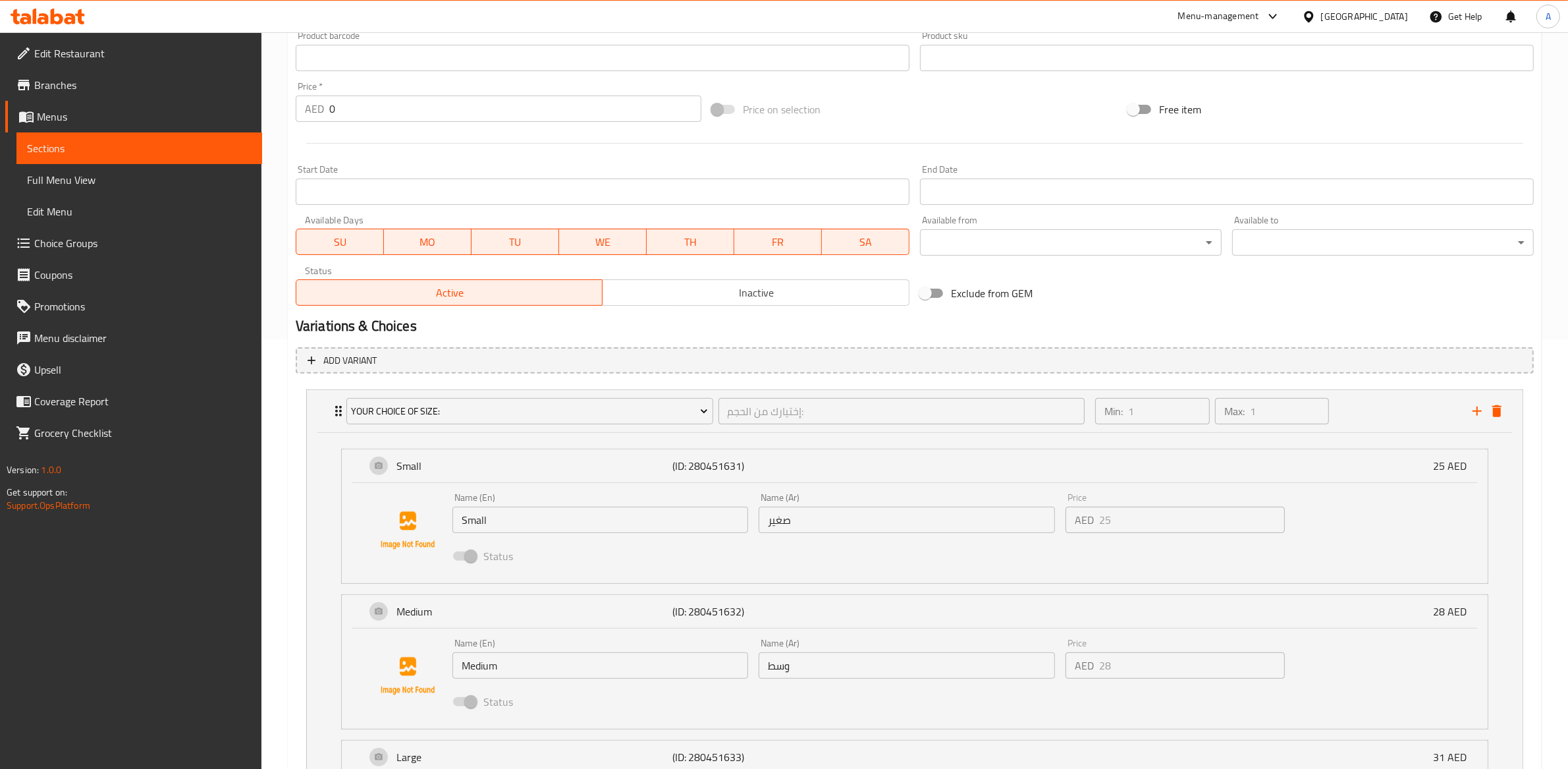
scroll to position [432, 0]
click at [577, 512] on input "Small" at bounding box center [601, 517] width 296 height 27
click at [502, 516] on input "Small" at bounding box center [601, 517] width 296 height 27
click at [873, 504] on input "صغير" at bounding box center [906, 517] width 296 height 27
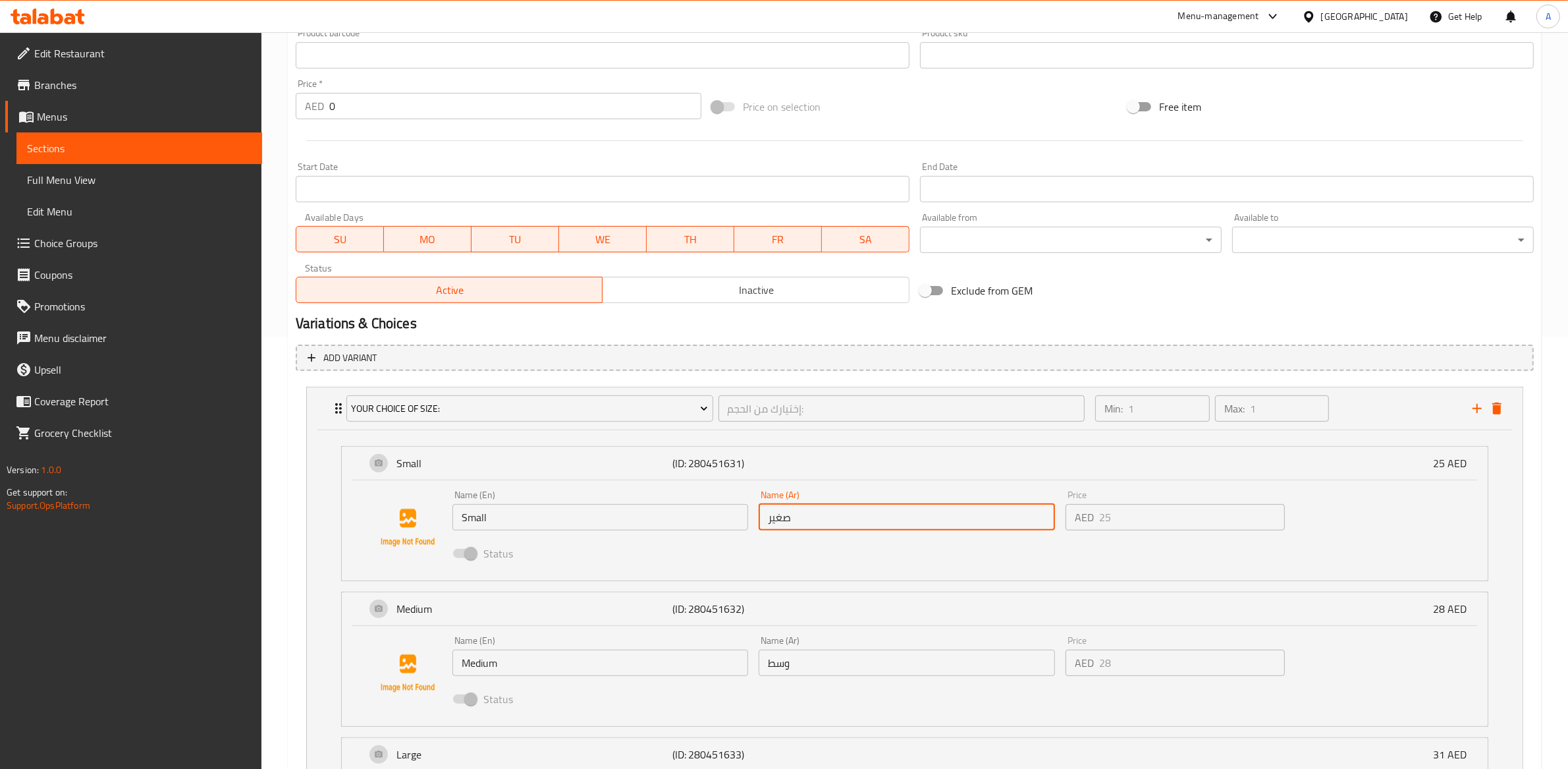
scroll to position [182, 0]
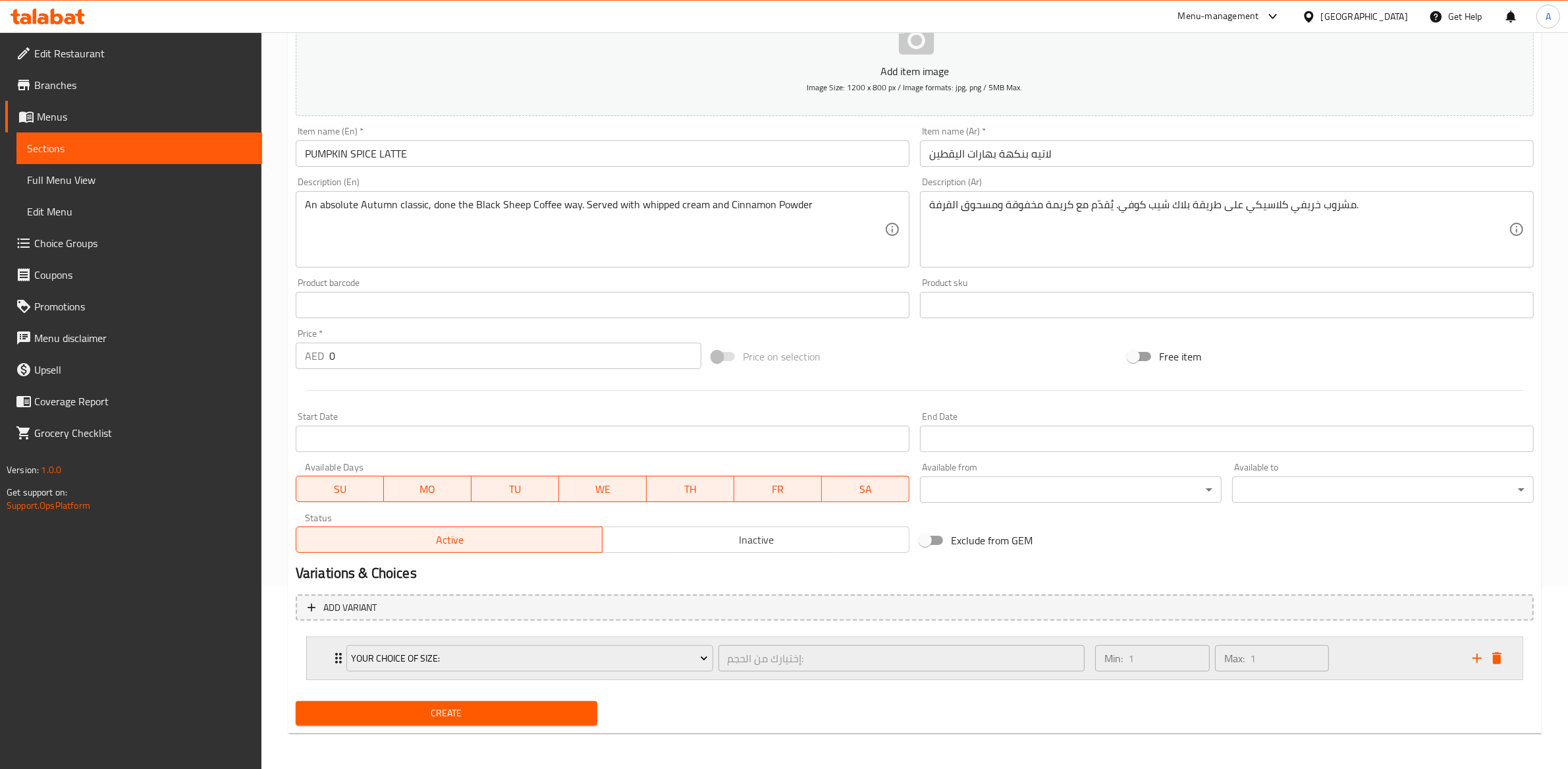
click at [1388, 662] on div "Min: 1 ​ Max: 1 ​" at bounding box center [1275, 658] width 377 height 42
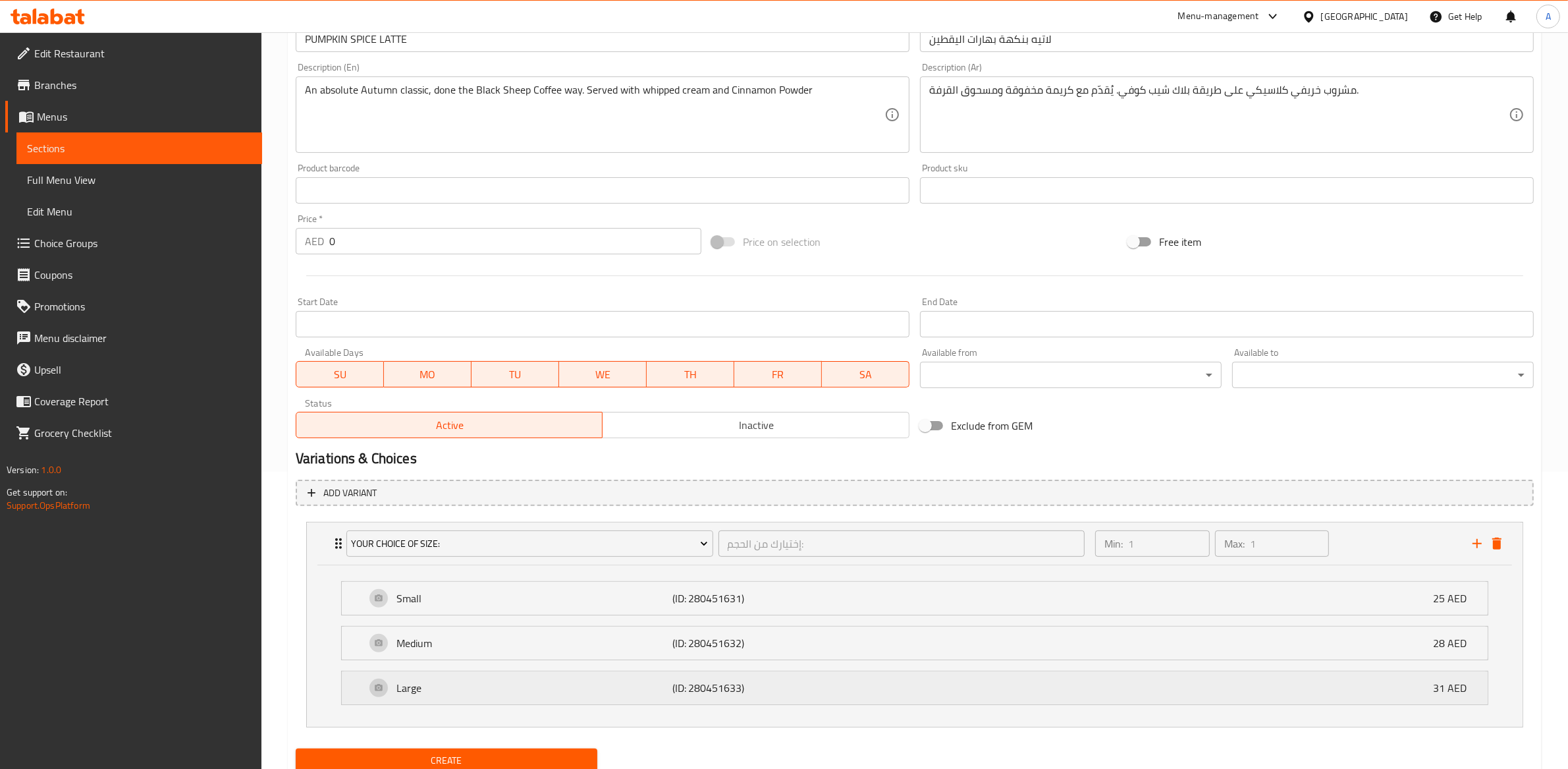
scroll to position [346, 0]
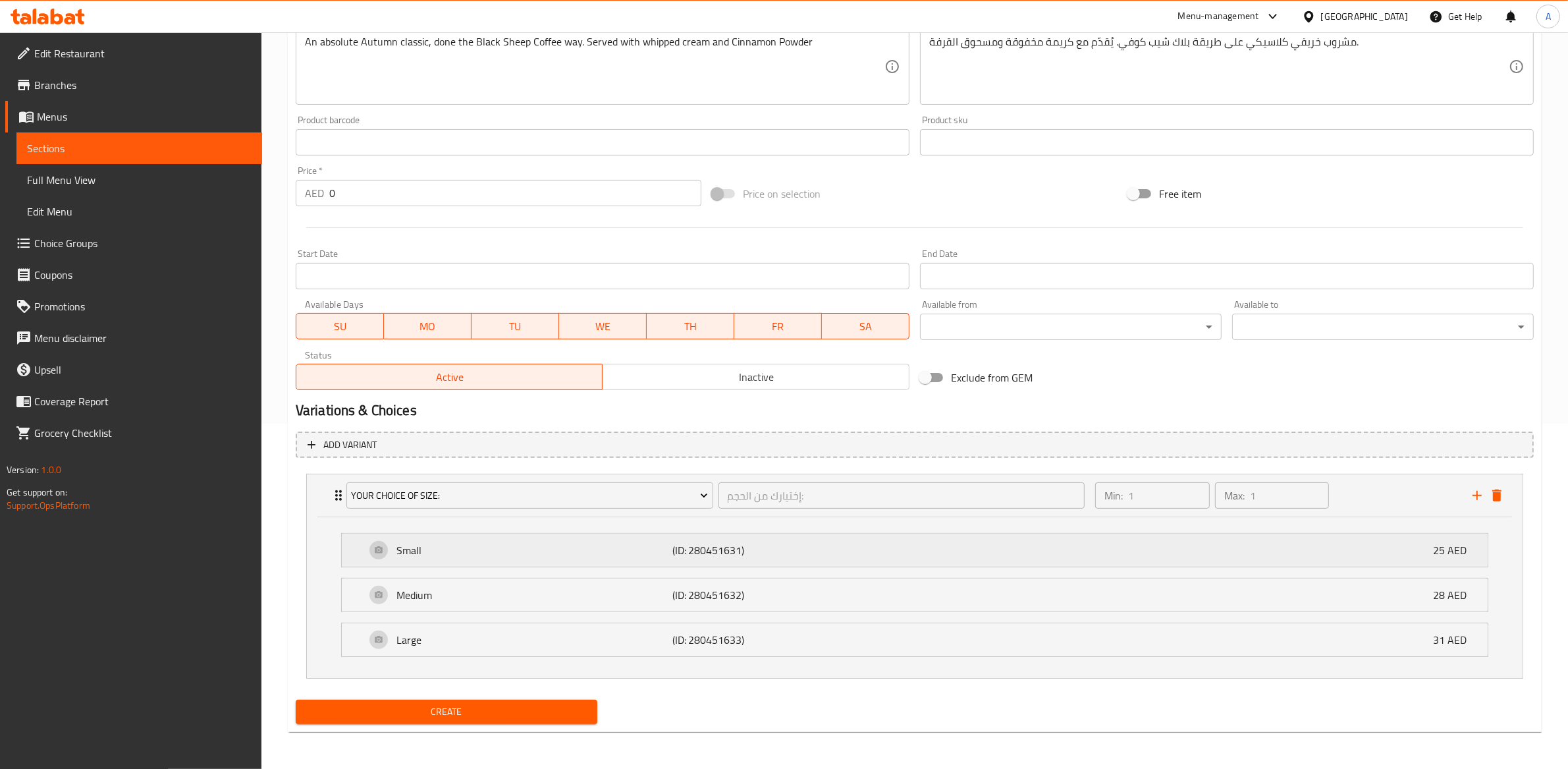
click at [1440, 562] on div "Small (ID: 280451631) 25 AED" at bounding box center [918, 550] width 1107 height 33
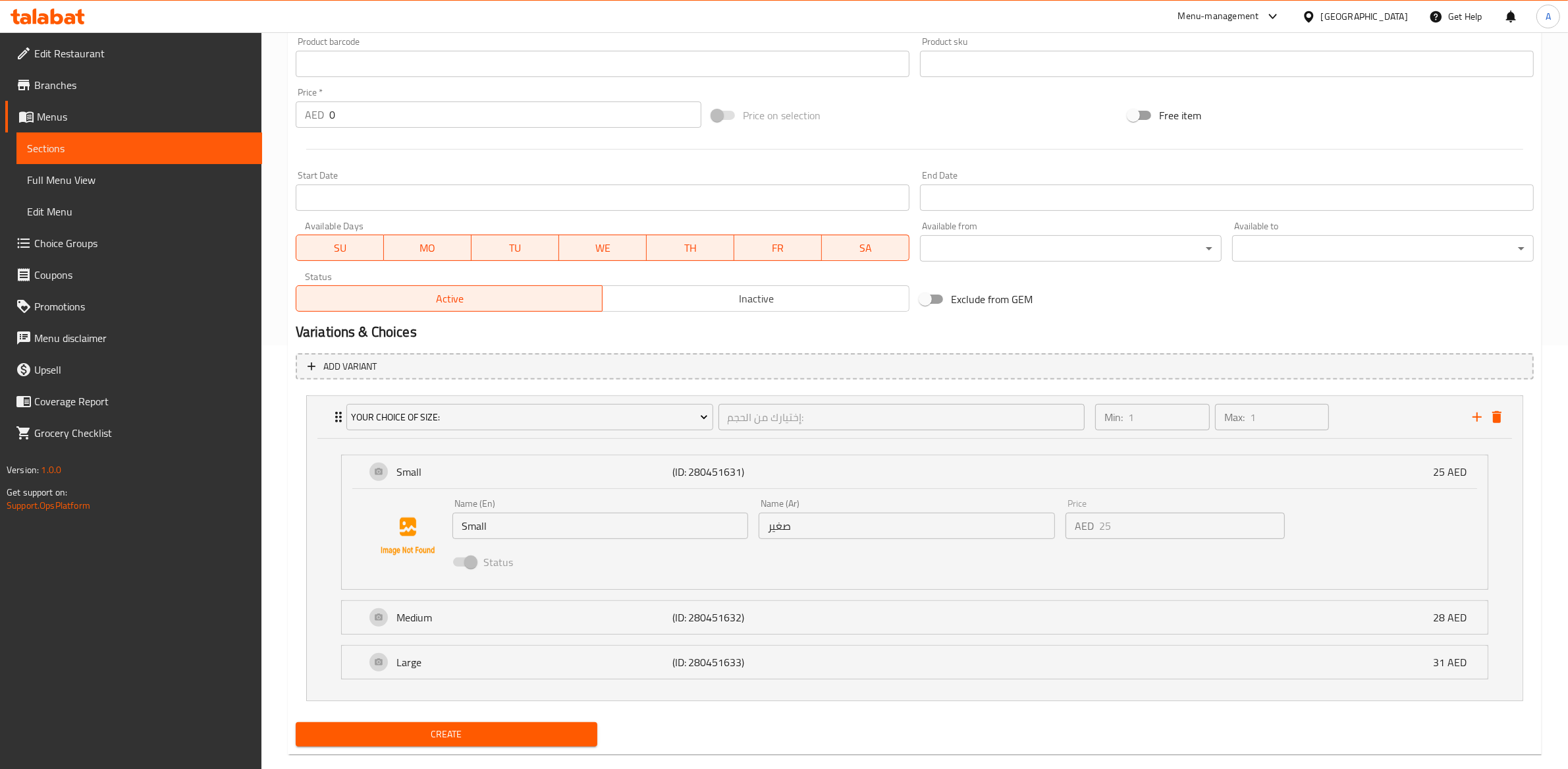
scroll to position [432, 0]
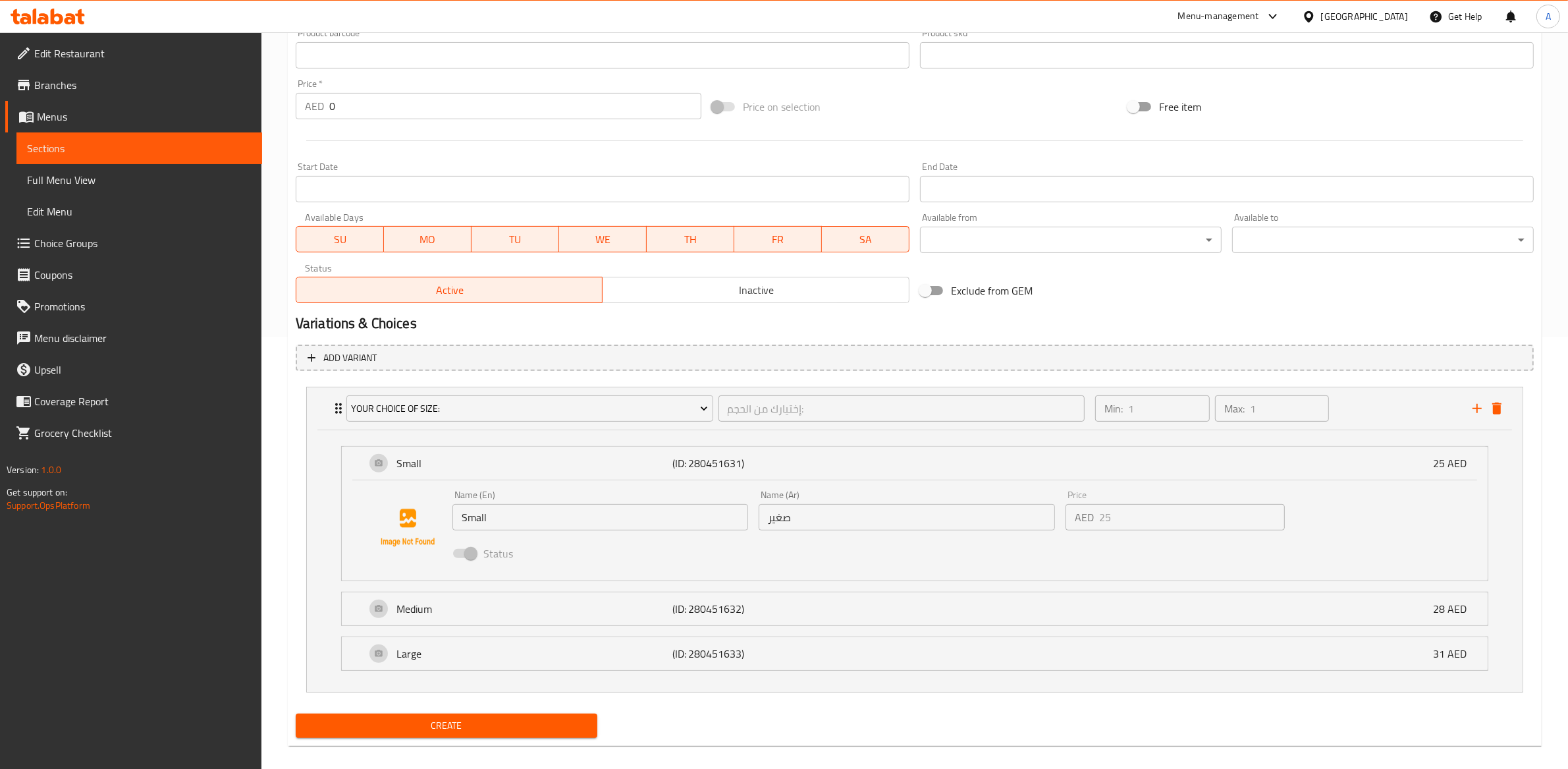
drag, startPoint x: 1201, startPoint y: 537, endPoint x: 1197, endPoint y: 522, distance: 15.5
click at [1201, 536] on div "Status" at bounding box center [906, 554] width 920 height 36
click at [1012, 516] on div "Name (En) Small Name (En) Name (Ar) صغير Name (Ar) Price AED 25 Price Status" at bounding box center [906, 528] width 920 height 86
click at [819, 552] on div "Status" at bounding box center [906, 554] width 920 height 36
click at [1411, 480] on div "Name (En) Small Name (En) Name (Ar) صغير Name (Ar) Price AED 25 Price Status" at bounding box center [914, 530] width 1146 height 100
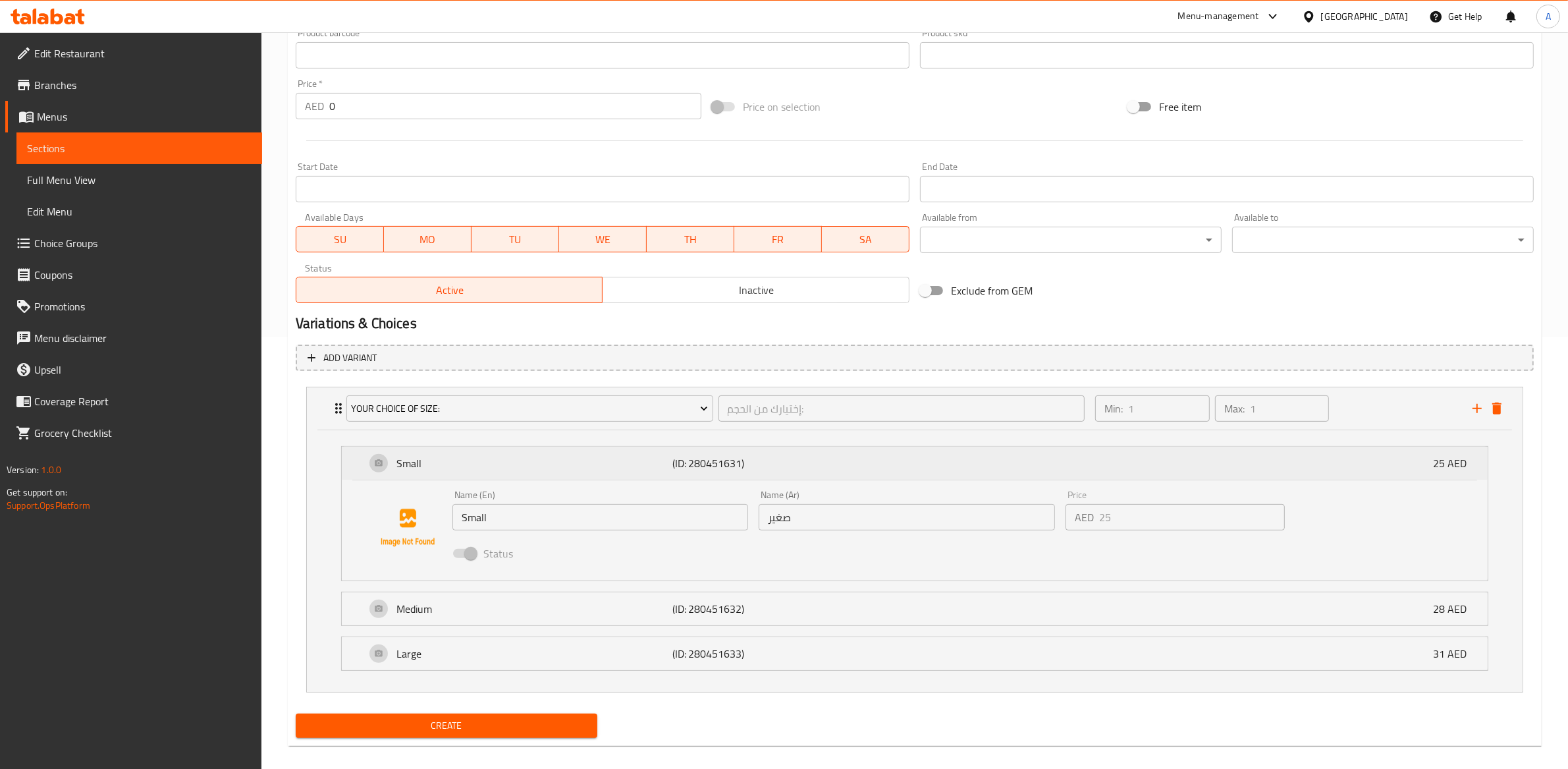
click at [1472, 477] on div "Small (ID: 280451631) 25 AED" at bounding box center [914, 463] width 1146 height 33
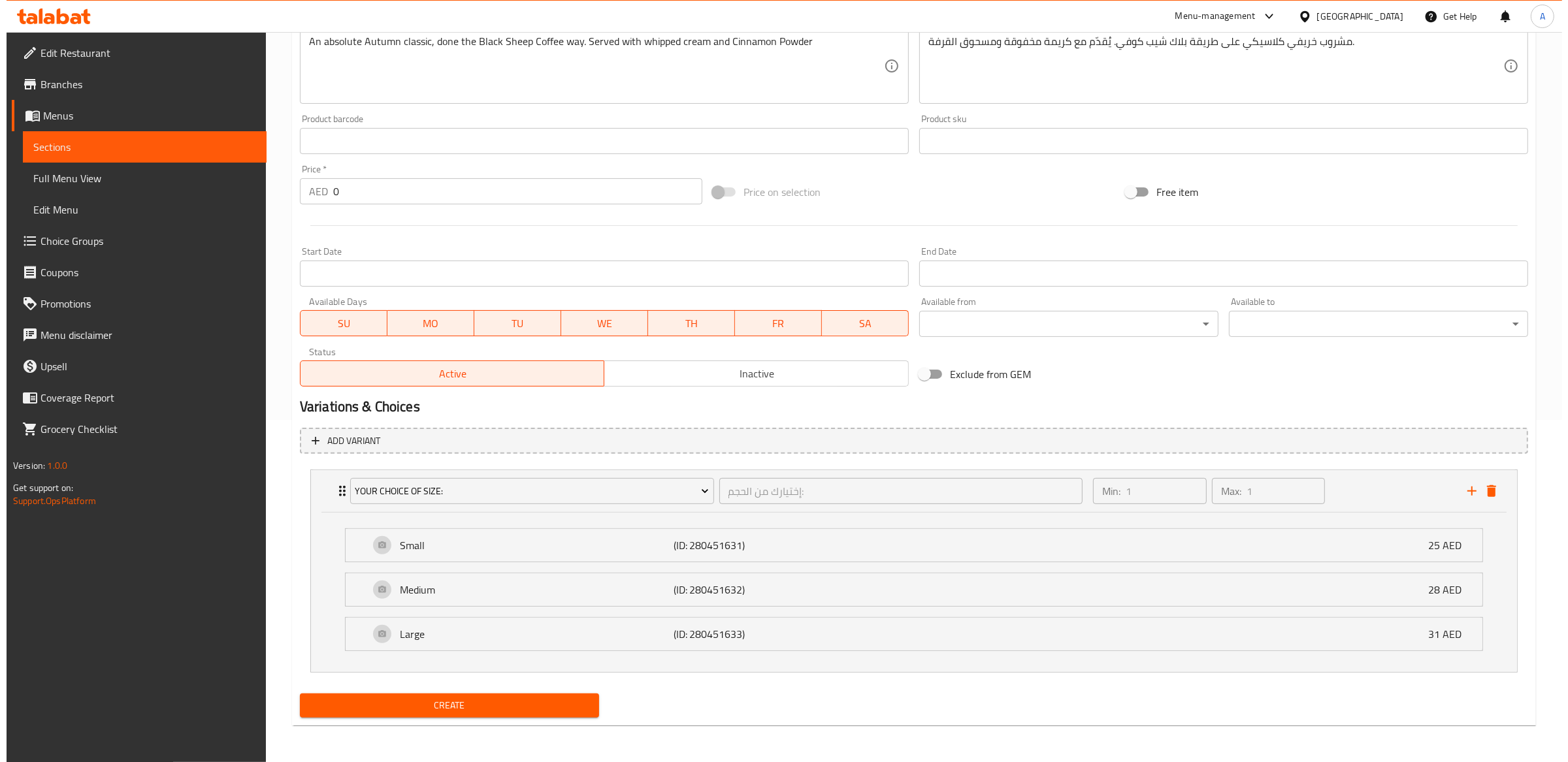
scroll to position [343, 0]
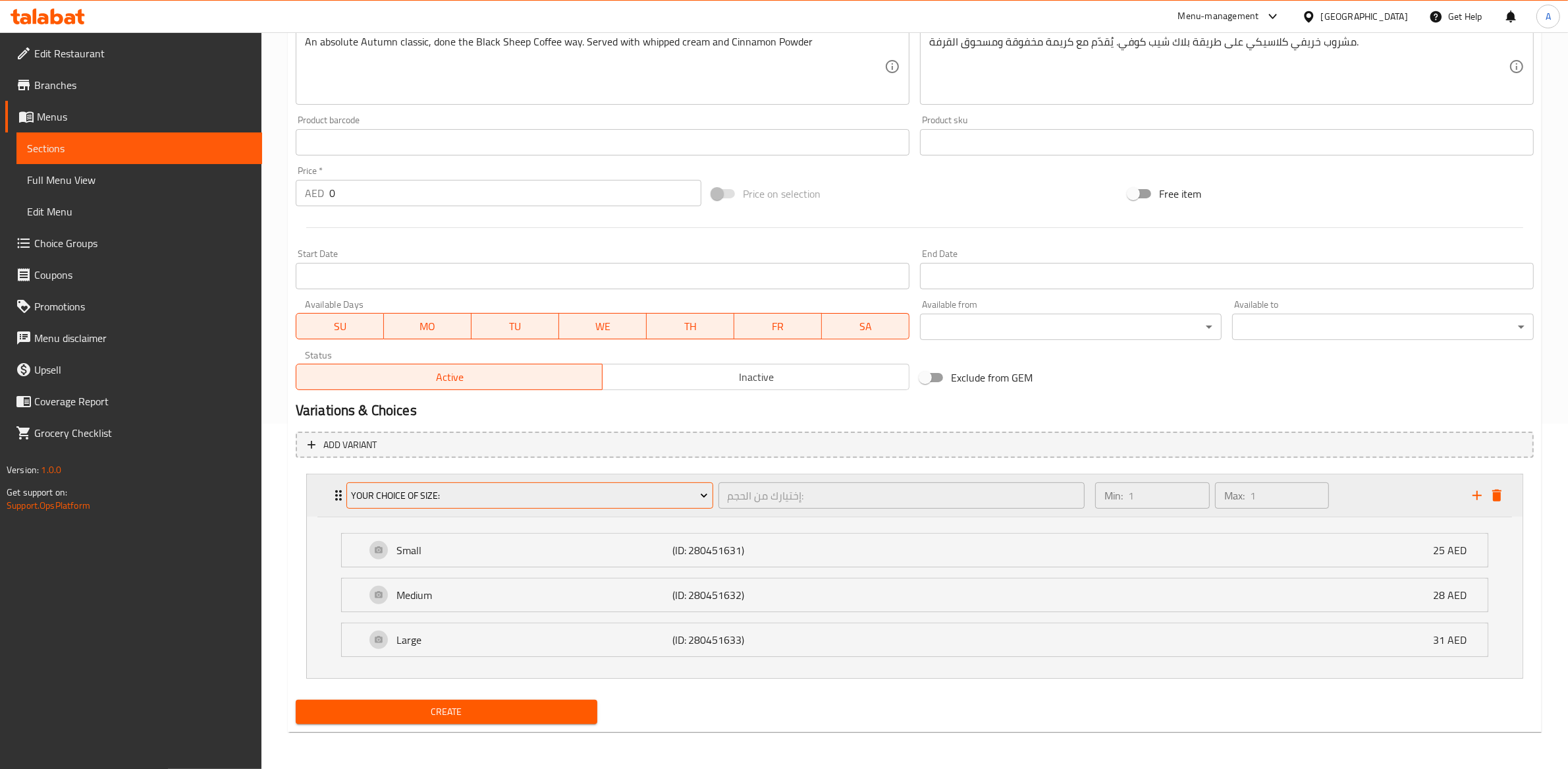
click at [634, 498] on span "Your Choice Of Size:" at bounding box center [529, 495] width 357 height 16
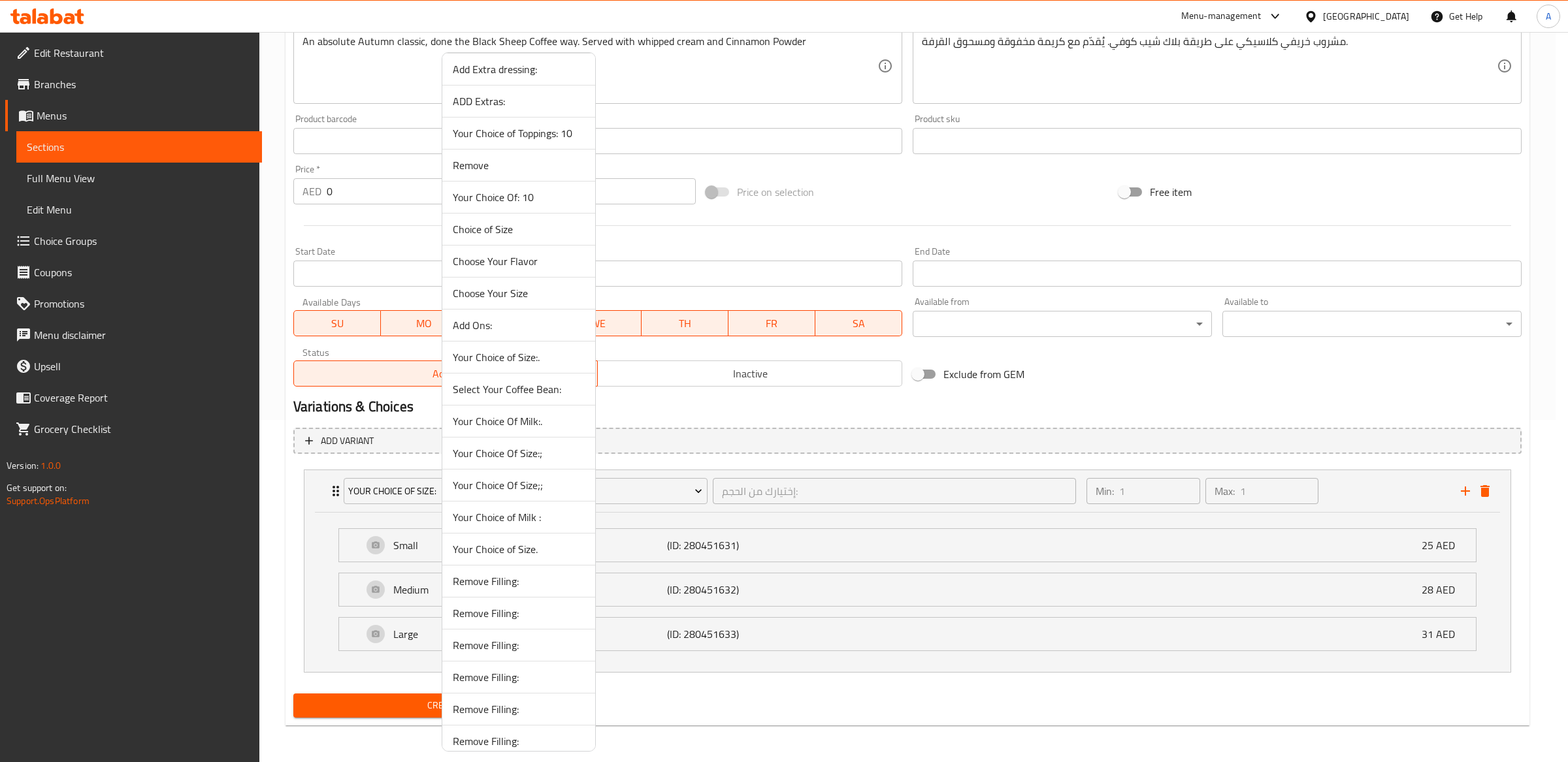
scroll to position [1591, 0]
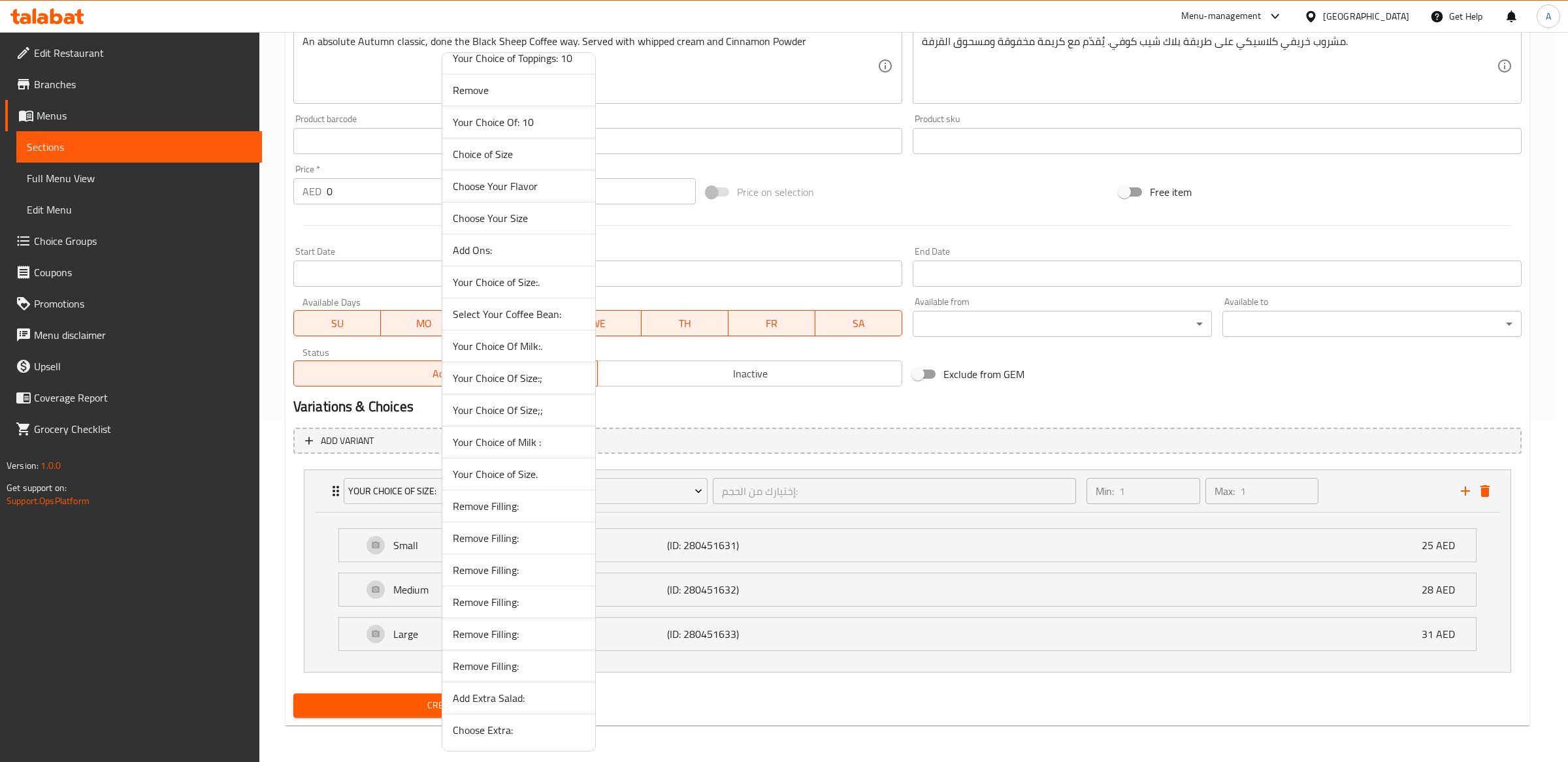
click at [529, 470] on span "Your Choice of Size." at bounding box center [518, 473] width 132 height 15
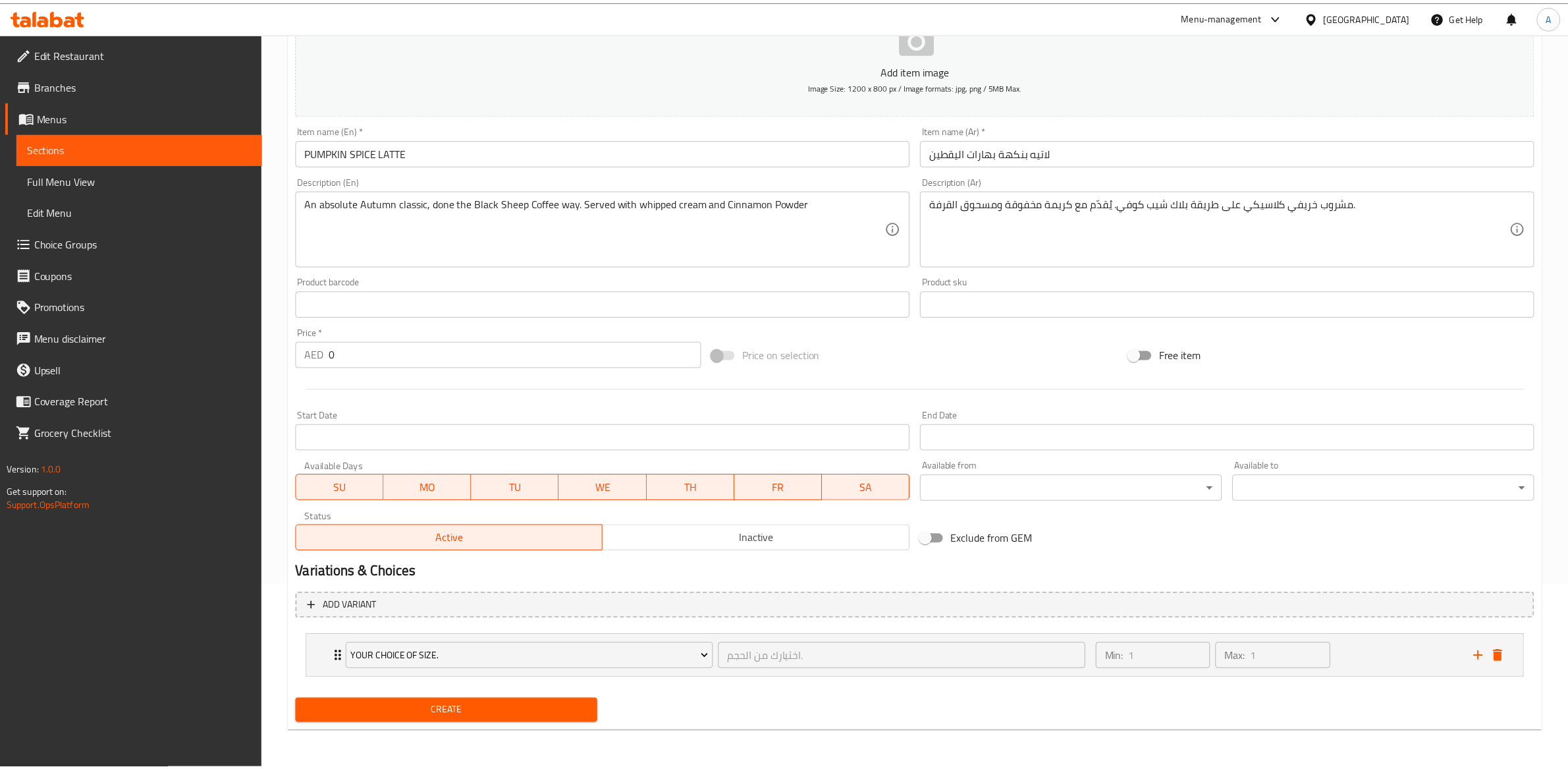
scroll to position [182, 0]
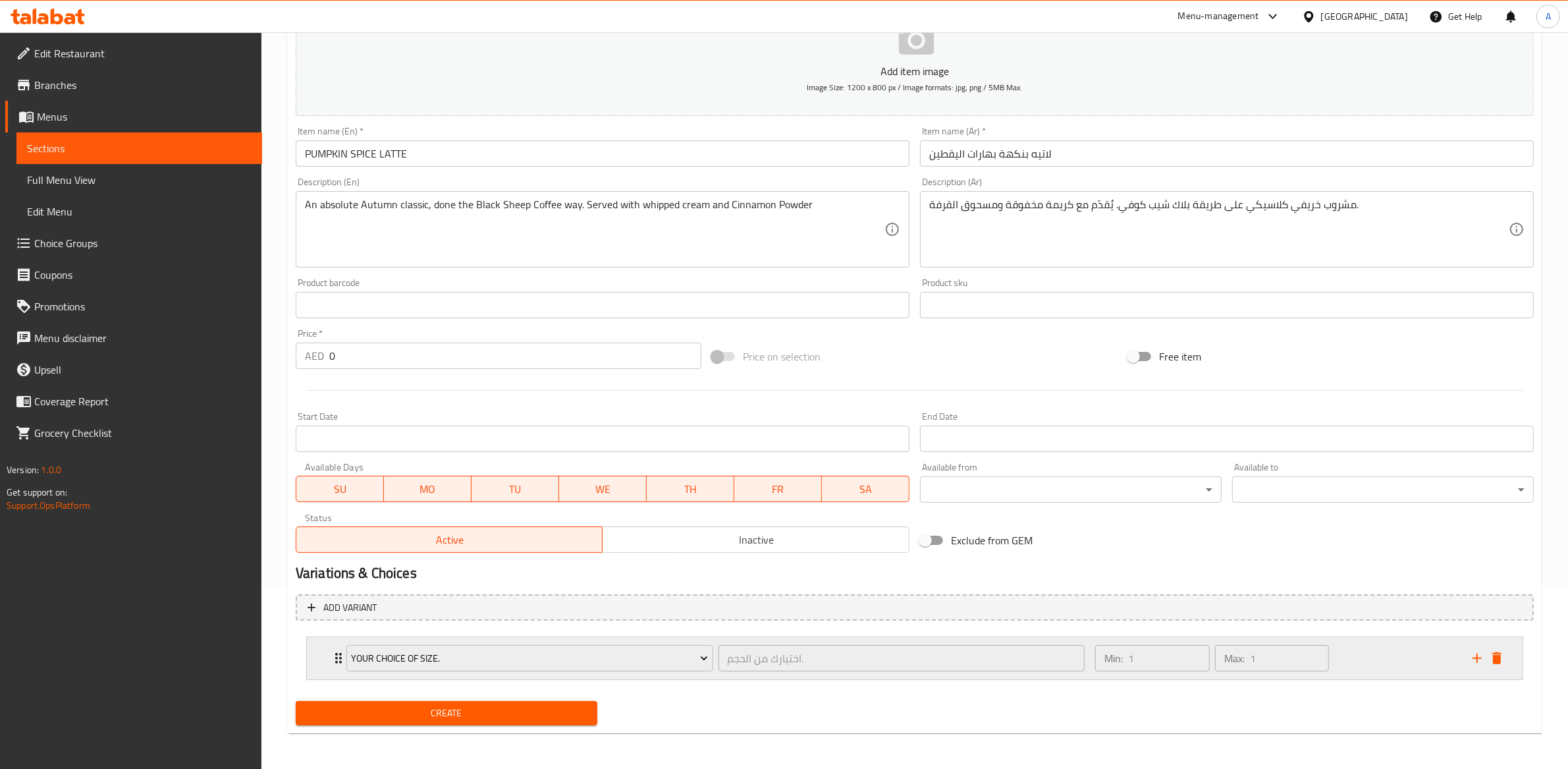
click at [1086, 670] on div "اختيارك من الحجم. ​" at bounding box center [901, 658] width 372 height 32
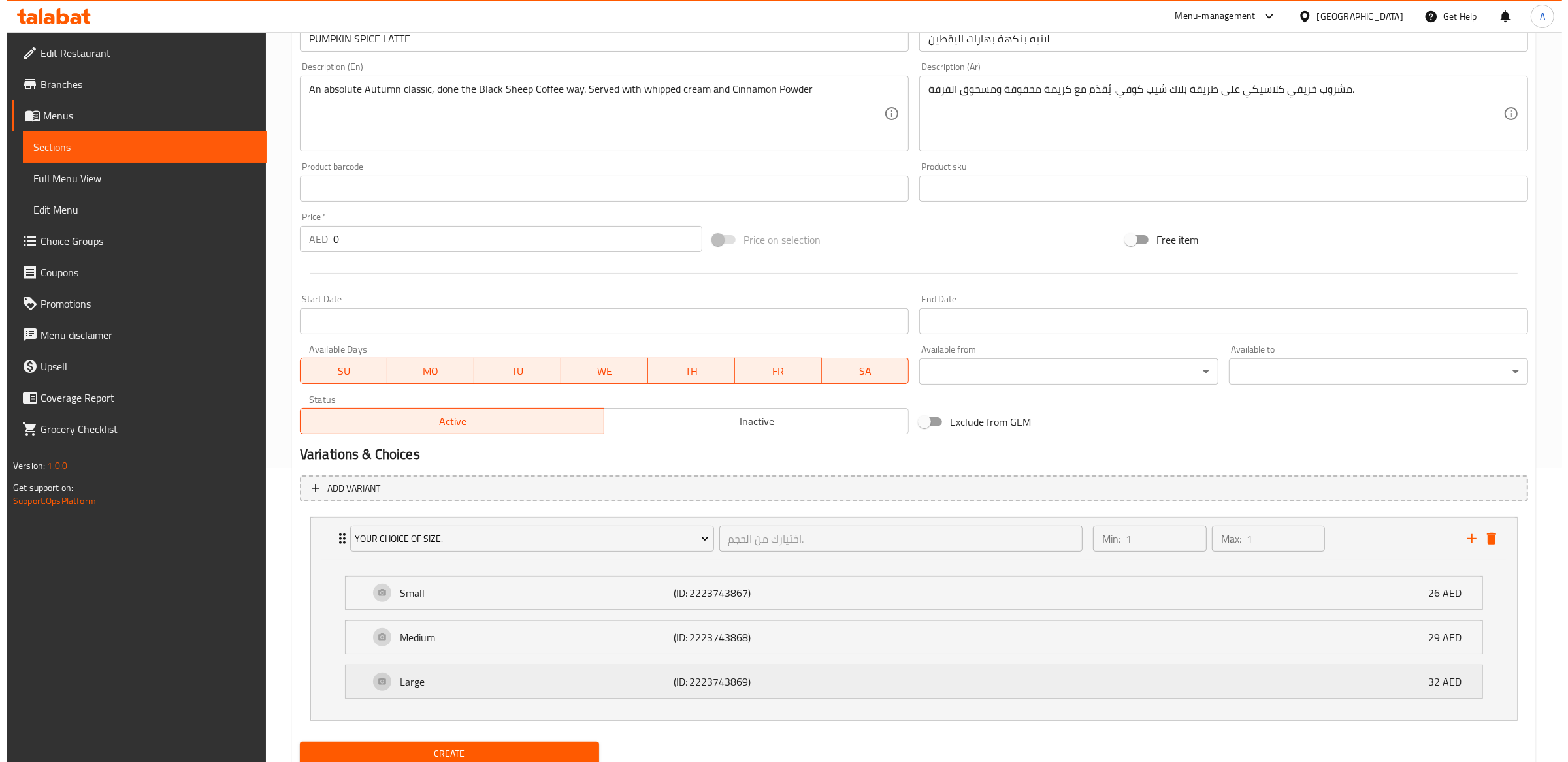
scroll to position [343, 0]
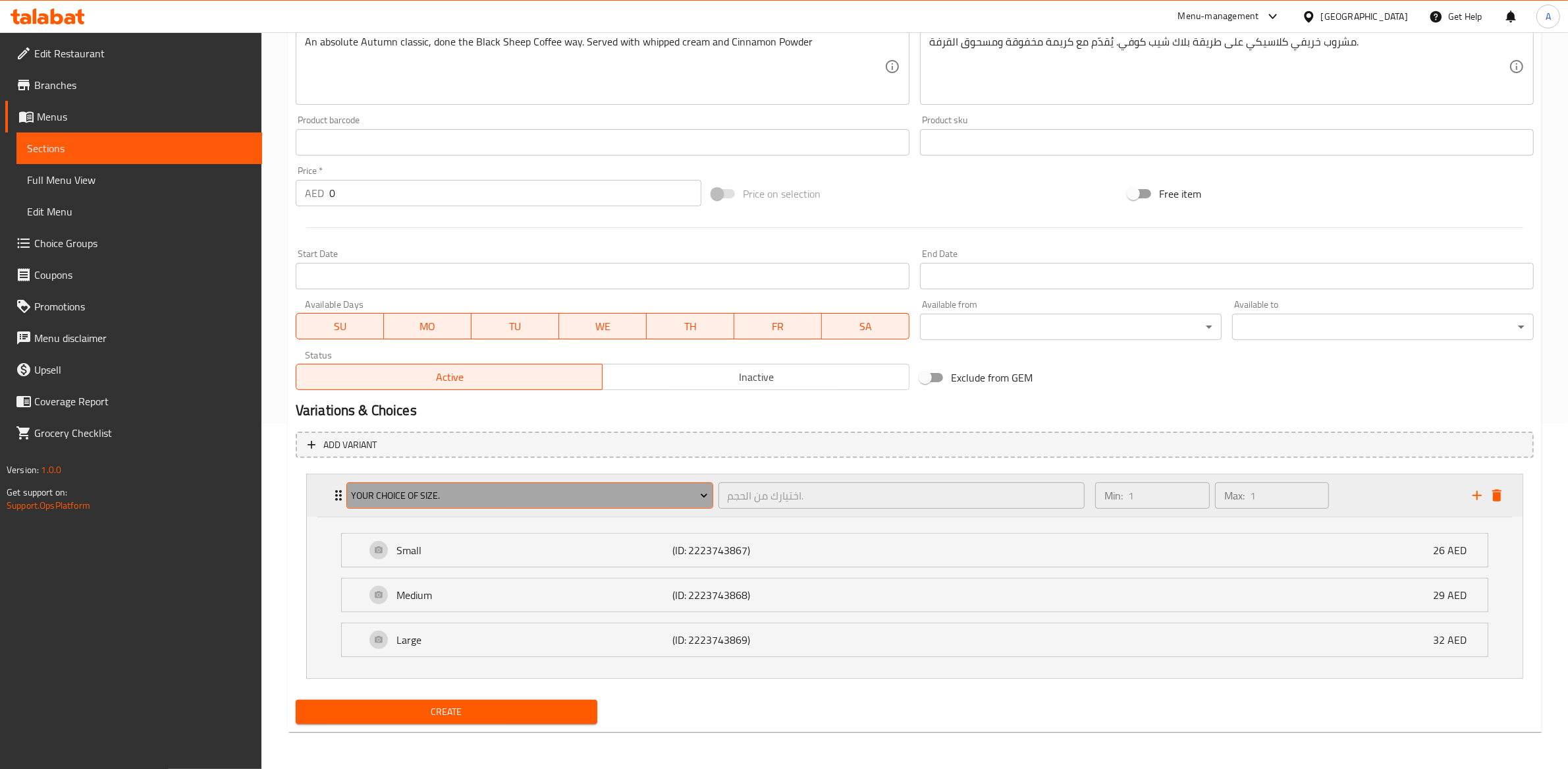
click at [633, 503] on button "Your Choice of Size." at bounding box center [530, 495] width 367 height 27
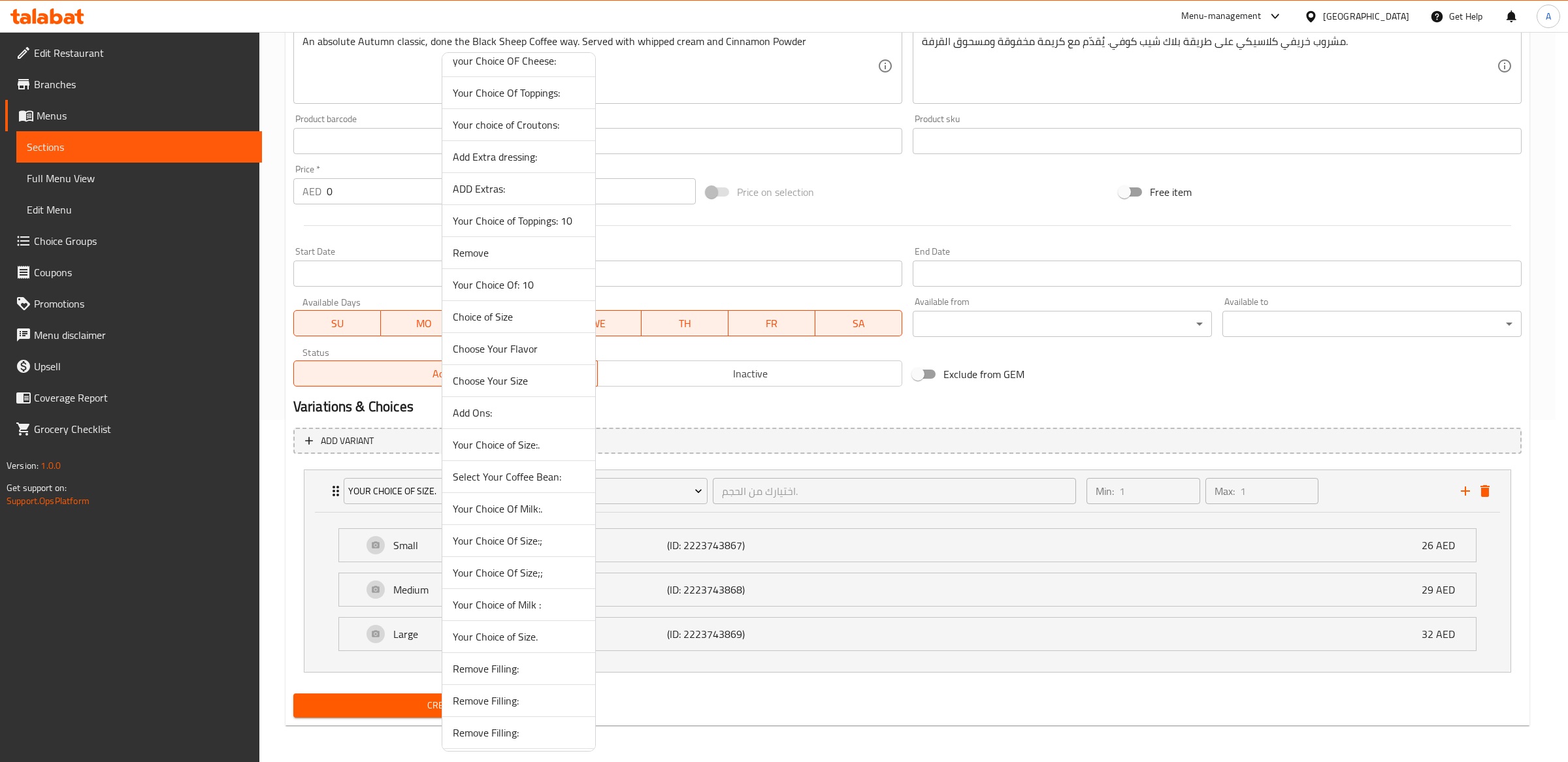
scroll to position [1360, 0]
click at [553, 442] on span "Choose Your Size" at bounding box center [518, 441] width 132 height 15
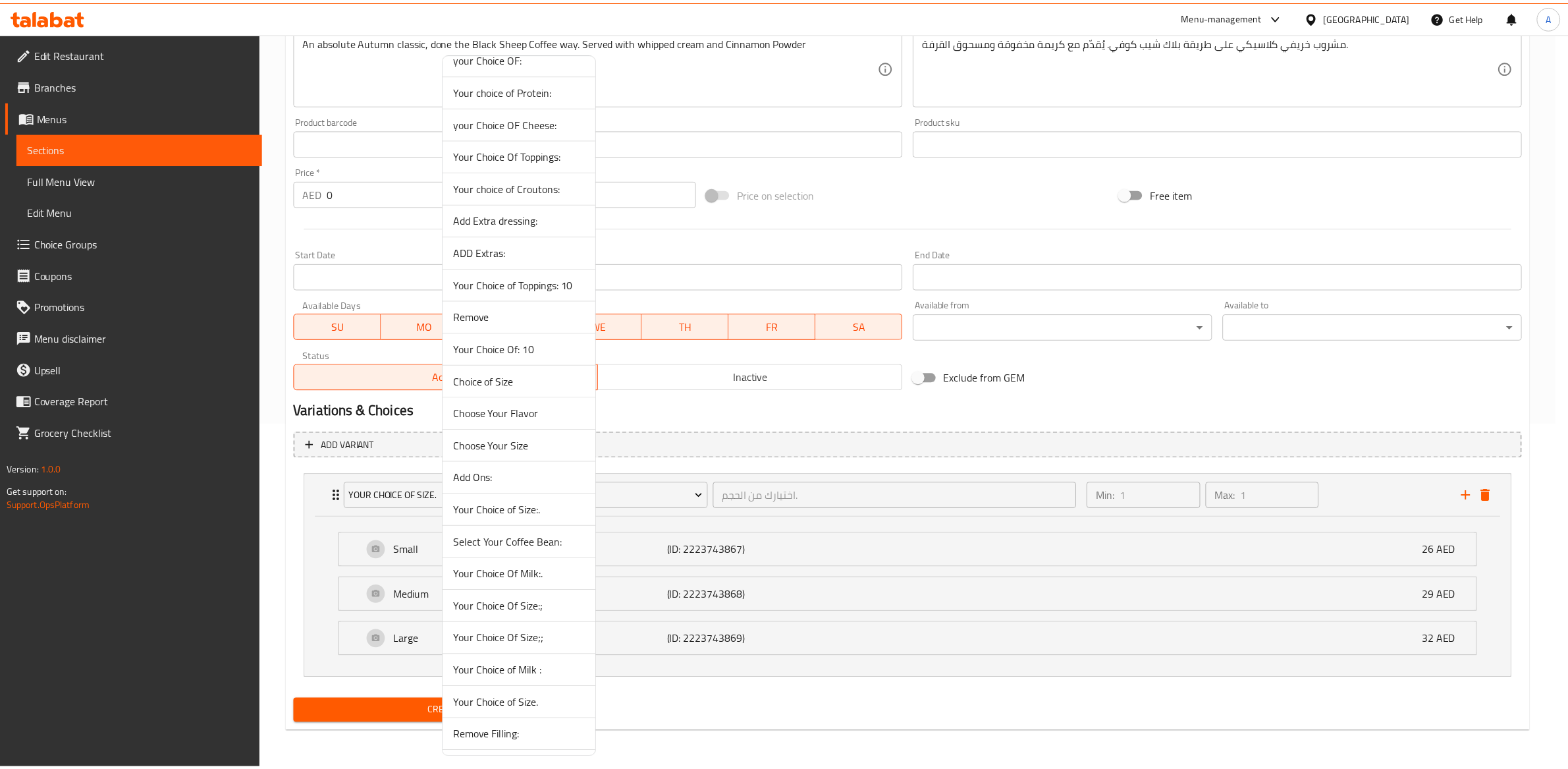
scroll to position [182, 0]
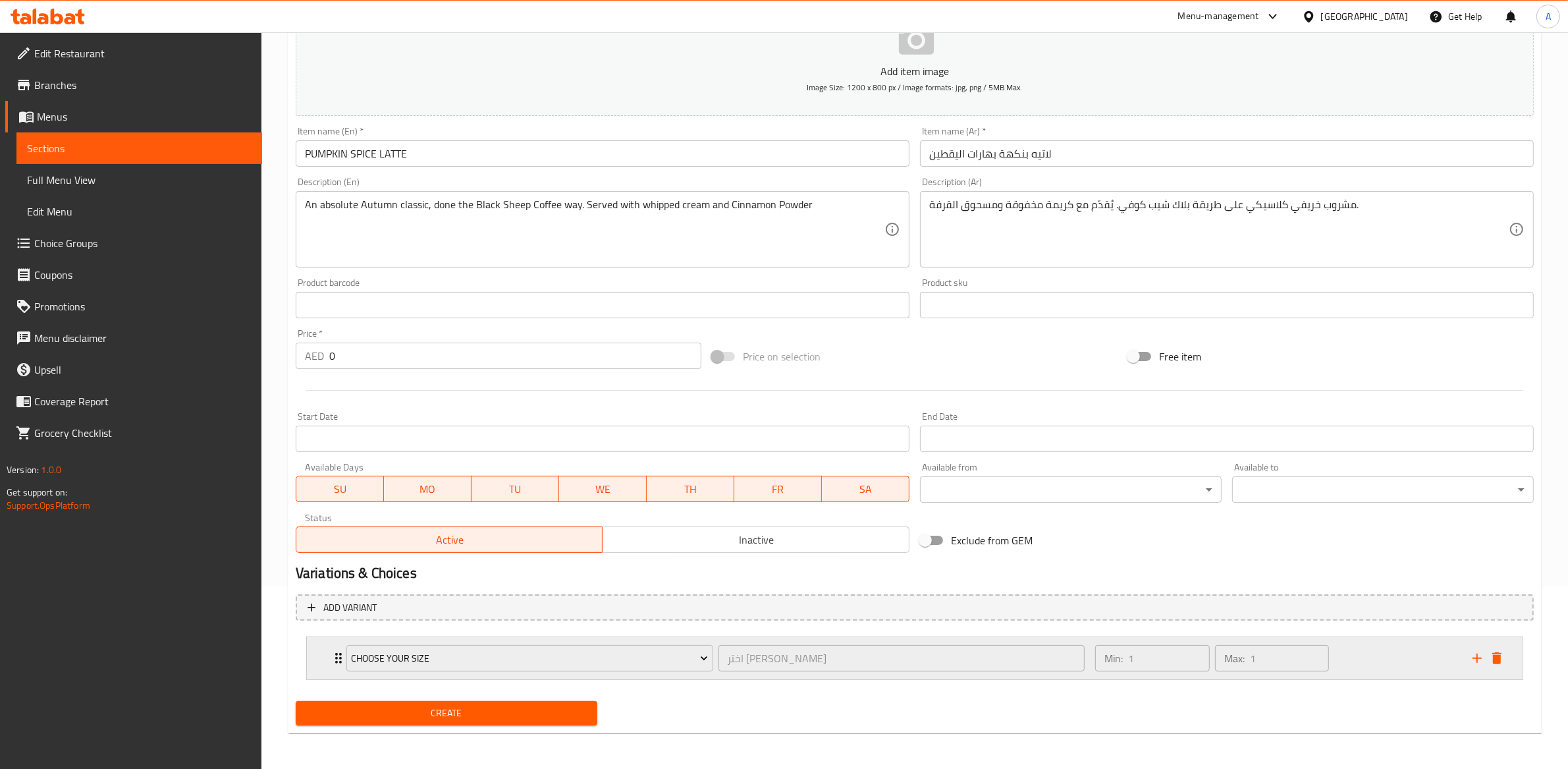
click at [1090, 672] on div "Min: 1 ​ Max: 1 ​" at bounding box center [1275, 658] width 377 height 42
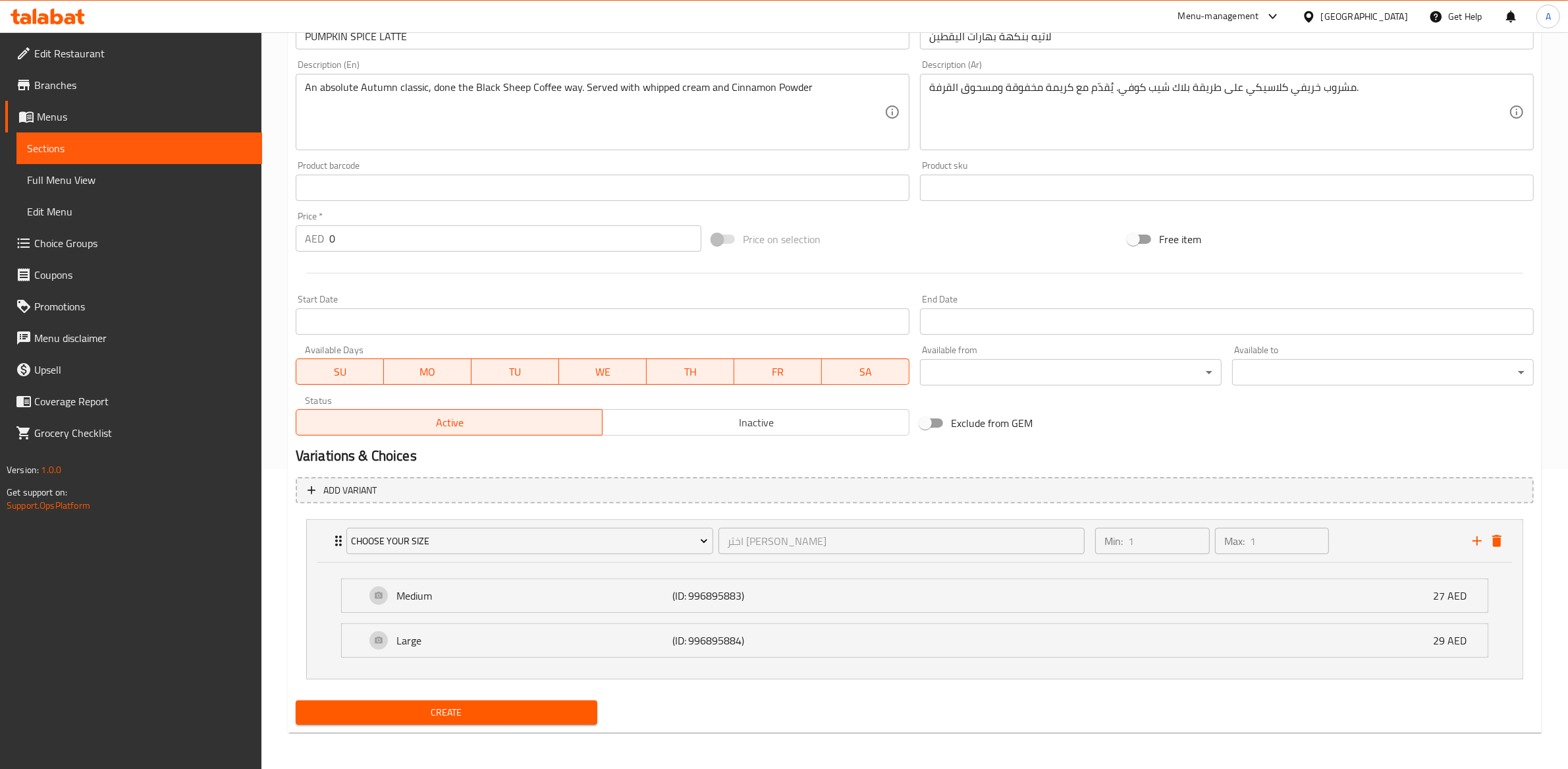
scroll to position [301, 0]
click at [1089, 540] on div "Min: 1 ​ Max: 1 ​" at bounding box center [1275, 539] width 377 height 42
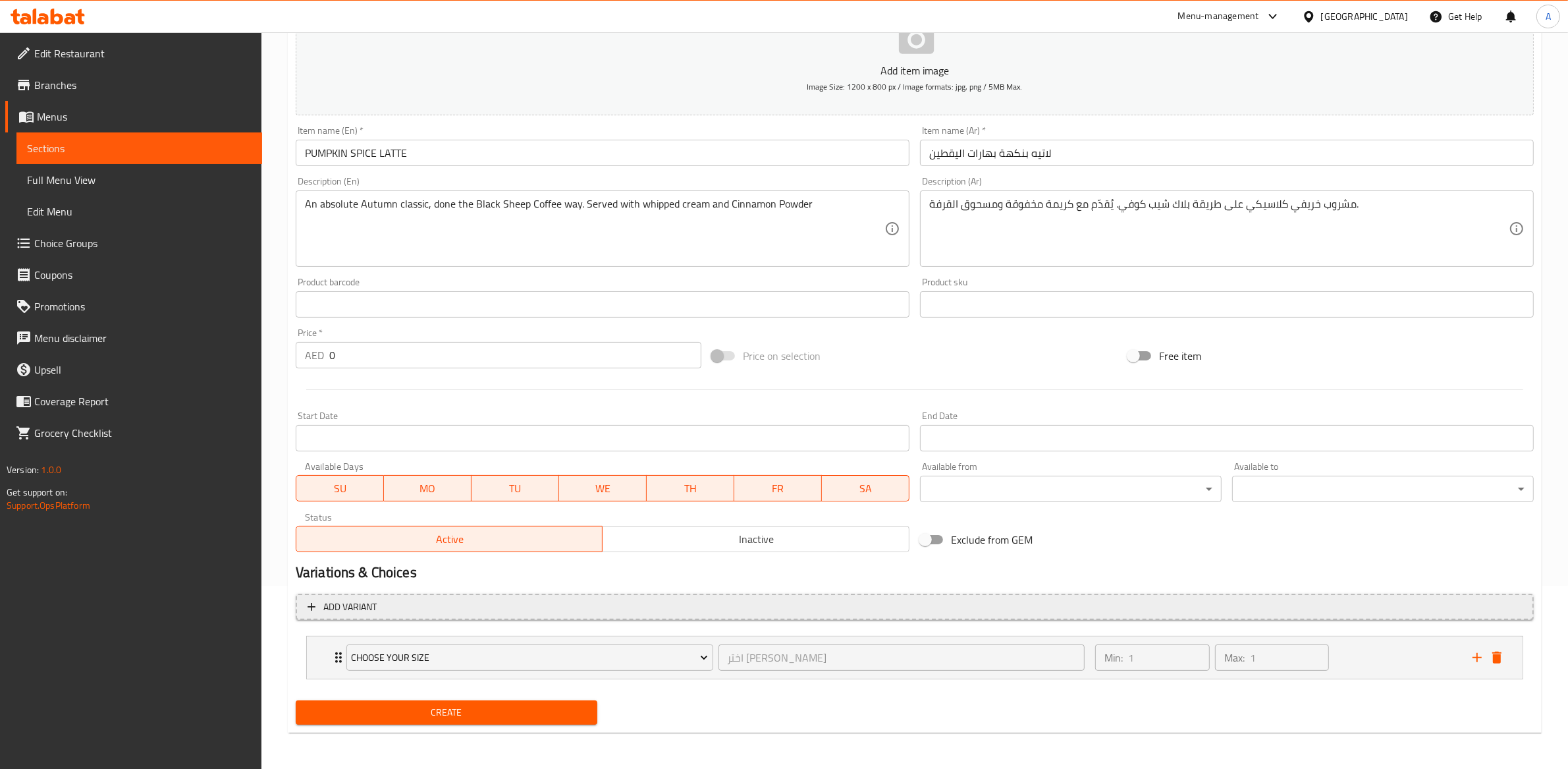
scroll to position [182, 0]
click at [1496, 659] on icon "delete" at bounding box center [1497, 659] width 9 height 12
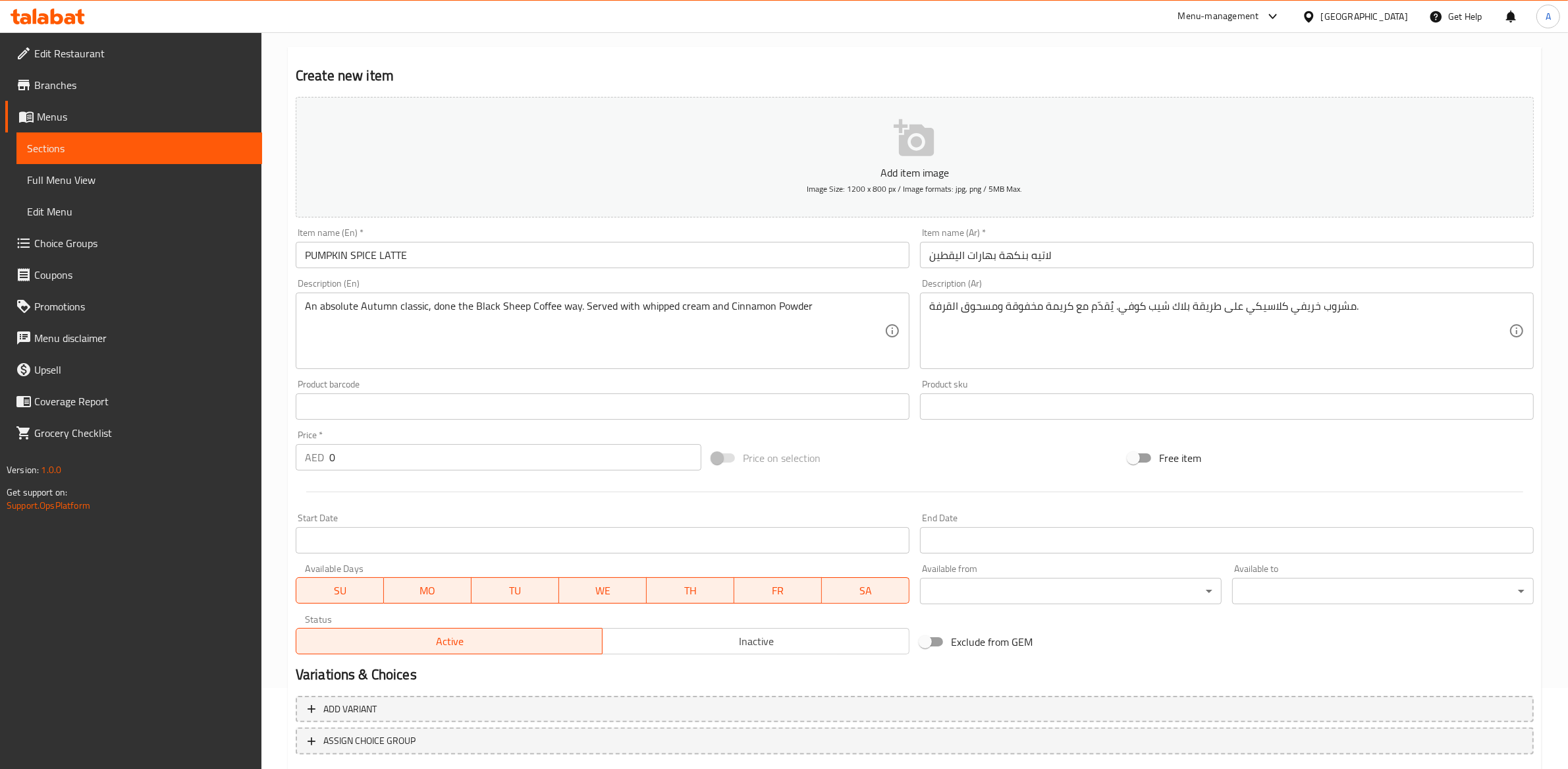
scroll to position [0, 0]
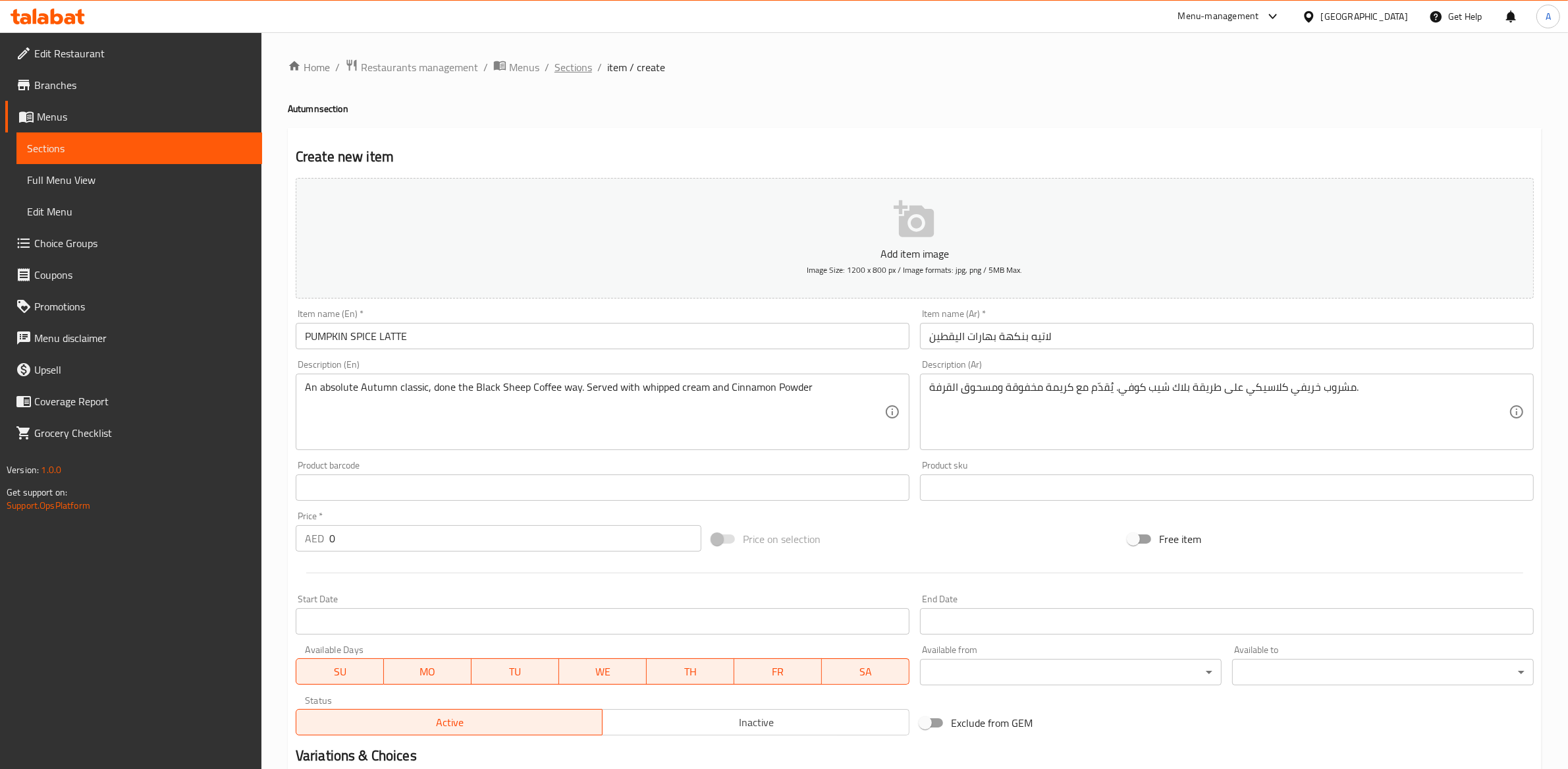
click at [567, 70] on span "Sections" at bounding box center [573, 67] width 38 height 15
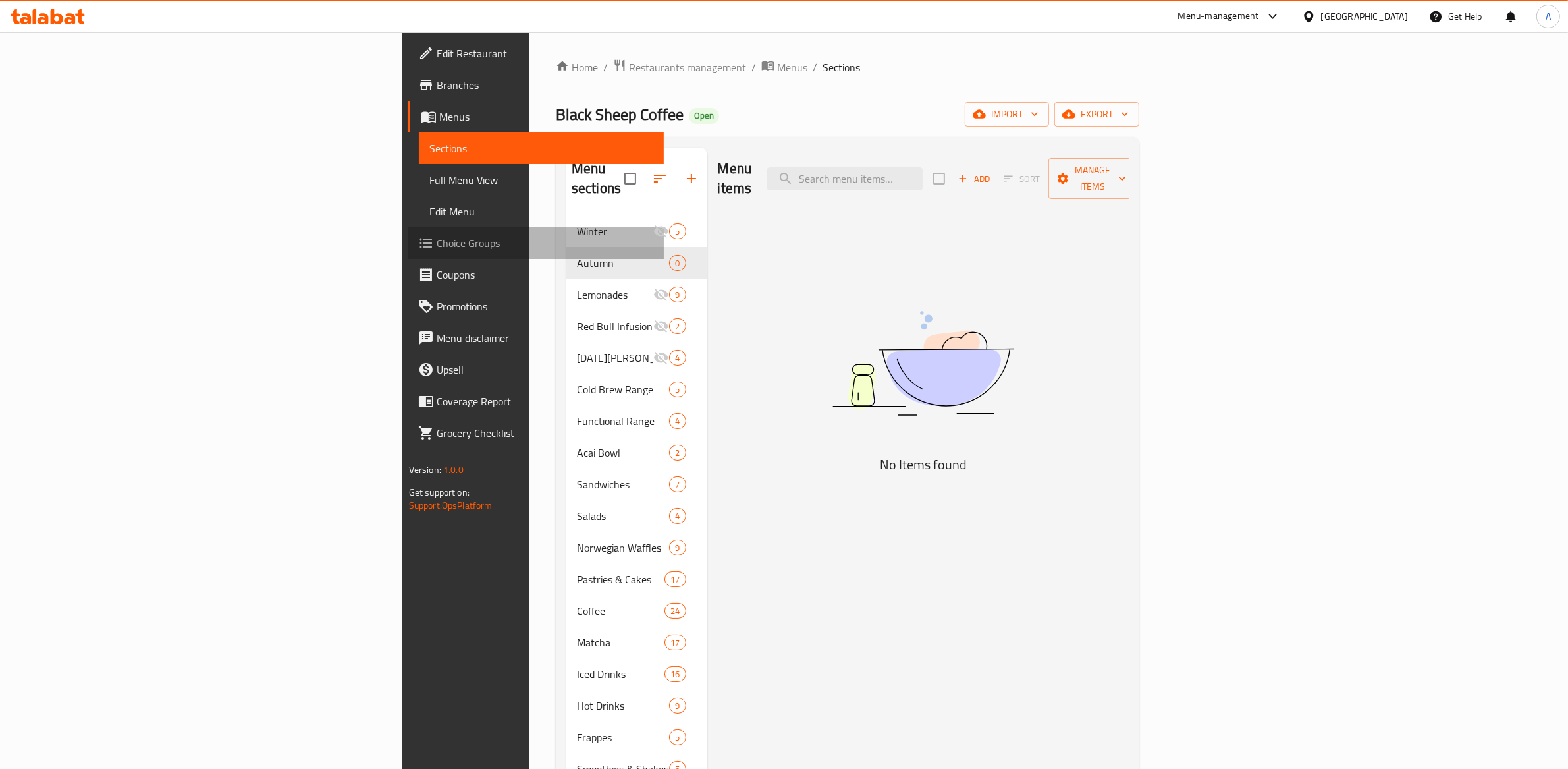
click at [437, 246] on span "Choice Groups" at bounding box center [545, 243] width 217 height 15
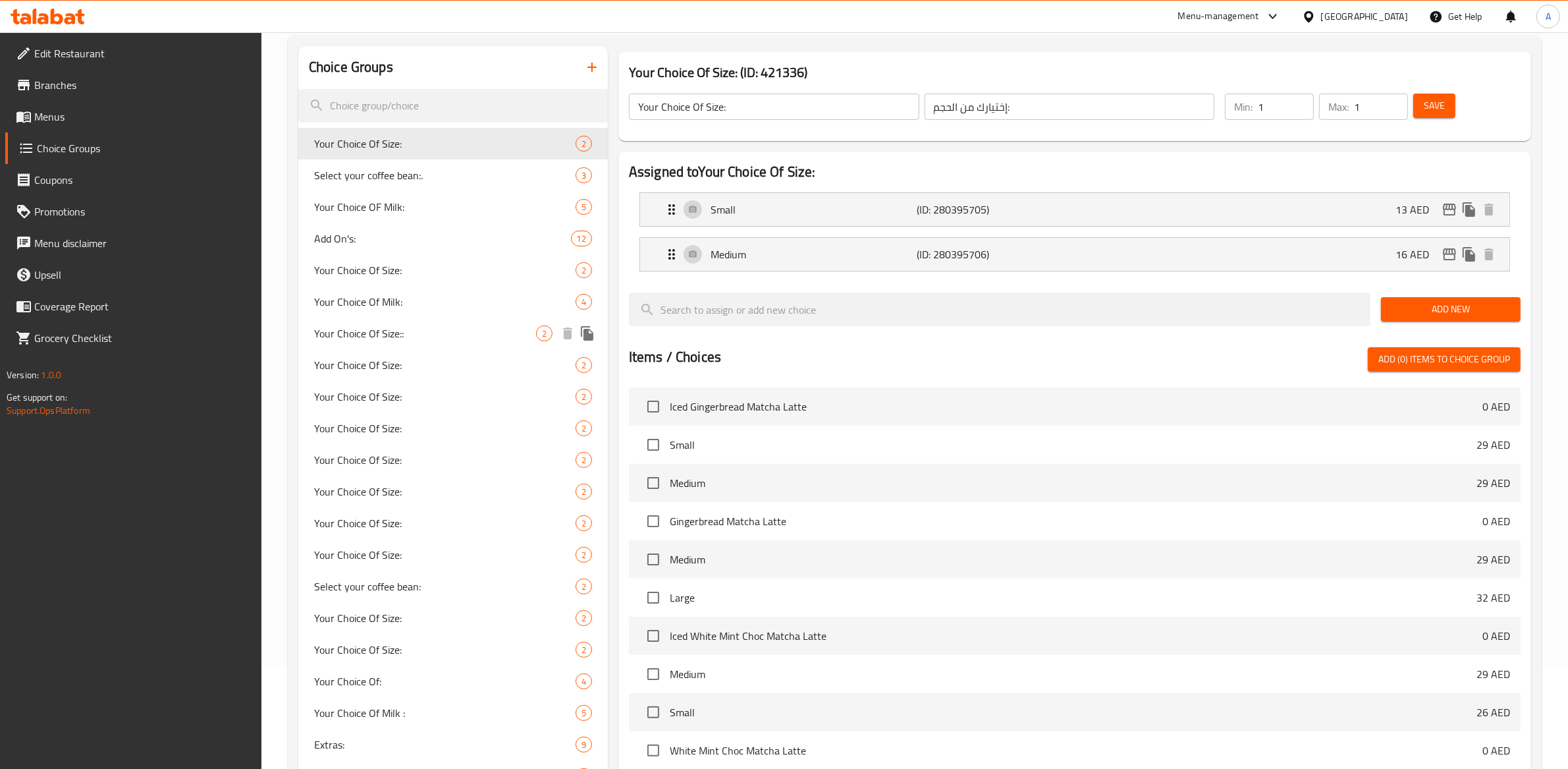
scroll to position [114, 0]
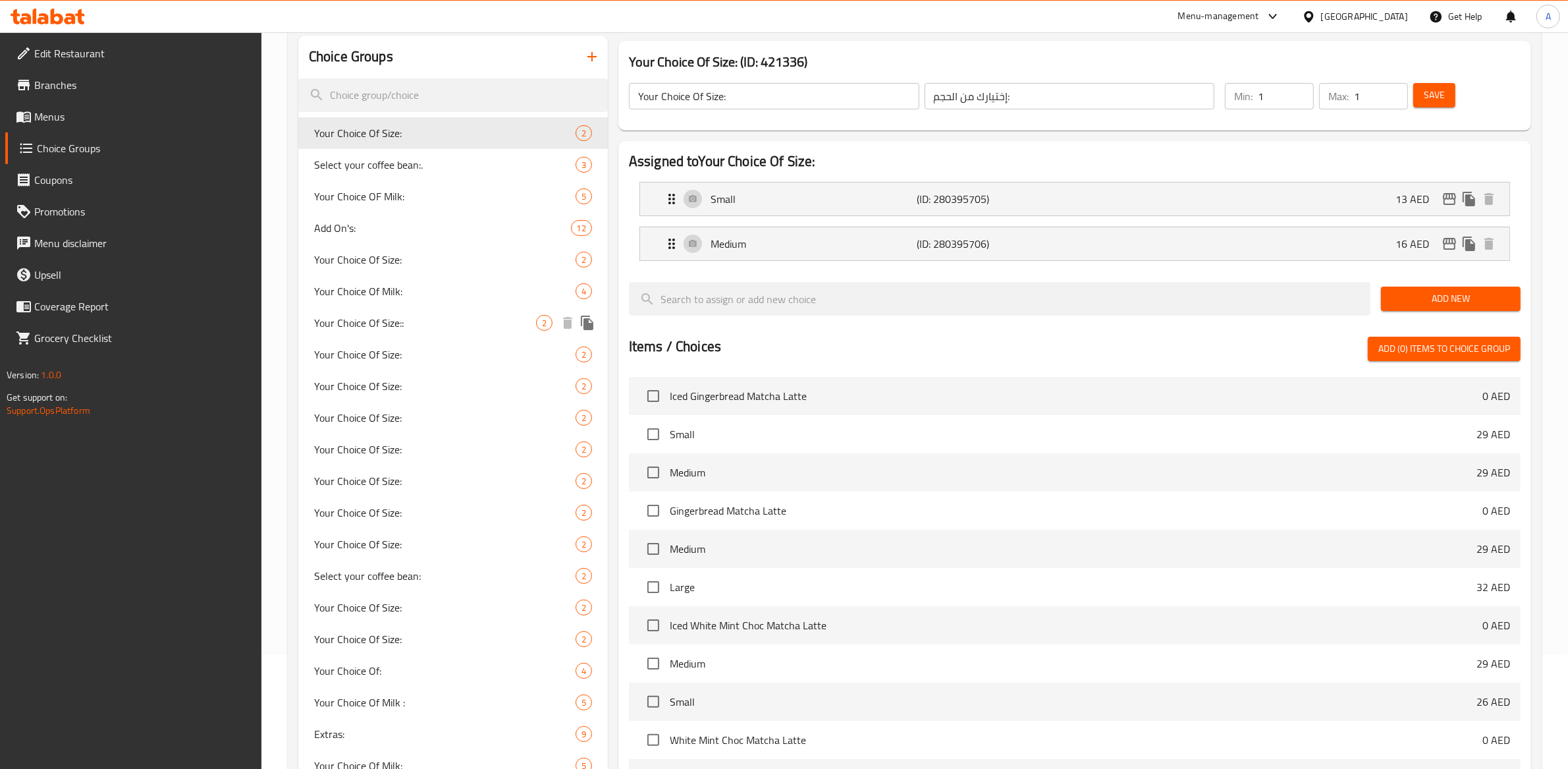
click at [401, 329] on span "Your Choice Of Size::" at bounding box center [425, 323] width 222 height 15
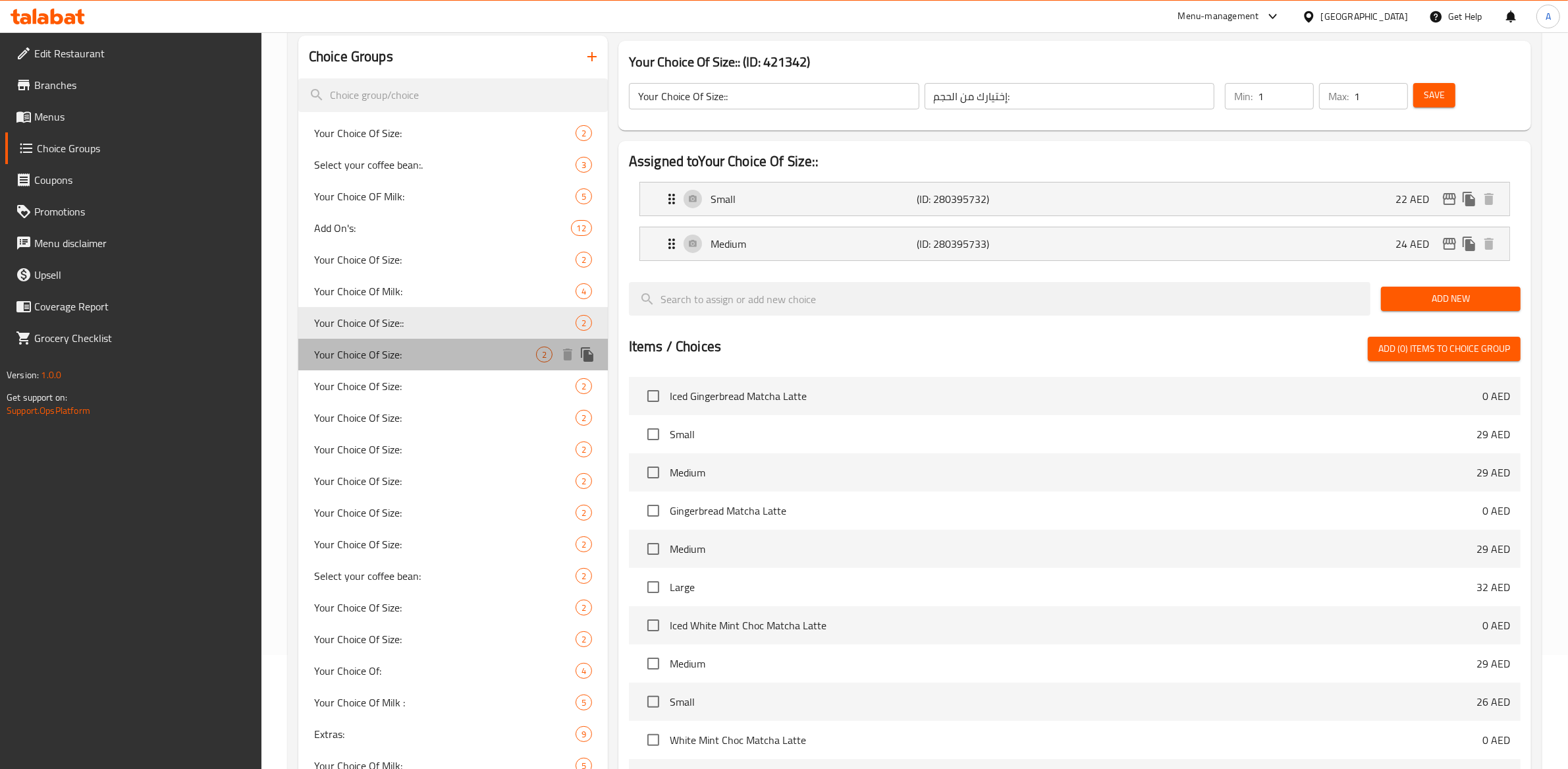
click at [396, 347] on span "Your Choice Of Size:" at bounding box center [425, 355] width 222 height 15
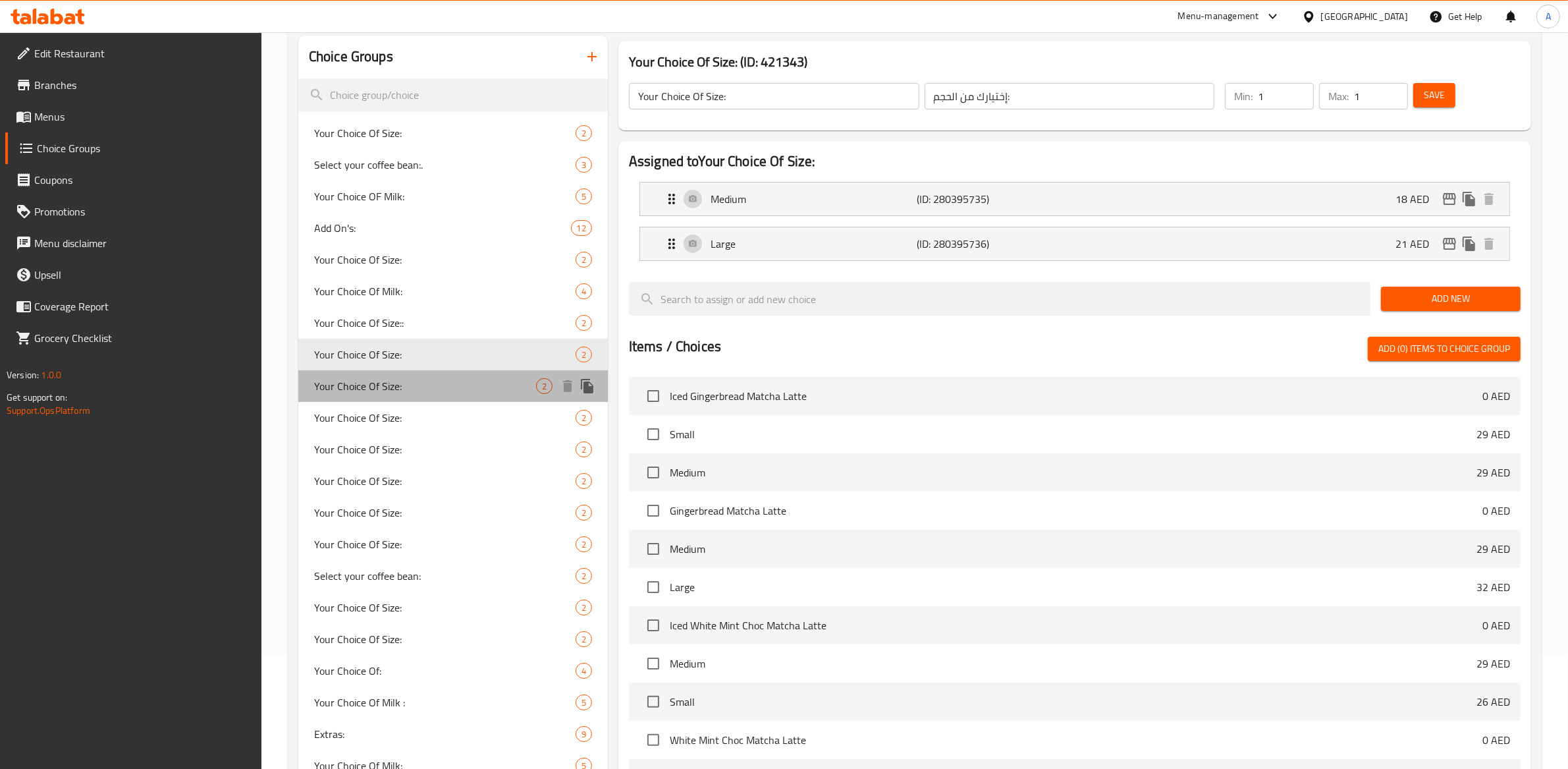
click at [401, 383] on span "Your Choice Of Size:" at bounding box center [425, 386] width 222 height 15
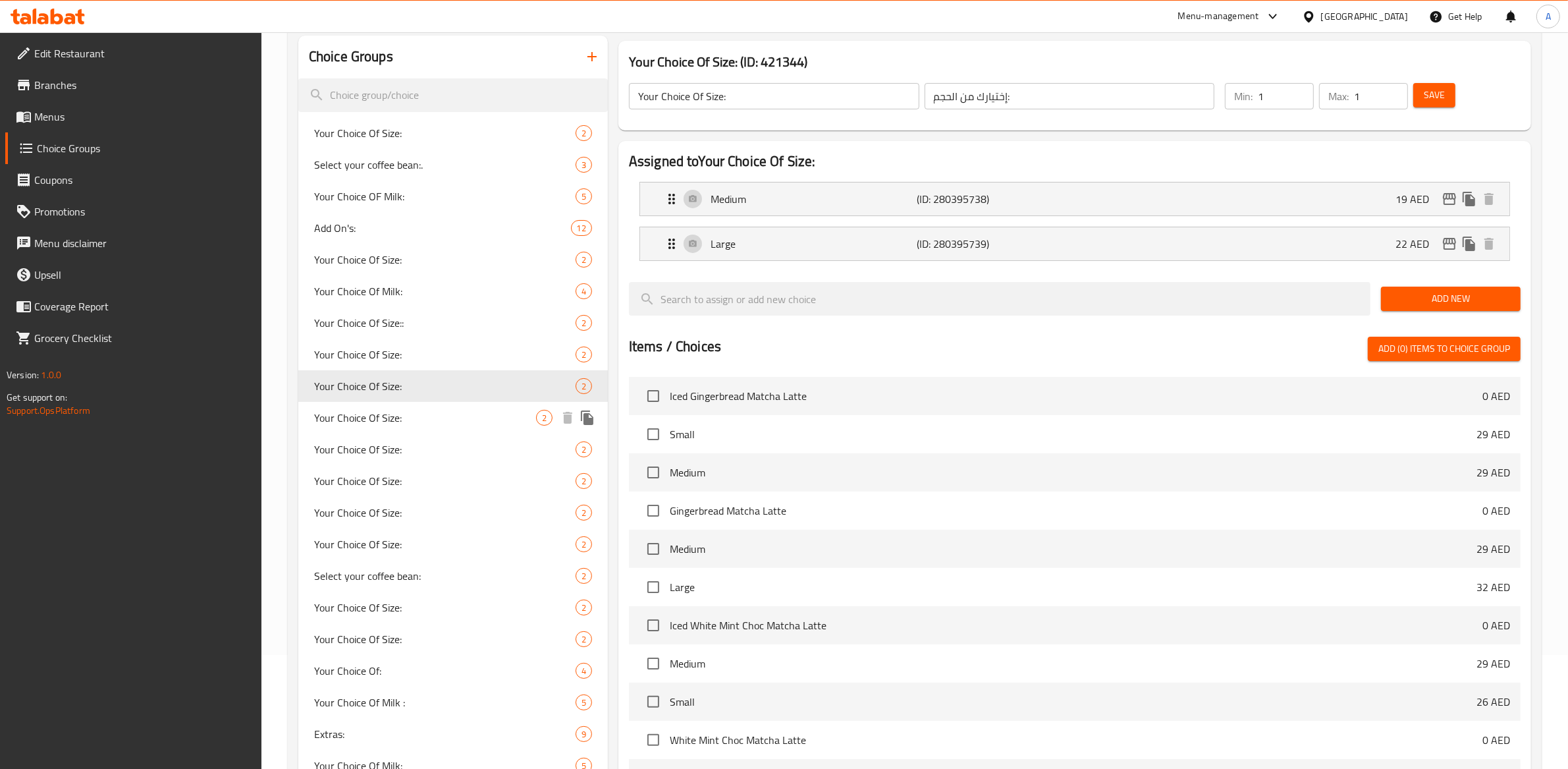
click at [398, 418] on span "Your Choice Of Size:" at bounding box center [425, 418] width 222 height 15
click at [407, 447] on span "Your Choice Of Size:" at bounding box center [425, 450] width 222 height 15
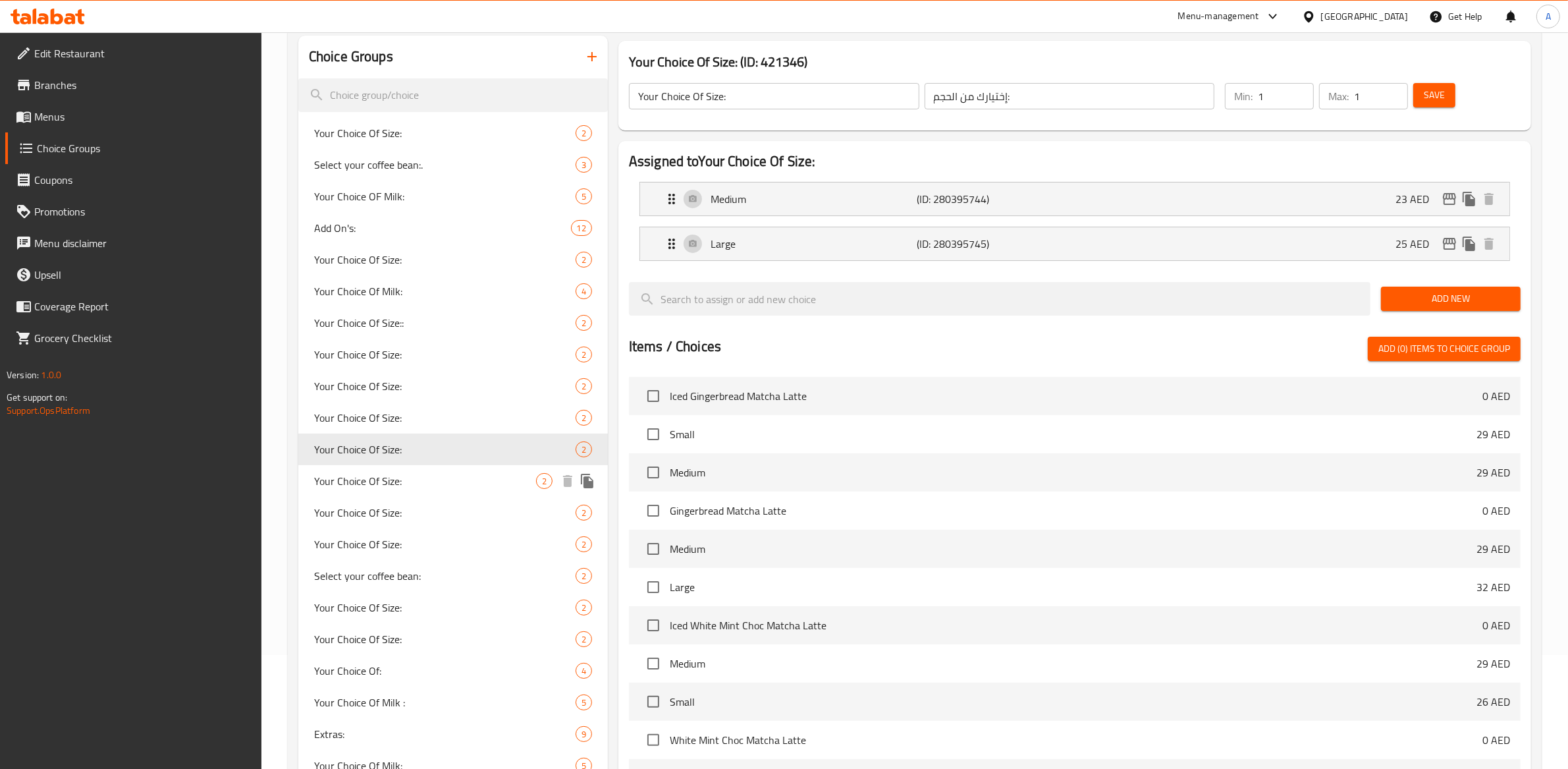
click at [403, 484] on span "Your Choice Of Size:" at bounding box center [425, 480] width 222 height 15
click at [401, 532] on div "Your Choice Of Size: 2" at bounding box center [454, 544] width 310 height 32
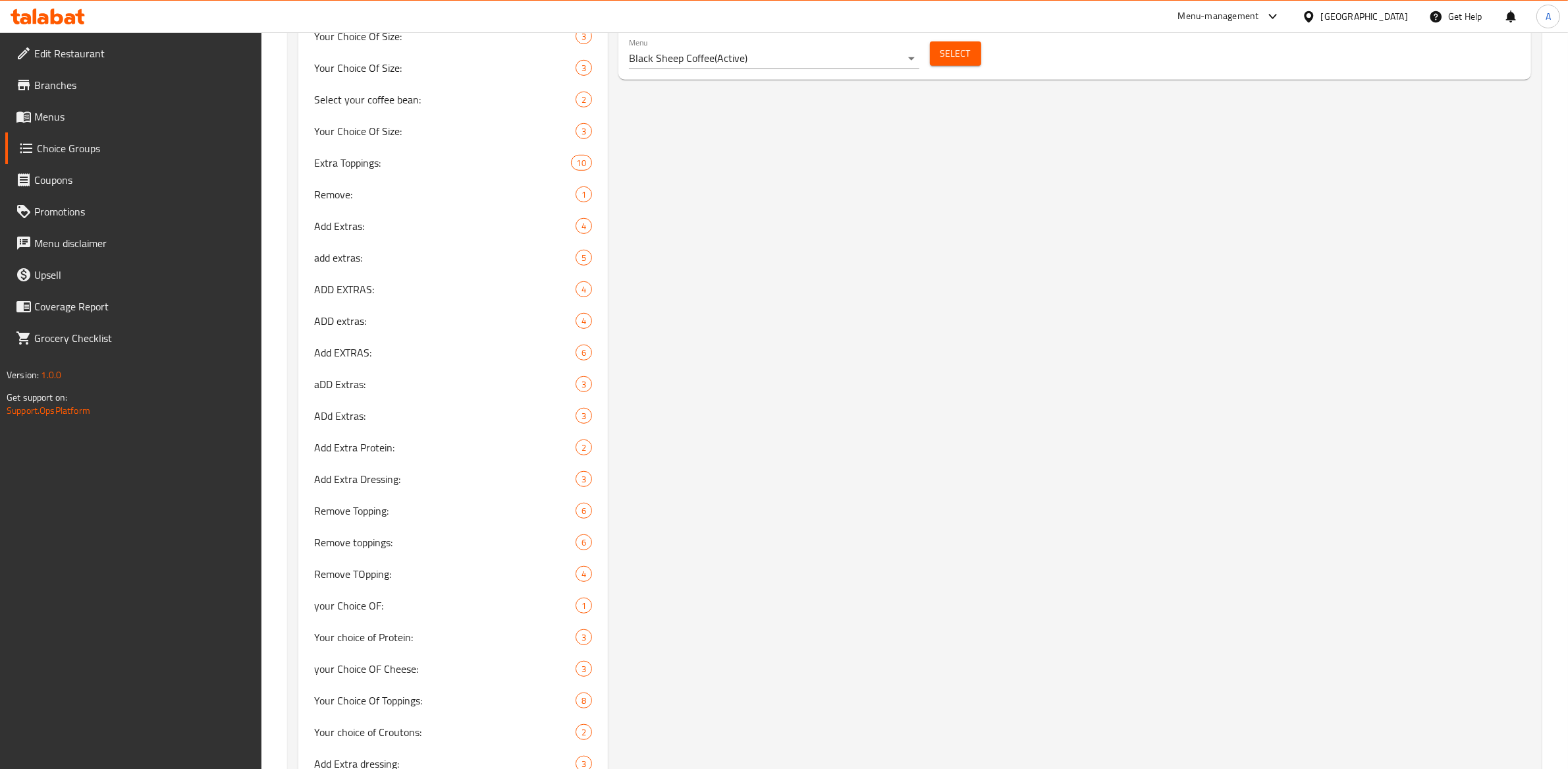
scroll to position [1747, 0]
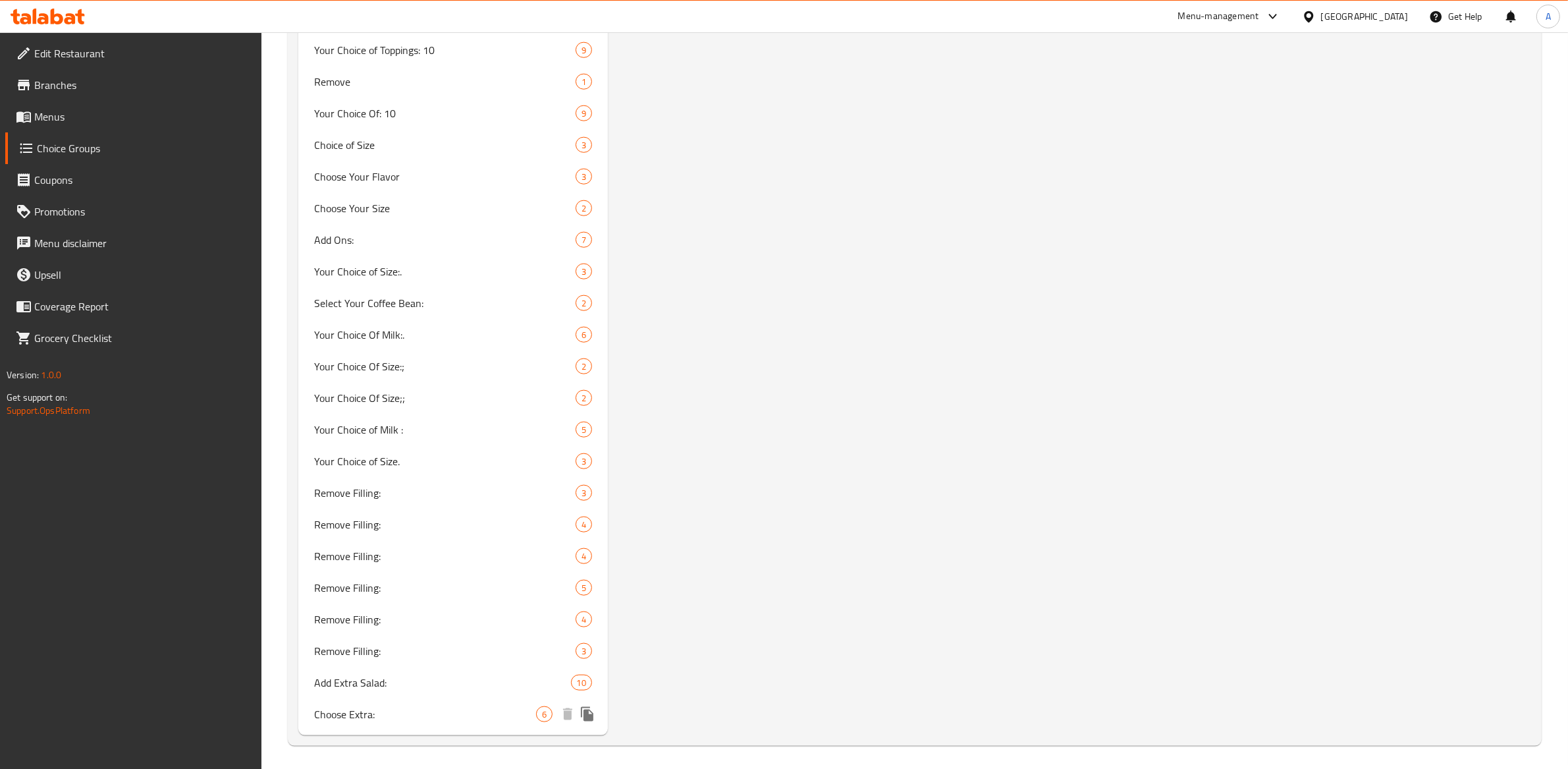
click at [344, 706] on span "Choose Extra:" at bounding box center [425, 714] width 222 height 15
type input "Choose Extra:"
type input "اختر إكسترا:"
type input "0"
type input "6"
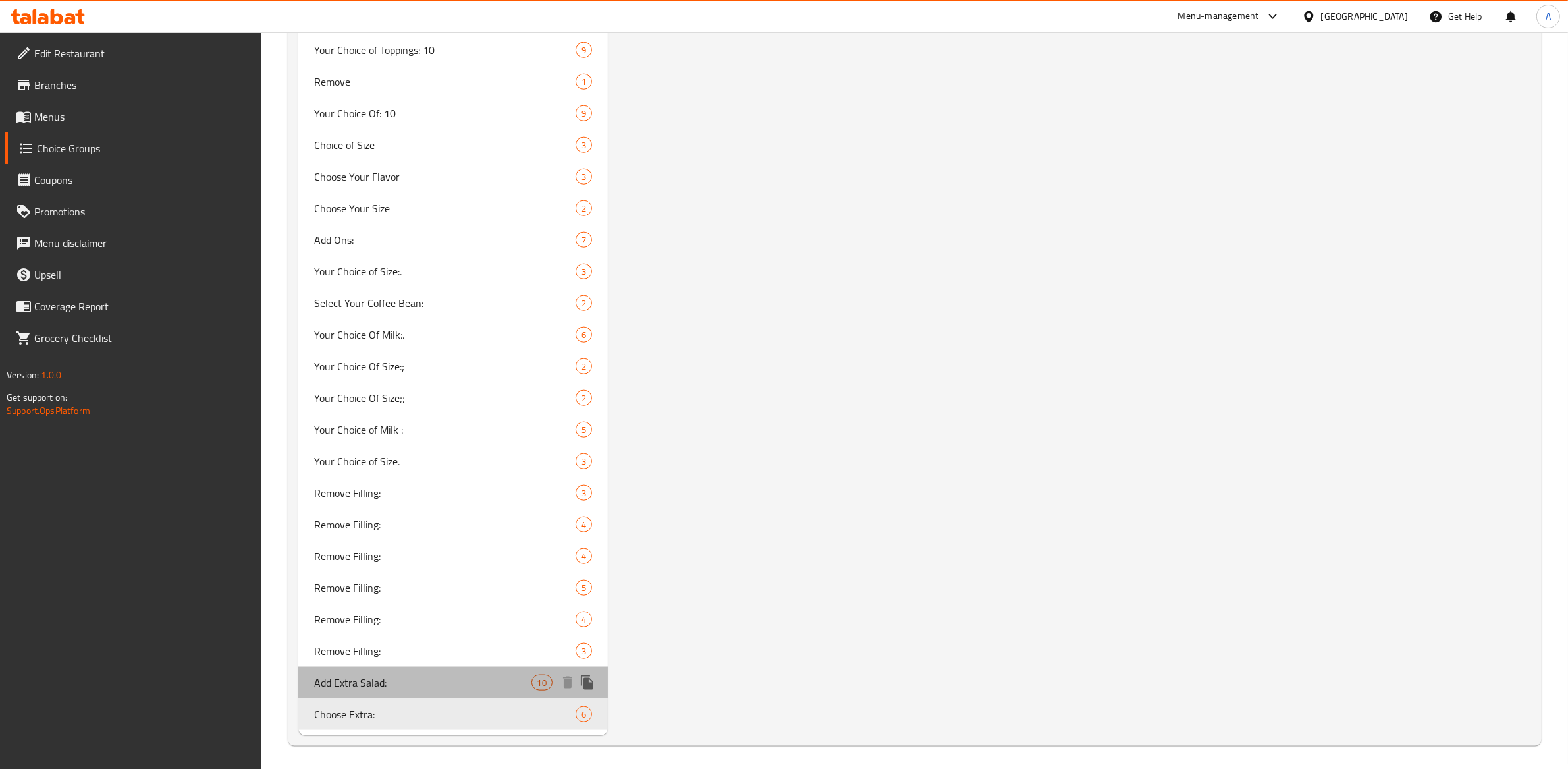
click at [348, 691] on div "Add Extra Salad: 10" at bounding box center [454, 683] width 310 height 32
type input "Add Extra Salad:"
type input "إضافة إكسترا سلطة:"
type input "0"
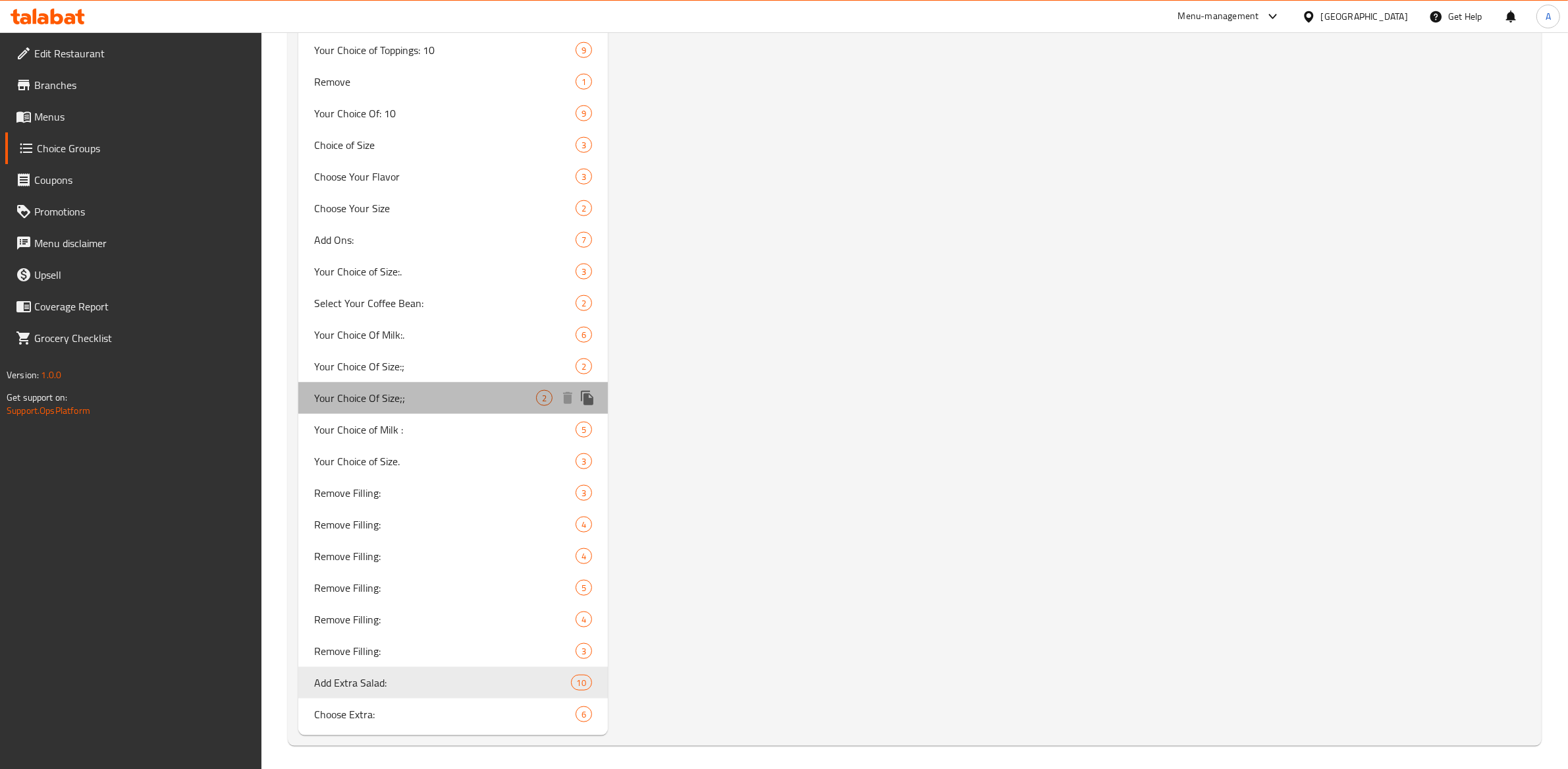
click at [402, 398] on span "Your Choice Of Size;;" at bounding box center [425, 398] width 222 height 15
type input "Your Choice Of Size;;"
type input "اختيارك للحجم:."
type input "1"
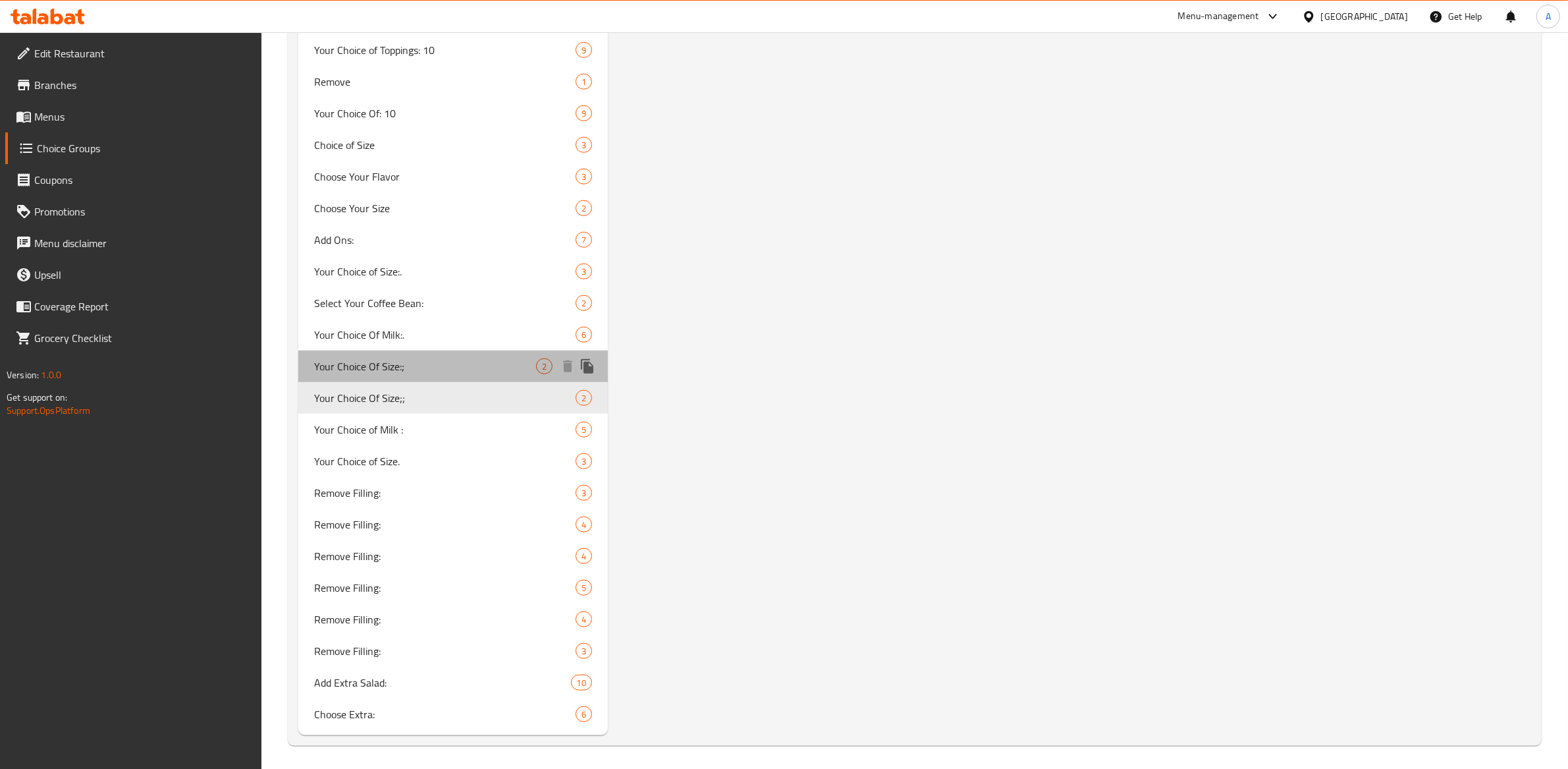
drag, startPoint x: 435, startPoint y: 367, endPoint x: 467, endPoint y: 367, distance: 32.0
click at [435, 367] on span "Your Choice Of Size:;" at bounding box center [425, 367] width 222 height 15
type input "Your Choice Of Size:;"
type input "اختيارك للحجم:"
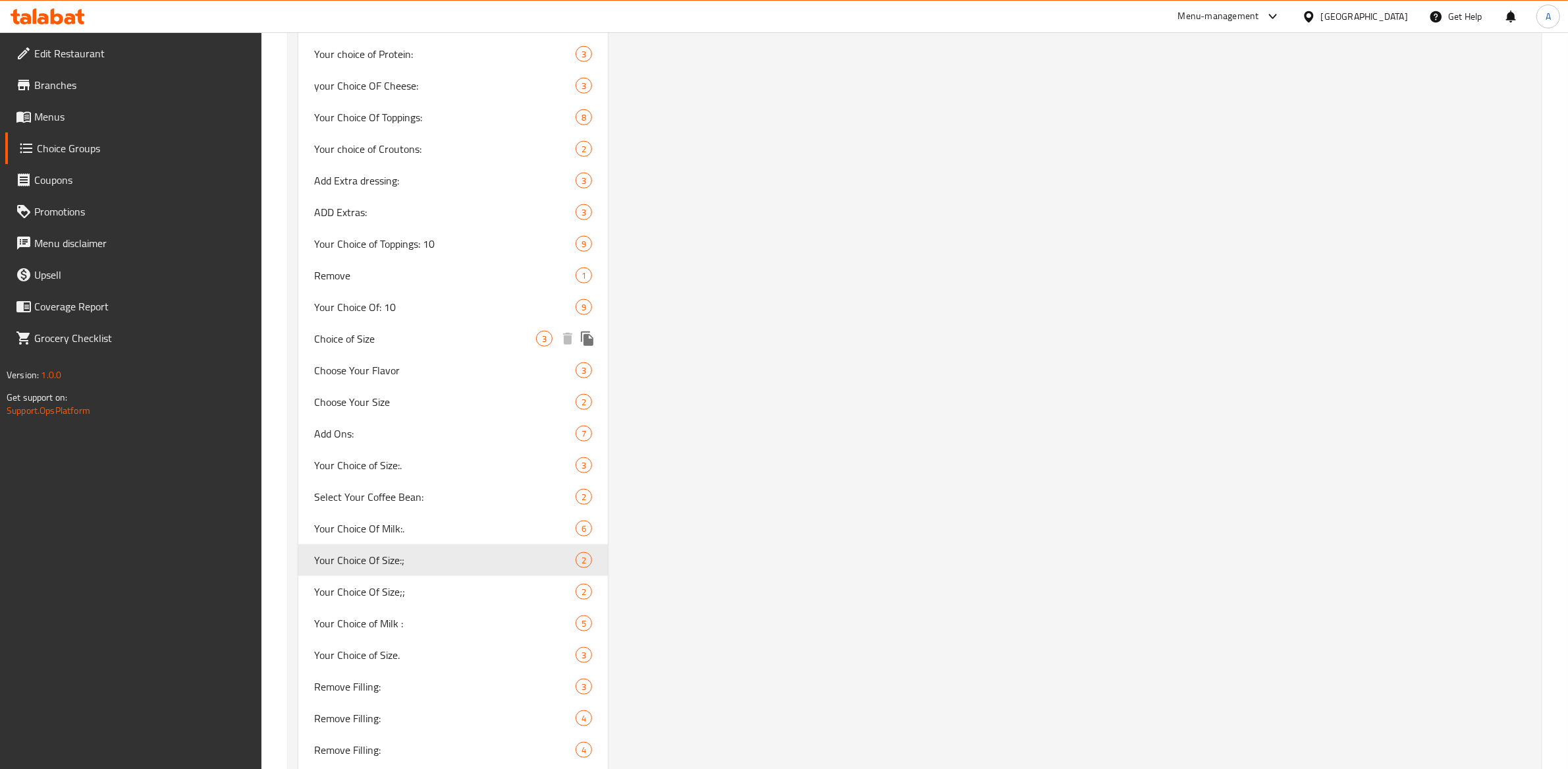
scroll to position [1458, 0]
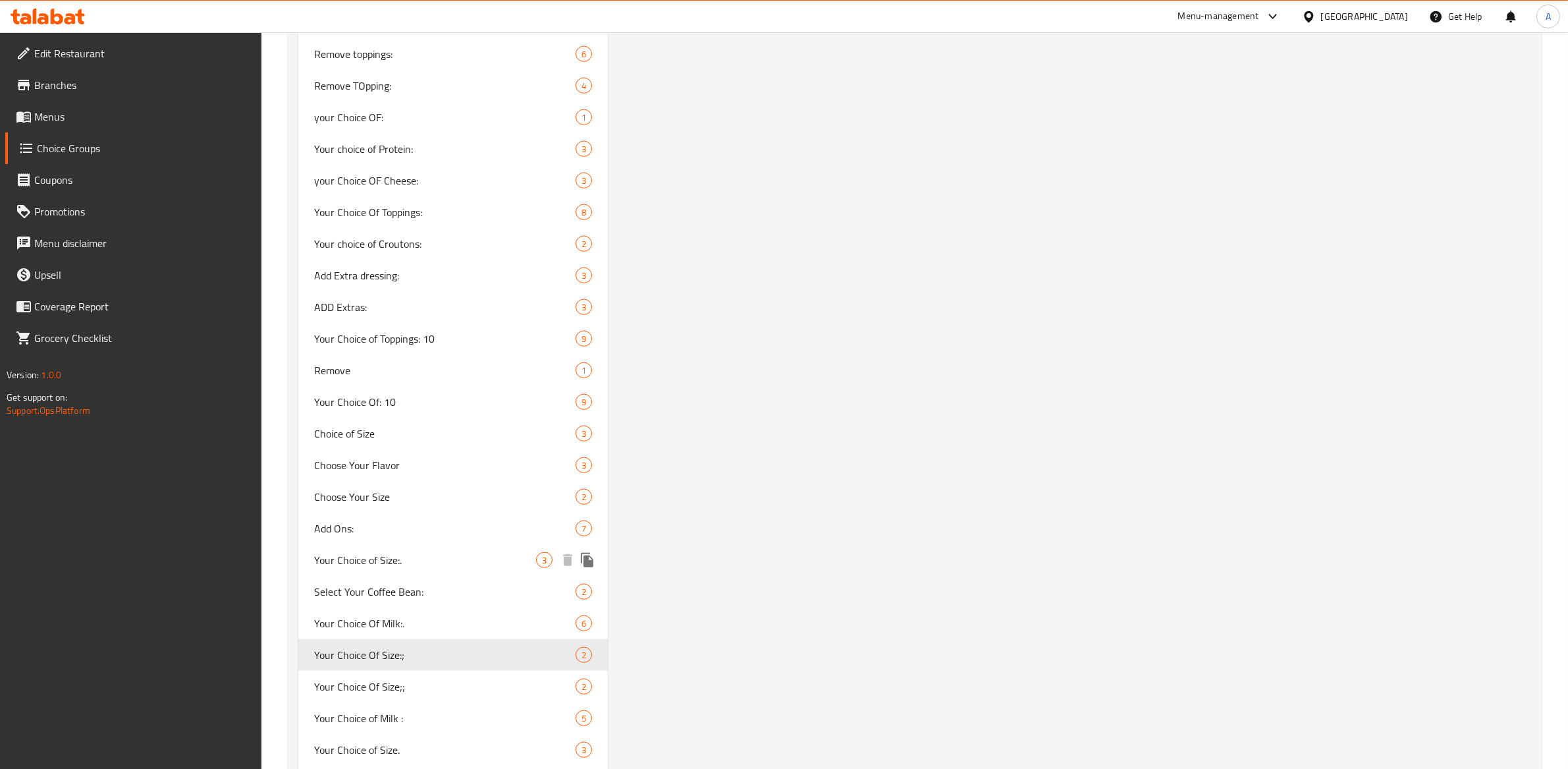
click at [374, 553] on span "Your Choice of Size:." at bounding box center [425, 560] width 222 height 15
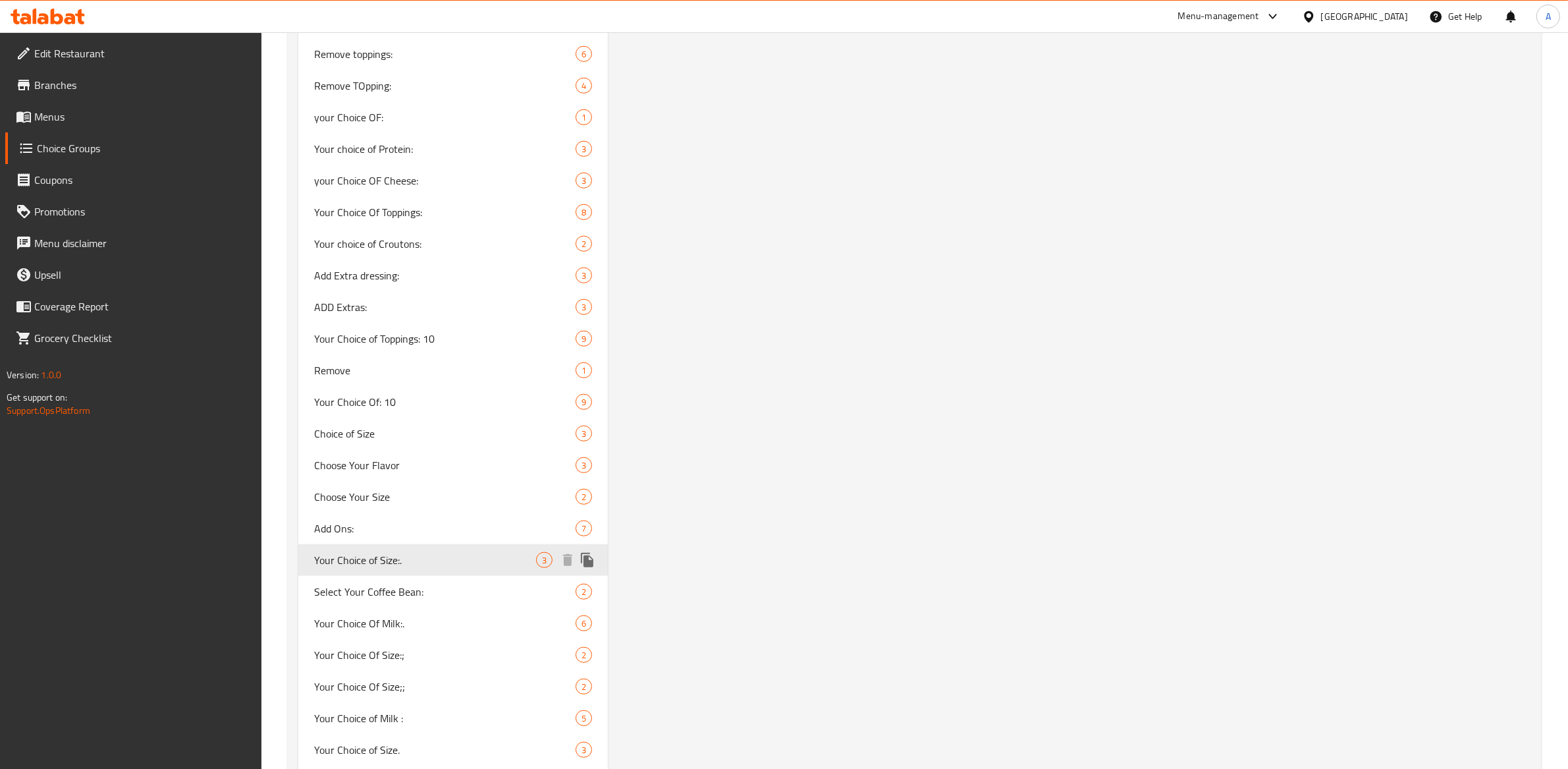
type input "Your Choice of Size:."
type input "اختيارك للحجم:."
type input "0"
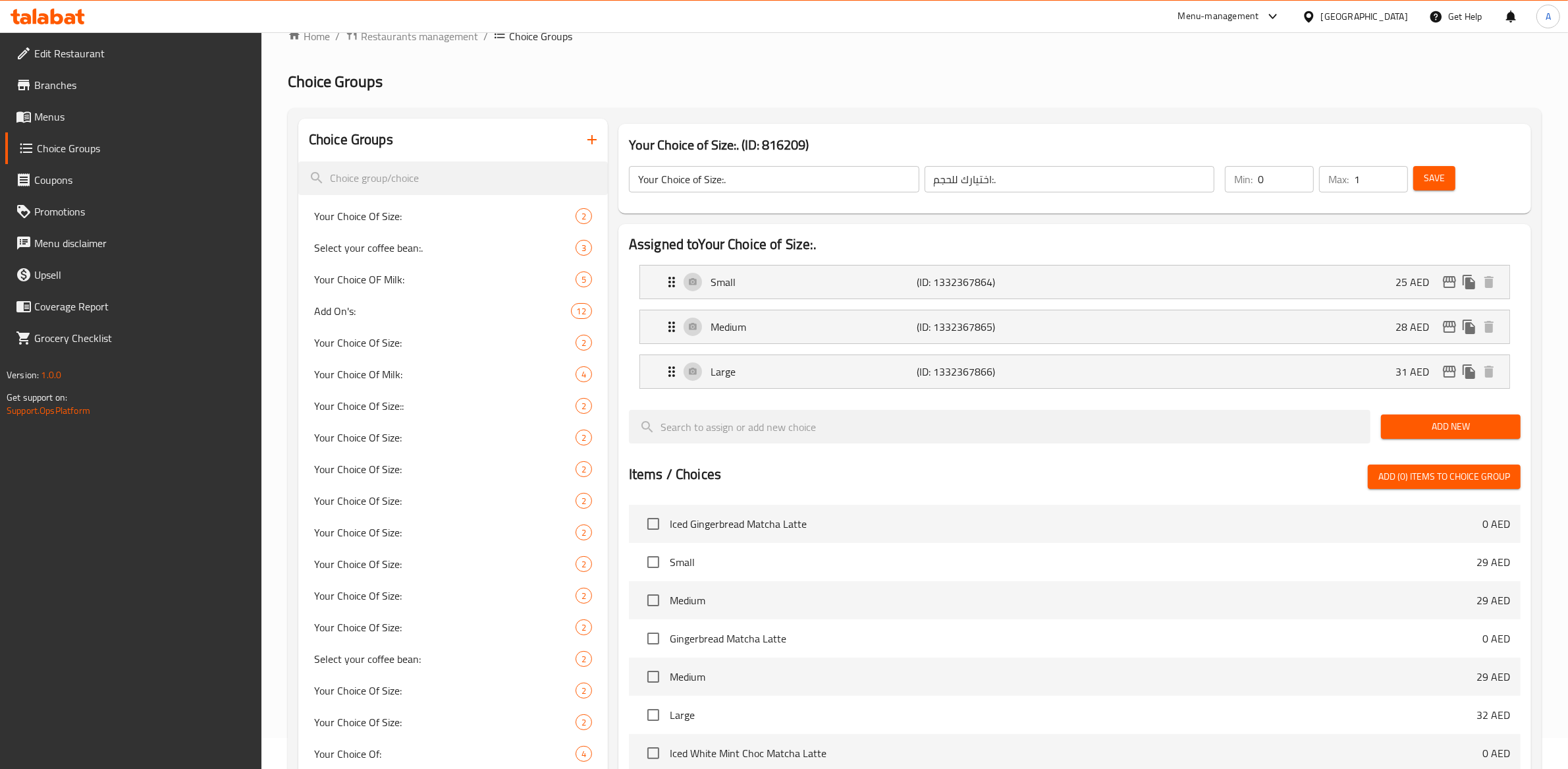
scroll to position [0, 0]
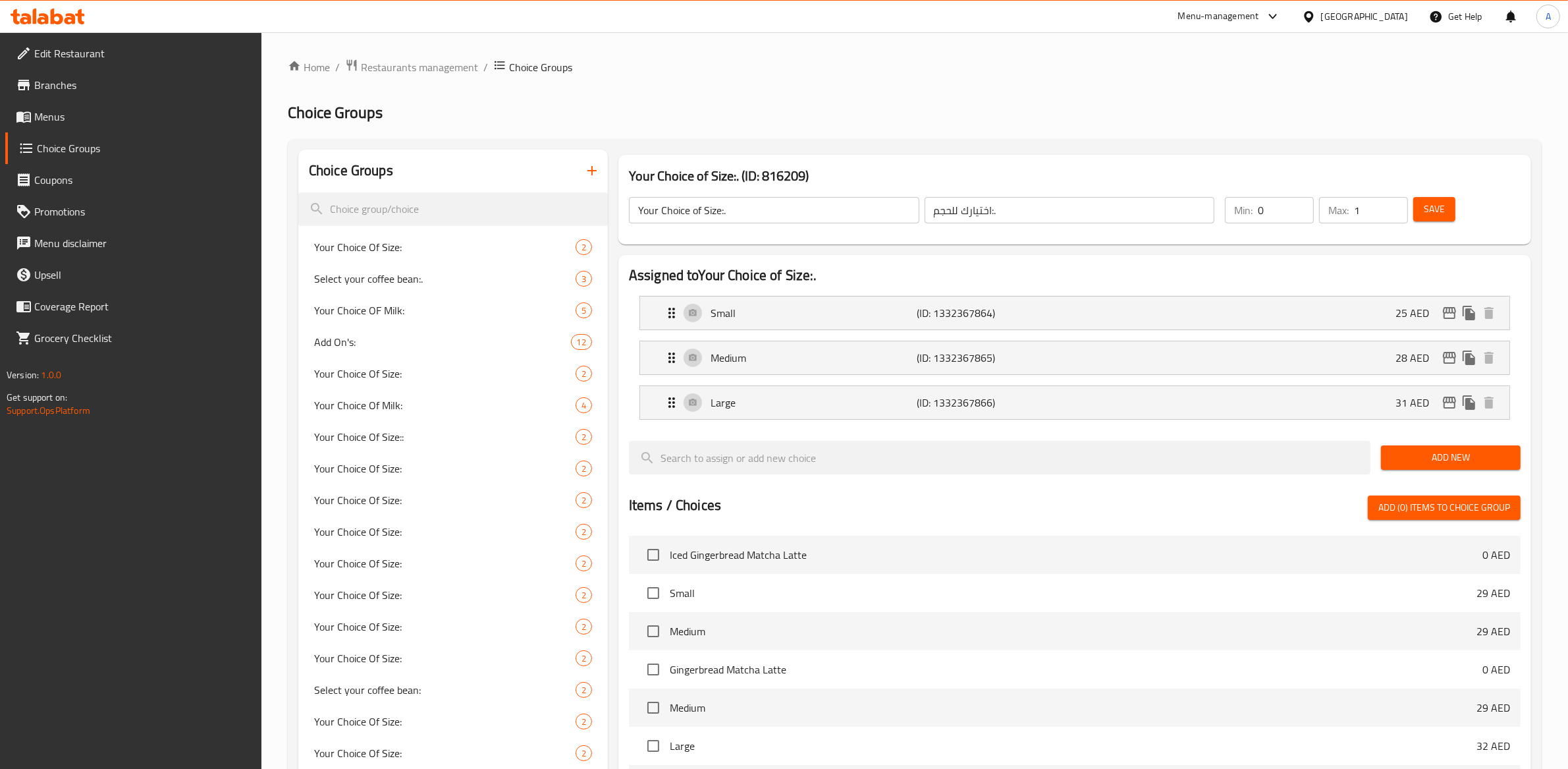
click at [595, 176] on icon "button" at bounding box center [591, 170] width 15 height 15
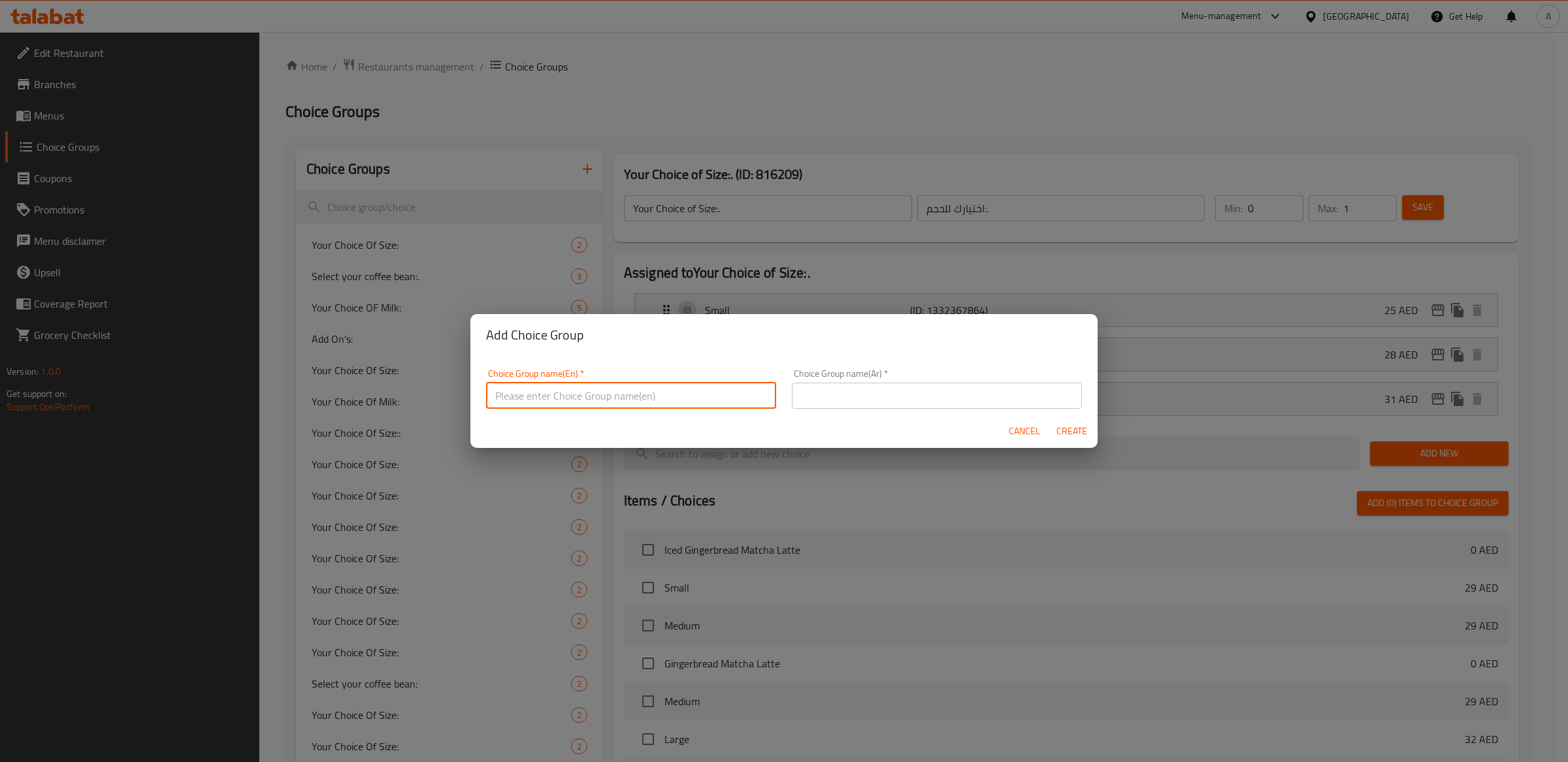
click at [537, 404] on input "text" at bounding box center [631, 395] width 290 height 26
type input "Autumn"
click at [1018, 427] on span "Cancel" at bounding box center [1024, 431] width 31 height 16
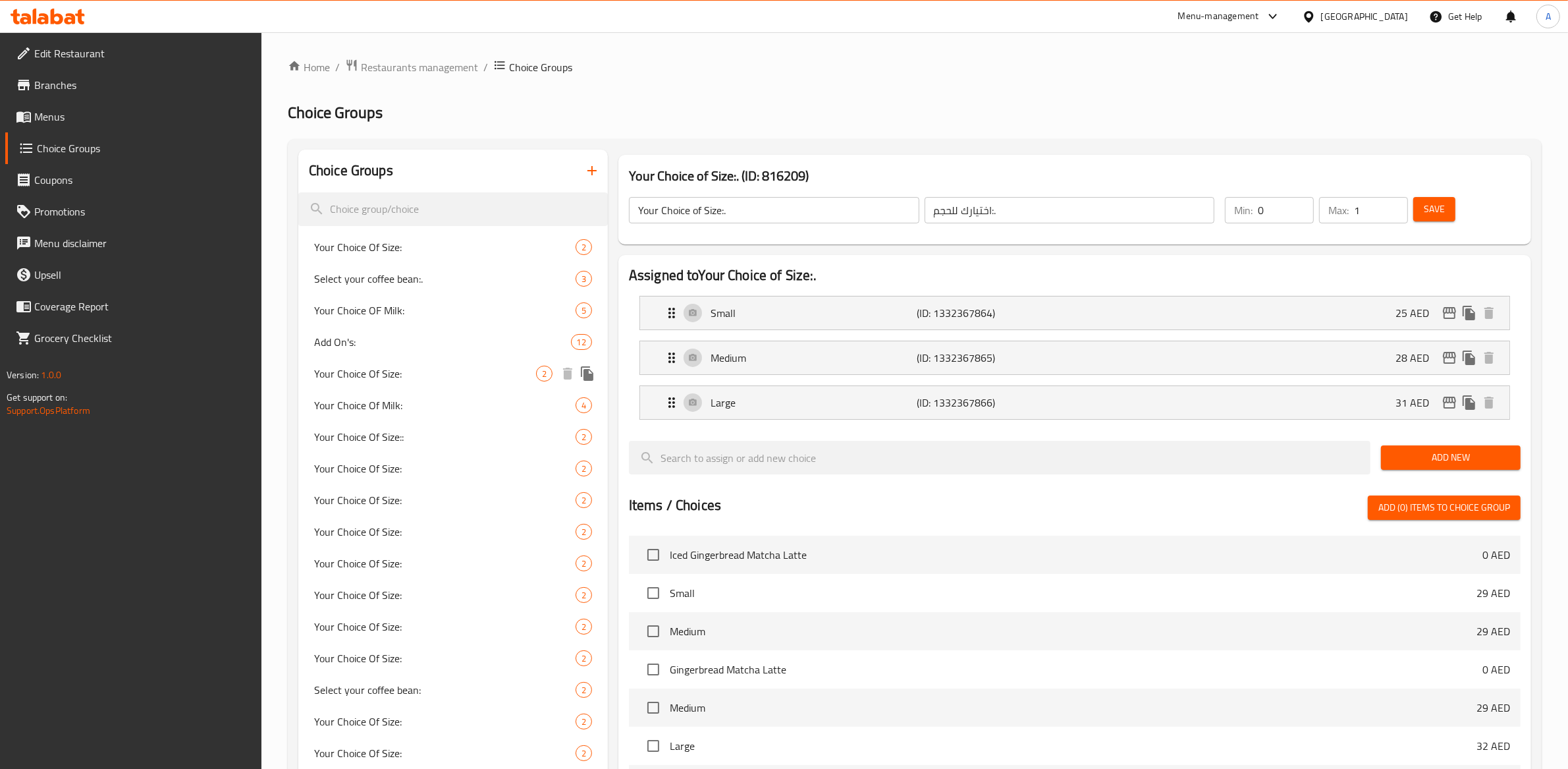
click at [410, 370] on span "Your Choice Of Size:" at bounding box center [425, 373] width 222 height 15
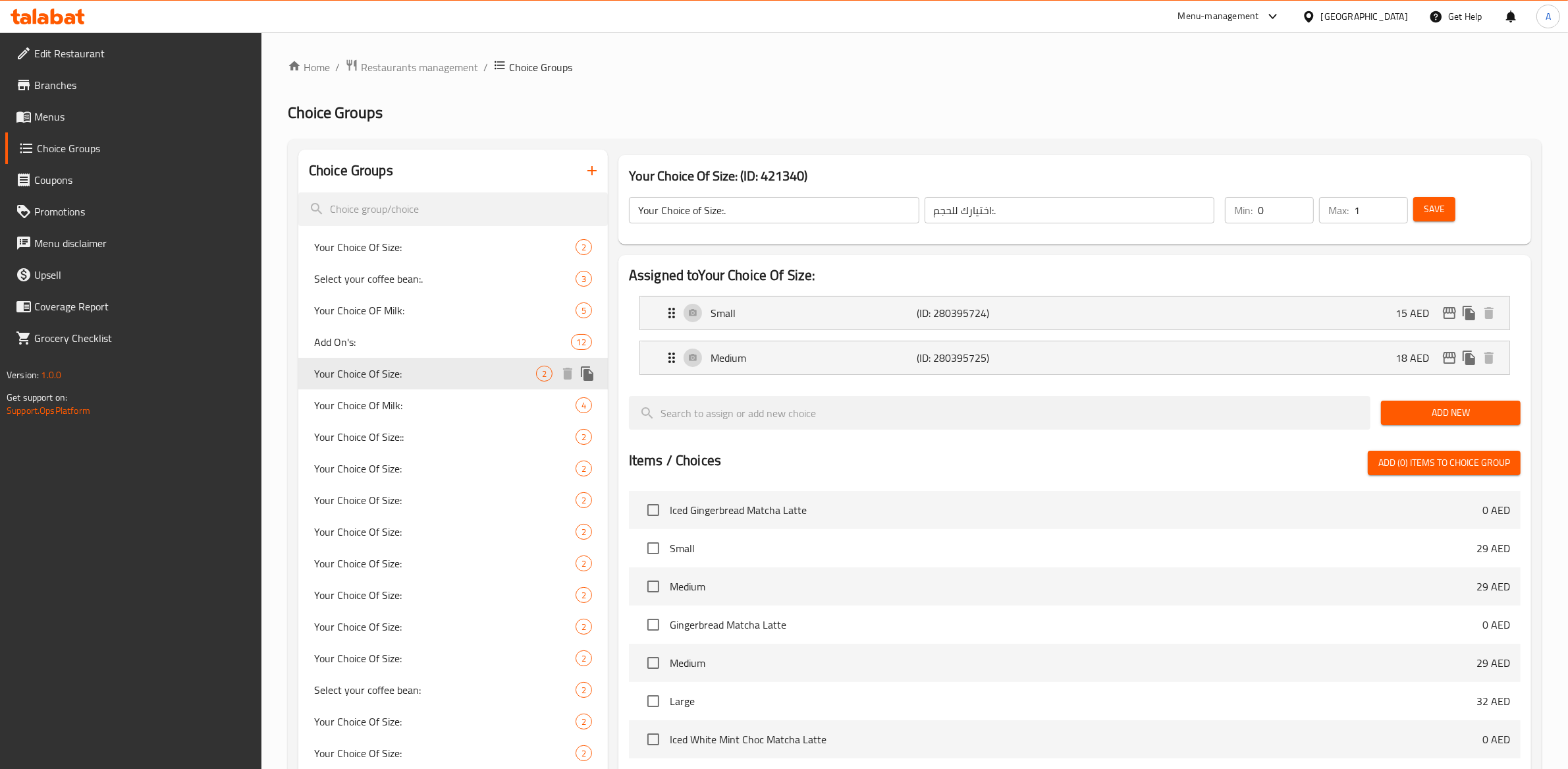
type input "Your Choice Of Size:"
type input "إختيارك من الحجم:"
type input "1"
click at [400, 393] on div "Your Choice Of Milk: 4" at bounding box center [454, 405] width 310 height 32
type input "Your Choice Of Milk:"
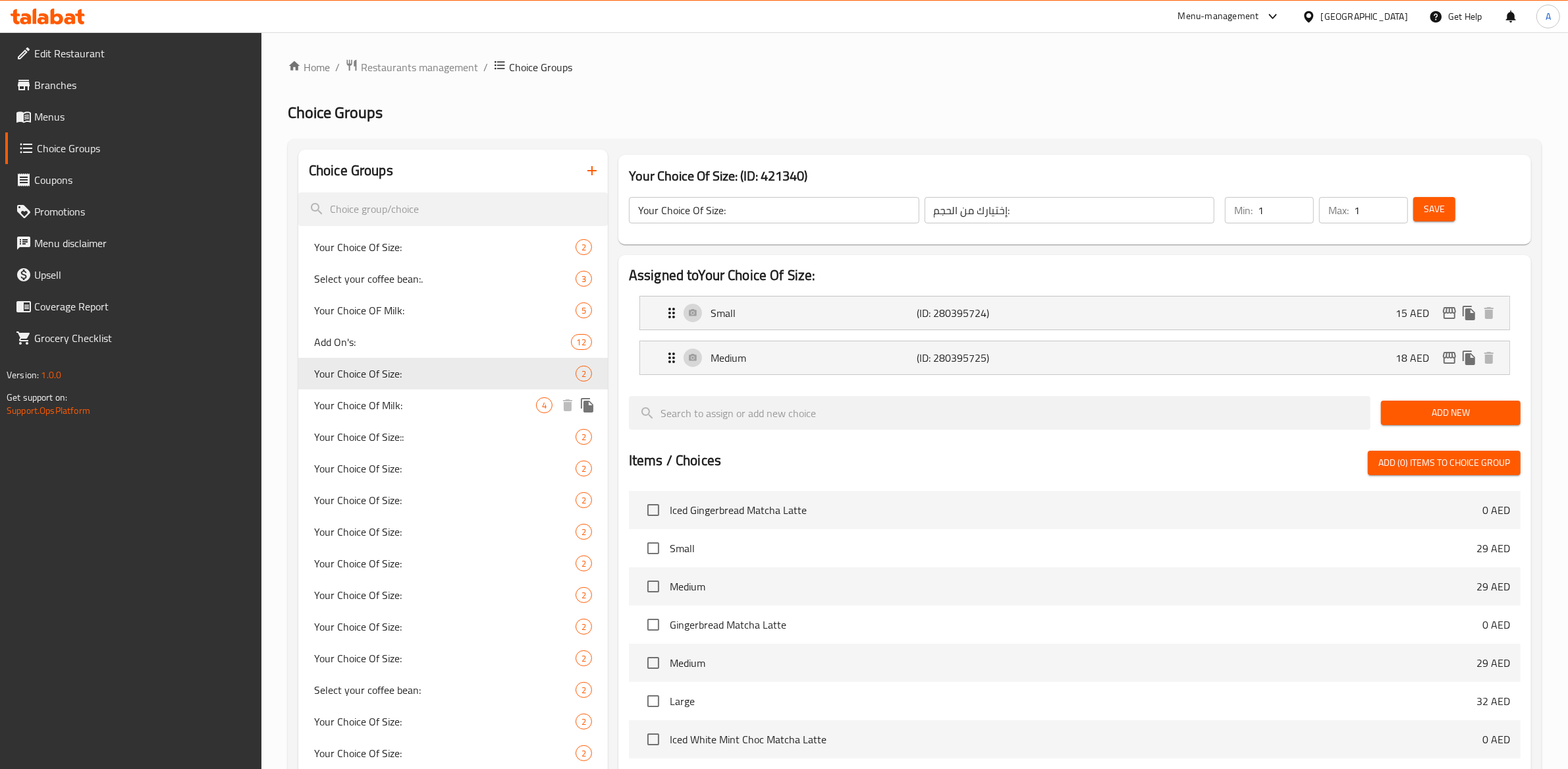
type input "إختيارك من الحليب:"
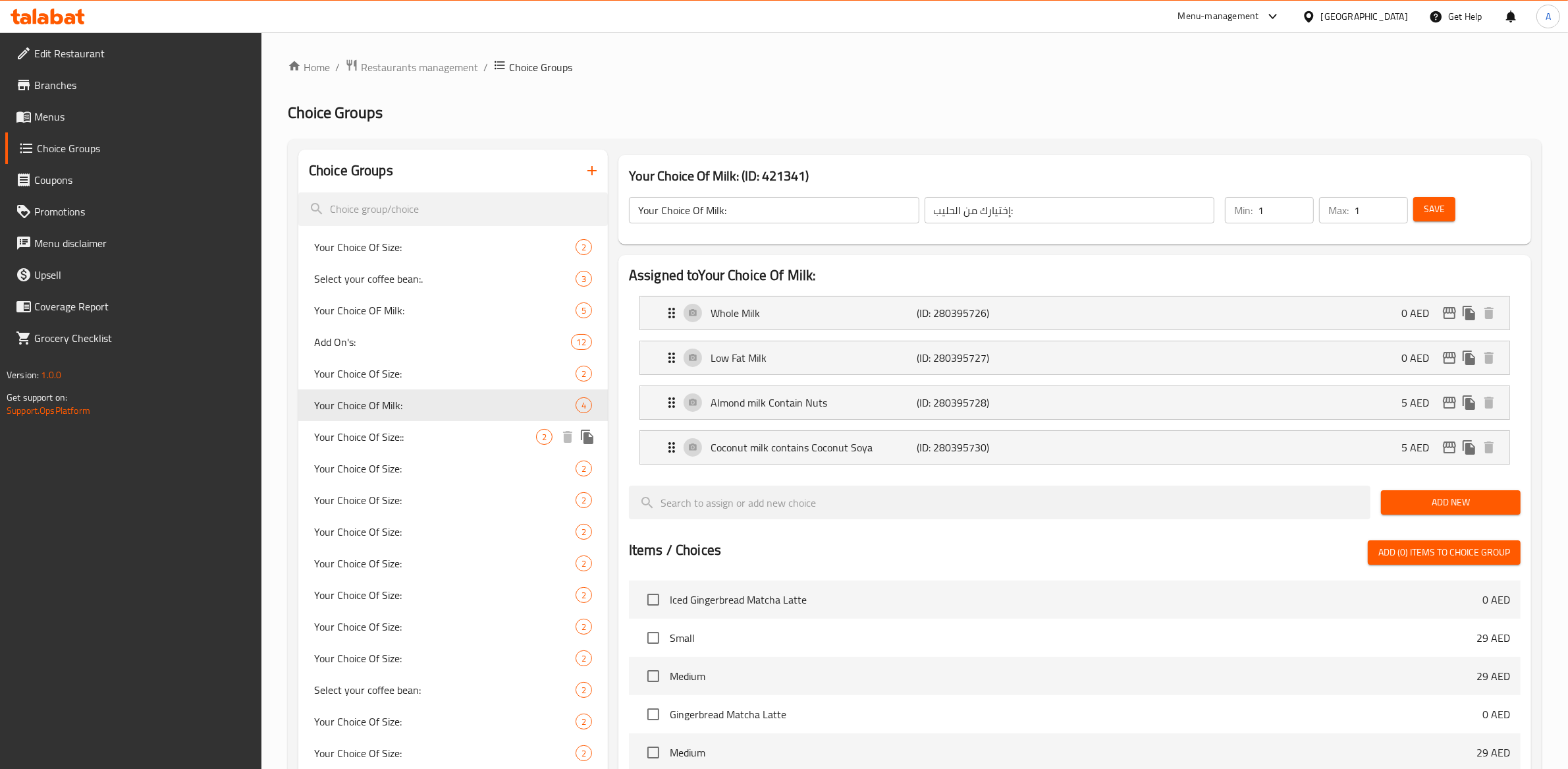
click at [402, 436] on span "Your Choice Of Size::" at bounding box center [425, 437] width 222 height 15
type input "Your Choice Of Size::"
type input "إختيارك من الحجم:"
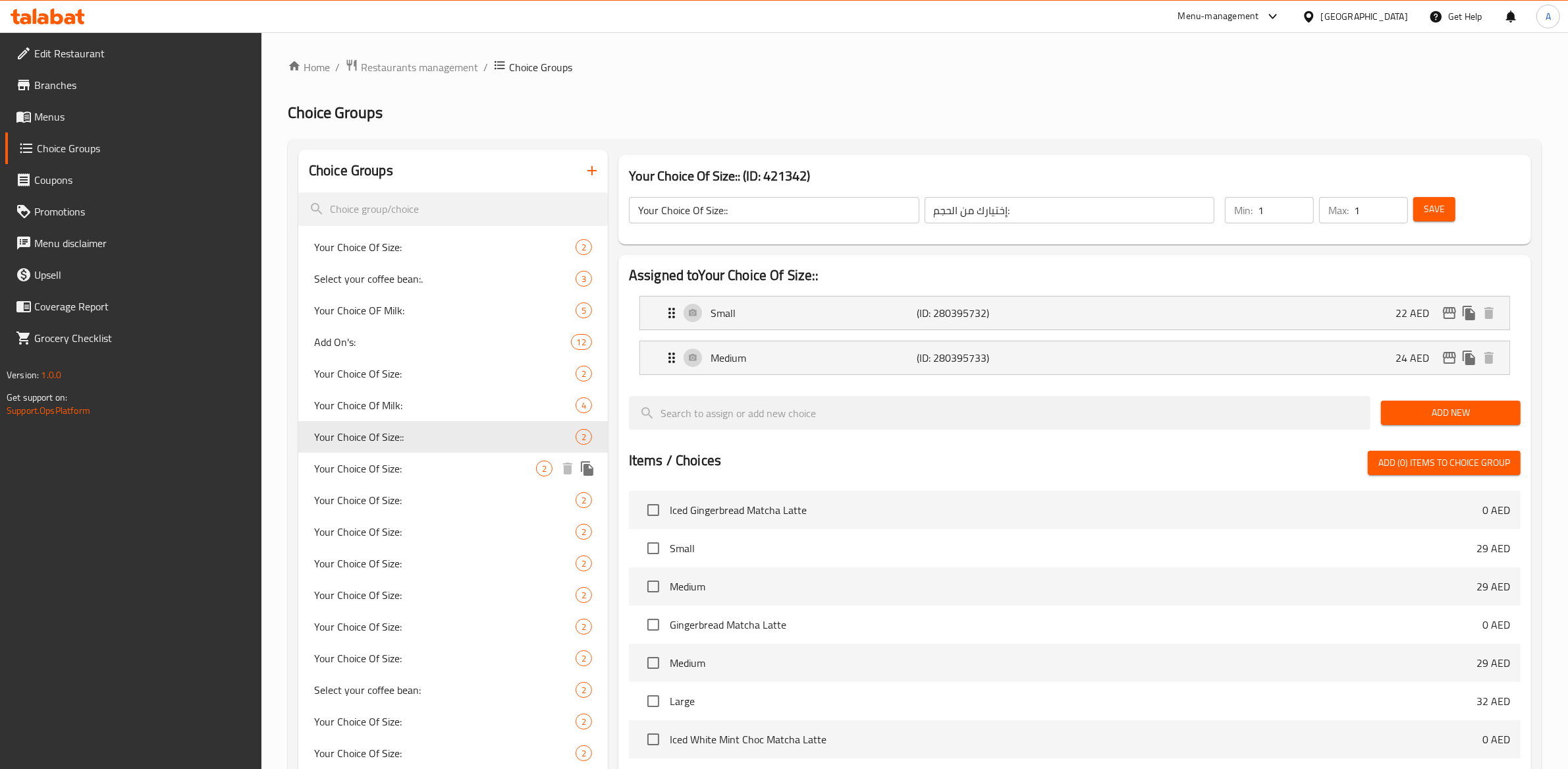
click at [401, 455] on div "Your Choice Of Size: 2" at bounding box center [454, 468] width 310 height 32
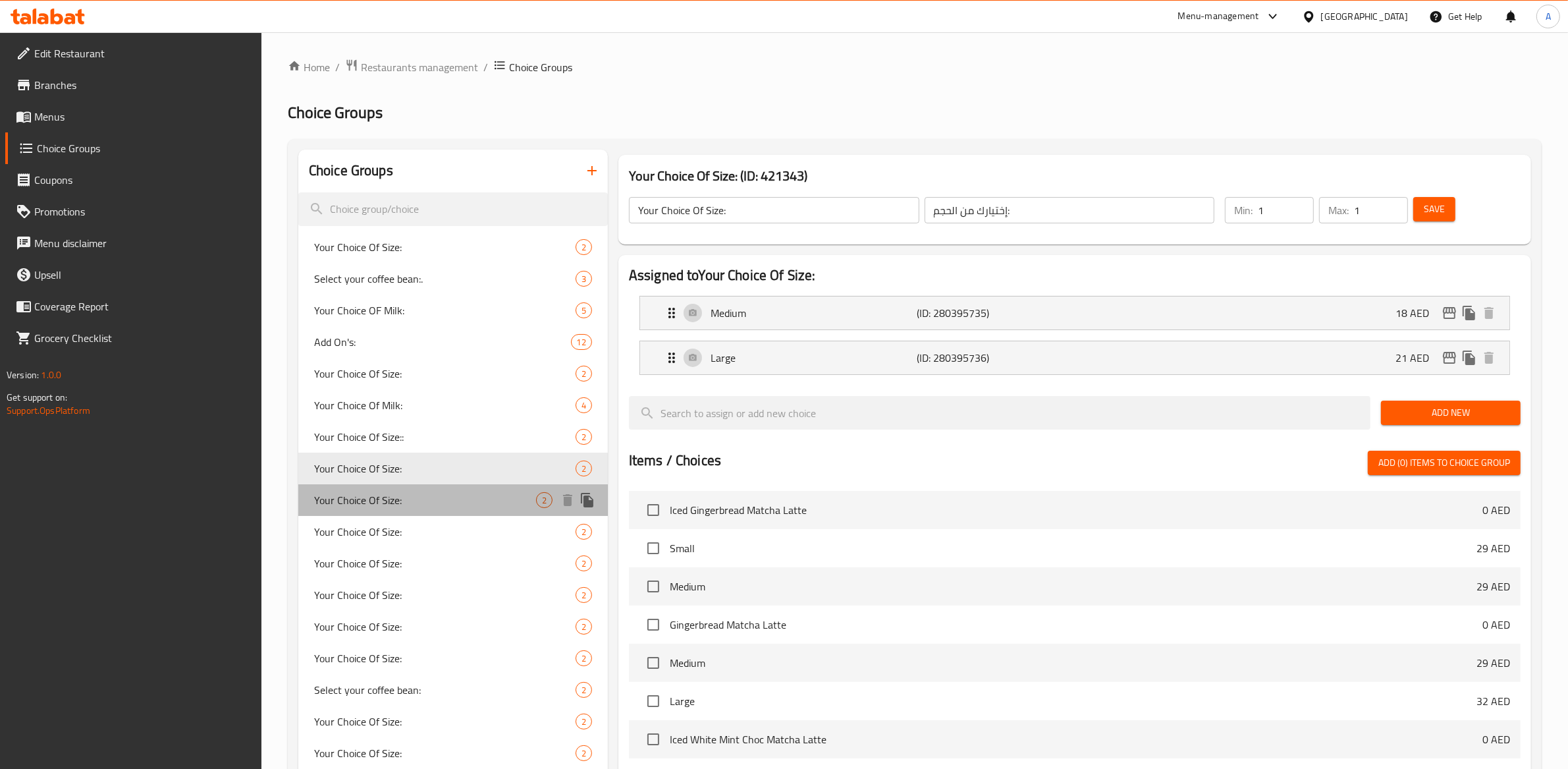
click at [407, 492] on span "Your Choice Of Size:" at bounding box center [425, 500] width 222 height 15
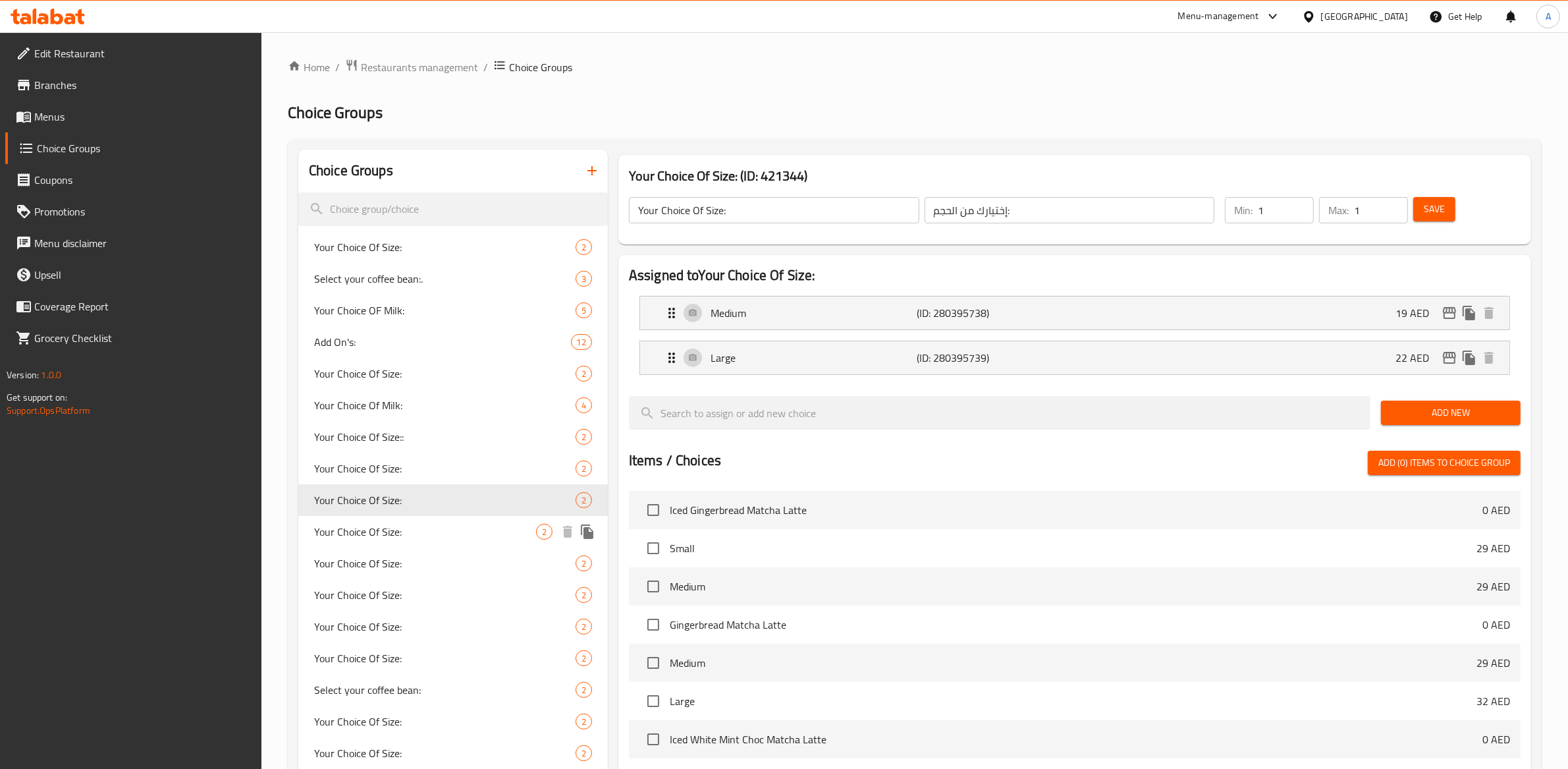
click at [407, 530] on span "Your Choice Of Size:" at bounding box center [425, 532] width 222 height 15
click at [405, 565] on span "Your Choice Of Size:" at bounding box center [425, 563] width 222 height 15
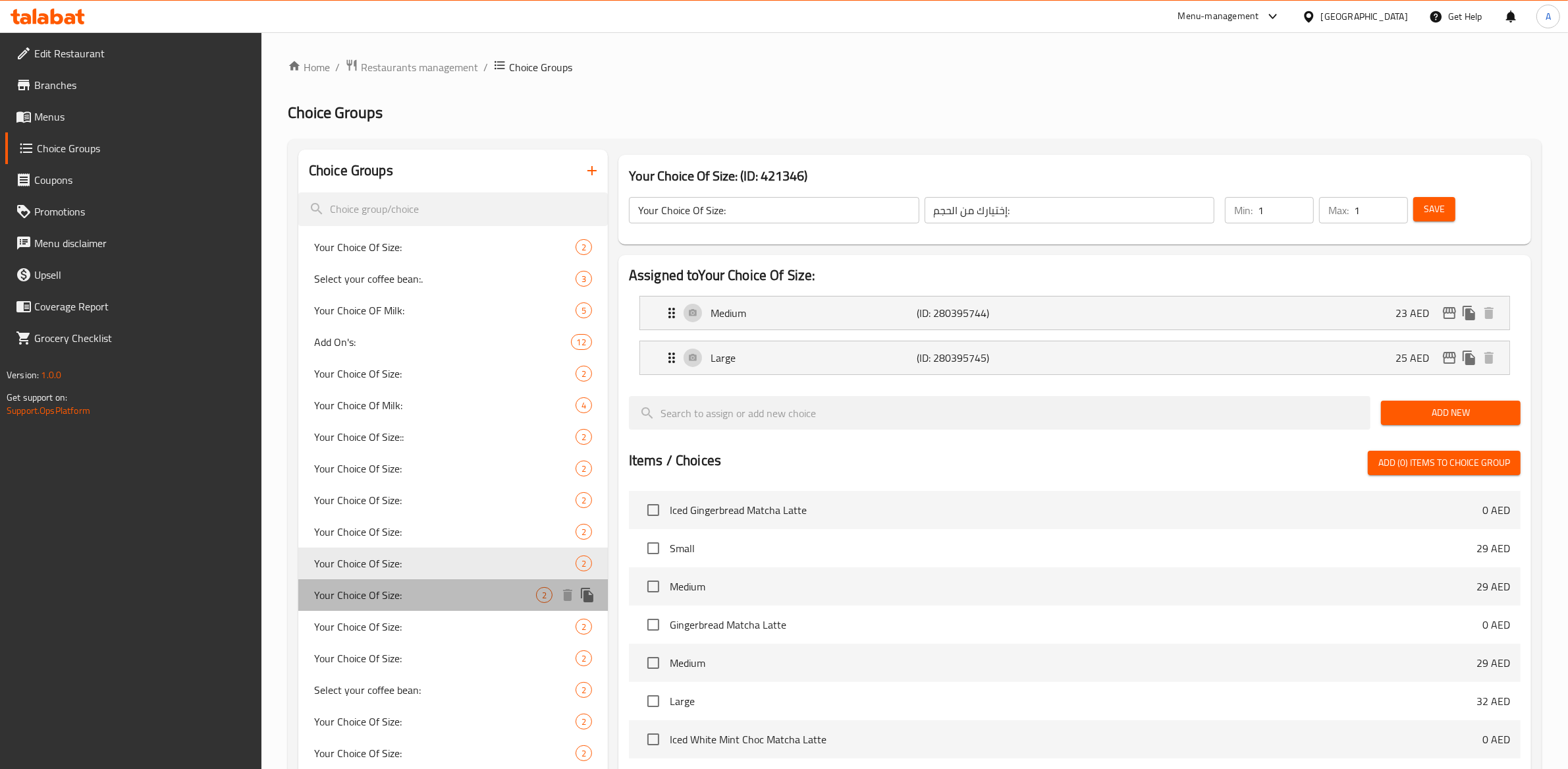
click at [398, 587] on span "Your Choice Of Size:" at bounding box center [425, 595] width 222 height 15
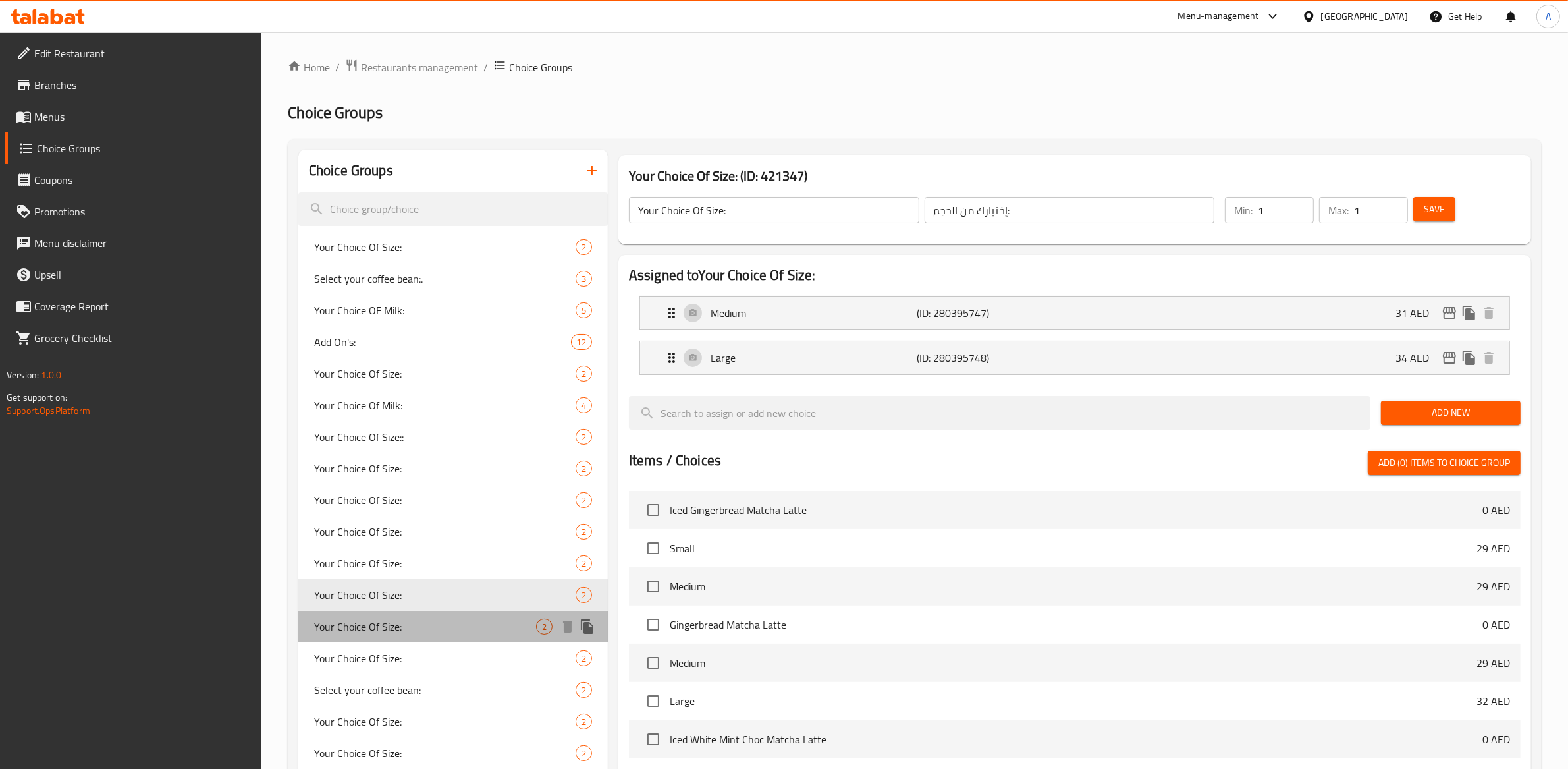
click at [397, 627] on span "Your Choice Of Size:" at bounding box center [425, 627] width 222 height 15
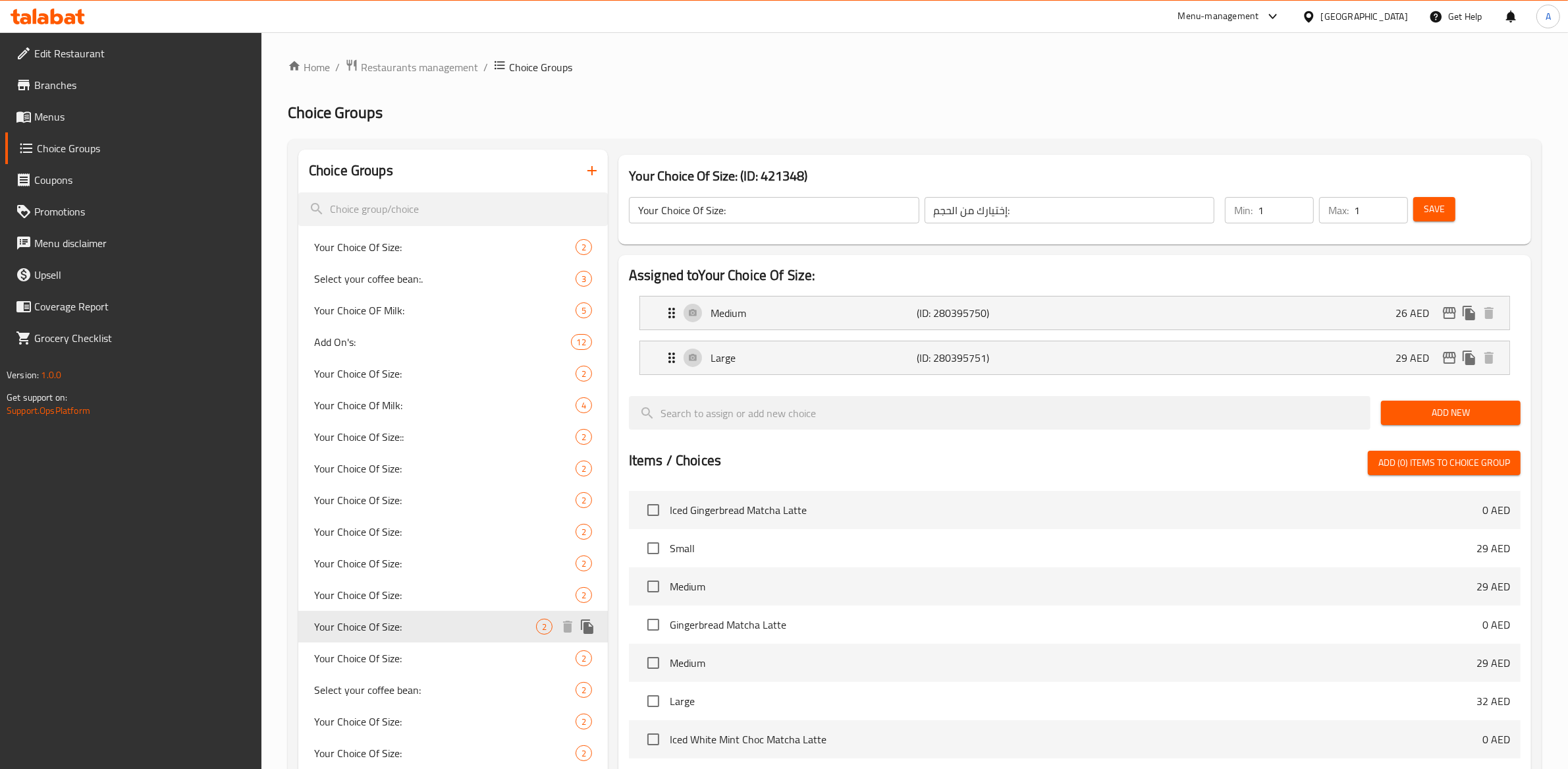
scroll to position [297, 0]
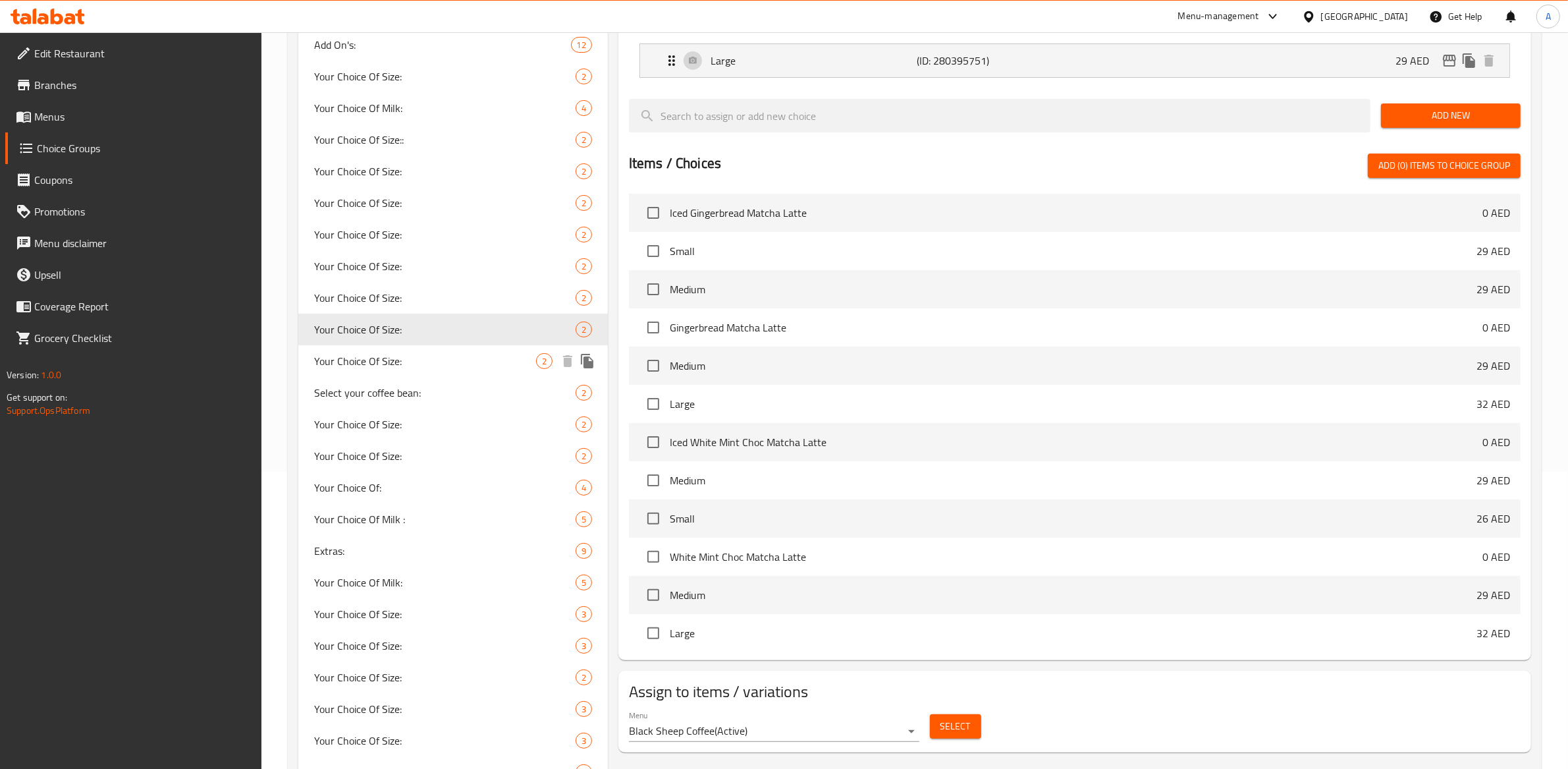
click at [413, 354] on span "Your Choice Of Size:" at bounding box center [425, 361] width 222 height 15
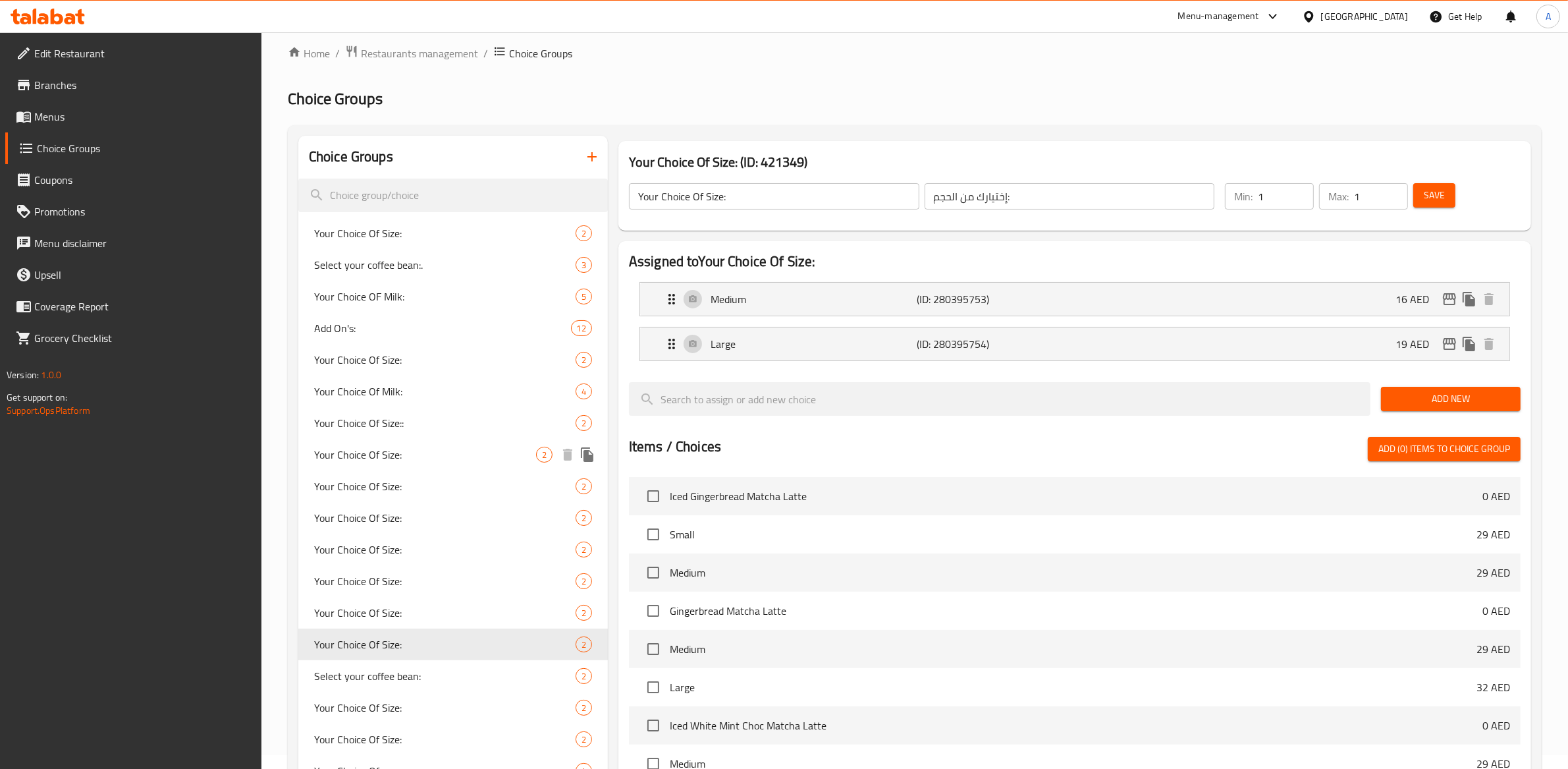
scroll to position [31, 0]
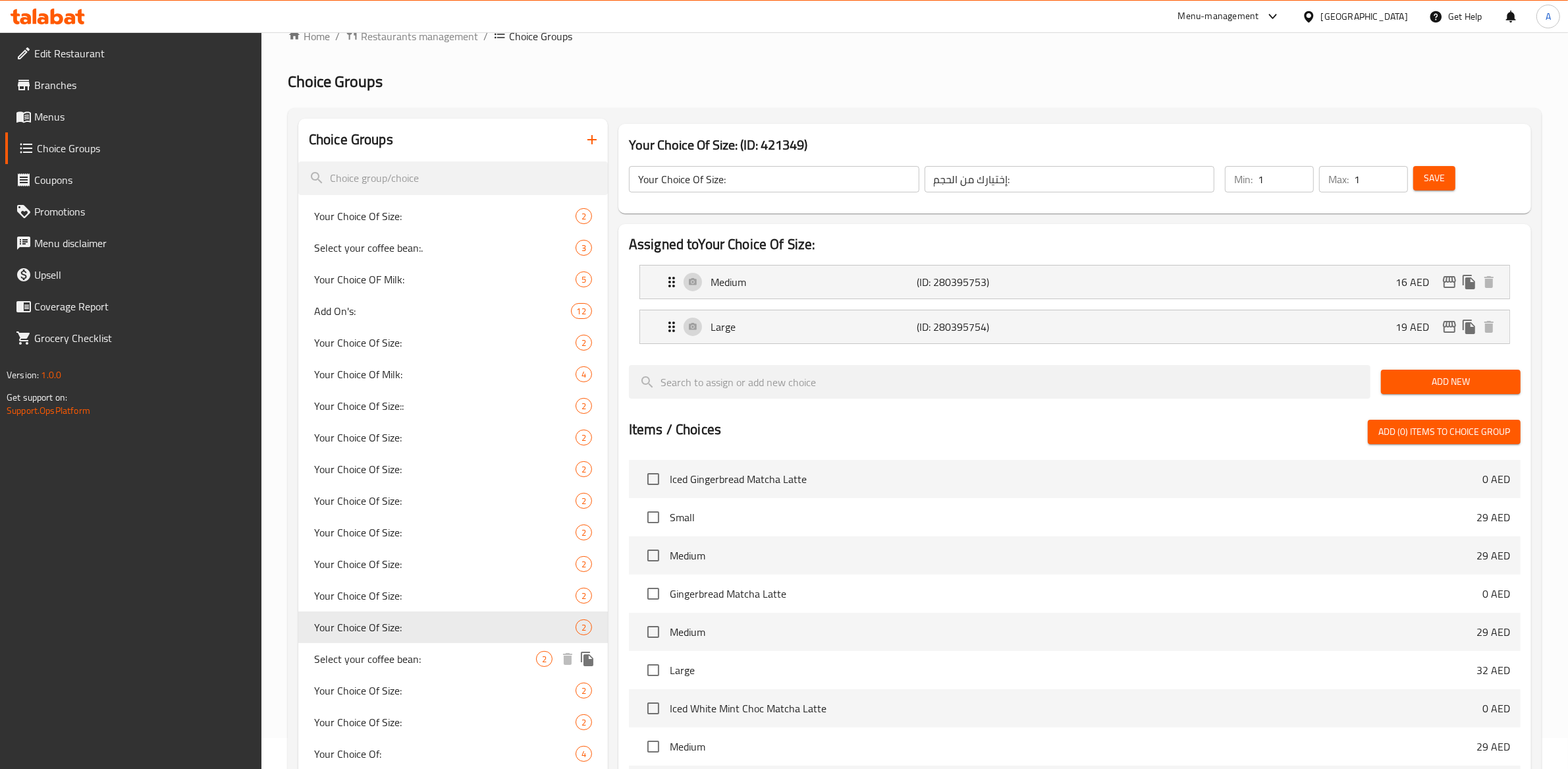
click at [406, 658] on span "Select your coffee bean:" at bounding box center [425, 659] width 222 height 15
type input "Select your coffee bean:"
type input "اختر حبة القهوة الخاصة بك:"
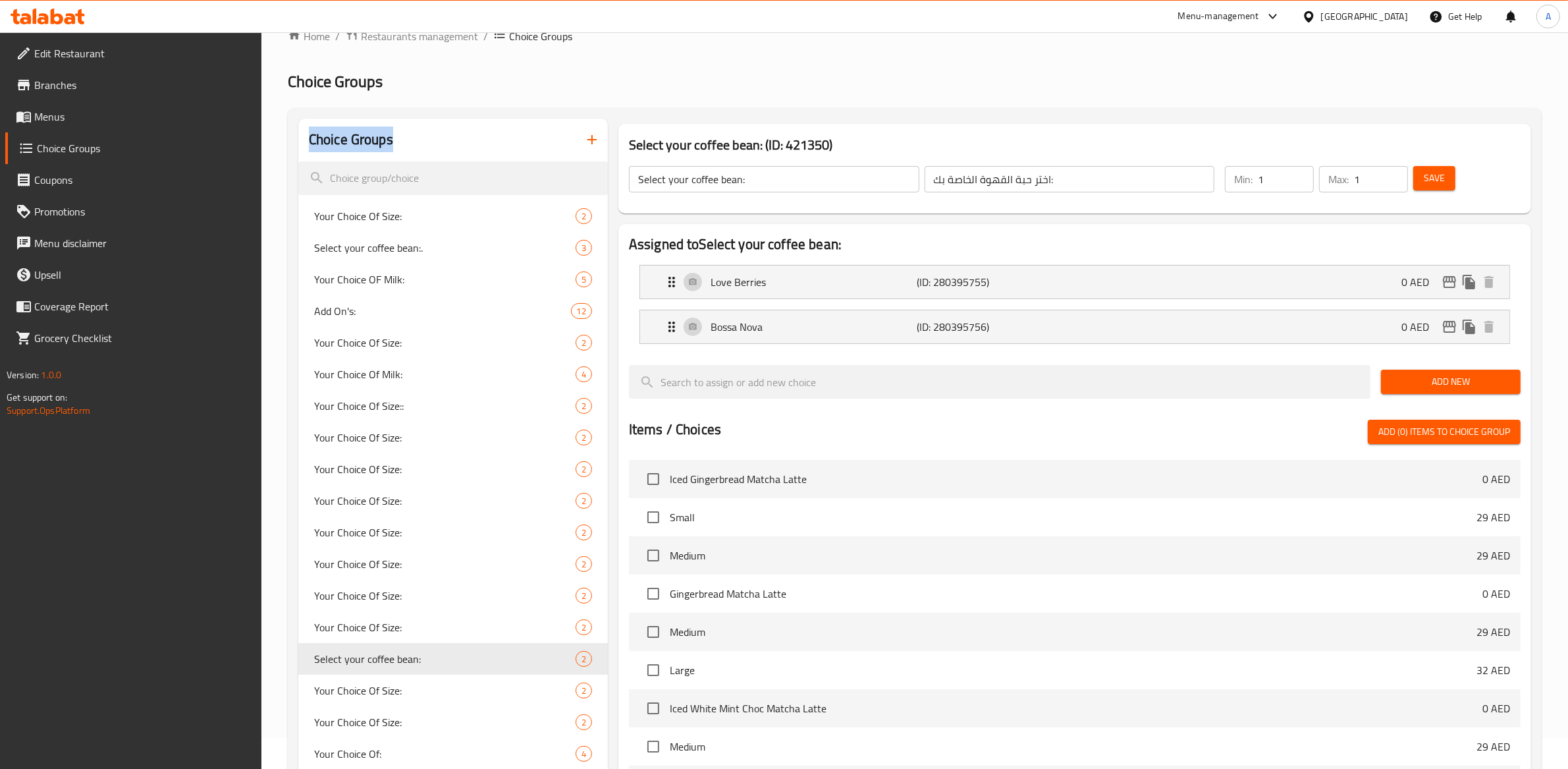
drag, startPoint x: 373, startPoint y: 141, endPoint x: 270, endPoint y: 147, distance: 103.2
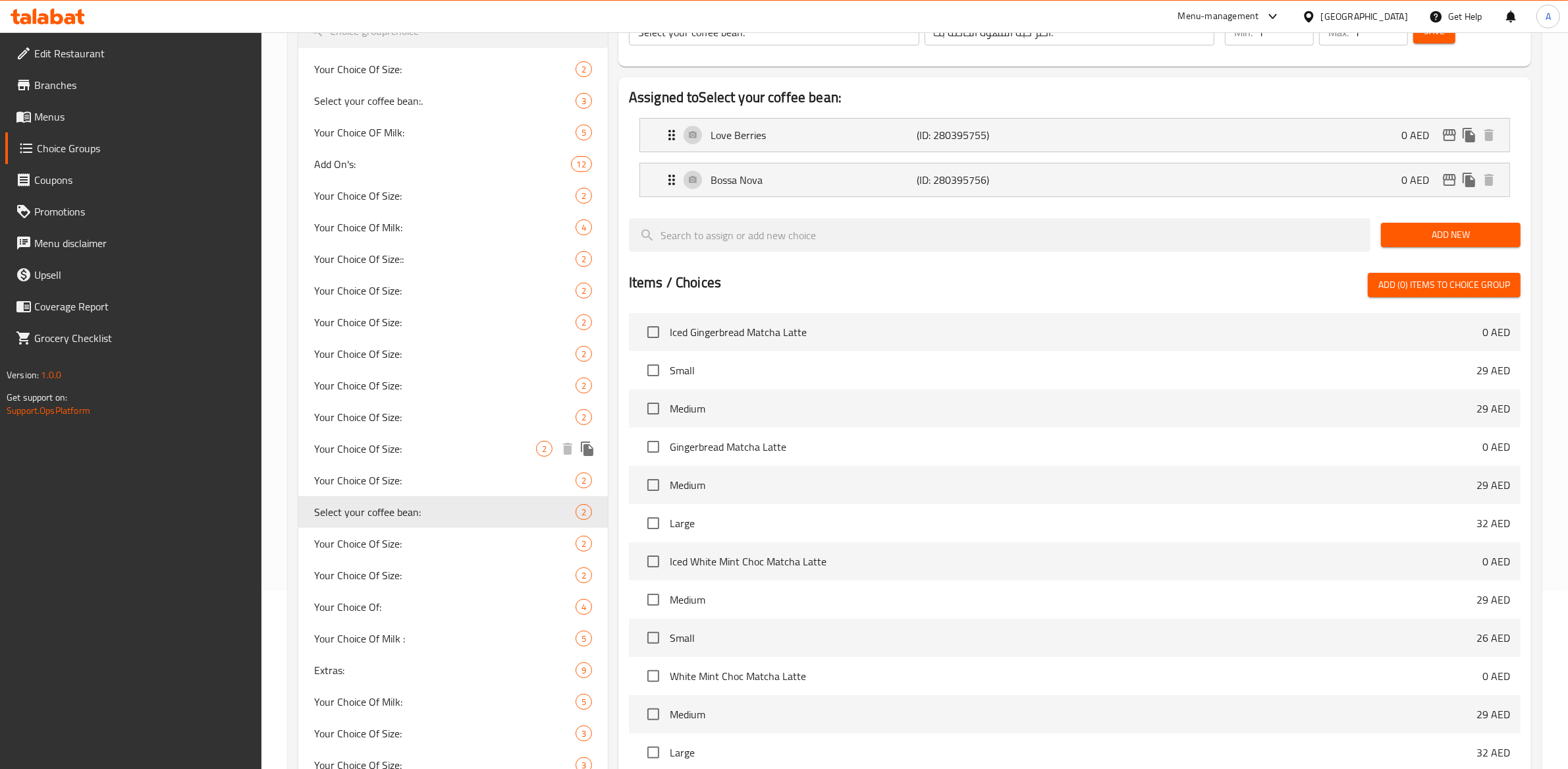
scroll to position [179, 0]
click at [427, 548] on span "Your Choice Of Size:" at bounding box center [425, 543] width 222 height 15
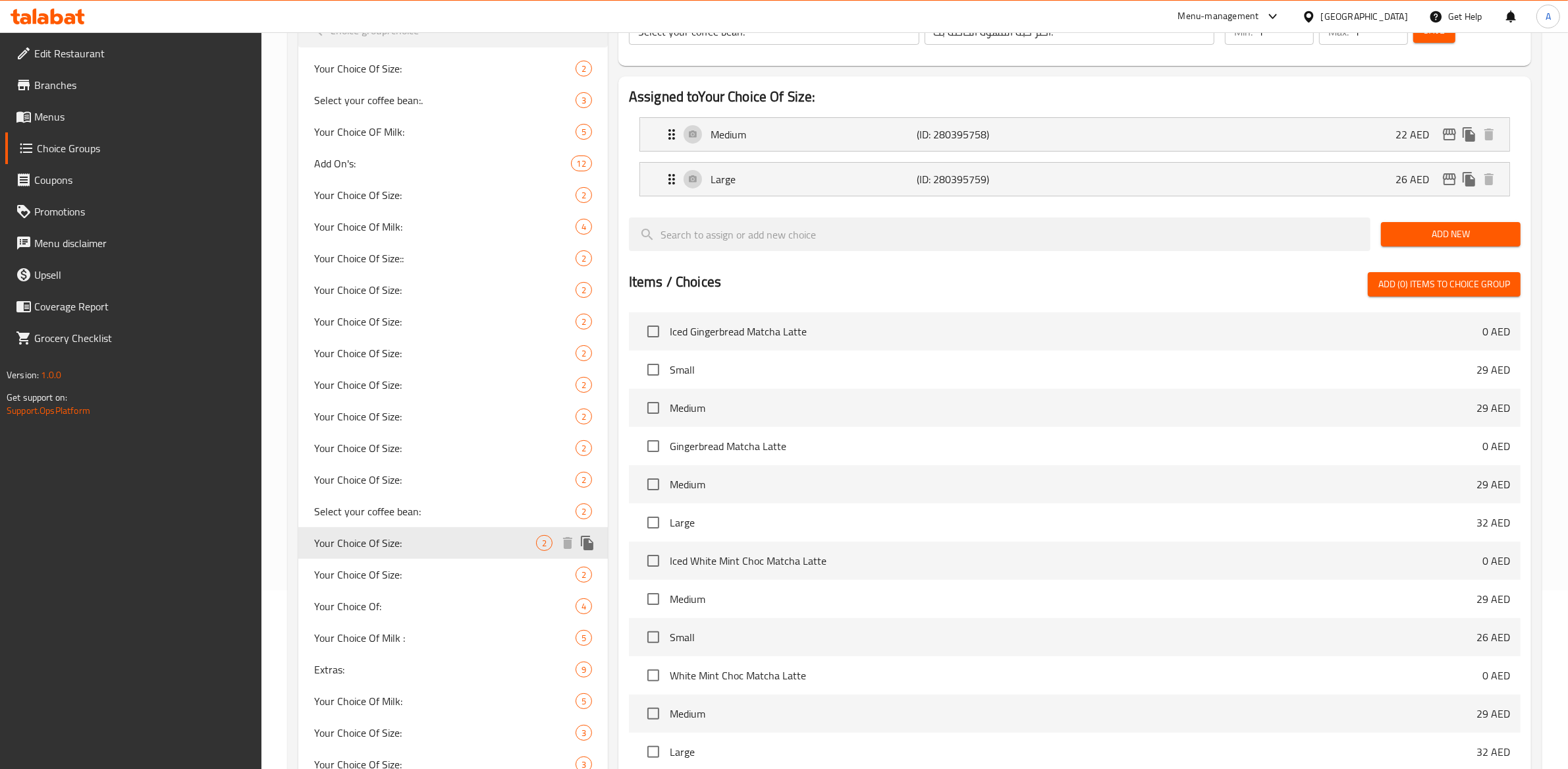
type input "Your Choice Of Size:"
type input "إختيارك من الحجم:"
click at [418, 601] on span "Your Choice Of:" at bounding box center [444, 606] width 261 height 15
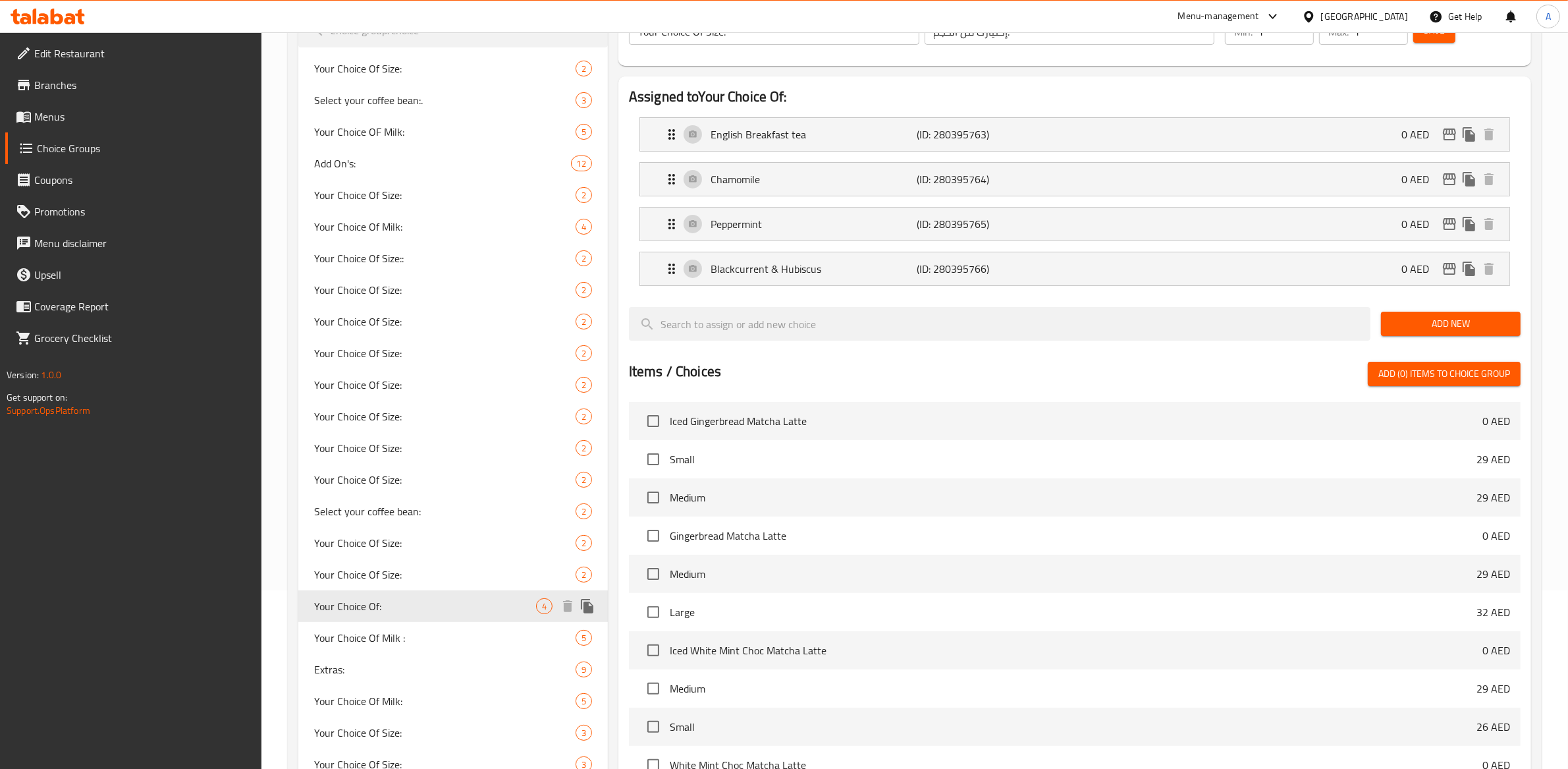
type input "Your Choice Of:"
type input "إختيارك من:"
drag, startPoint x: 410, startPoint y: 543, endPoint x: 423, endPoint y: 547, distance: 13.6
click at [410, 542] on span "Your Choice Of Size:" at bounding box center [425, 543] width 222 height 15
type input "Your Choice Of Size:"
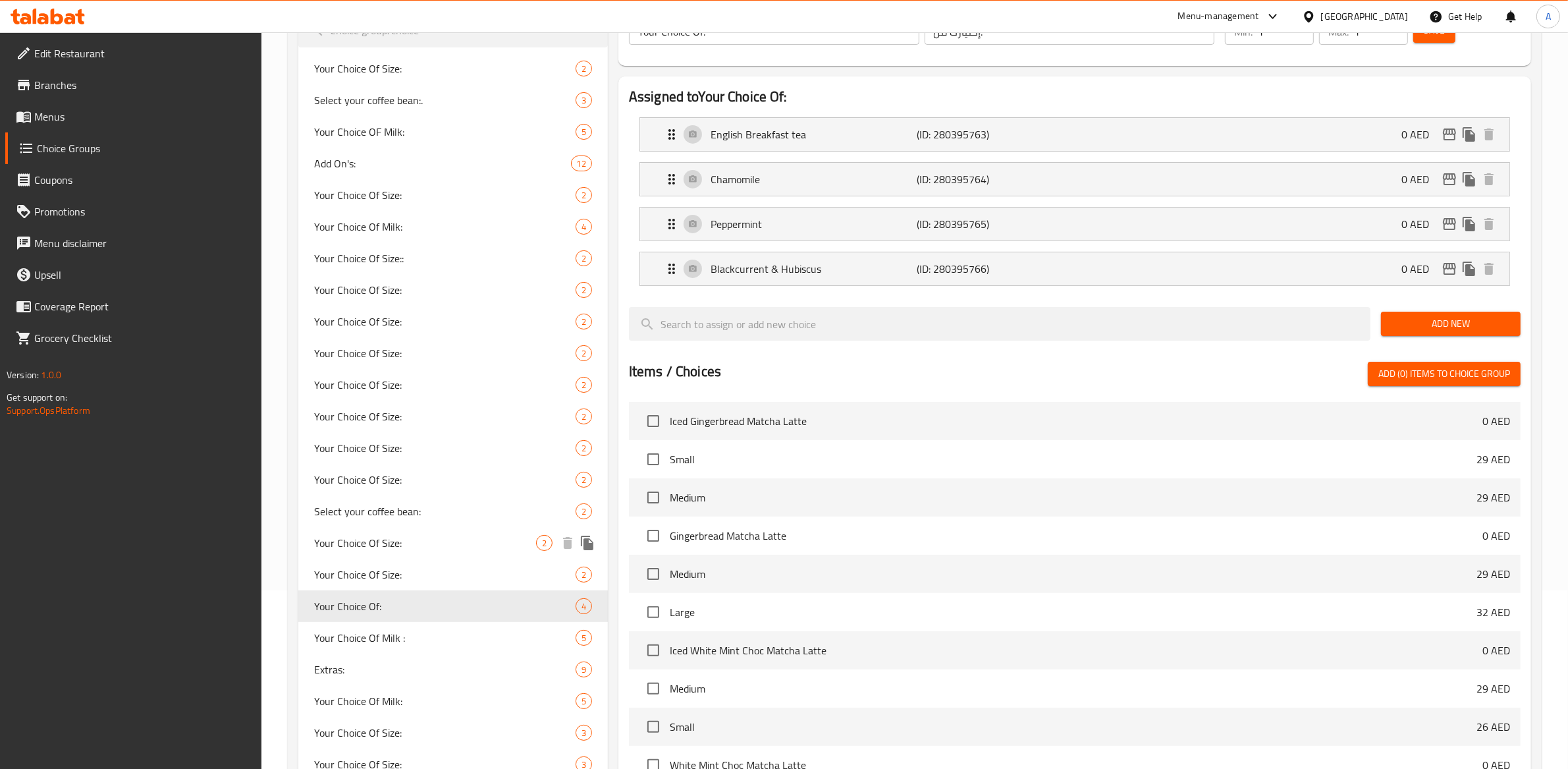
type input "إختيارك من الحجم:"
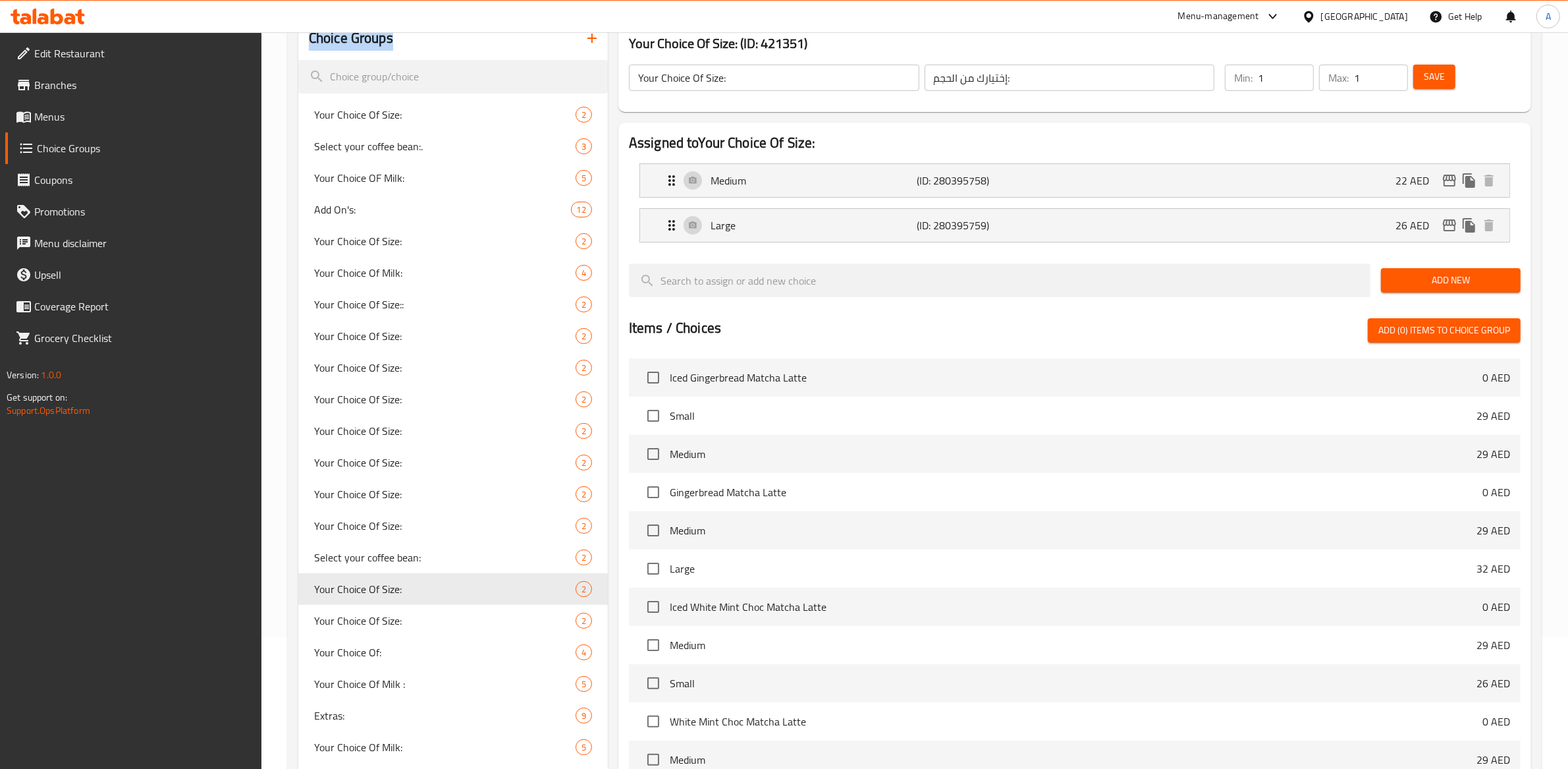
scroll to position [122, 0]
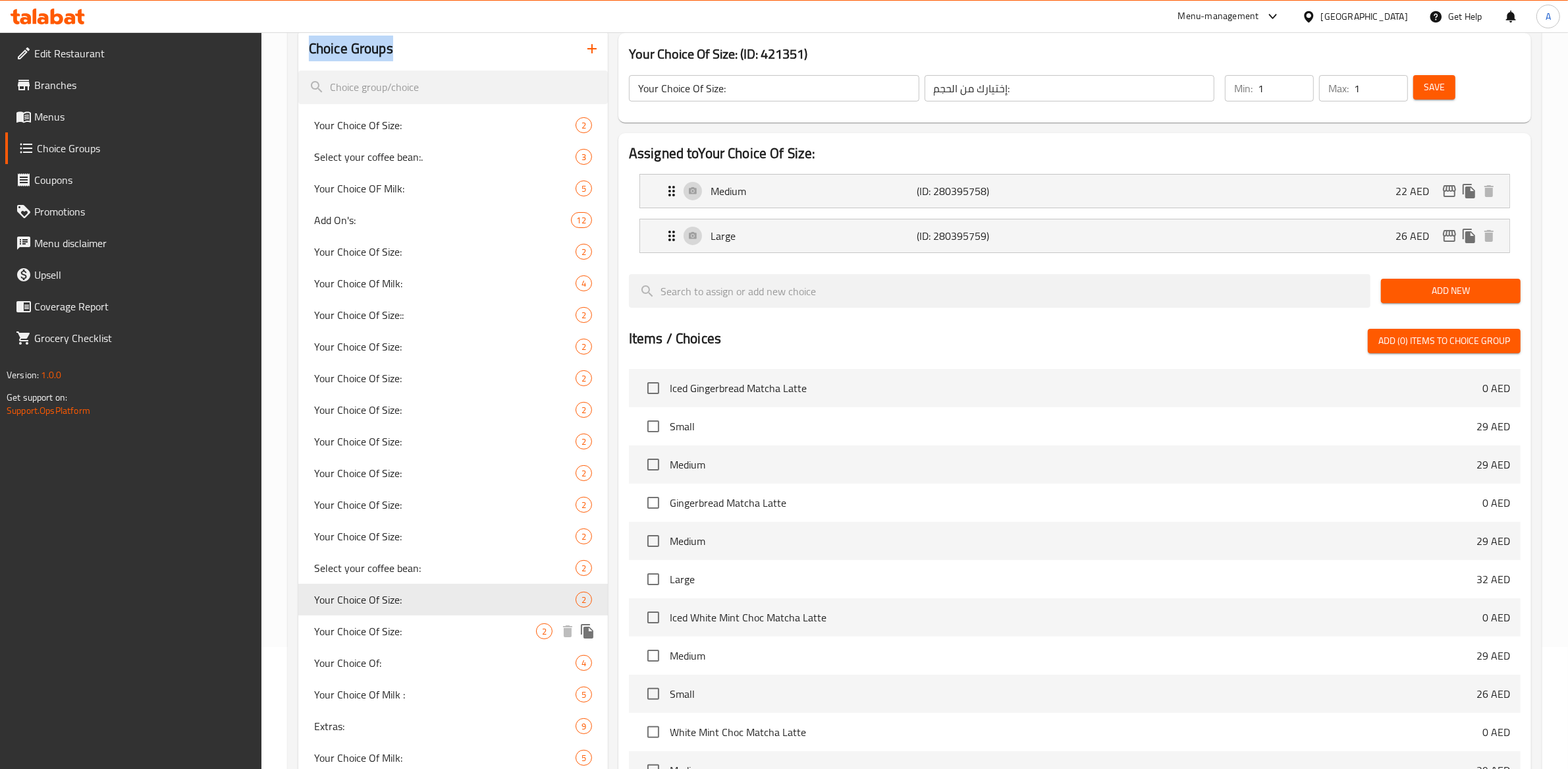
click at [476, 634] on span "Your Choice Of Size:" at bounding box center [425, 631] width 222 height 15
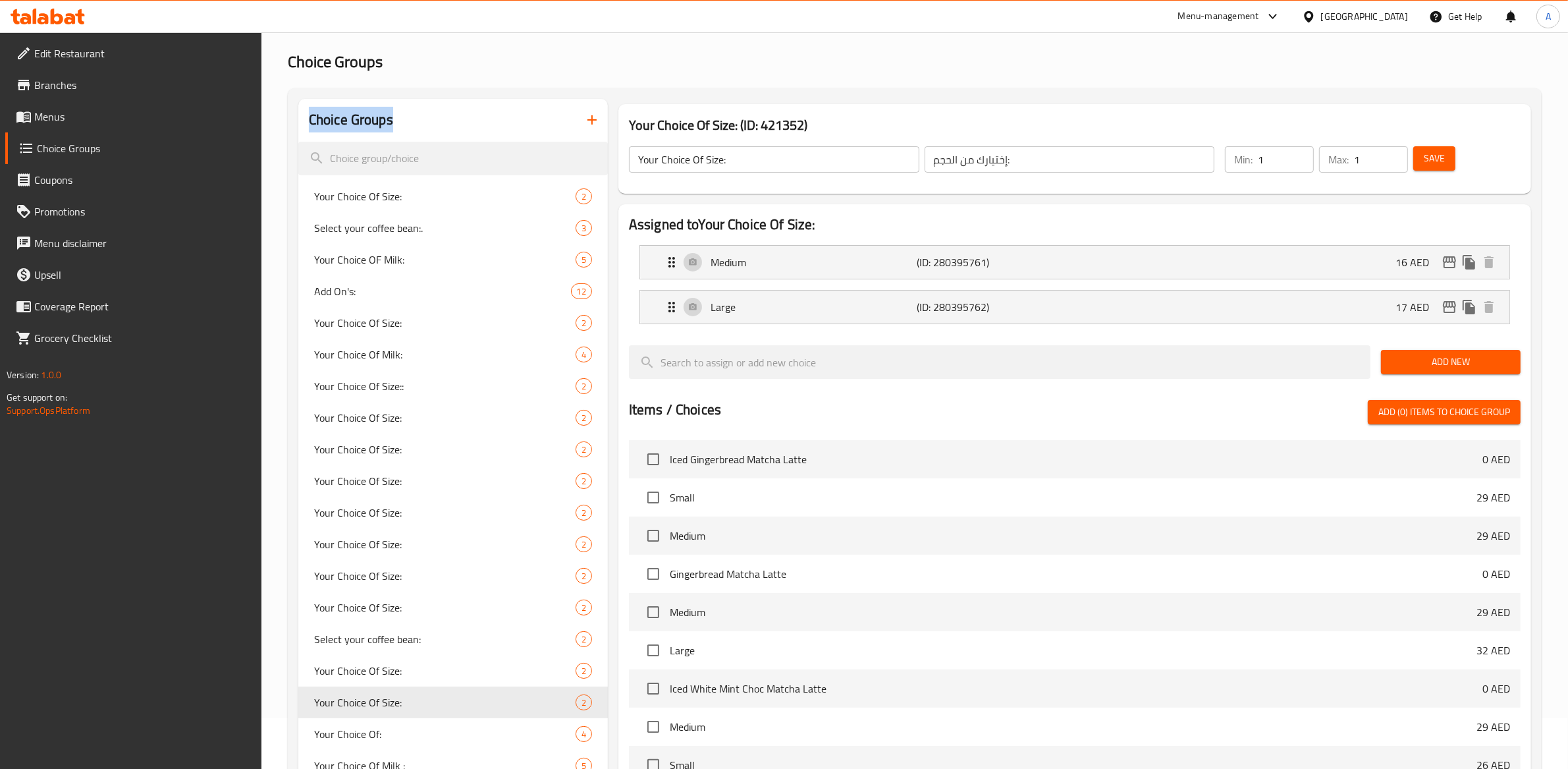
scroll to position [0, 0]
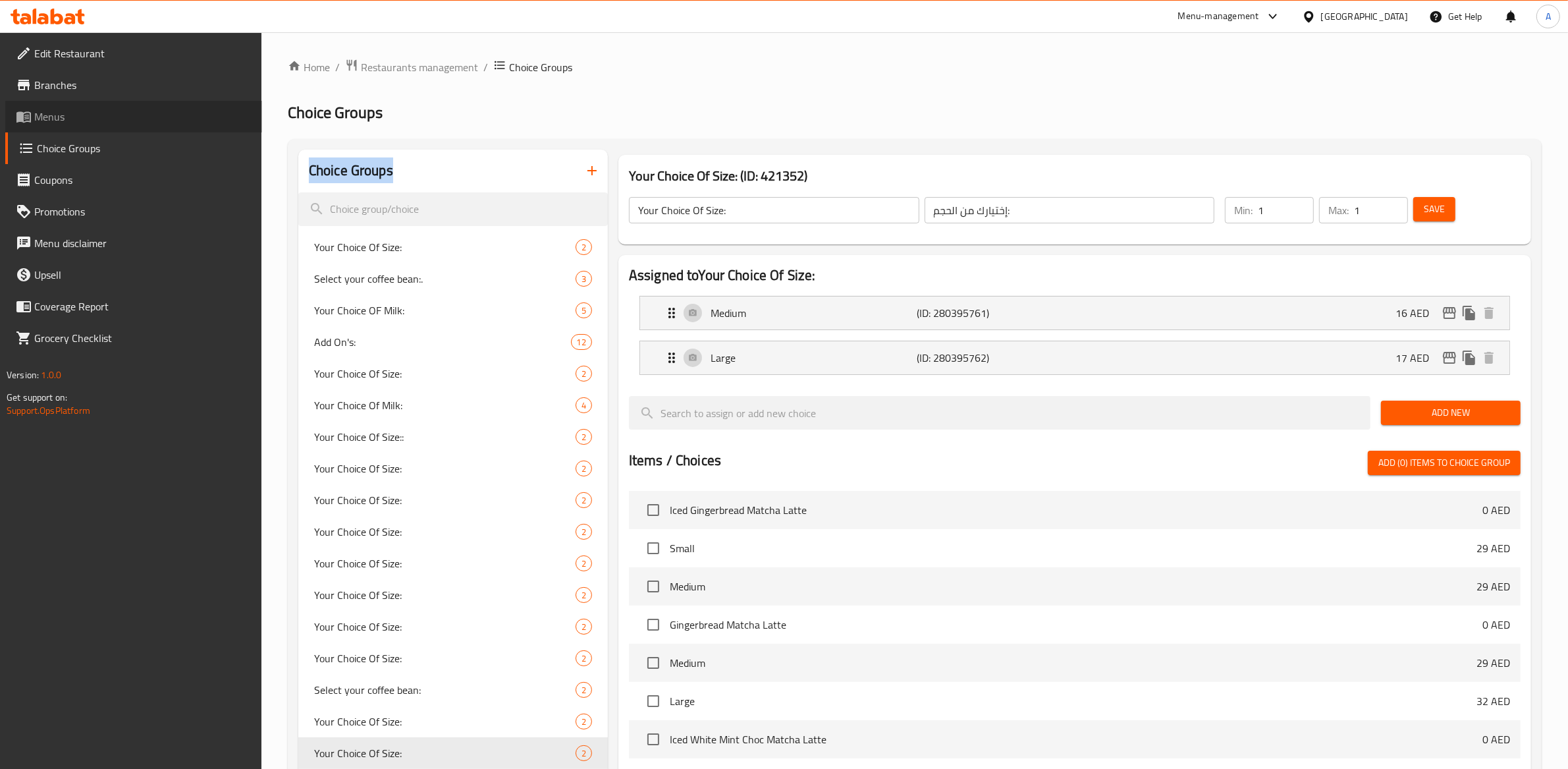
click at [69, 112] on span "Menus" at bounding box center [143, 116] width 217 height 15
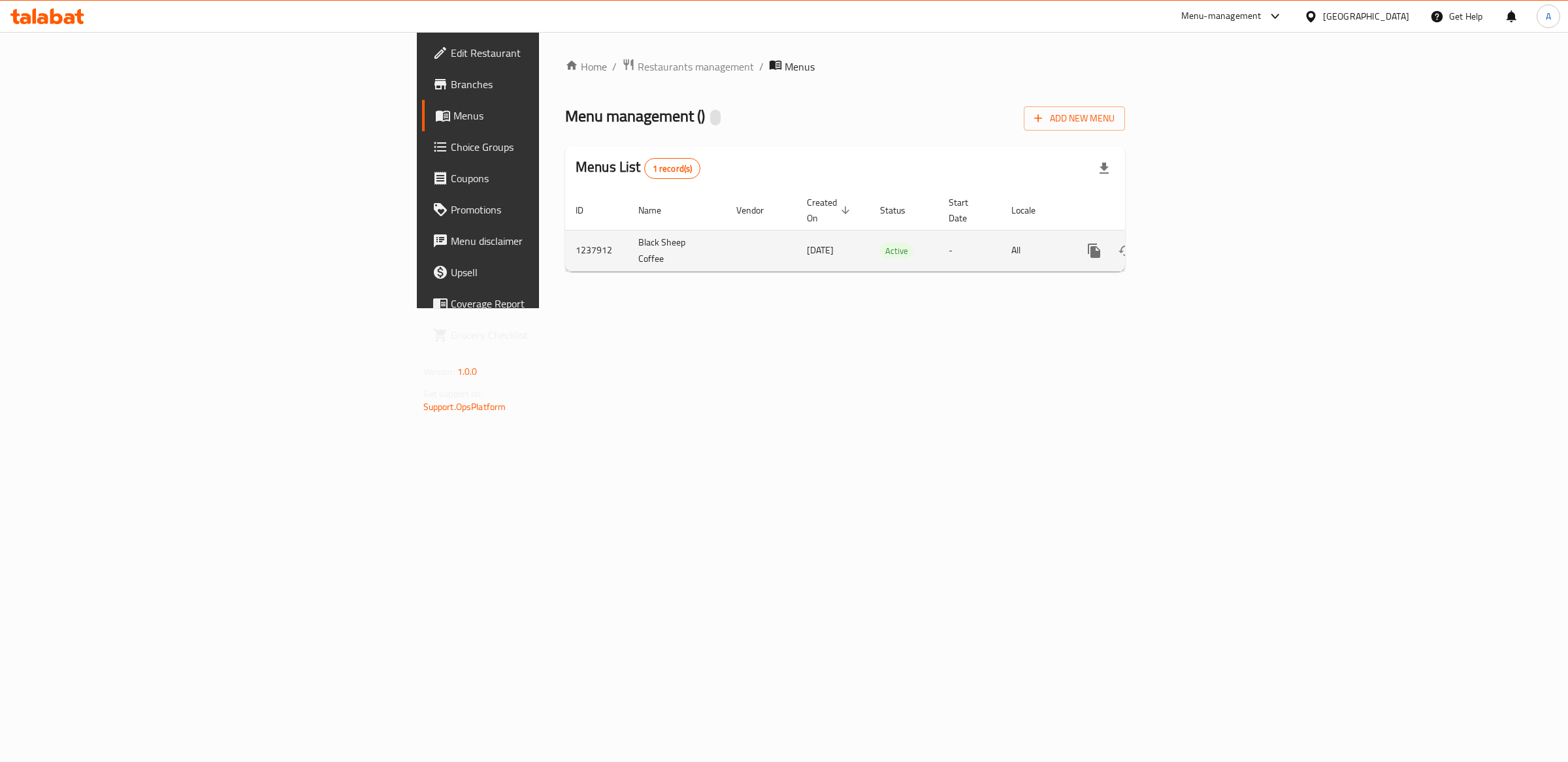
click at [796, 238] on td "10/06/2024" at bounding box center [833, 250] width 73 height 41
click at [1196, 243] on icon "enhanced table" at bounding box center [1188, 250] width 15 height 15
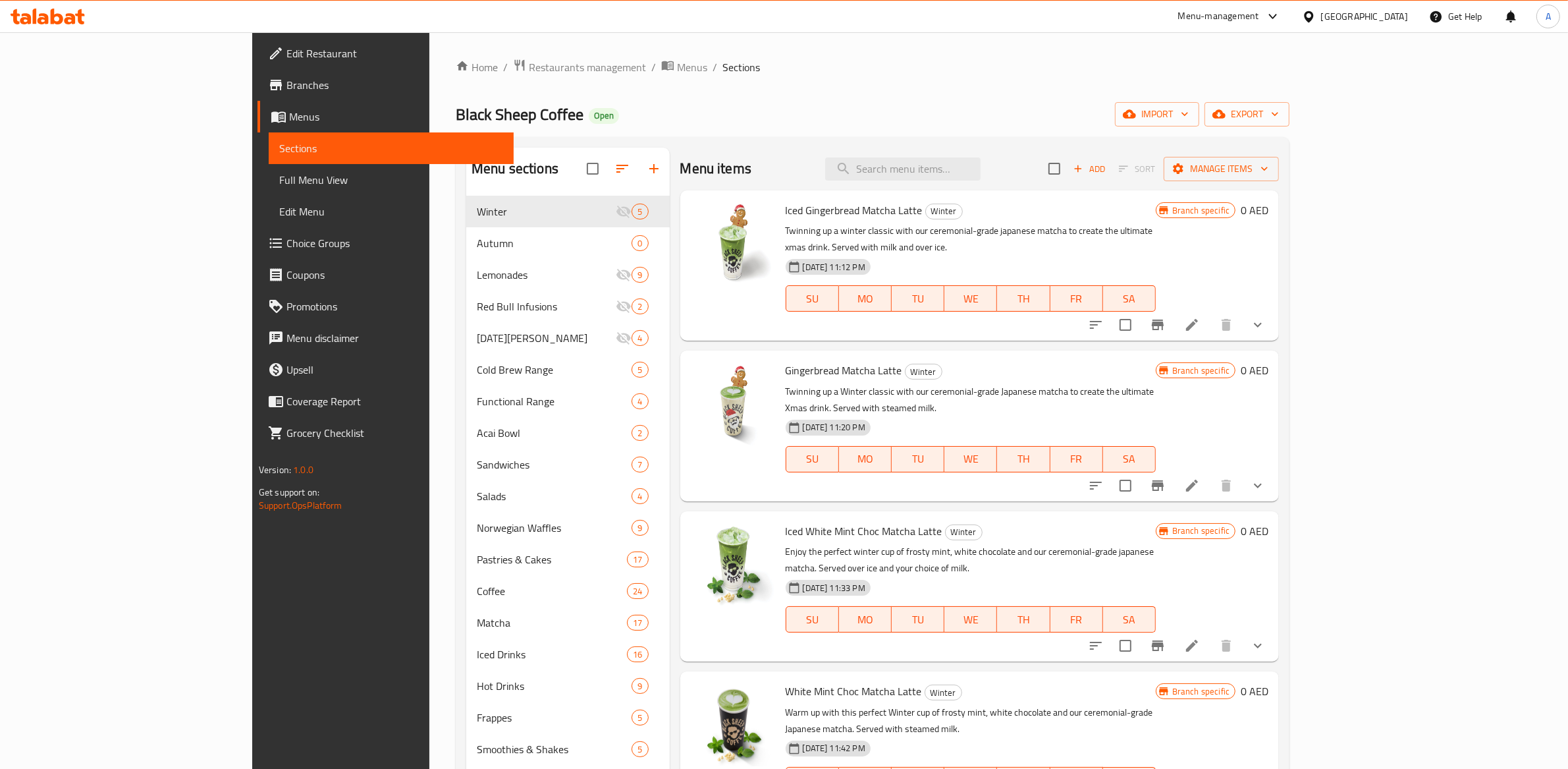
click at [287, 238] on span "Choice Groups" at bounding box center [395, 243] width 217 height 15
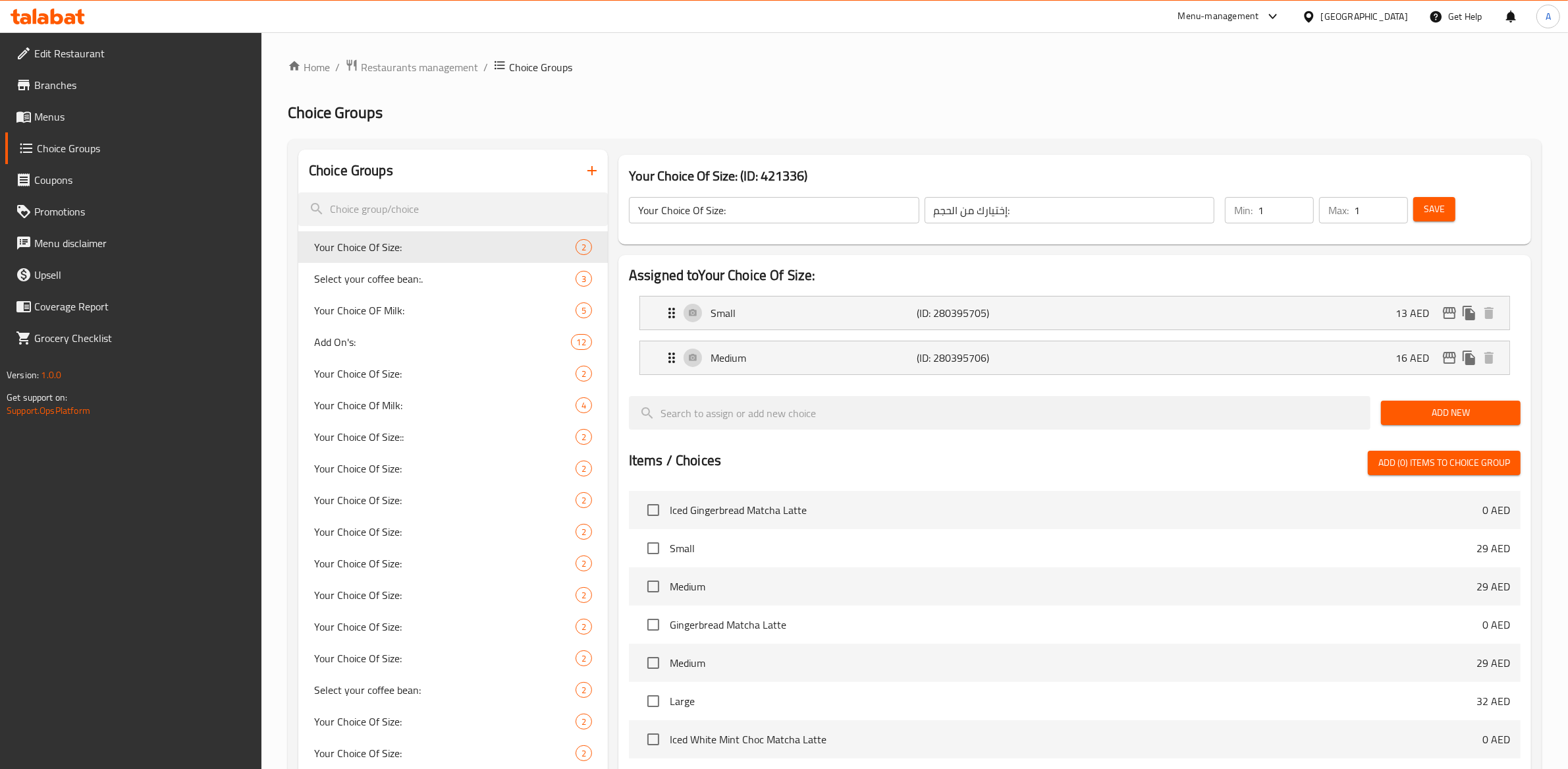
click at [603, 169] on button "button" at bounding box center [591, 170] width 32 height 32
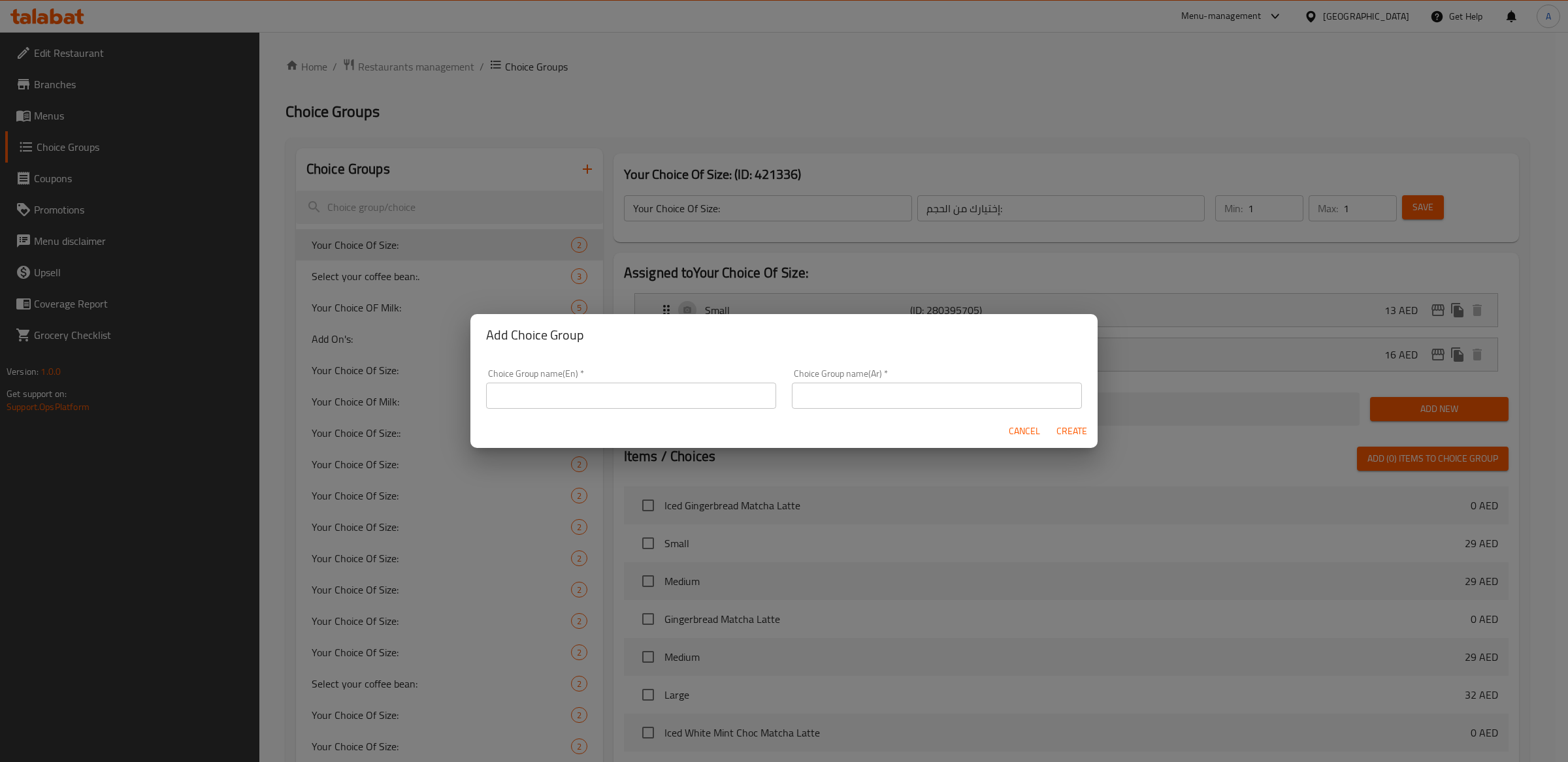
click at [626, 384] on input "text" at bounding box center [631, 395] width 290 height 26
click at [626, 393] on input "text" at bounding box center [631, 395] width 290 height 26
click at [627, 395] on input "text" at bounding box center [631, 395] width 290 height 26
click at [627, 396] on input "text" at bounding box center [631, 395] width 290 height 26
click at [627, 397] on input "text" at bounding box center [631, 395] width 290 height 26
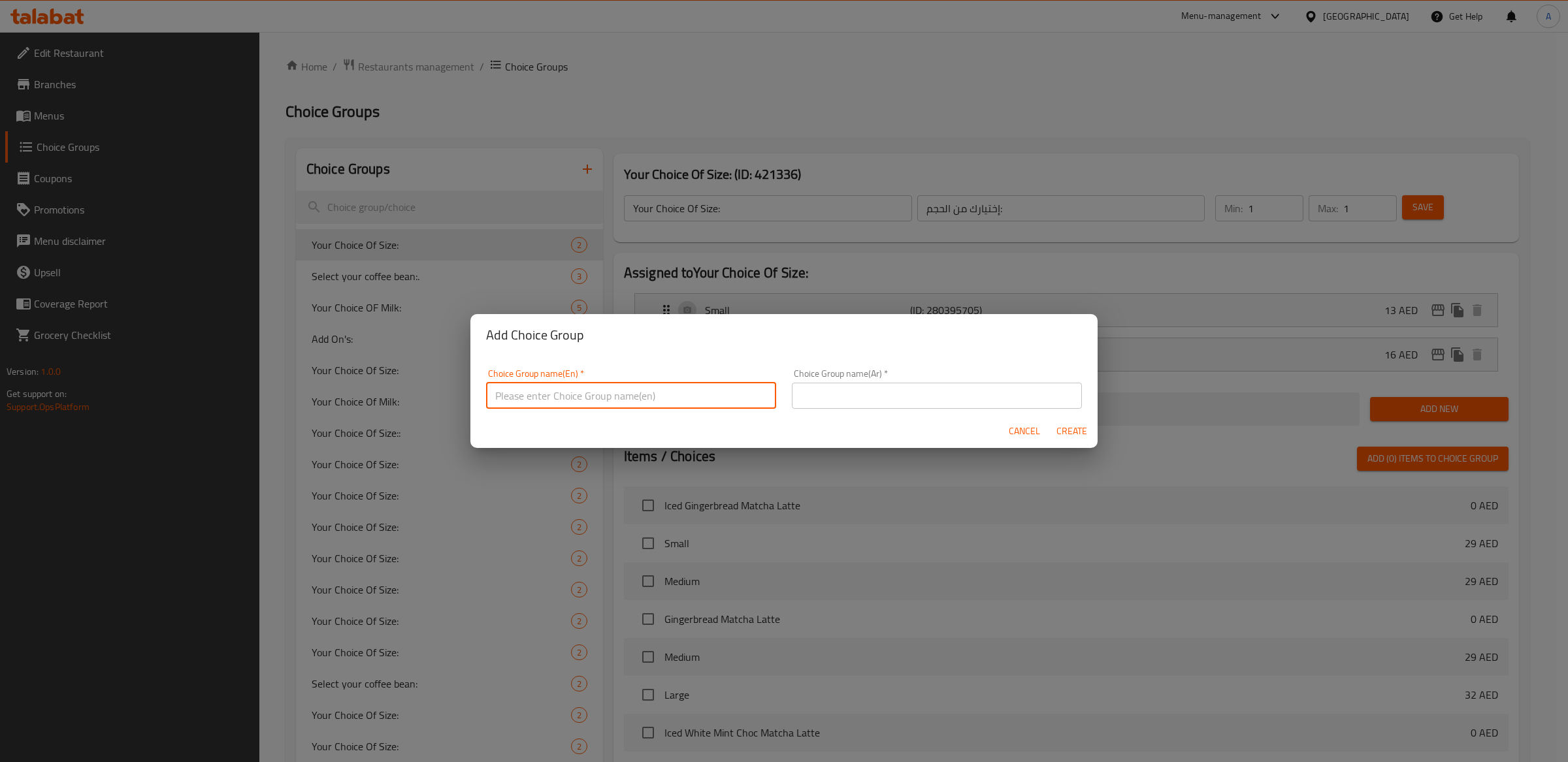
click at [627, 398] on input "text" at bounding box center [631, 395] width 290 height 26
click at [697, 205] on div "Add Choice Group Choice Group name(En)   * Choice Group name(En) * This field i…" at bounding box center [784, 381] width 1568 height 762
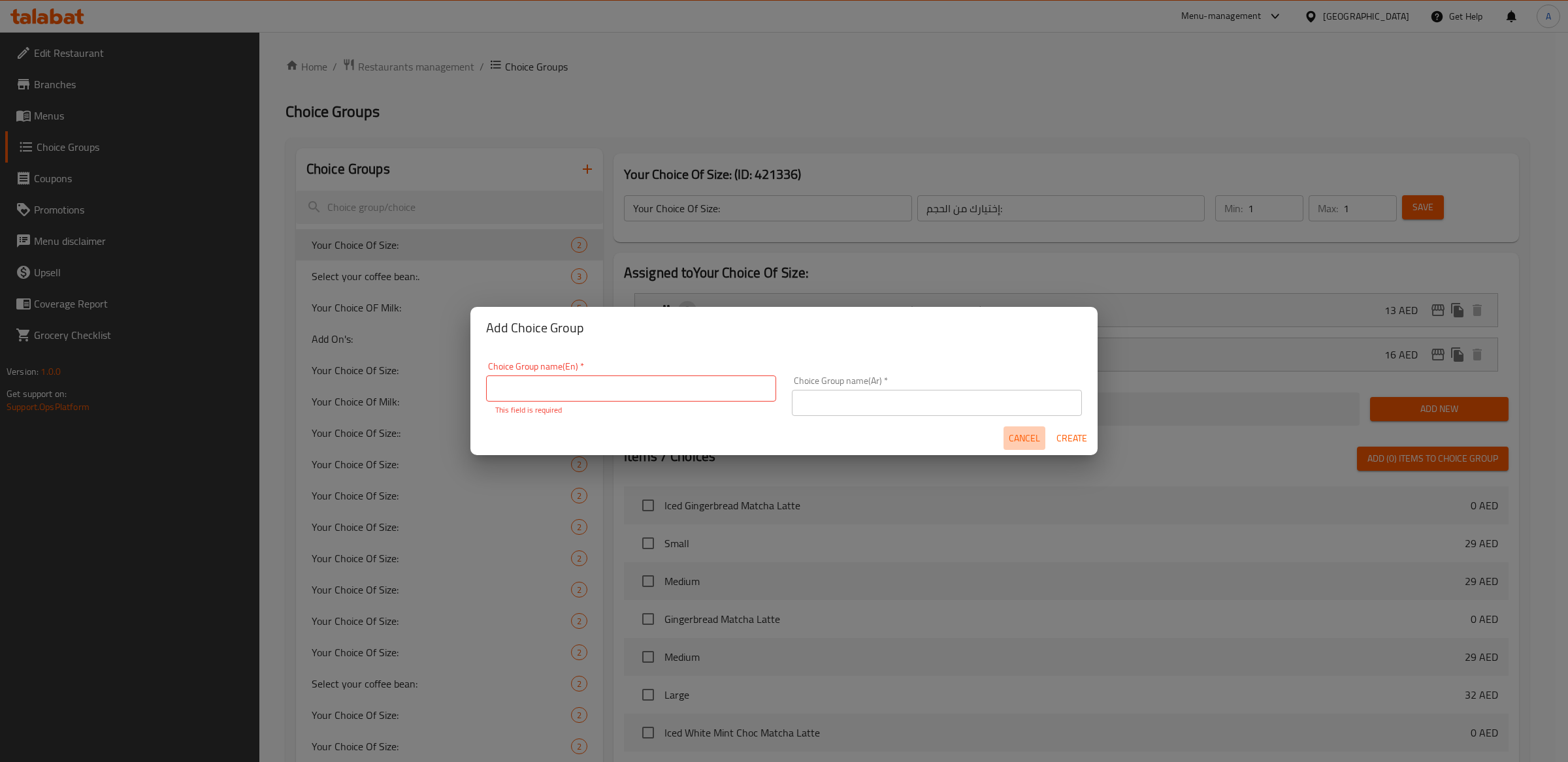
click at [1024, 435] on span "Cancel" at bounding box center [1024, 438] width 31 height 16
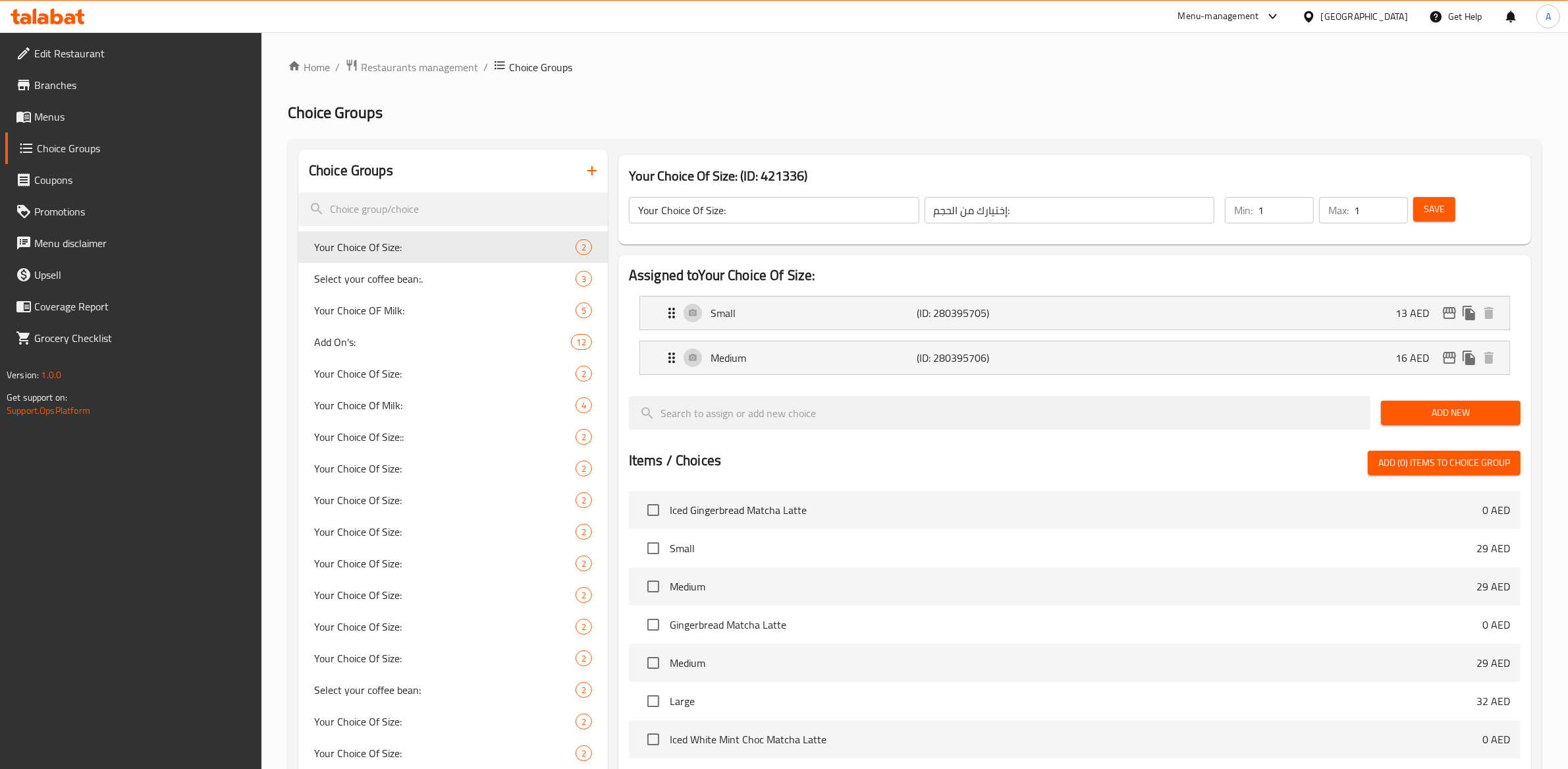
click at [799, 207] on input "Your Choice Of Size:" at bounding box center [774, 210] width 290 height 27
click at [588, 170] on icon "button" at bounding box center [591, 170] width 9 height 9
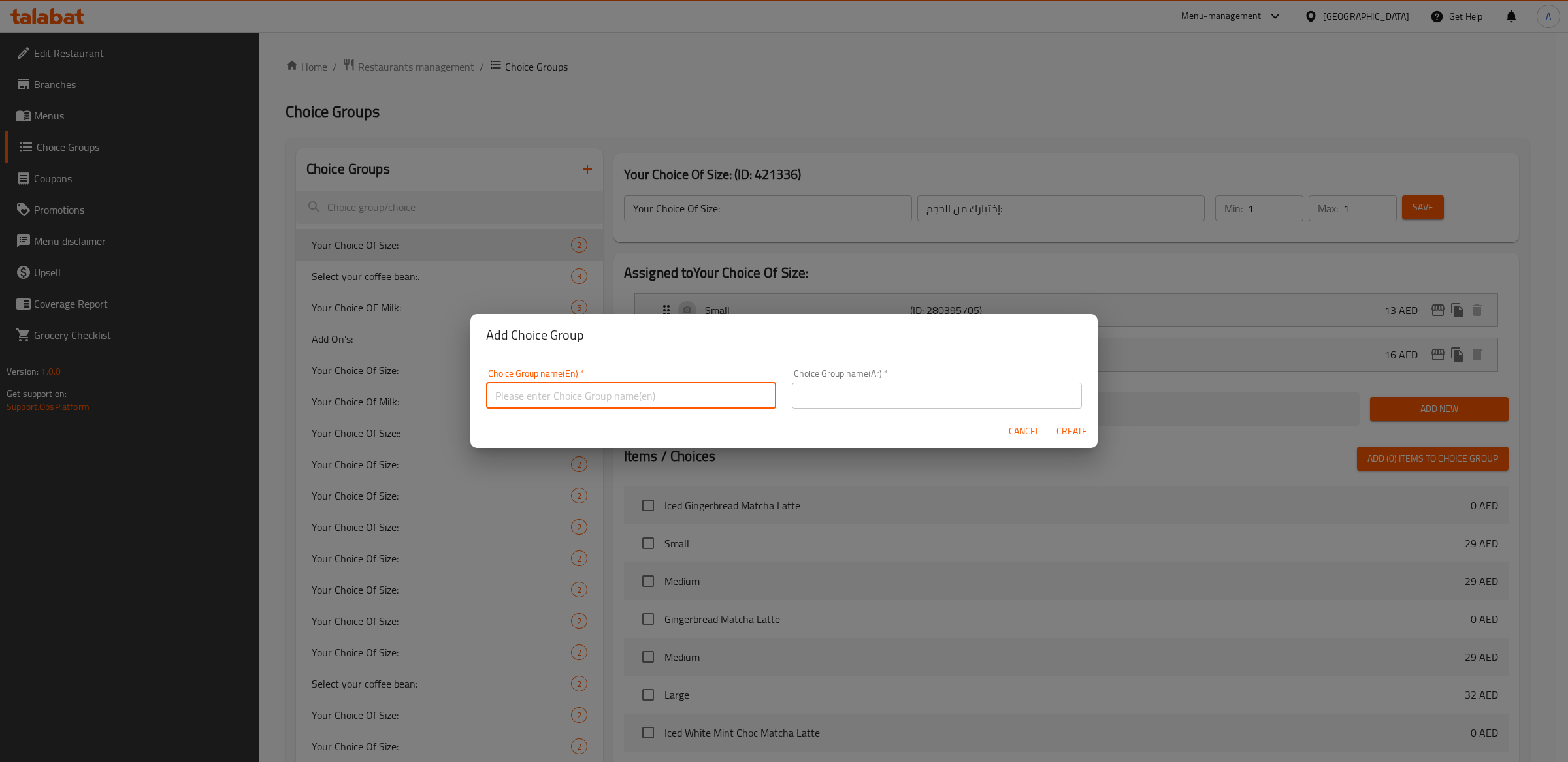
click at [602, 398] on input "text" at bounding box center [631, 395] width 290 height 26
paste input "Your Choice Of Size:"
type input "Your Choice Of Size:"
click at [1001, 188] on div "Add Choice Group Choice Group name(En)   * Your Choice Of Size: Choice Group na…" at bounding box center [784, 381] width 1568 height 762
drag, startPoint x: 995, startPoint y: 208, endPoint x: 925, endPoint y: 210, distance: 70.0
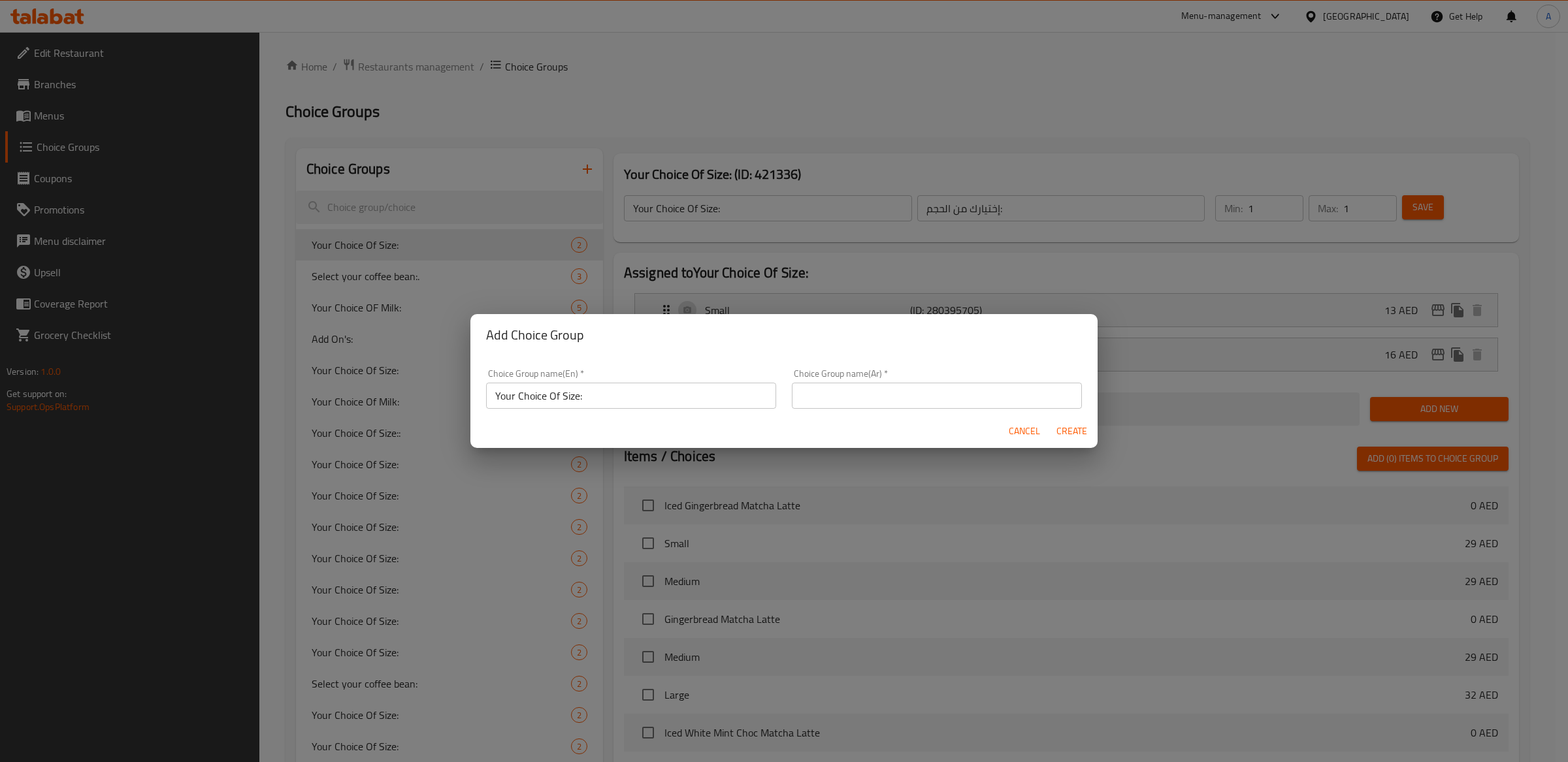
click at [925, 210] on div "Add Choice Group Choice Group name(En)   * Your Choice Of Size: Choice Group na…" at bounding box center [784, 381] width 1568 height 762
click at [995, 207] on div "Add Choice Group Choice Group name(En)   * Your Choice Of Size: Choice Group na…" at bounding box center [784, 381] width 1568 height 762
click at [996, 207] on div "Add Choice Group Choice Group name(En)   * Your Choice Of Size: Choice Group na…" at bounding box center [784, 381] width 1568 height 762
click at [1079, 219] on div "Add Choice Group Choice Group name(En)   * Your Choice Of Size: Choice Group na…" at bounding box center [784, 381] width 1568 height 762
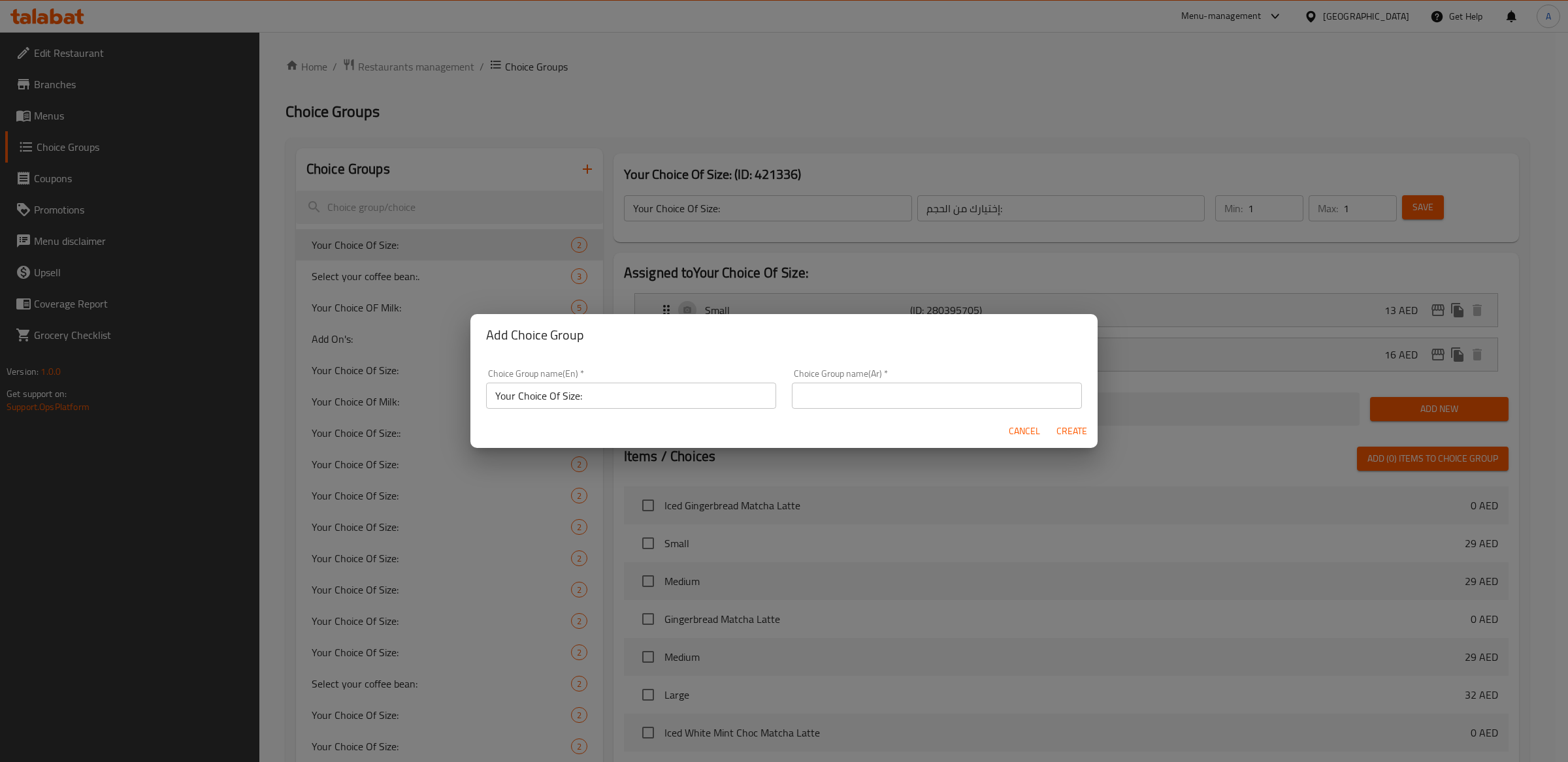
click at [686, 410] on div "Choice Group name(En)   * Your Choice Of Size: Choice Group name(En) *" at bounding box center [631, 389] width 306 height 55
click at [691, 401] on input "Your Choice Of Size:" at bounding box center [631, 395] width 290 height 26
click at [496, 398] on input "Your Choice Of Size:" at bounding box center [631, 395] width 290 height 26
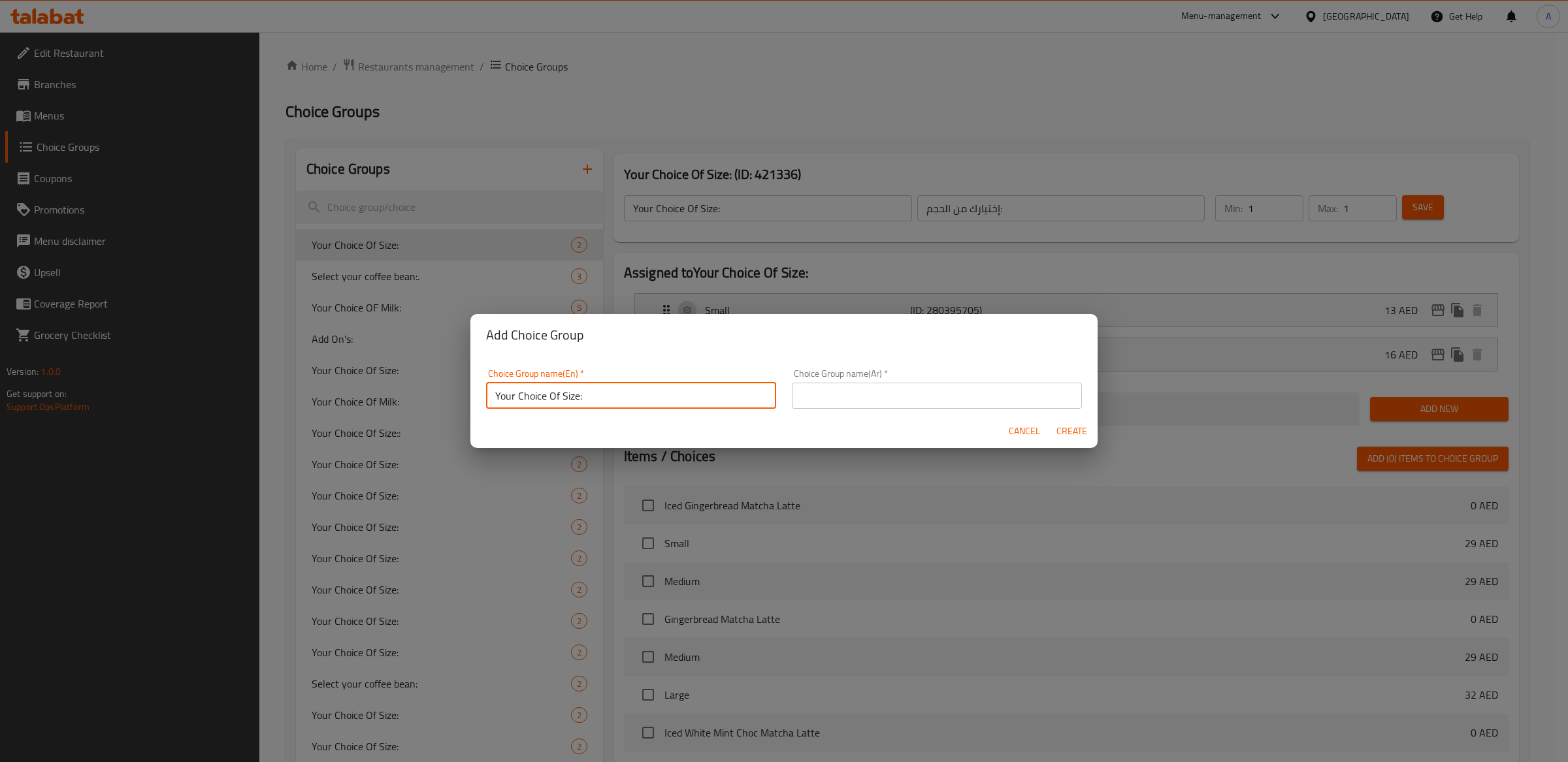
click at [699, 394] on input "Your Choice Of Size:" at bounding box center [631, 395] width 290 height 26
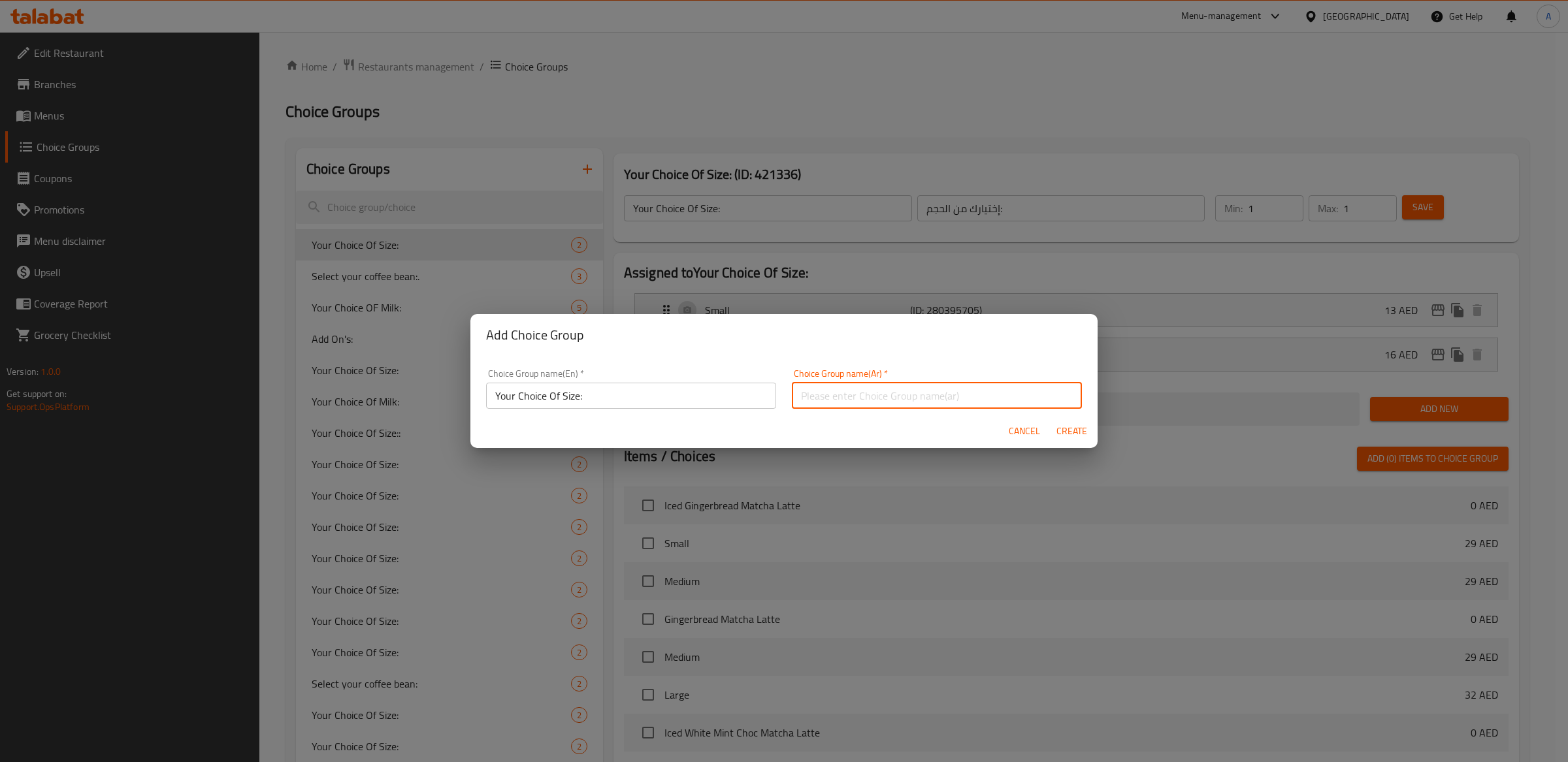
click at [890, 406] on input "text" at bounding box center [937, 395] width 290 height 26
paste input "اختيارك للحجم:"
type input "اختيارك للحجم:"
click at [1073, 432] on span "Create" at bounding box center [1071, 431] width 31 height 16
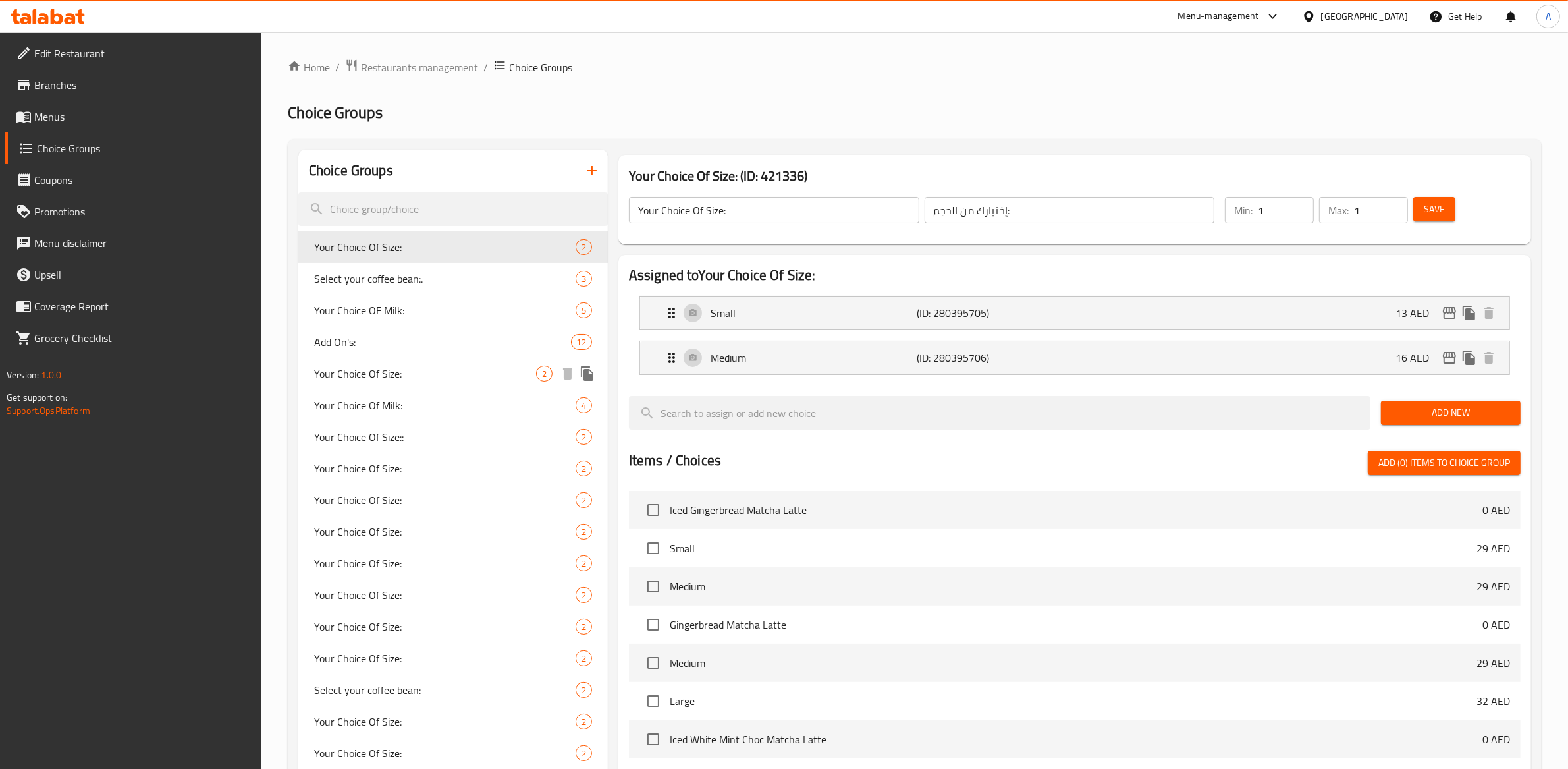
click at [474, 373] on span "Your Choice Of Size:" at bounding box center [425, 373] width 222 height 15
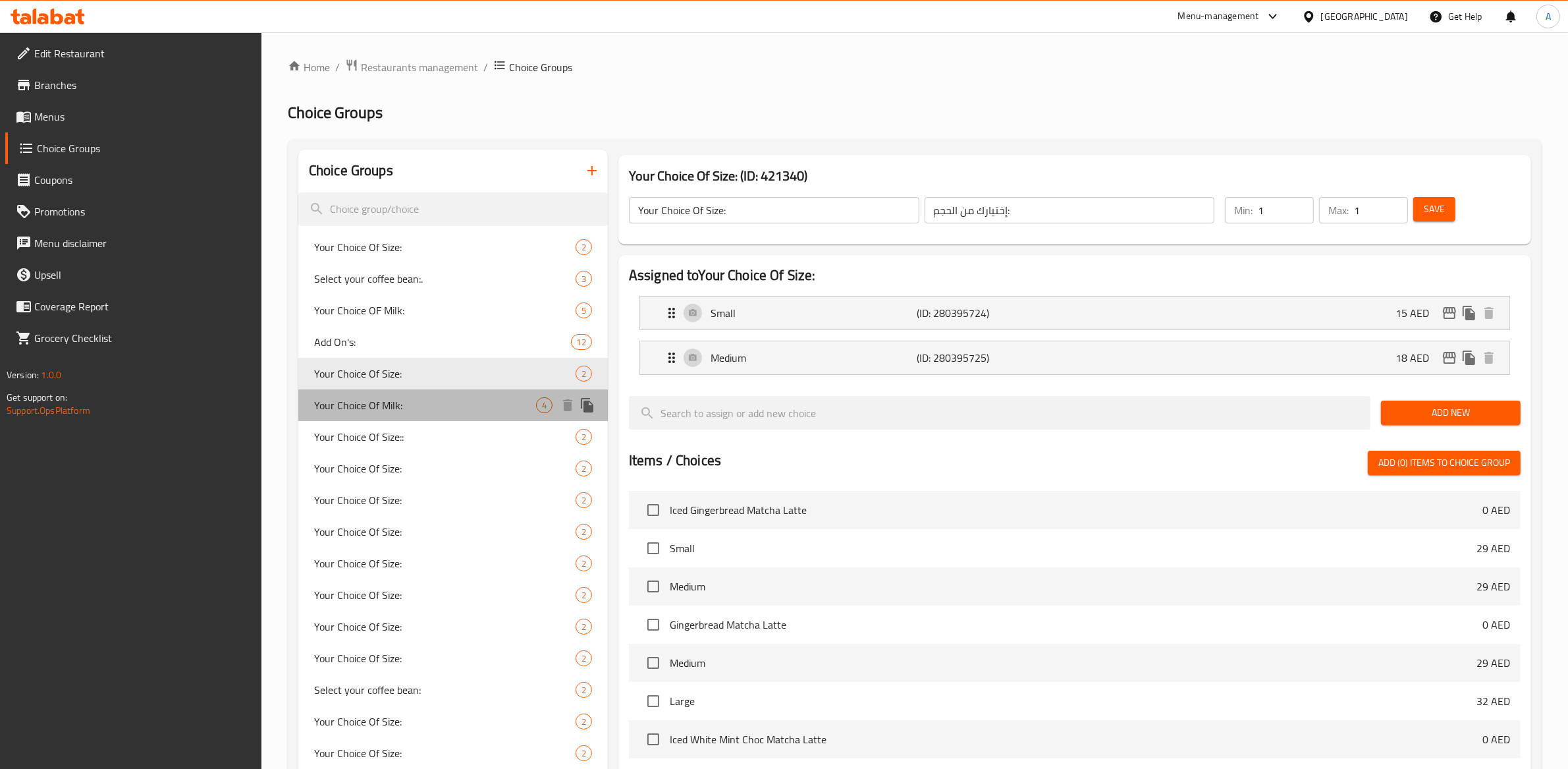
click at [473, 395] on div "Your Choice Of Milk: 4" at bounding box center [454, 405] width 310 height 32
type input "Your Choice Of Milk:"
type input "إختيارك من الحليب:"
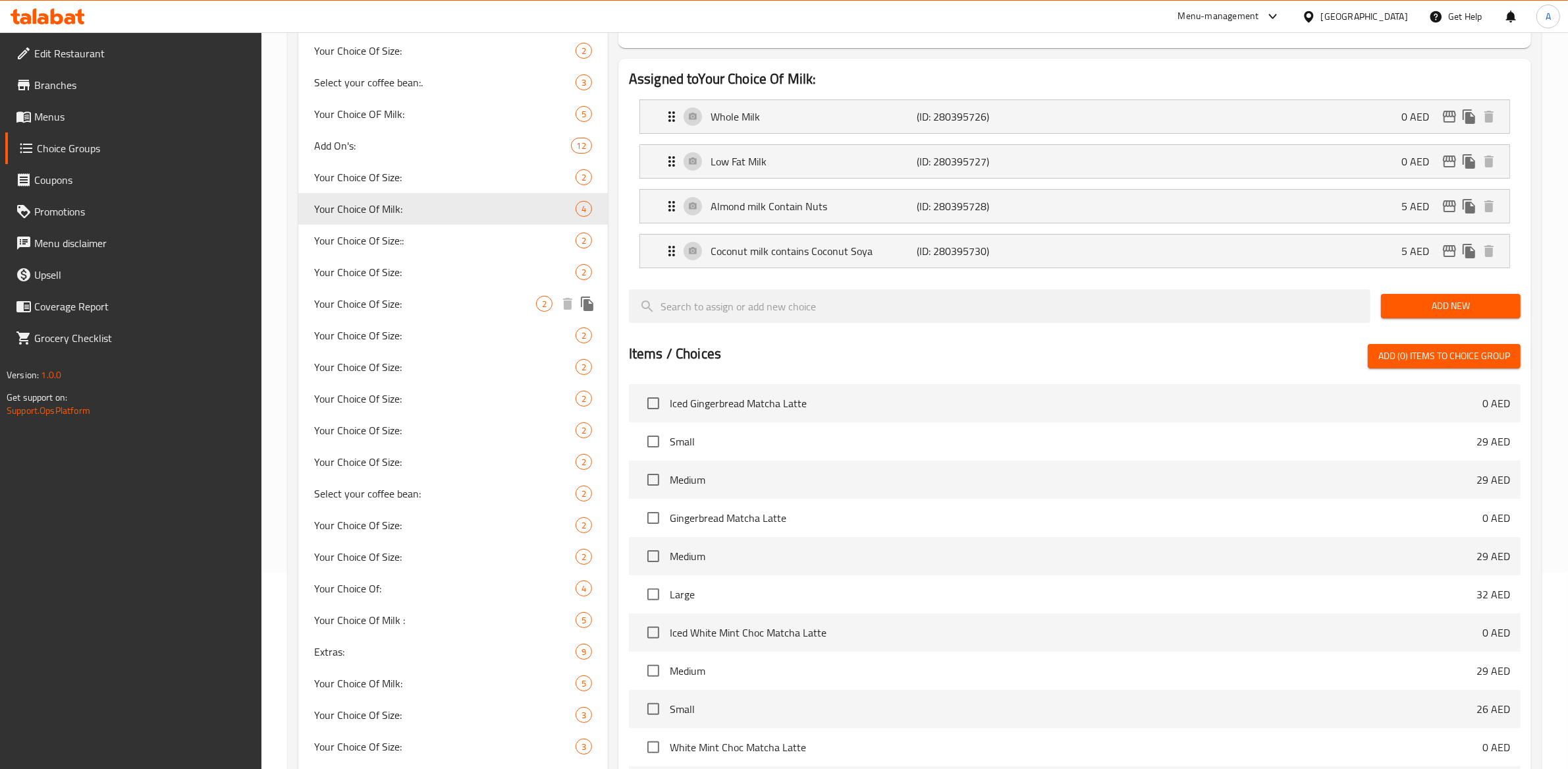
scroll to position [269, 0]
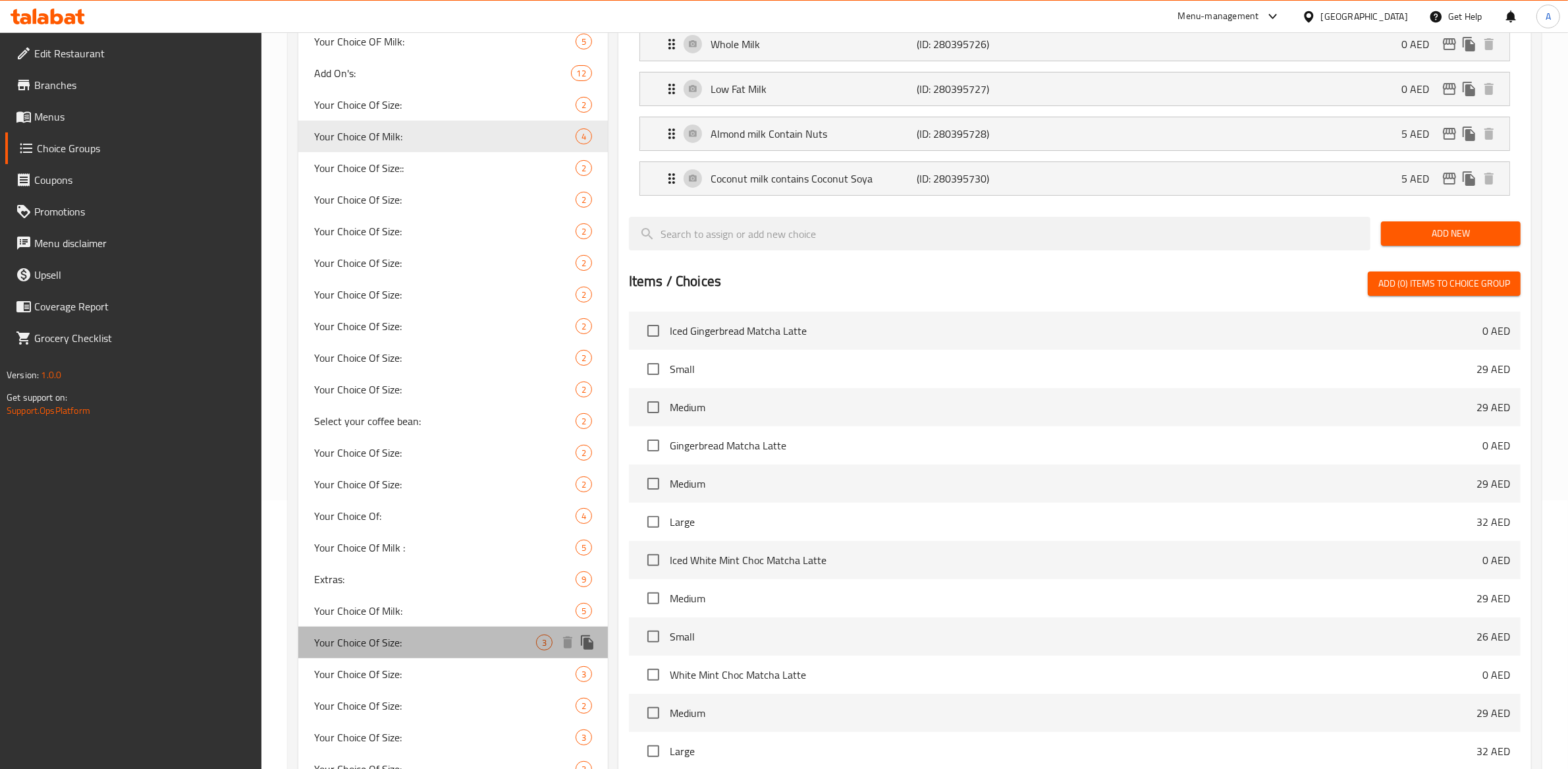
click at [405, 641] on span "Your Choice Of Size:" at bounding box center [425, 642] width 222 height 15
type input "Your Choice Of Size:"
type input "إختيارك من الحجم:"
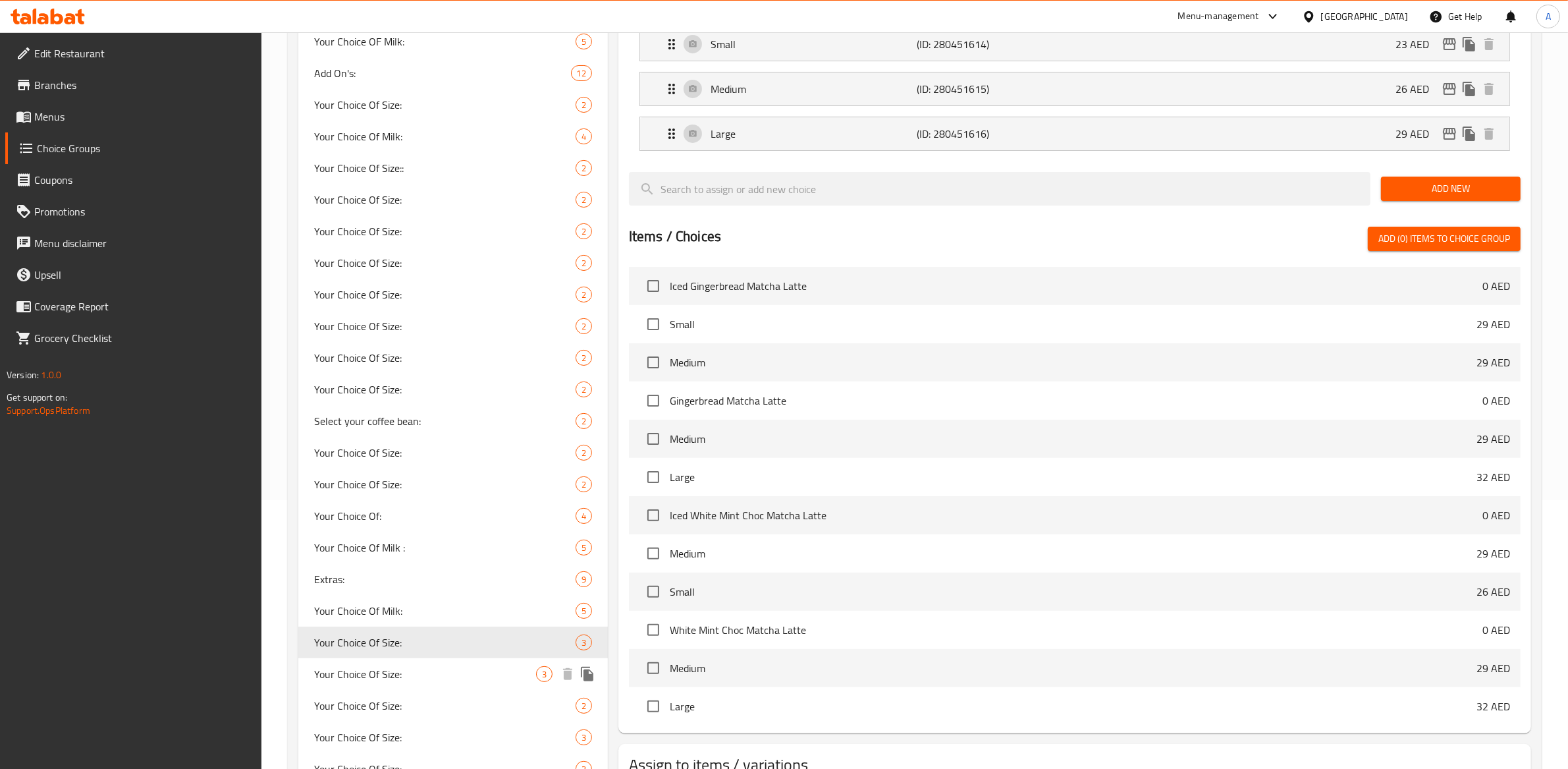
click at [372, 666] on span "Your Choice Of Size:" at bounding box center [425, 674] width 222 height 15
click at [380, 698] on span "Your Choice Of Size:" at bounding box center [425, 706] width 222 height 15
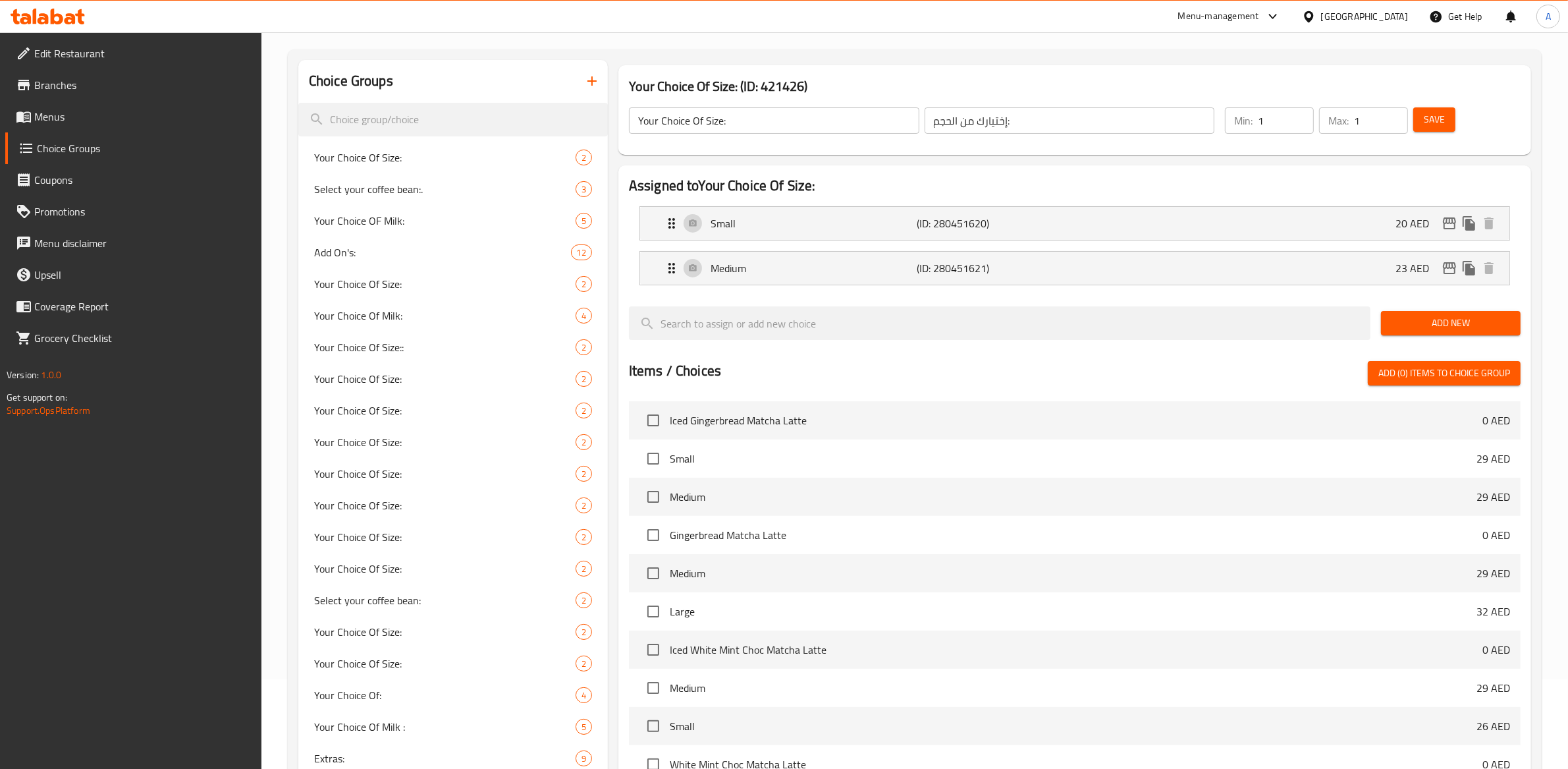
scroll to position [0, 0]
